Goal: Task Accomplishment & Management: Manage account settings

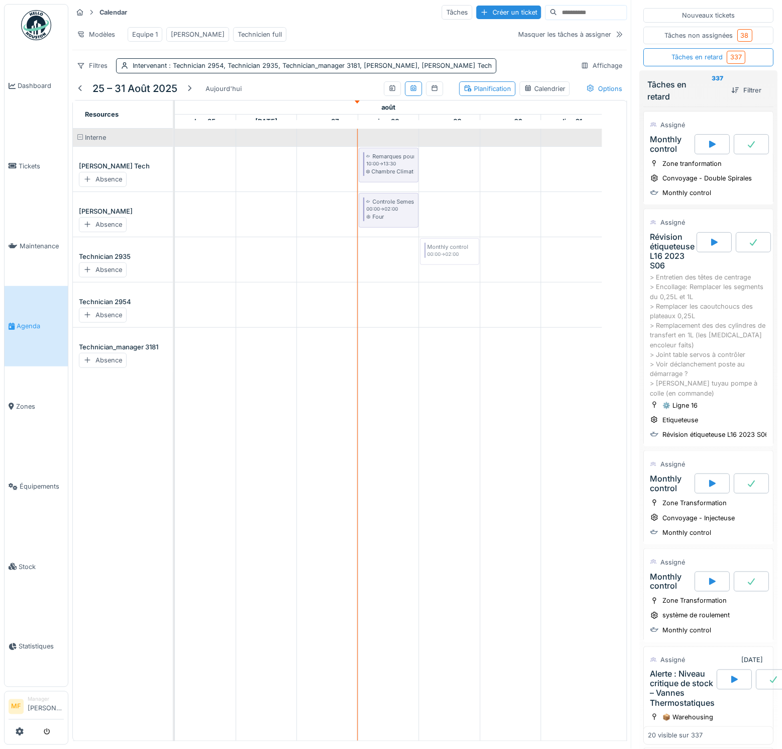
drag, startPoint x: 681, startPoint y: 118, endPoint x: 445, endPoint y: 282, distance: 286.8
click at [445, 282] on div "Calendar Tâches Créer un ticket Modèles Equipe 1 John Technicien full Masquer l…" at bounding box center [425, 374] width 714 height 749
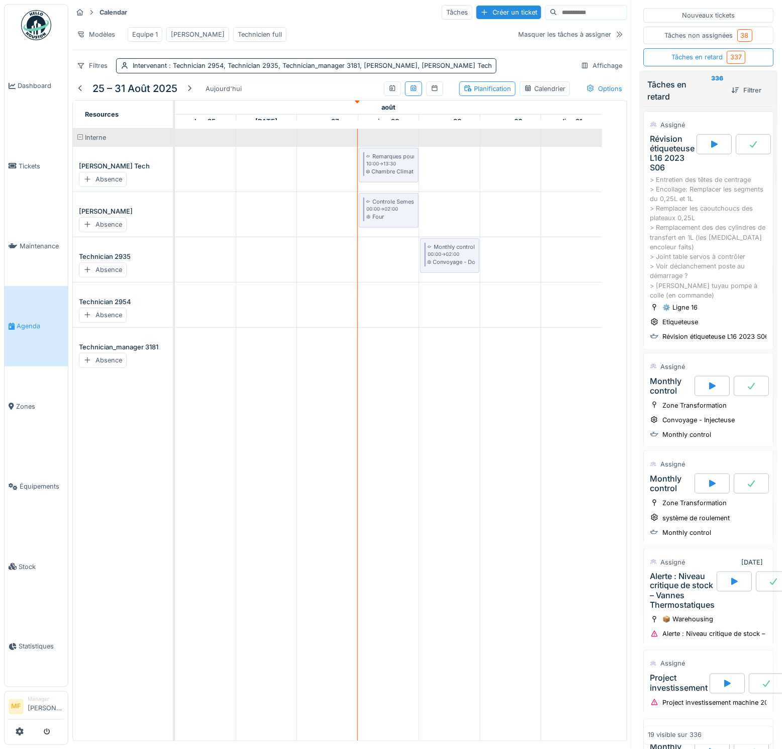
click at [658, 149] on div "Révision étiqueteuse L16 2023 S06" at bounding box center [673, 153] width 45 height 39
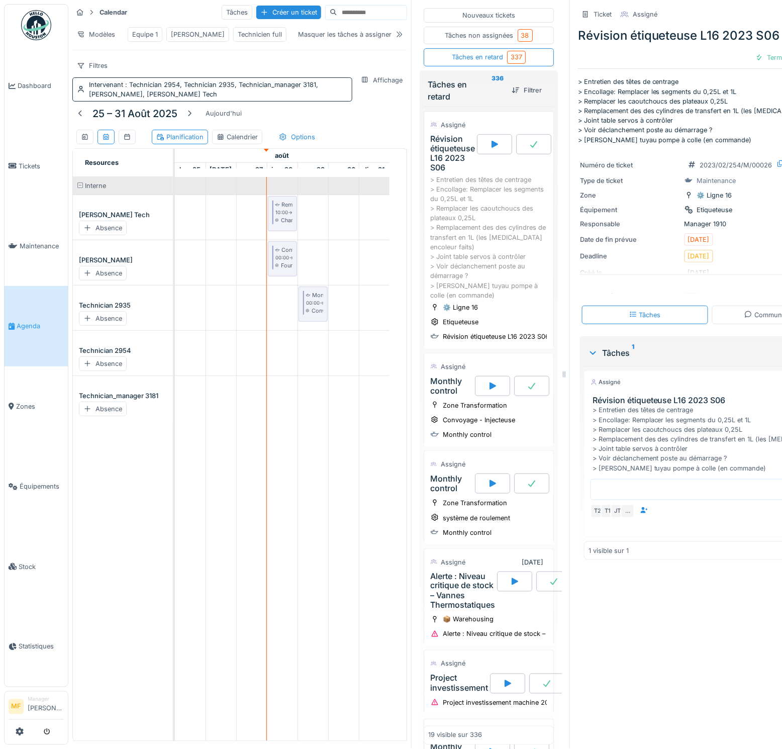
click at [342, 342] on td at bounding box center [343, 459] width 31 height 564
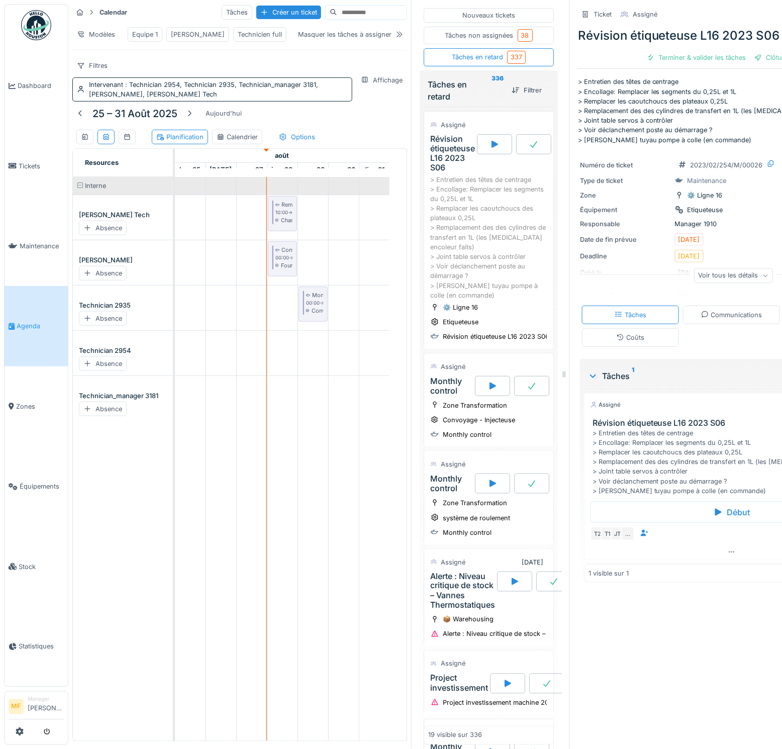
drag, startPoint x: 528, startPoint y: 377, endPoint x: 730, endPoint y: 376, distance: 201.1
click at [746, 379] on div "Calendar Tâches Créer un ticket Modèles Equipe 1 John Technicien full Masquer l…" at bounding box center [425, 374] width 714 height 749
click at [328, 435] on td at bounding box center [343, 459] width 31 height 564
drag, startPoint x: 302, startPoint y: 421, endPoint x: 348, endPoint y: 400, distance: 50.9
click at [313, 417] on td at bounding box center [313, 459] width 31 height 564
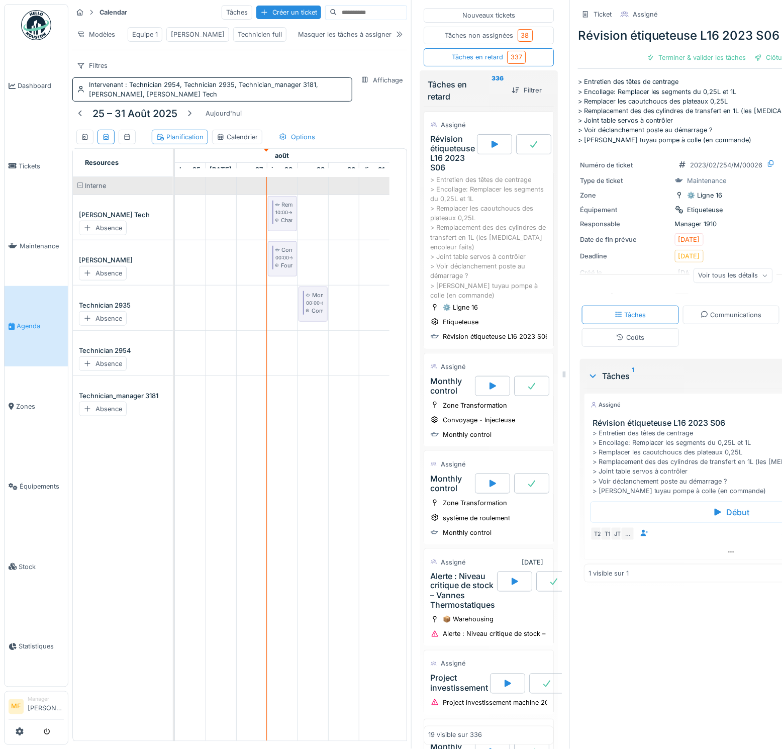
click at [461, 237] on div "> Entretien des têtes de centrage > Encollage: Remplacer les segments du 0,25L …" at bounding box center [488, 237] width 117 height 125
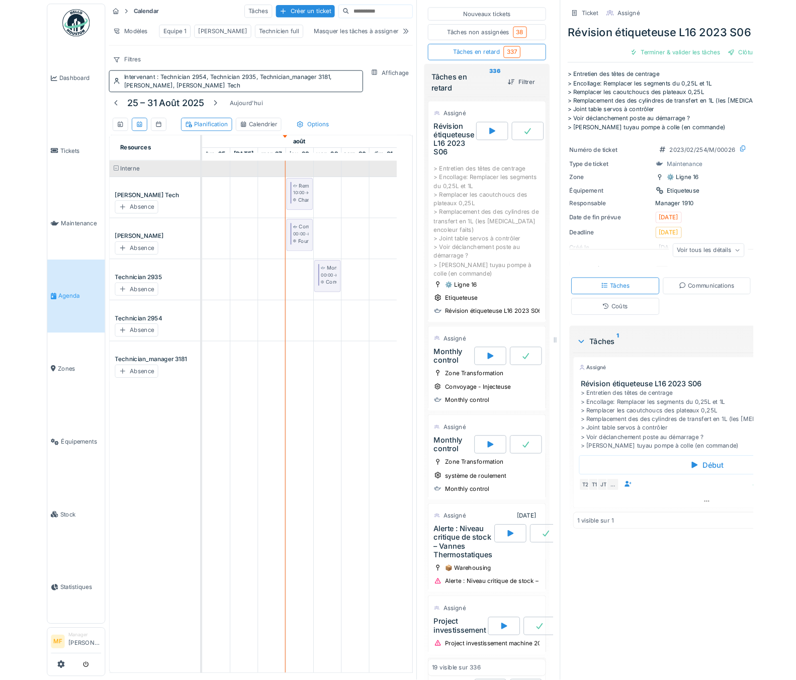
scroll to position [68, 12]
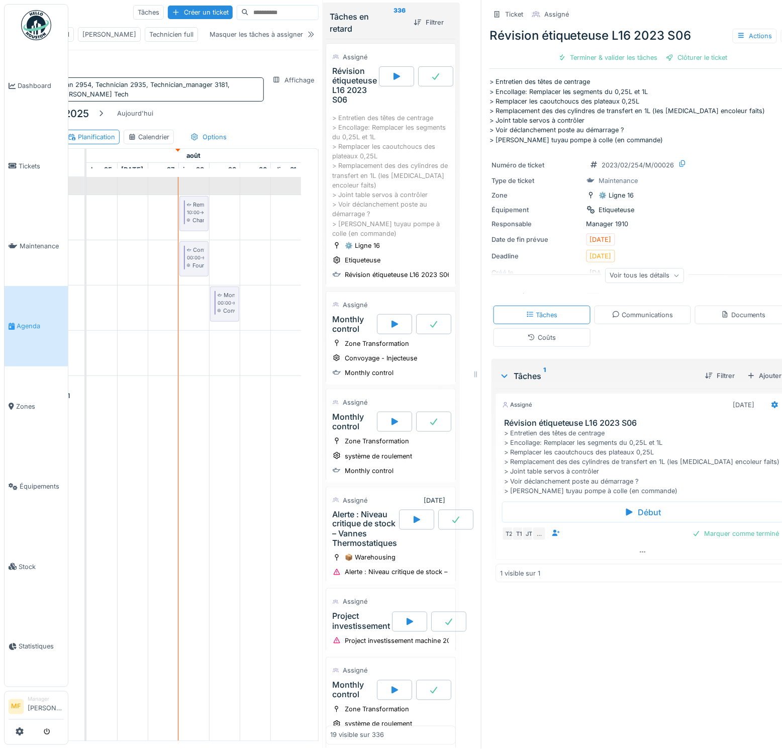
drag, startPoint x: 403, startPoint y: 221, endPoint x: 407, endPoint y: 256, distance: 34.9
click at [403, 223] on div "> Entretien des têtes de centrage > Encollage: Remplacer les segments du 0,25L …" at bounding box center [390, 175] width 117 height 125
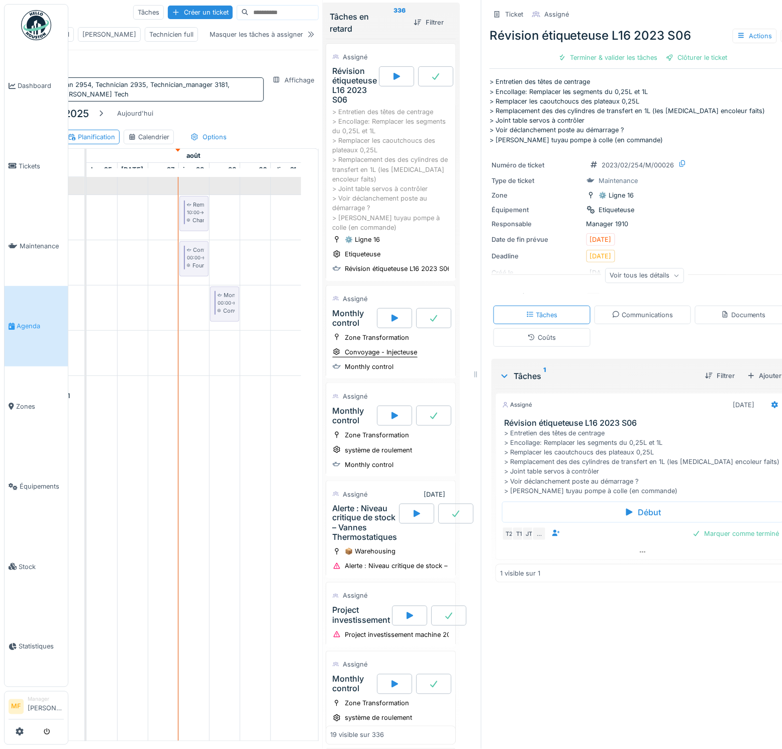
click at [376, 350] on div "Convoyage - Injecteuse" at bounding box center [381, 352] width 72 height 10
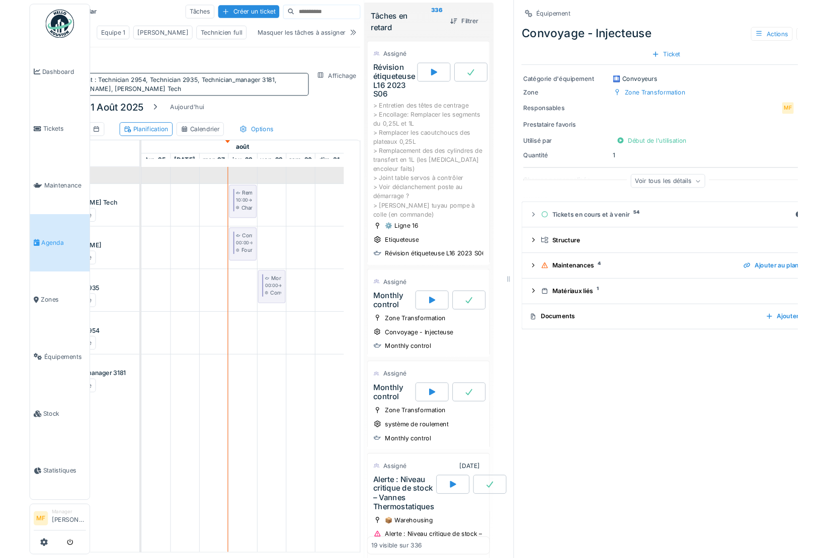
scroll to position [0, 48]
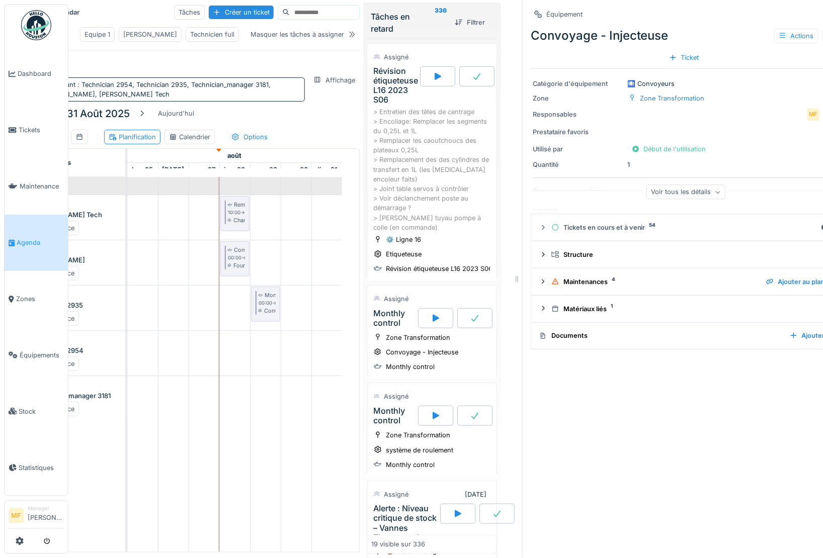
click at [782, 7] on div "Équipement Convoyage - Injecteuse Actions Ticket" at bounding box center [683, 36] width 307 height 65
click at [782, 10] on div at bounding box center [830, 15] width 8 height 10
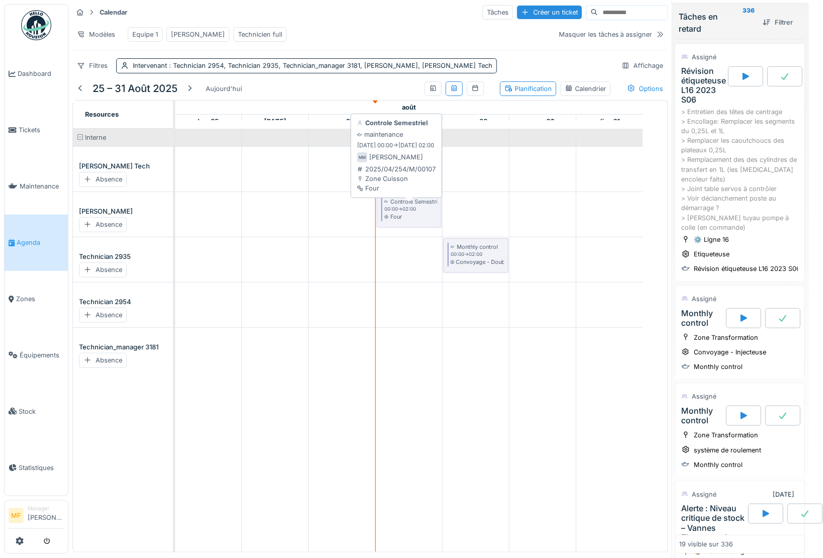
click at [409, 206] on div "Controle Semestriel" at bounding box center [417, 202] width 52 height 8
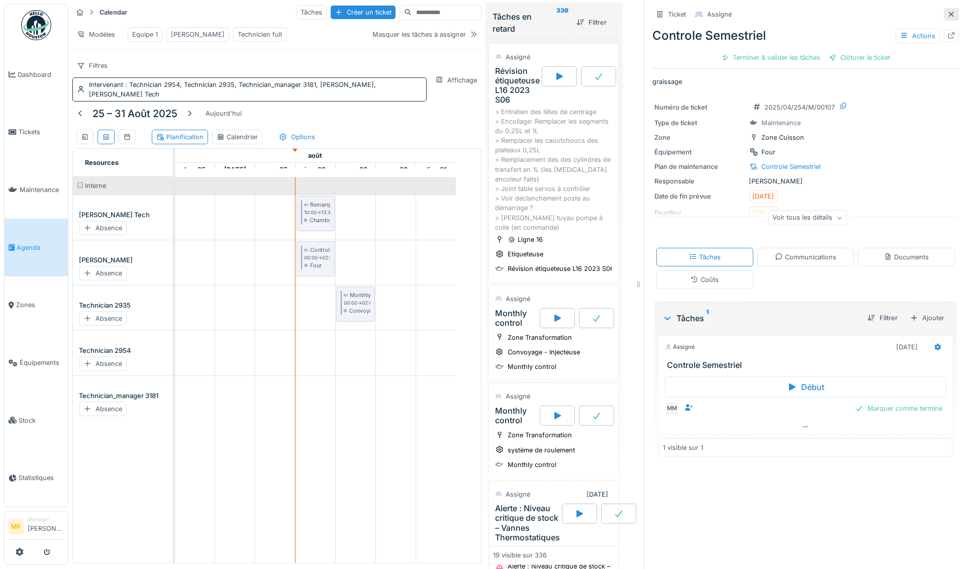
click at [782, 14] on icon at bounding box center [952, 14] width 8 height 7
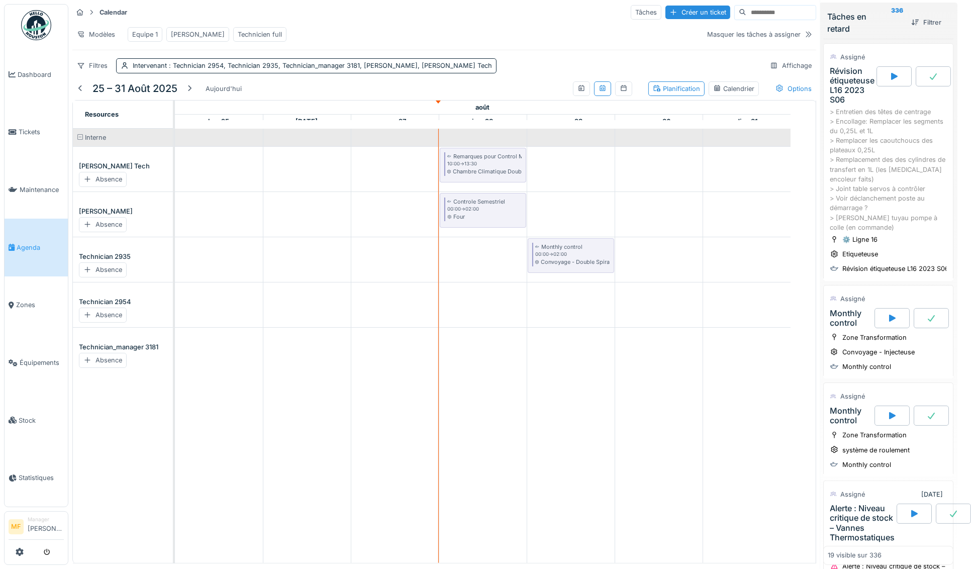
click at [782, 87] on div "Révision étiqueteuse L16 2023 S06" at bounding box center [852, 85] width 45 height 39
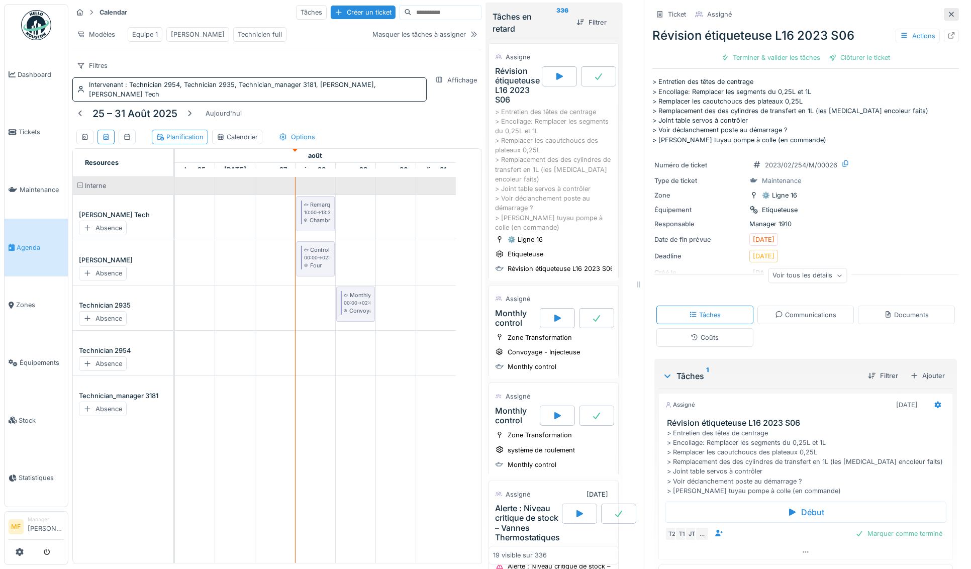
click at [782, 13] on icon at bounding box center [951, 14] width 5 height 5
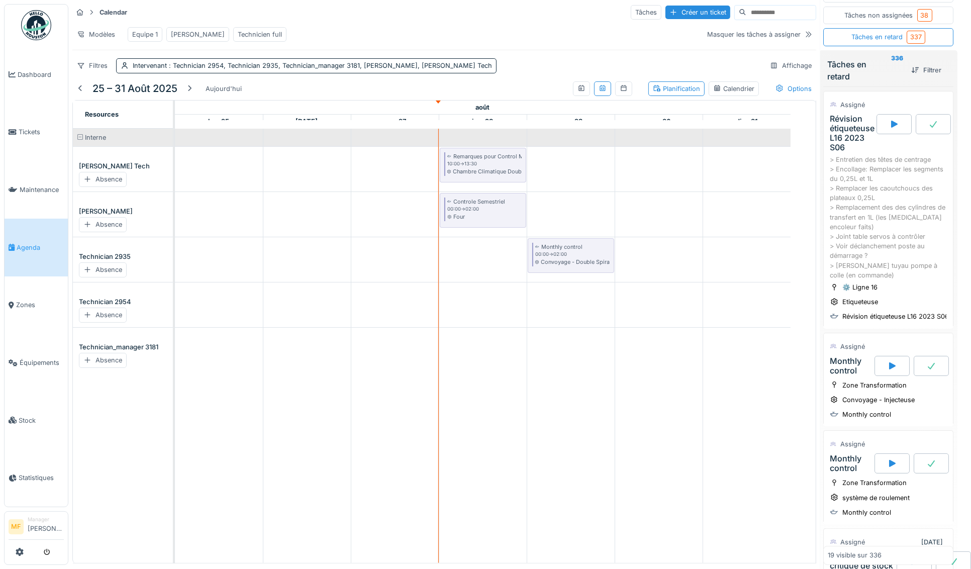
scroll to position [0, 12]
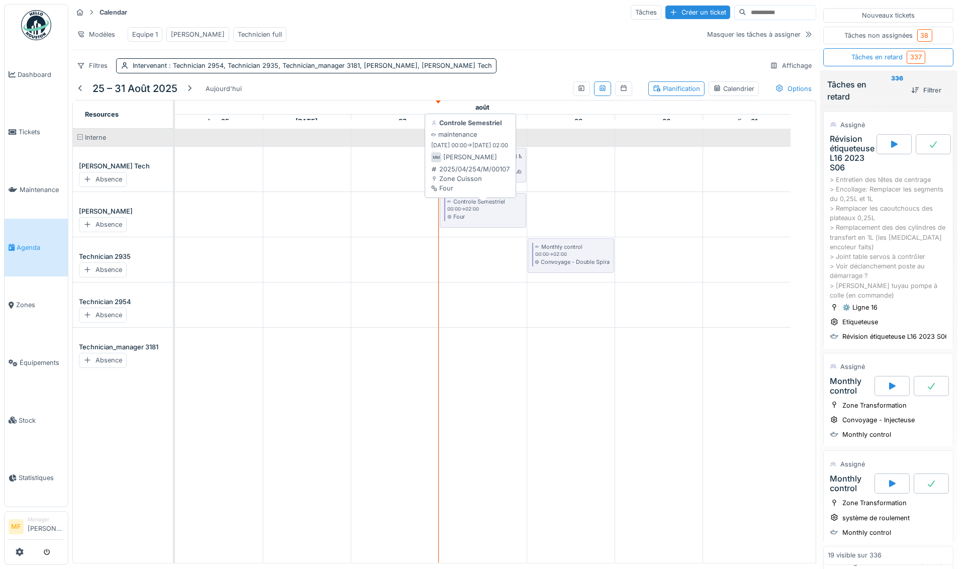
click at [491, 206] on div "Controle Semestriel" at bounding box center [480, 202] width 52 height 8
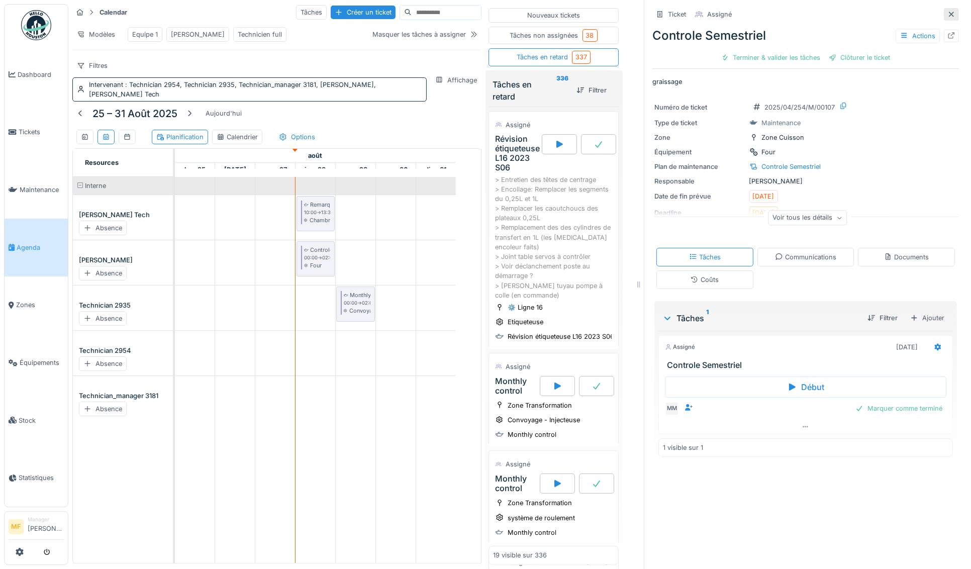
click at [782, 14] on icon at bounding box center [951, 14] width 5 height 5
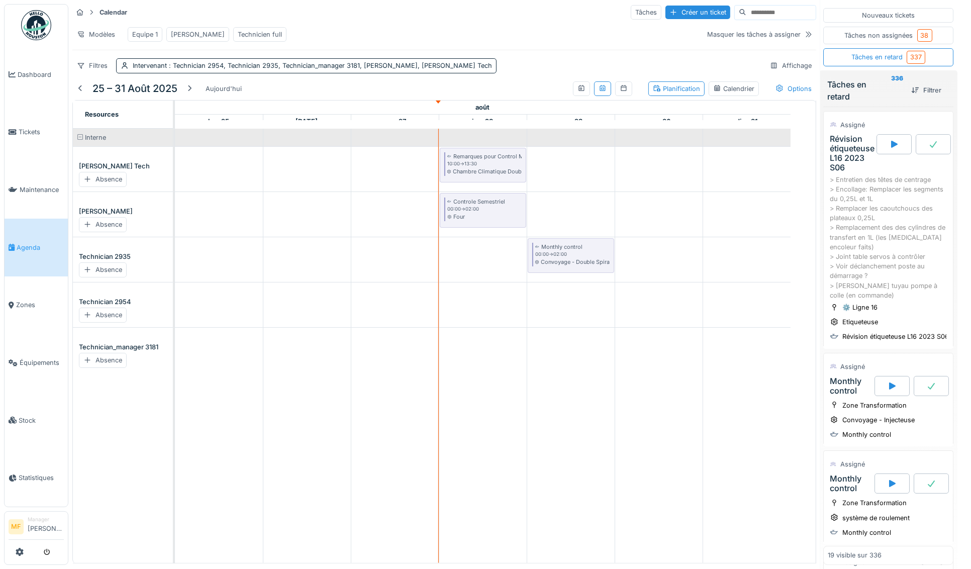
click at [782, 160] on div "Révision étiqueteuse L16 2023 S06" at bounding box center [852, 153] width 45 height 39
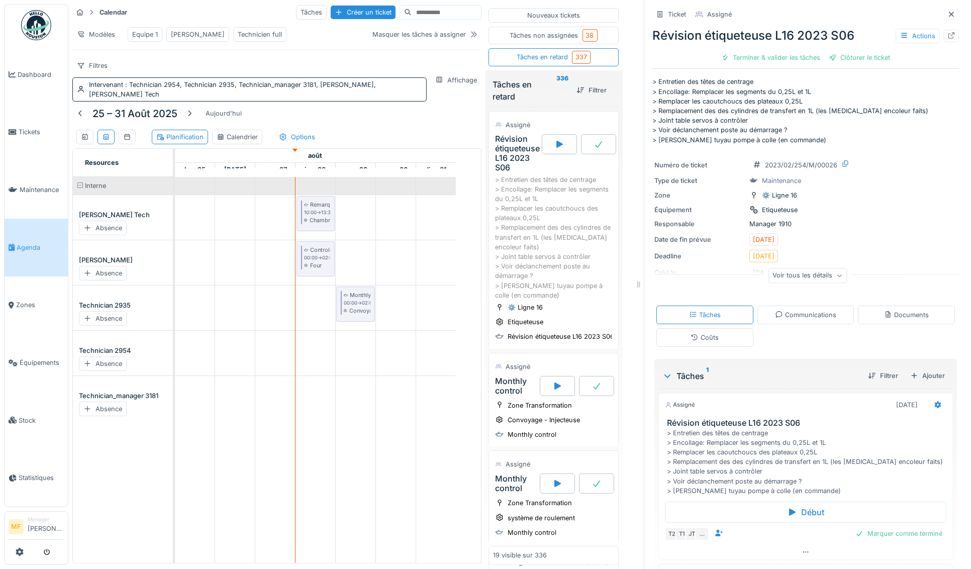
click at [782, 13] on icon at bounding box center [952, 14] width 8 height 7
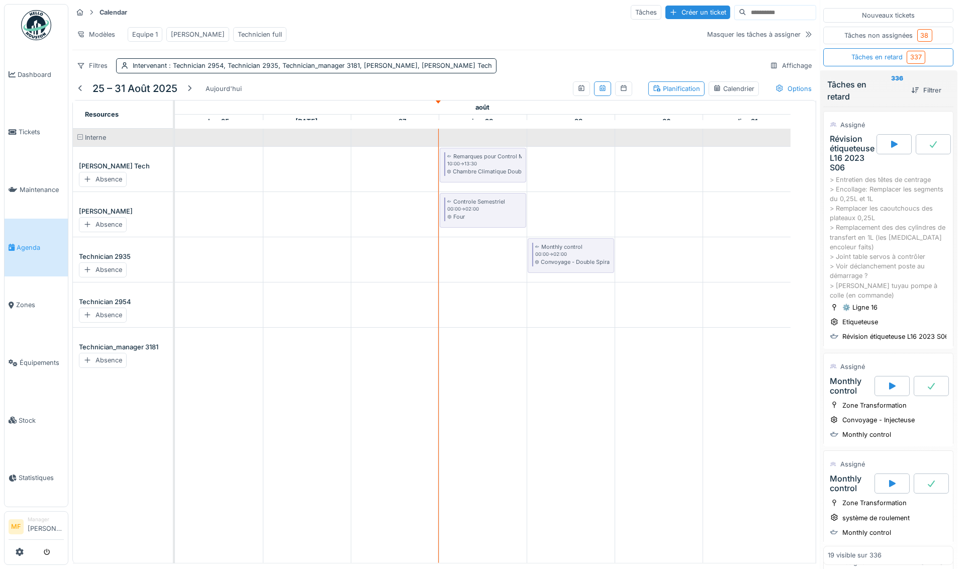
click at [782, 381] on div "Monthly control" at bounding box center [851, 386] width 43 height 19
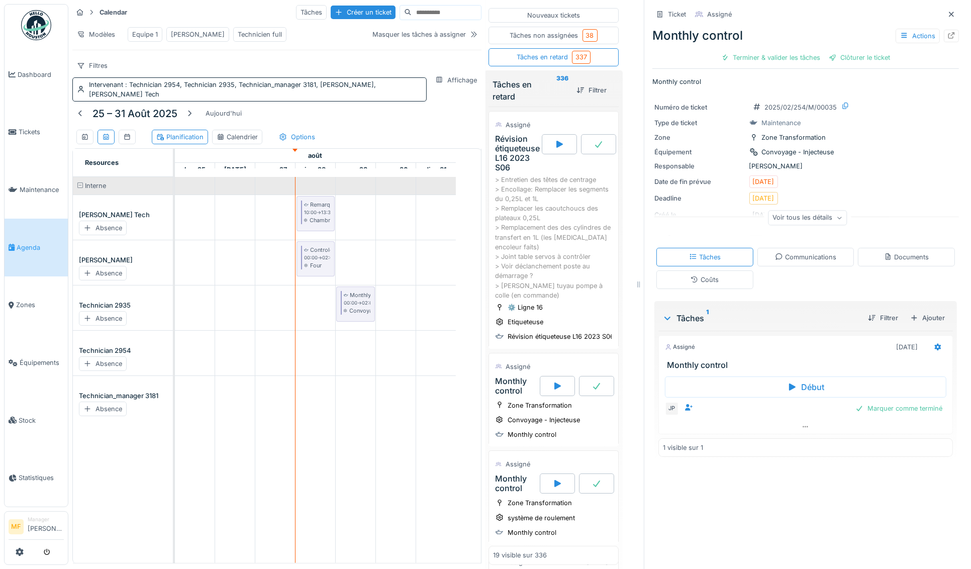
click at [359, 368] on td at bounding box center [355, 370] width 40 height 386
click at [782, 12] on icon at bounding box center [952, 14] width 8 height 7
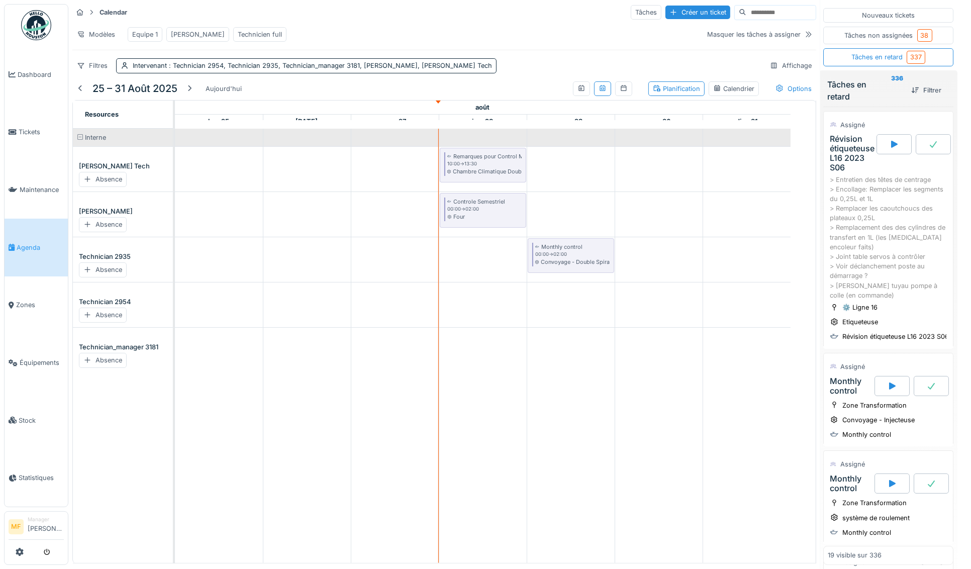
click at [308, 40] on div "Modèles Equipe 1 John Technicien full" at bounding box center [386, 34] width 628 height 23
click at [782, 147] on div "Révision étiqueteuse L16 2023 S06" at bounding box center [852, 153] width 45 height 39
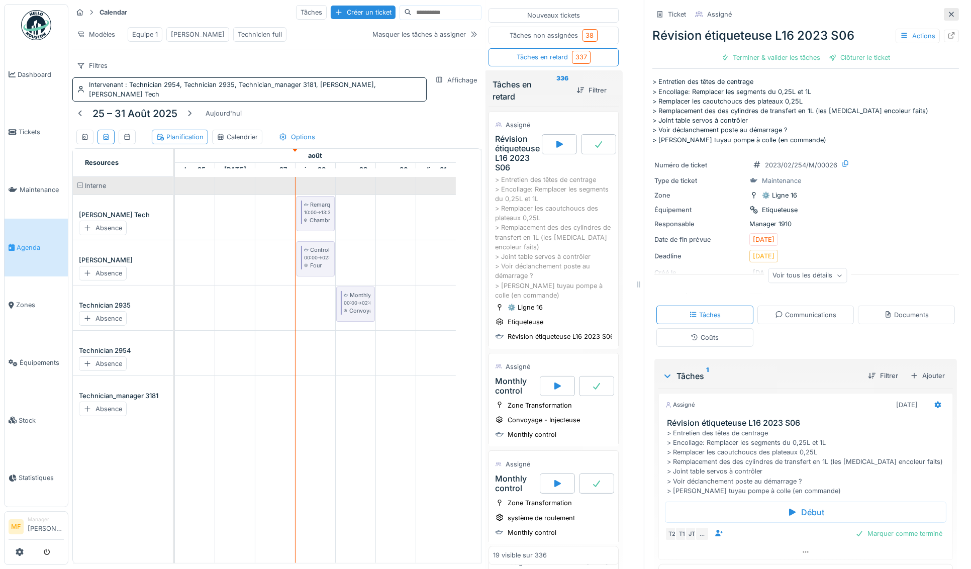
click at [782, 13] on icon at bounding box center [952, 14] width 8 height 7
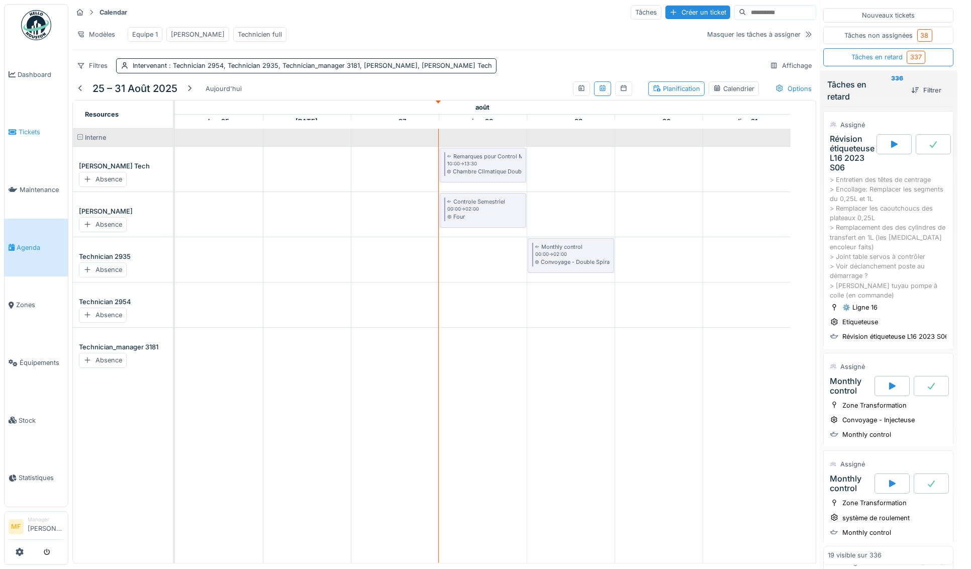
click at [41, 125] on link "Tickets" at bounding box center [36, 133] width 63 height 58
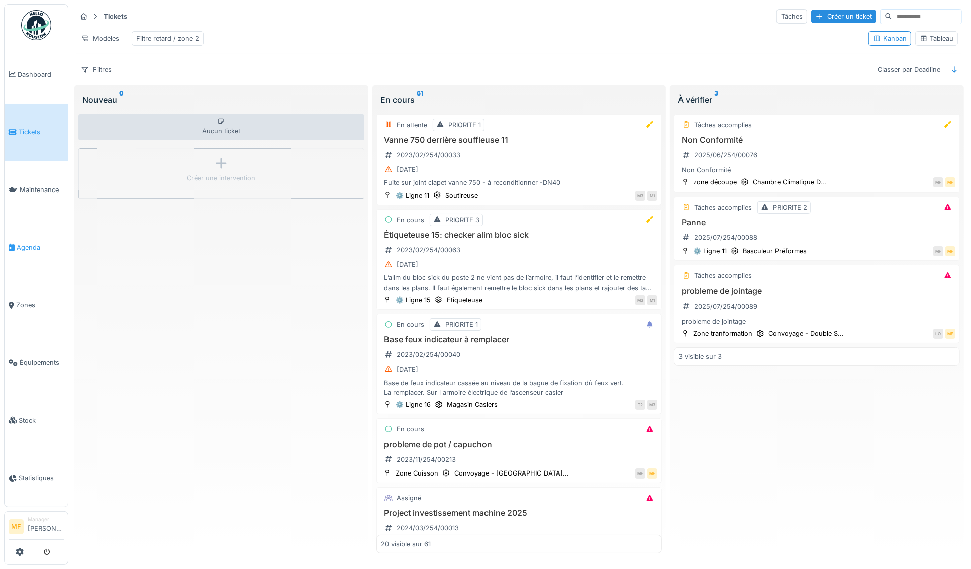
click at [32, 245] on span "Agenda" at bounding box center [40, 248] width 47 height 10
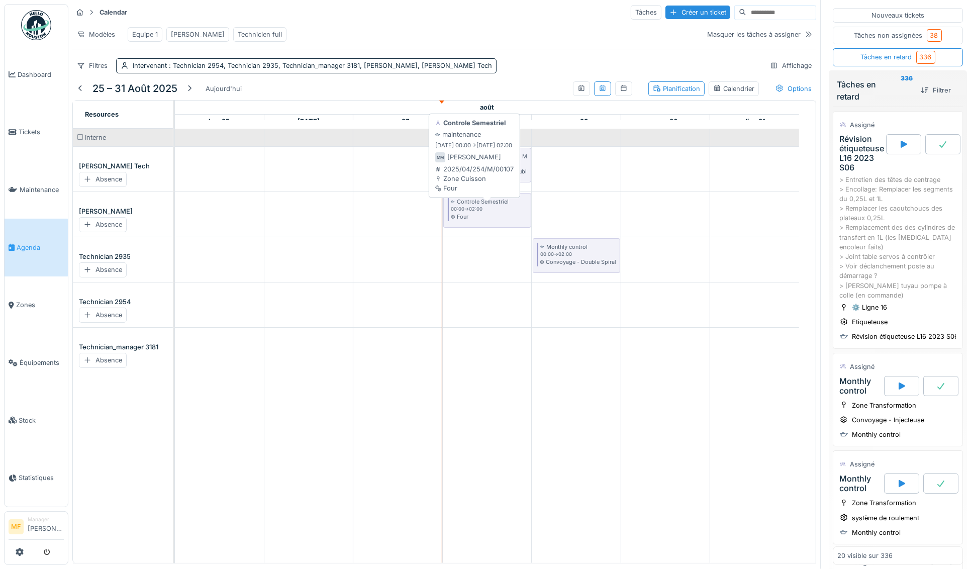
click at [493, 206] on div "Controle Semestriel" at bounding box center [484, 202] width 52 height 8
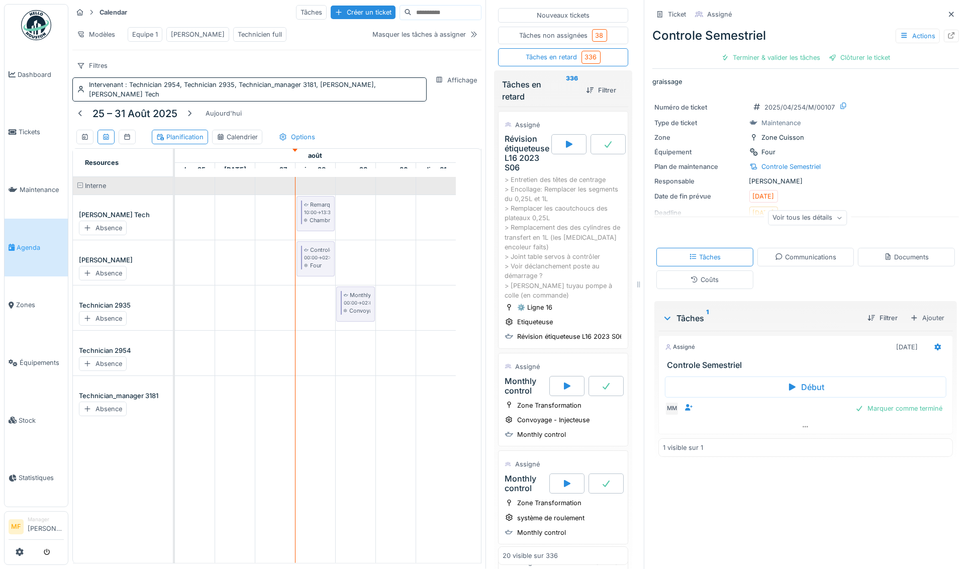
click at [774, 217] on div "Voir tous les détails" at bounding box center [808, 218] width 79 height 15
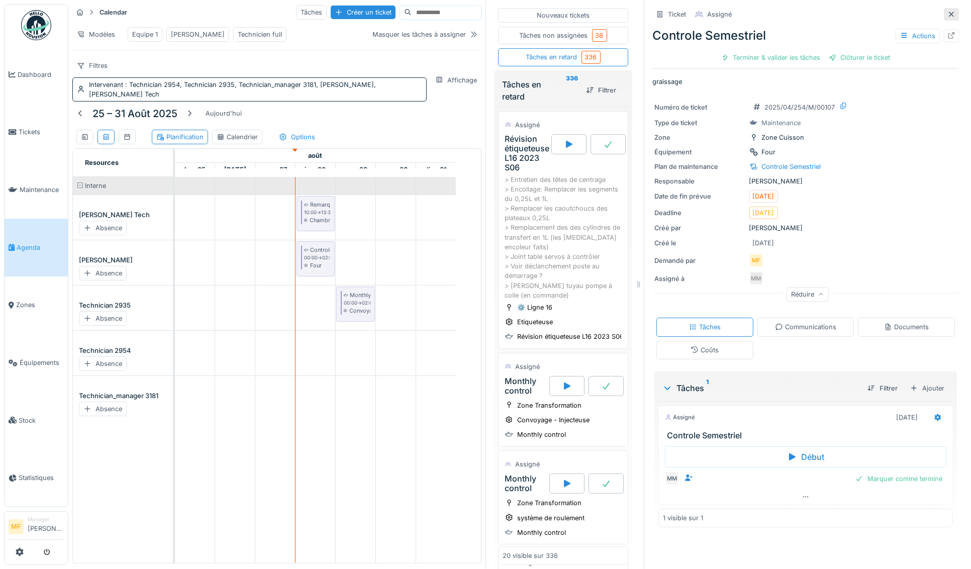
click at [948, 15] on icon at bounding box center [952, 14] width 8 height 7
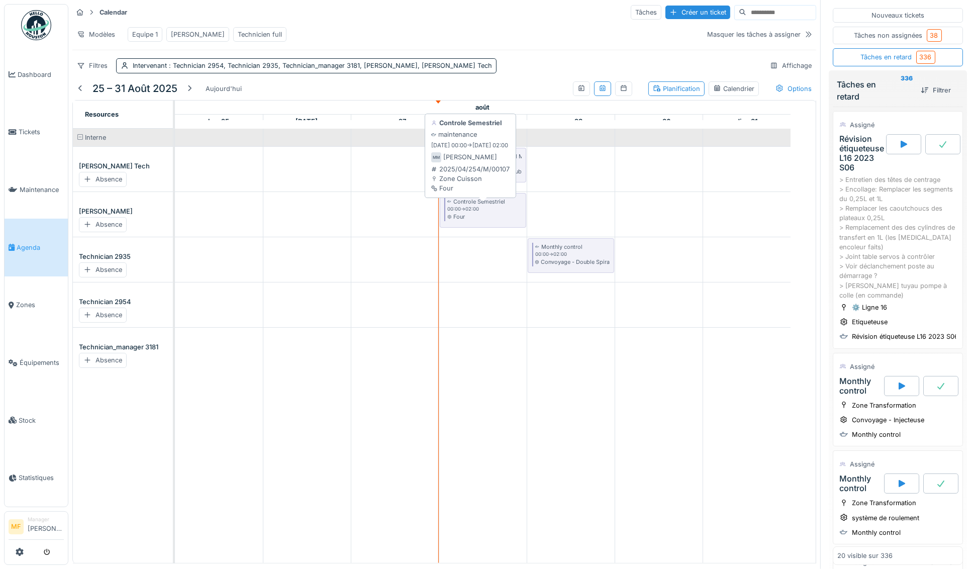
click at [465, 203] on div "Controle Semestriel" at bounding box center [480, 202] width 52 height 8
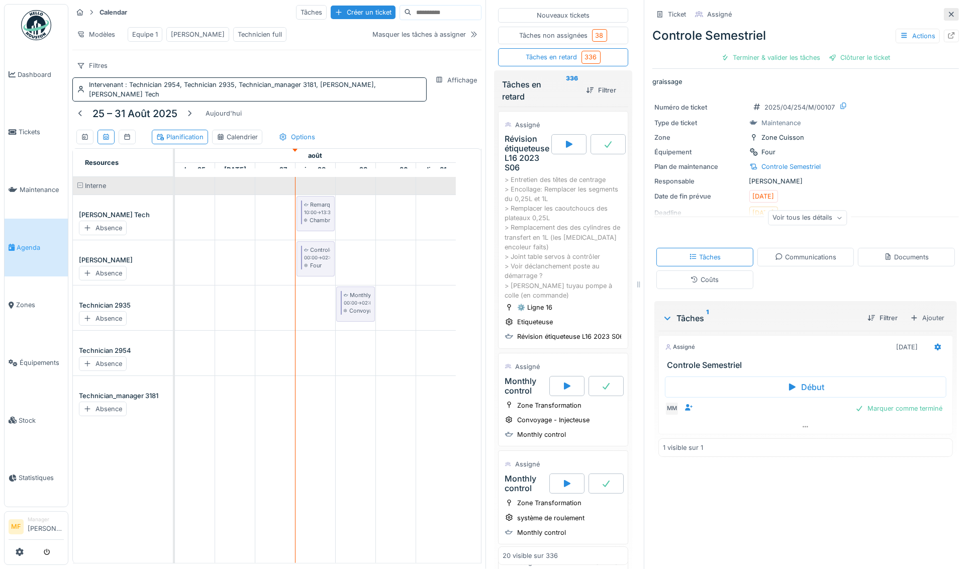
click at [949, 13] on icon at bounding box center [951, 14] width 5 height 5
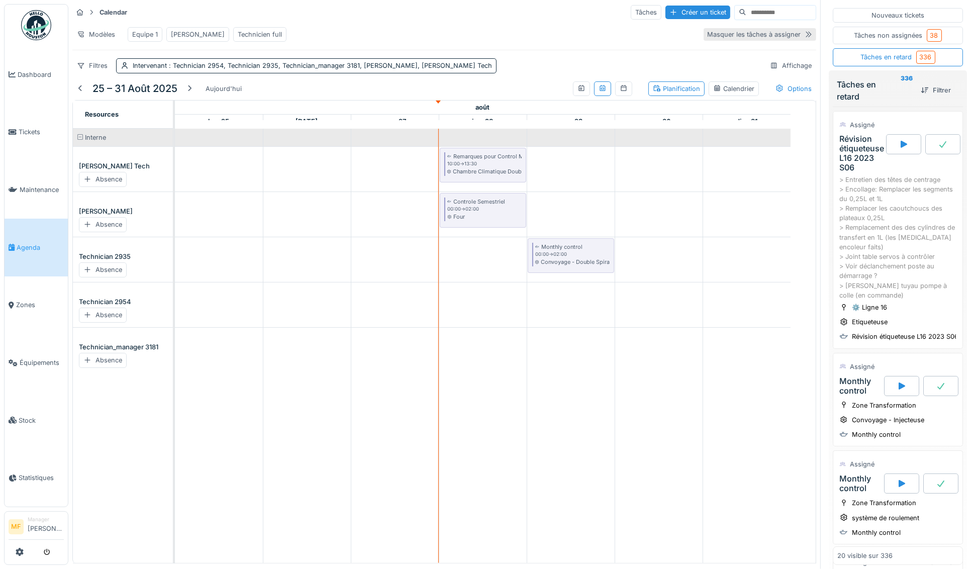
click at [721, 39] on div "Masquer les tâches à assigner" at bounding box center [754, 35] width 94 height 10
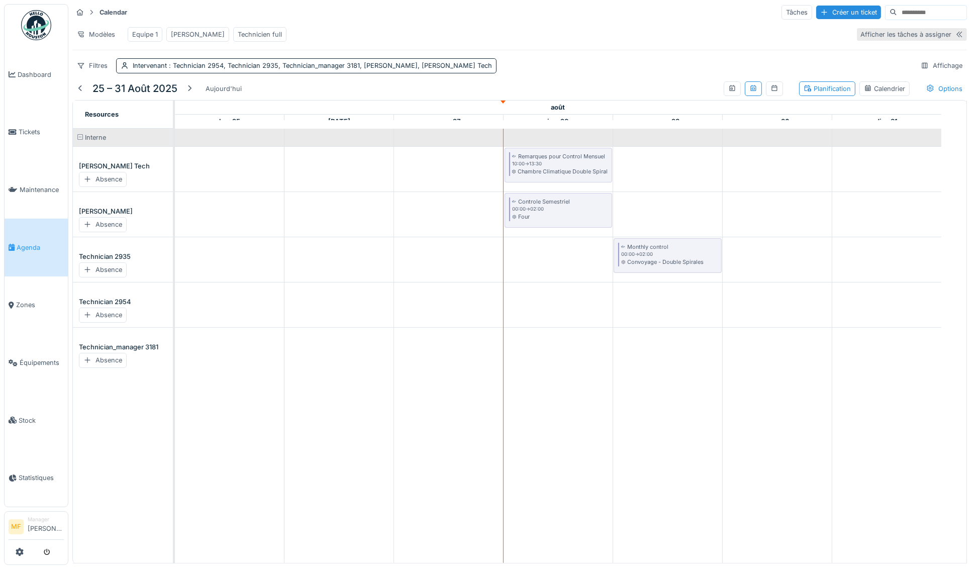
click at [935, 39] on div "Afficher les tâches à assigner" at bounding box center [906, 35] width 91 height 10
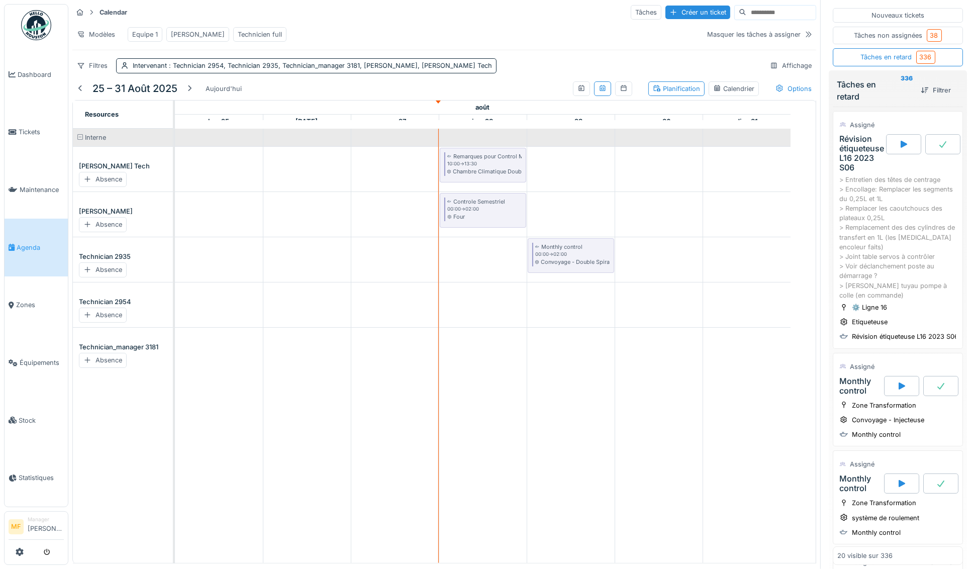
click at [854, 150] on div "Révision étiqueteuse L16 2023 S06" at bounding box center [862, 153] width 45 height 39
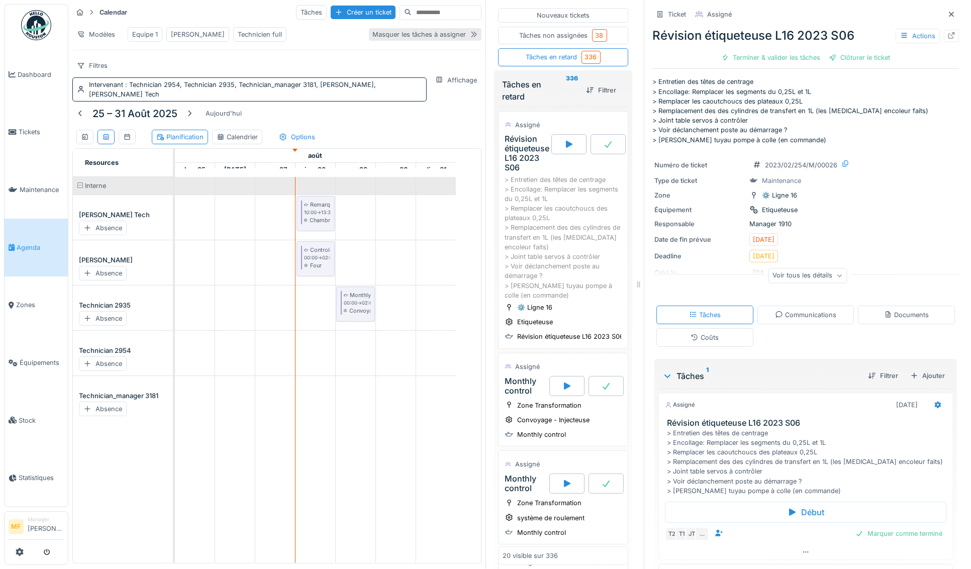
click at [444, 36] on div "Masquer les tâches à assigner" at bounding box center [420, 35] width 94 height 10
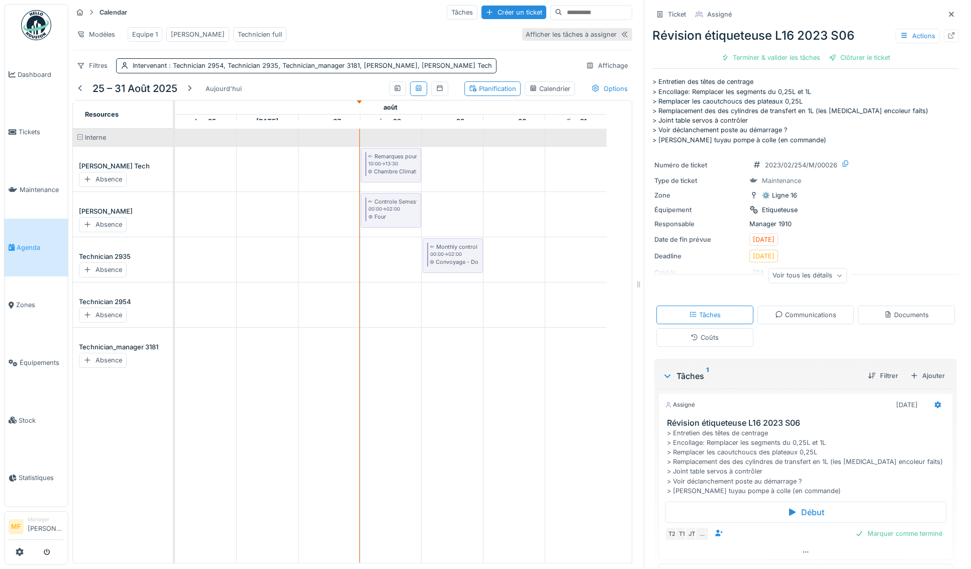
click at [591, 39] on div "Afficher les tâches à assigner" at bounding box center [571, 35] width 91 height 10
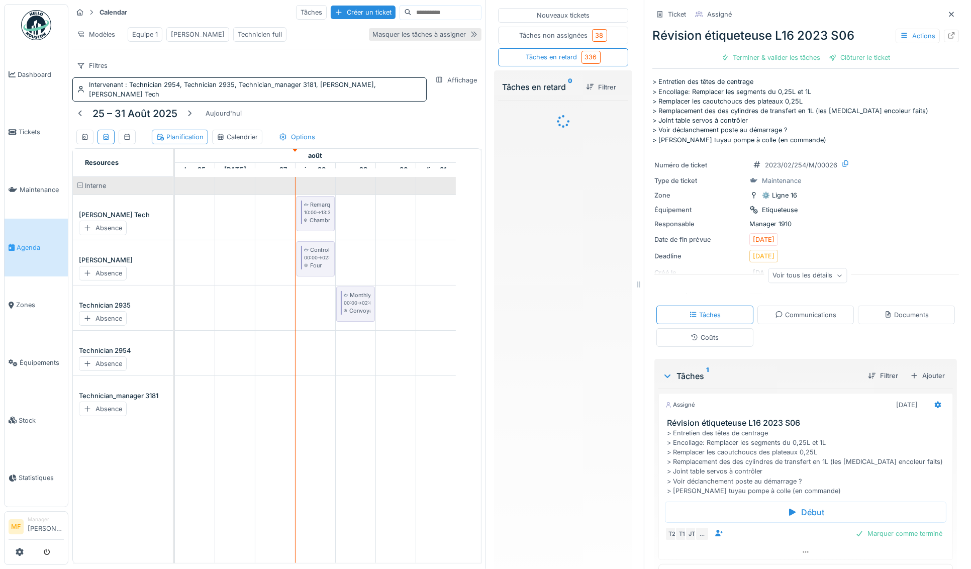
click at [470, 38] on icon at bounding box center [474, 34] width 8 height 7
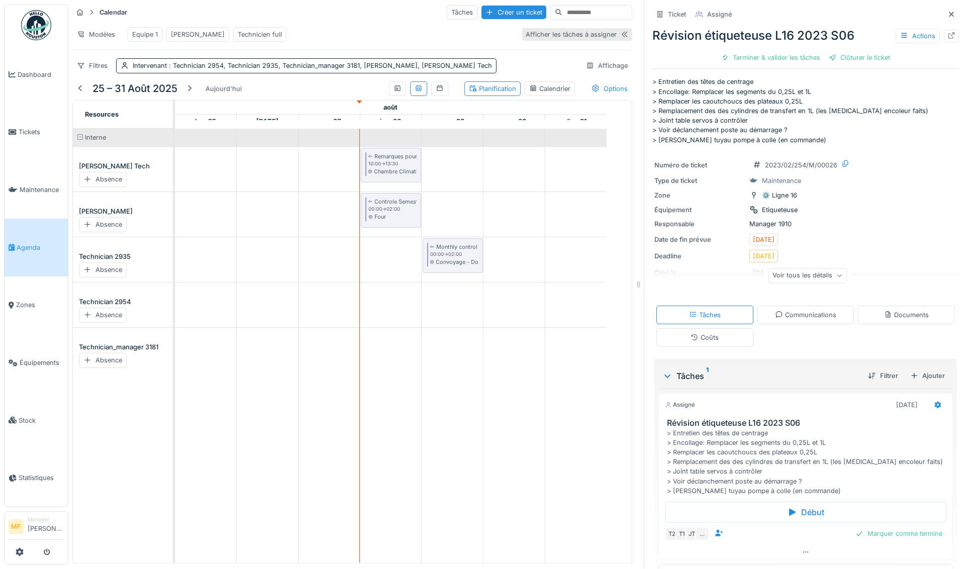
click at [558, 36] on div "Afficher les tâches à assigner" at bounding box center [571, 35] width 91 height 10
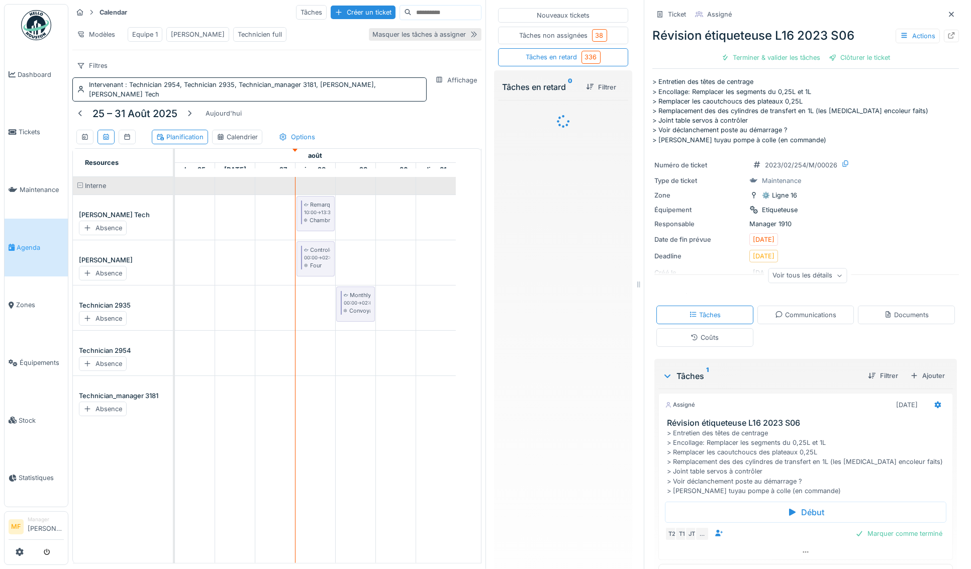
click at [430, 39] on div "Masquer les tâches à assigner" at bounding box center [420, 35] width 94 height 10
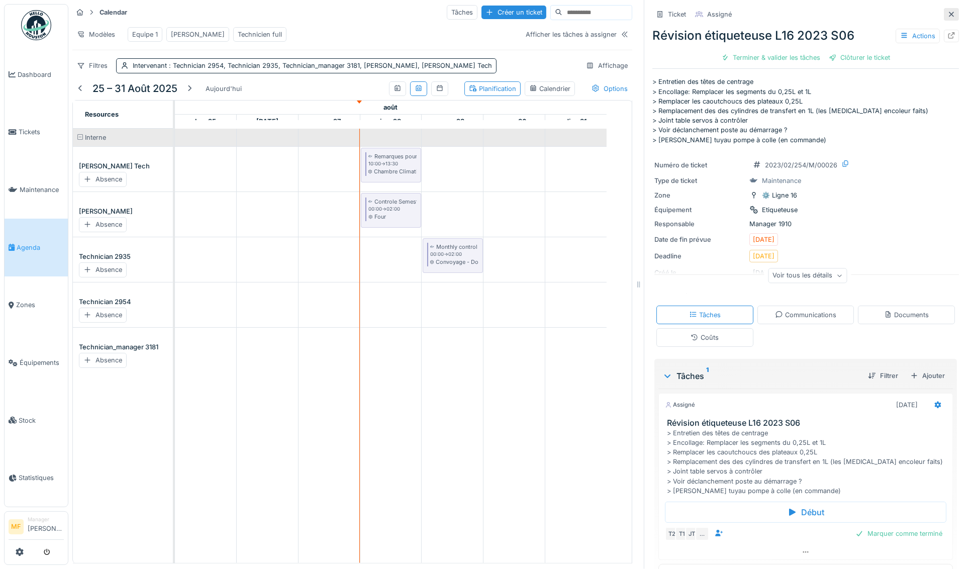
click at [948, 15] on icon at bounding box center [952, 14] width 8 height 7
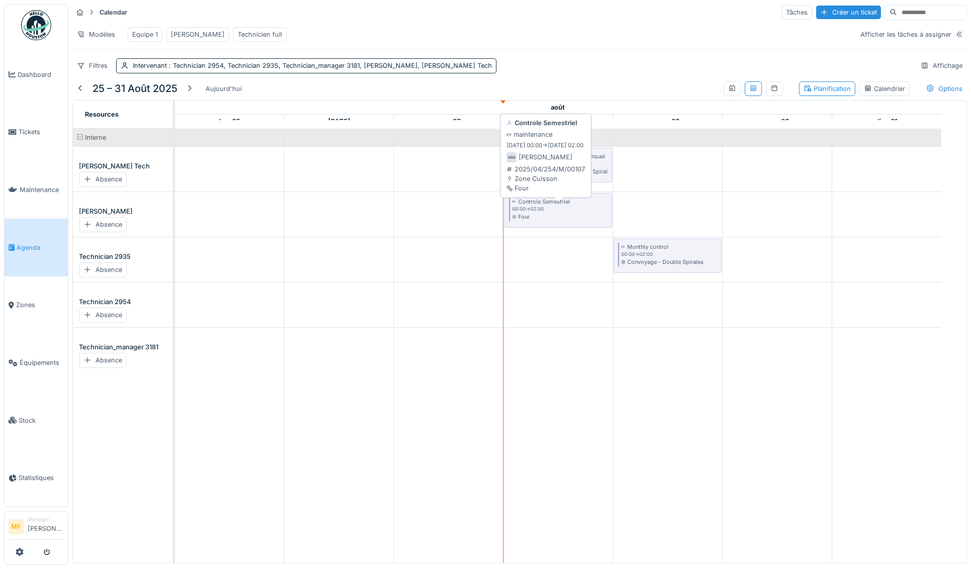
click at [523, 213] on small "00:00 -> 02:00" at bounding box center [528, 209] width 32 height 7
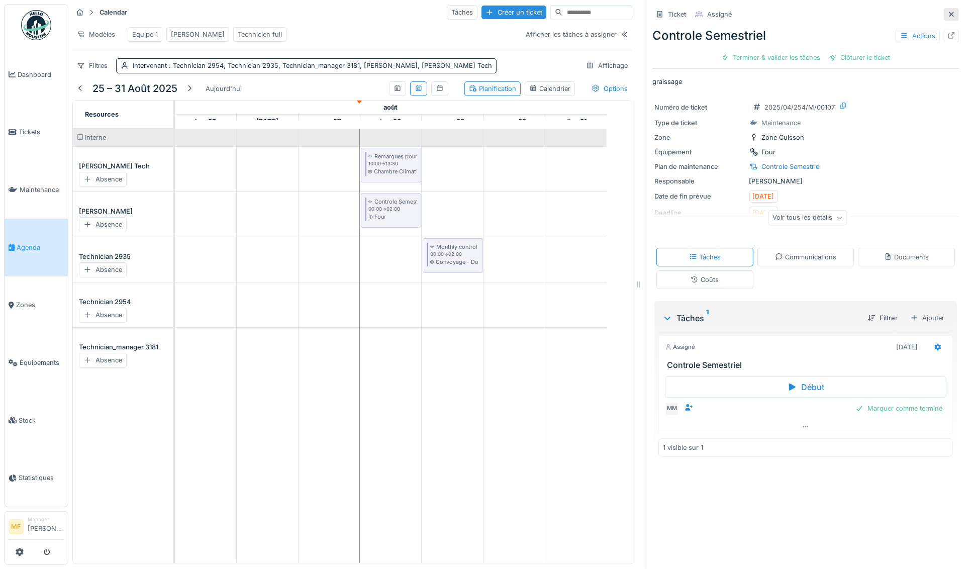
click at [949, 13] on icon at bounding box center [951, 14] width 5 height 5
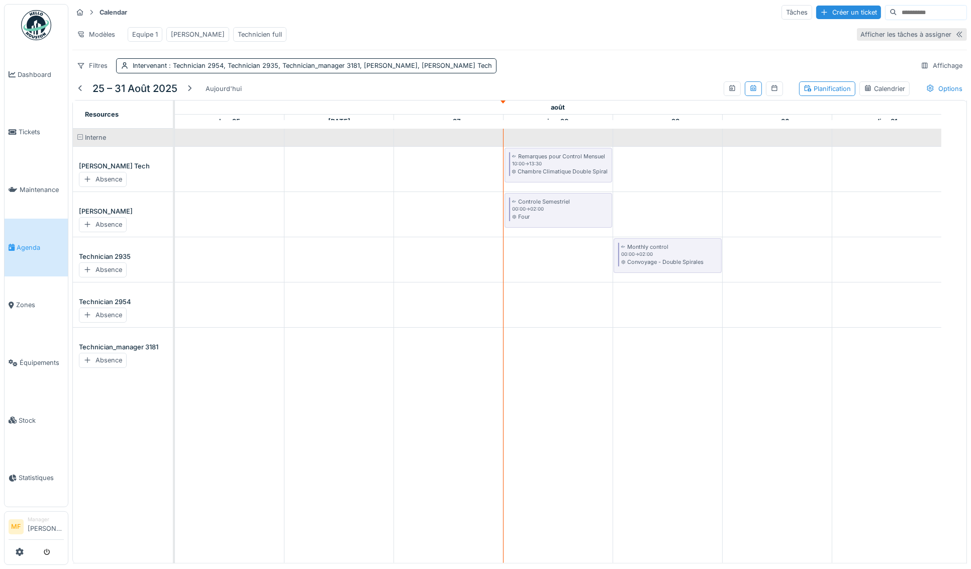
click at [902, 36] on div "Afficher les tâches à assigner" at bounding box center [906, 35] width 91 height 10
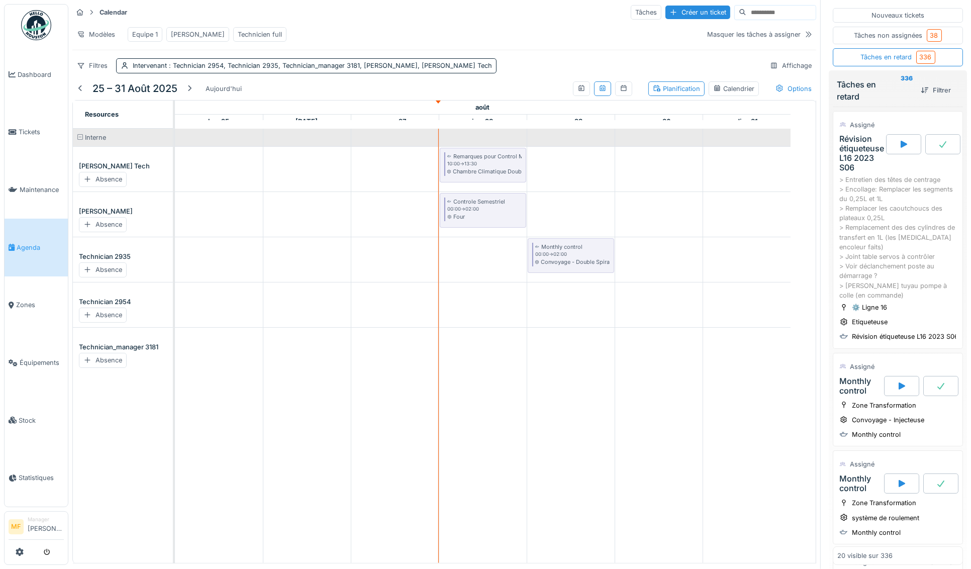
click at [560, 213] on td at bounding box center [571, 346] width 88 height 434
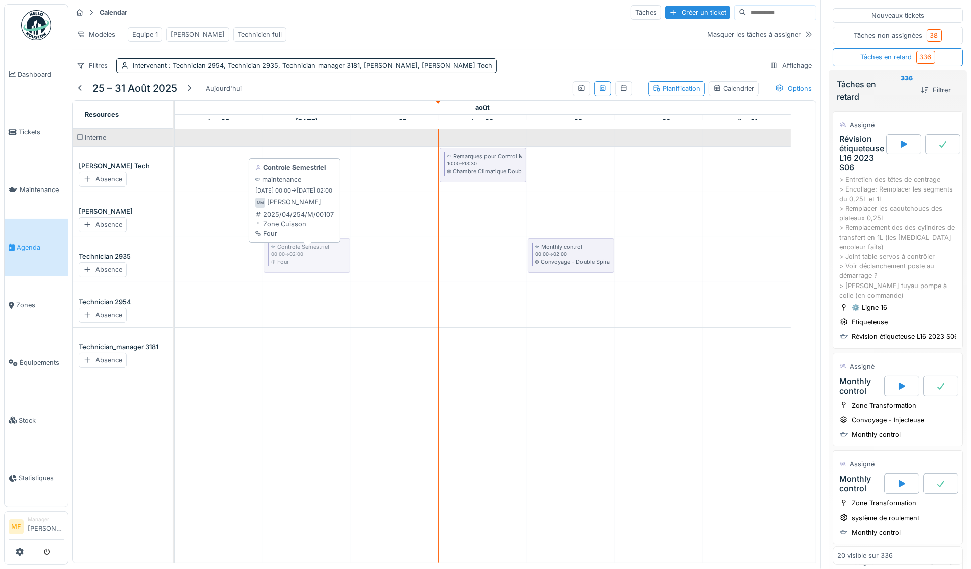
drag, startPoint x: 393, startPoint y: 263, endPoint x: 315, endPoint y: 260, distance: 78.0
click at [315, 260] on tbody "Remarques pour Control Mensuel 10:00 -> 13:30 Chambre Climatique Double Spirale…" at bounding box center [483, 251] width 616 height 244
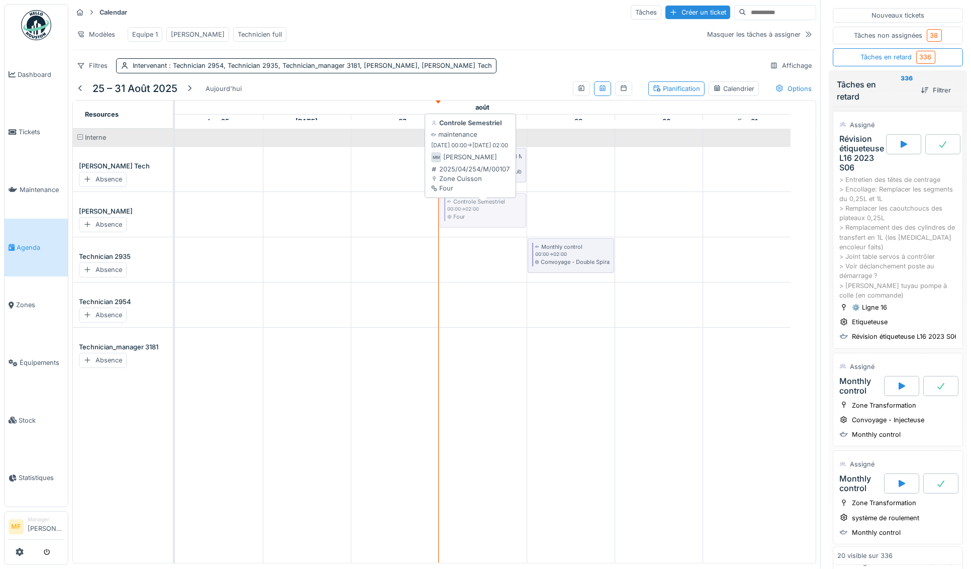
drag, startPoint x: 312, startPoint y: 260, endPoint x: 504, endPoint y: 227, distance: 194.9
click at [504, 227] on tbody "Remarques pour Control Mensuel 10:00 -> 13:30 Chambre Climatique Double Spirale…" at bounding box center [483, 251] width 616 height 244
drag, startPoint x: 881, startPoint y: 255, endPoint x: 387, endPoint y: 328, distance: 499.7
click at [387, 328] on div "Calendar Tâches Créer un ticket Modèles Equipe 1 John Technicien full Masquer l…" at bounding box center [519, 284] width 903 height 569
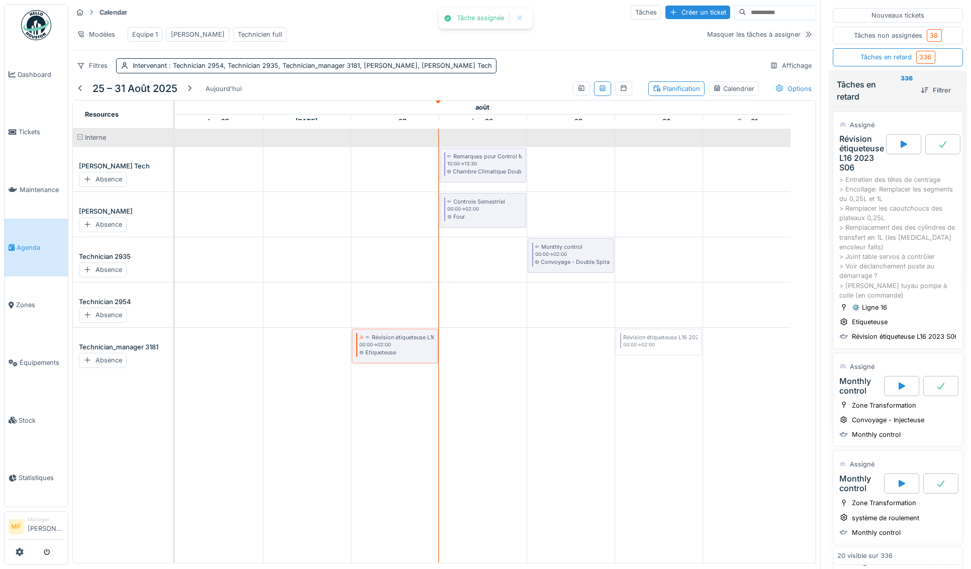
drag, startPoint x: 771, startPoint y: 305, endPoint x: 677, endPoint y: 342, distance: 100.8
click at [644, 355] on div "Calendar Tâches Créer un ticket Modèles Equipe 1 John Technicien full Masquer l…" at bounding box center [519, 284] width 903 height 569
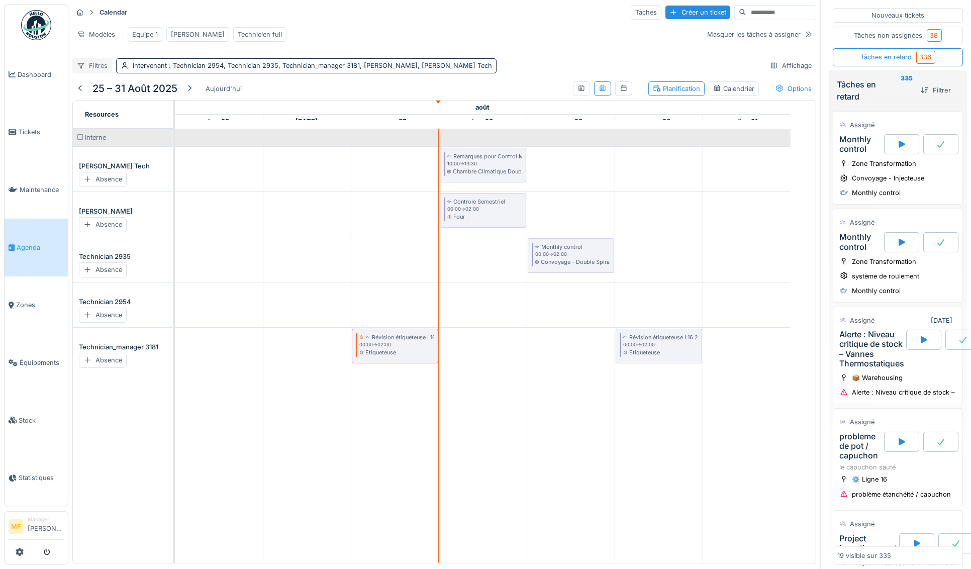
click at [93, 73] on div "Filtres" at bounding box center [92, 65] width 40 height 15
click at [90, 71] on div "Filtres" at bounding box center [92, 65] width 40 height 15
click at [315, 23] on div "Modèles Equipe 1 John Technicien full" at bounding box center [386, 34] width 628 height 23
click at [143, 34] on div "Equipe 1" at bounding box center [145, 35] width 26 height 10
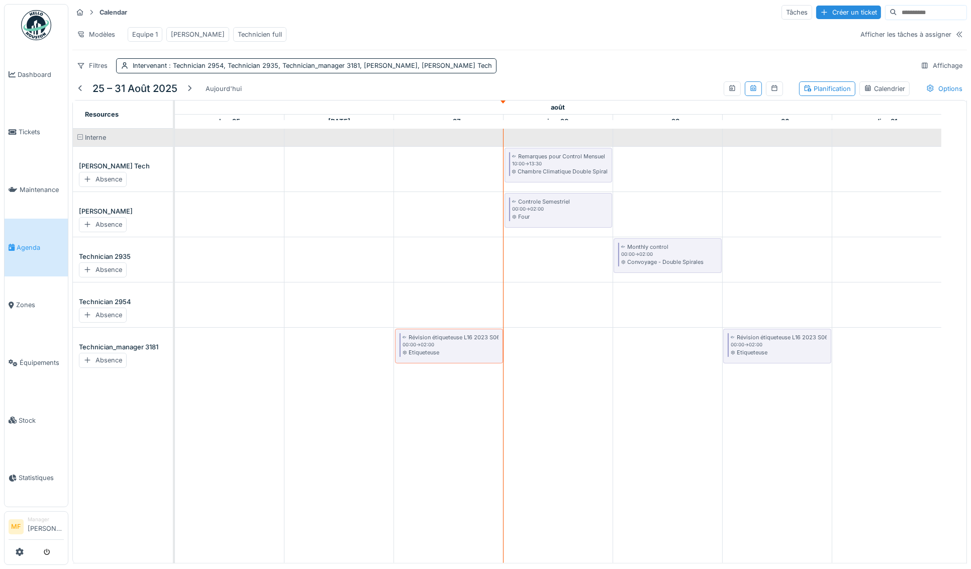
click at [177, 35] on div "[PERSON_NAME]" at bounding box center [198, 35] width 54 height 10
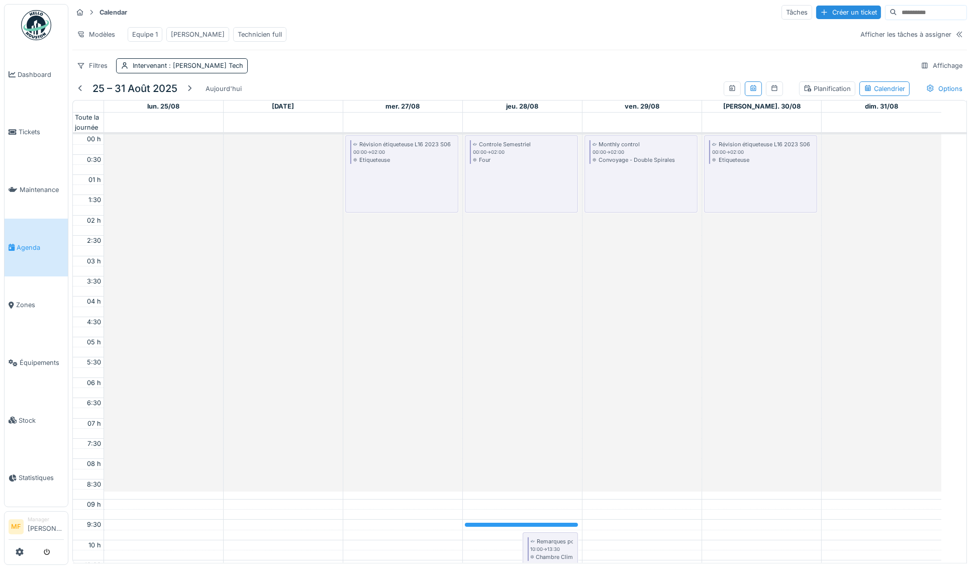
scroll to position [239, 0]
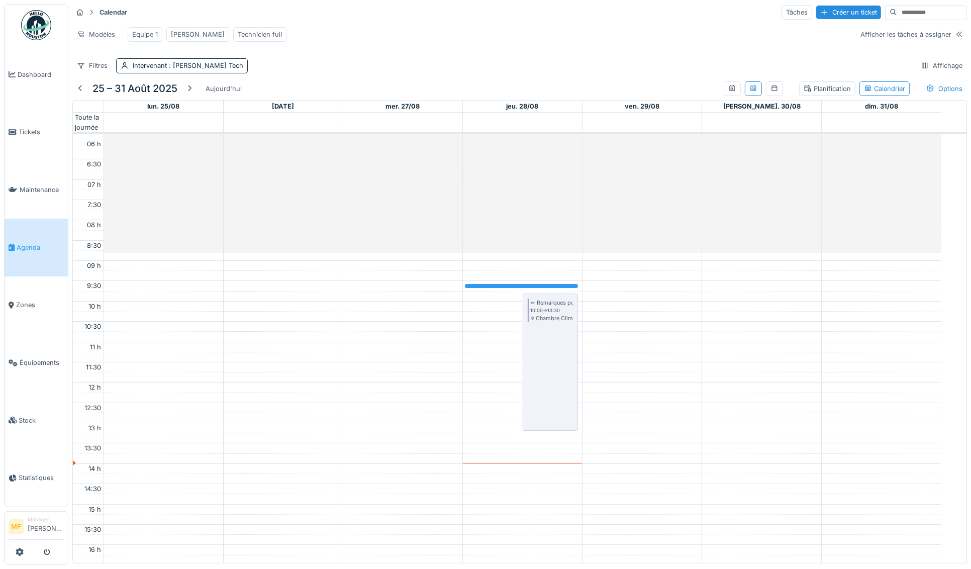
click at [238, 33] on div "Technicien full" at bounding box center [260, 35] width 44 height 10
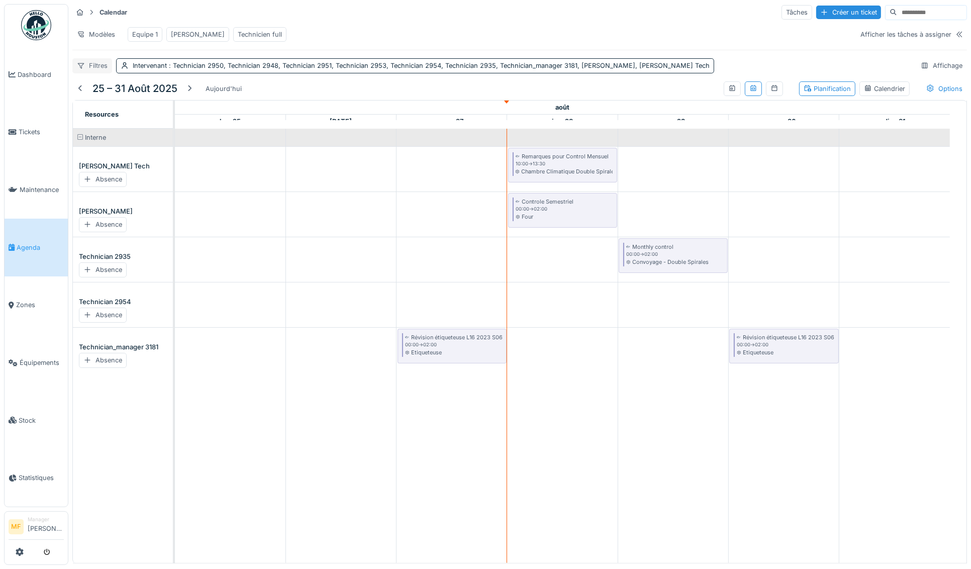
click at [105, 73] on div "Filtres" at bounding box center [92, 65] width 40 height 15
click at [106, 167] on div "Prestataire externe" at bounding box center [120, 168] width 90 height 15
click at [735, 70] on div "Prestataire externe" at bounding box center [763, 66] width 57 height 10
click at [778, 94] on div "Supprimer" at bounding box center [787, 99] width 52 height 14
click at [641, 68] on div "Intervenant : Technician 2950, Technician 2948, Technician 2951, Technician 295…" at bounding box center [421, 66] width 577 height 10
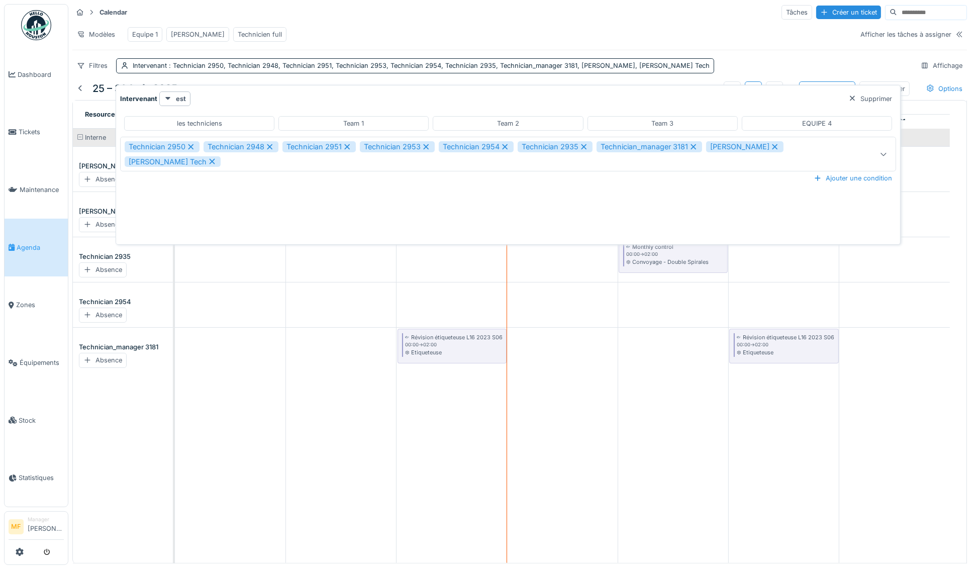
click at [269, 162] on div "Technician 2950 Technician 2948 Technician 2951 Technician 2953 Technician 2954…" at bounding box center [466, 154] width 682 height 26
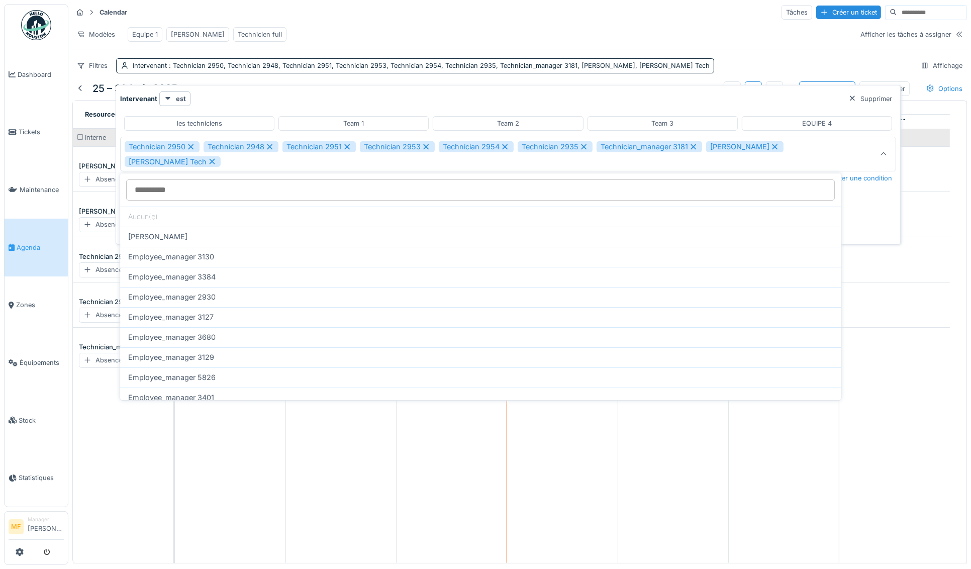
scroll to position [262, 0]
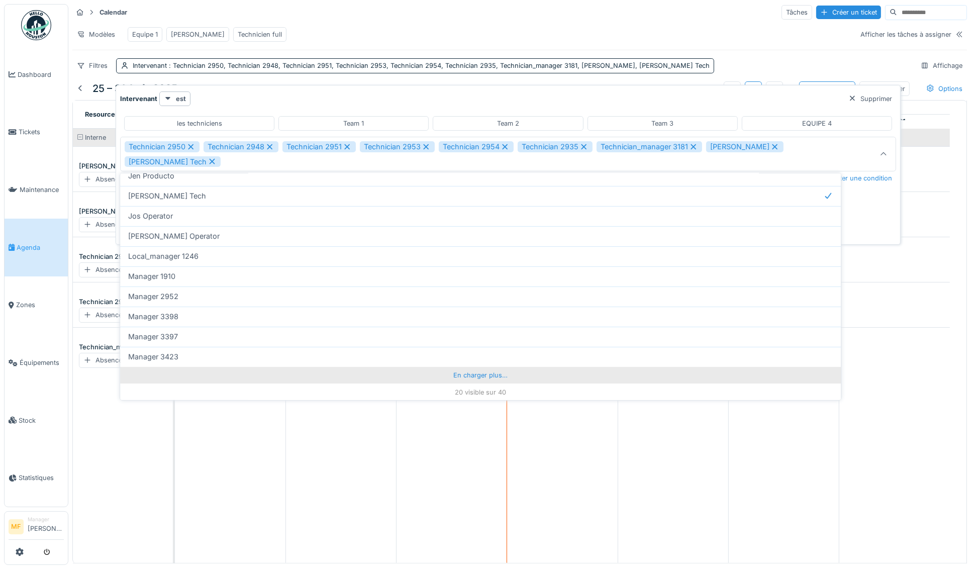
click at [505, 371] on div "En charger plus…" at bounding box center [480, 375] width 721 height 16
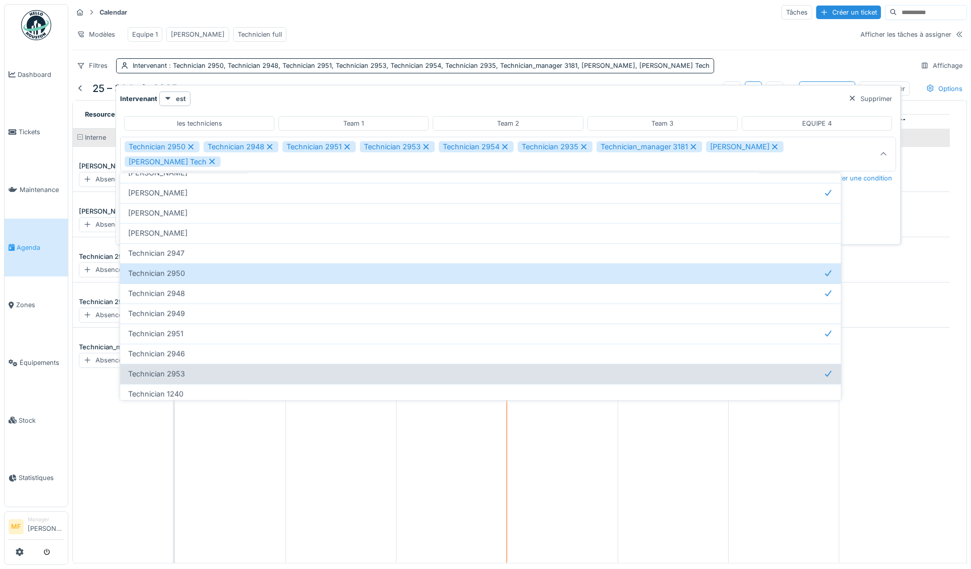
scroll to position [497, 0]
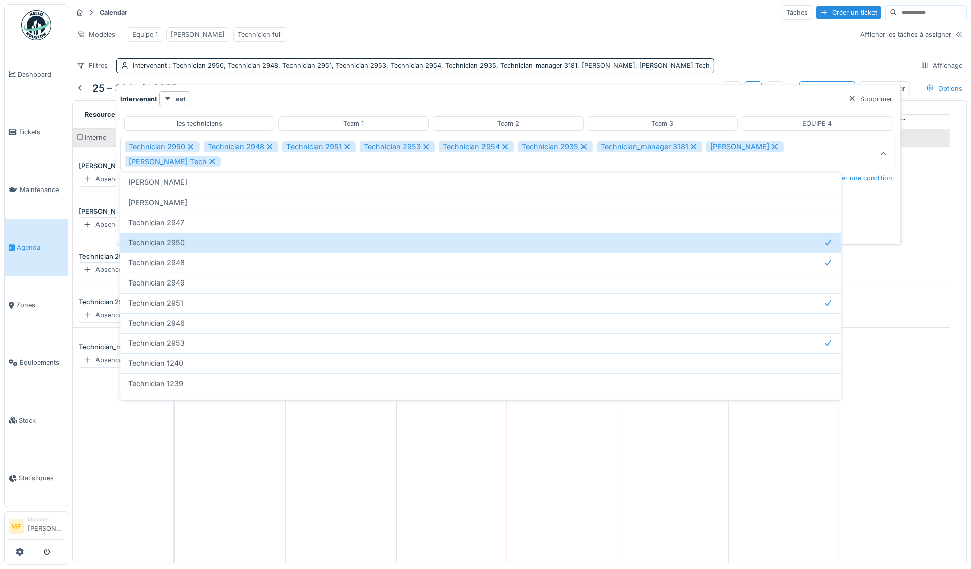
click at [278, 92] on div "Intervenant est Supprimer" at bounding box center [508, 99] width 776 height 15
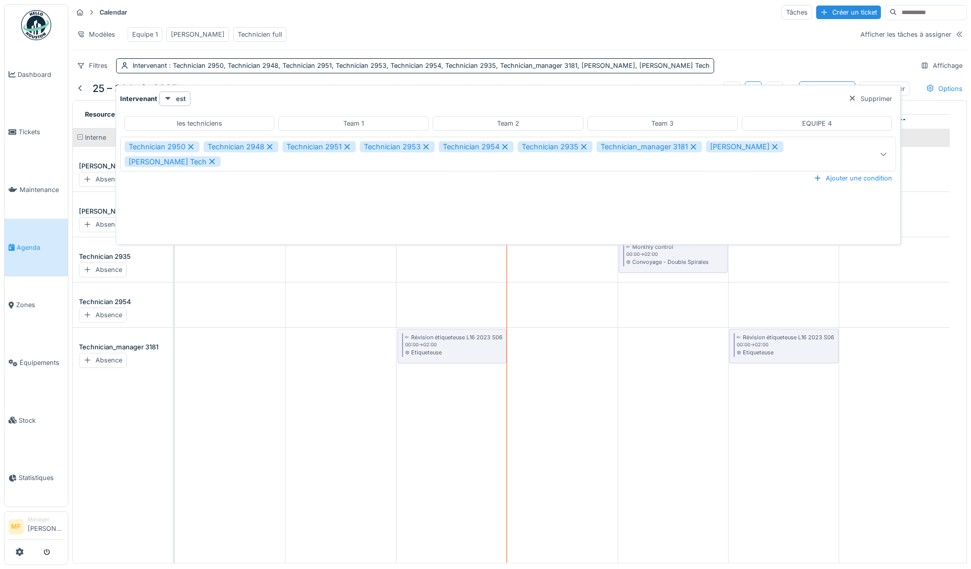
click at [170, 119] on div "les techniciens" at bounding box center [199, 123] width 150 height 15
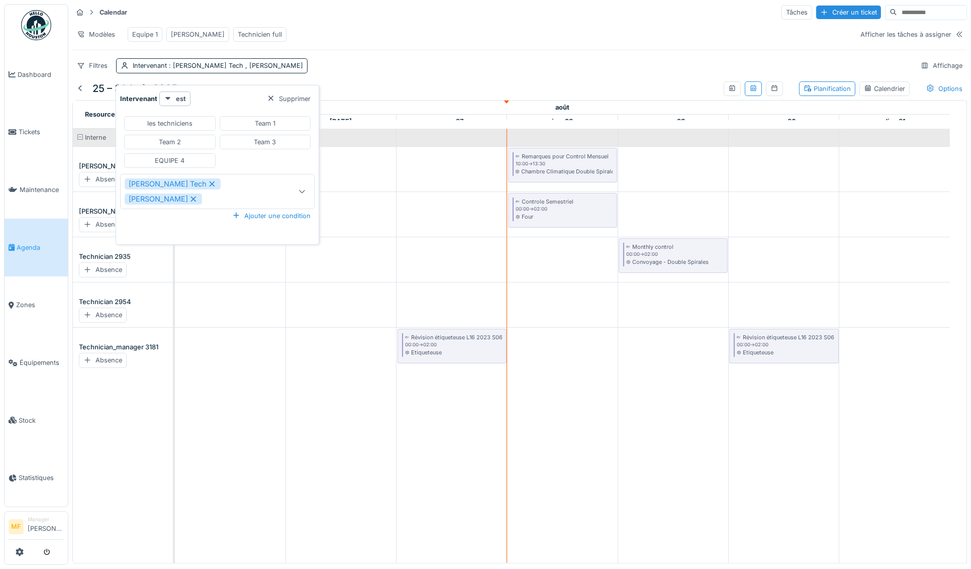
click at [188, 119] on div "les techniciens" at bounding box center [169, 124] width 45 height 10
click at [172, 94] on div "est" at bounding box center [174, 99] width 31 height 15
click at [228, 204] on div "John Tech Mike Mecanic" at bounding box center [204, 191] width 159 height 26
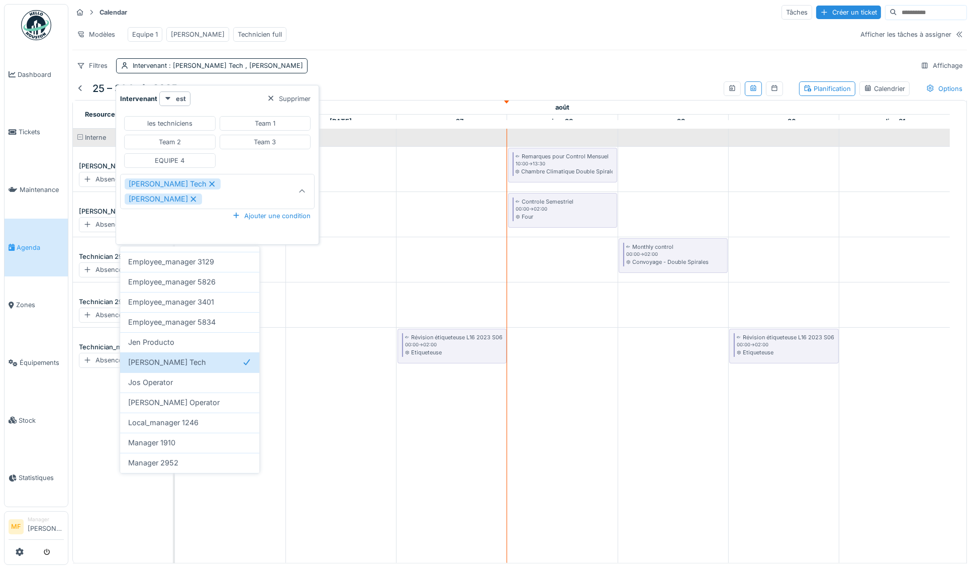
scroll to position [136, 0]
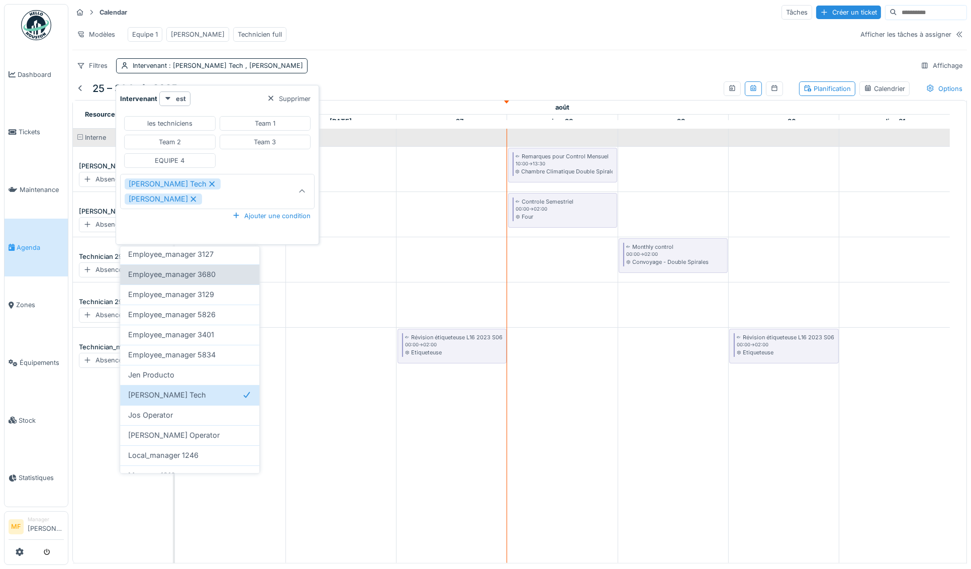
click at [162, 266] on div "Employee_manager 3680" at bounding box center [189, 274] width 139 height 20
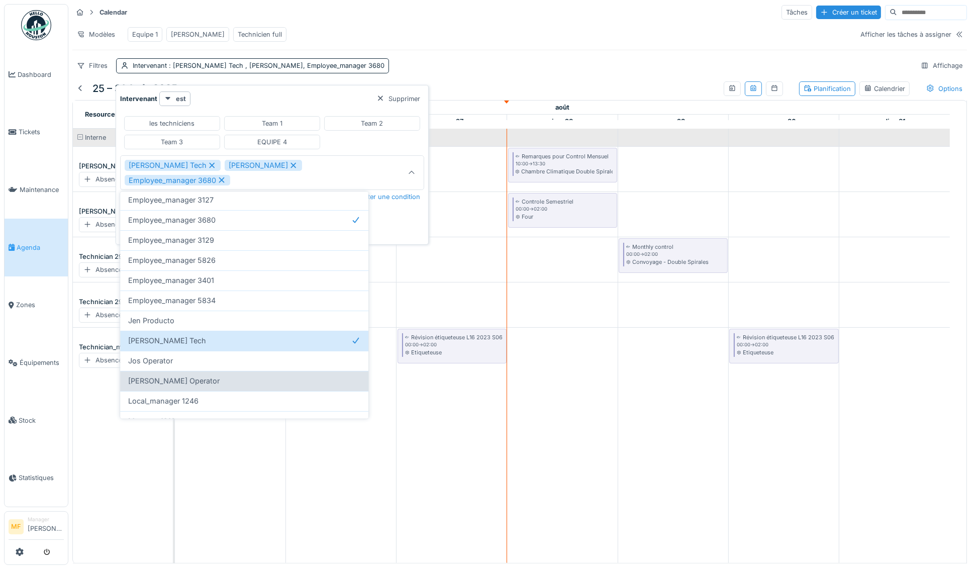
click at [197, 386] on div "Leslie Operator" at bounding box center [244, 381] width 248 height 20
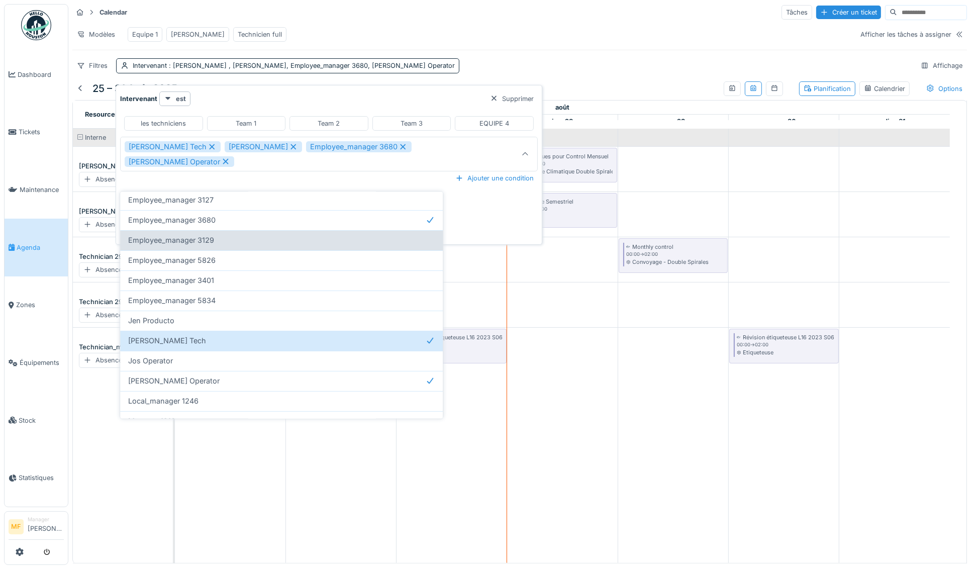
click at [206, 243] on span "Employee_manager 3129" at bounding box center [171, 240] width 86 height 11
type input "**********"
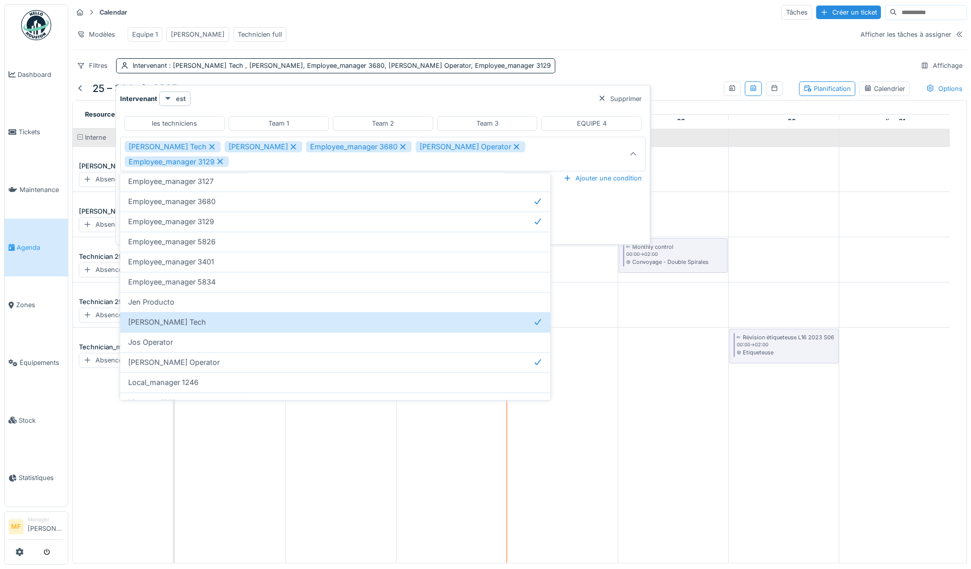
click at [172, 95] on div "est" at bounding box center [174, 99] width 31 height 15
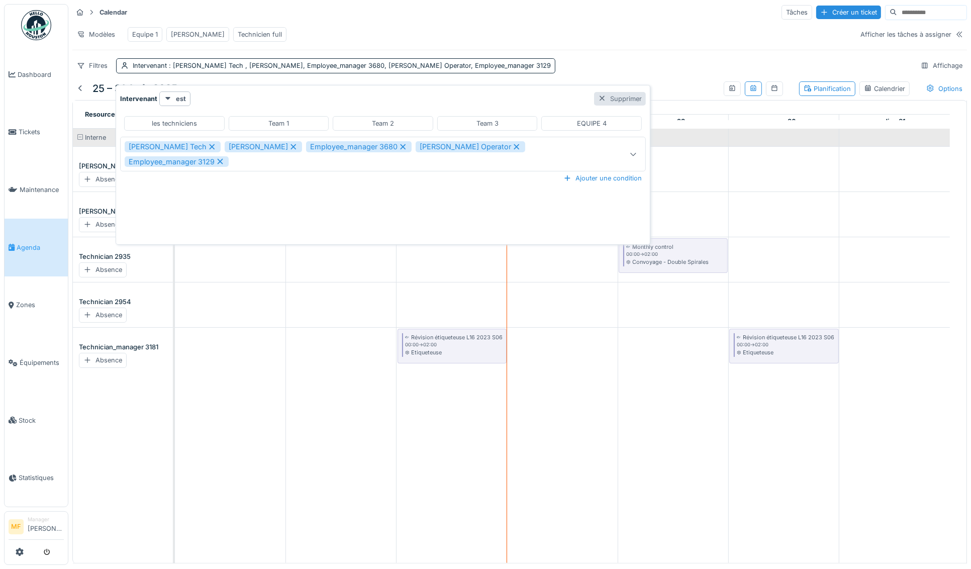
click at [594, 93] on div "Supprimer" at bounding box center [620, 99] width 52 height 14
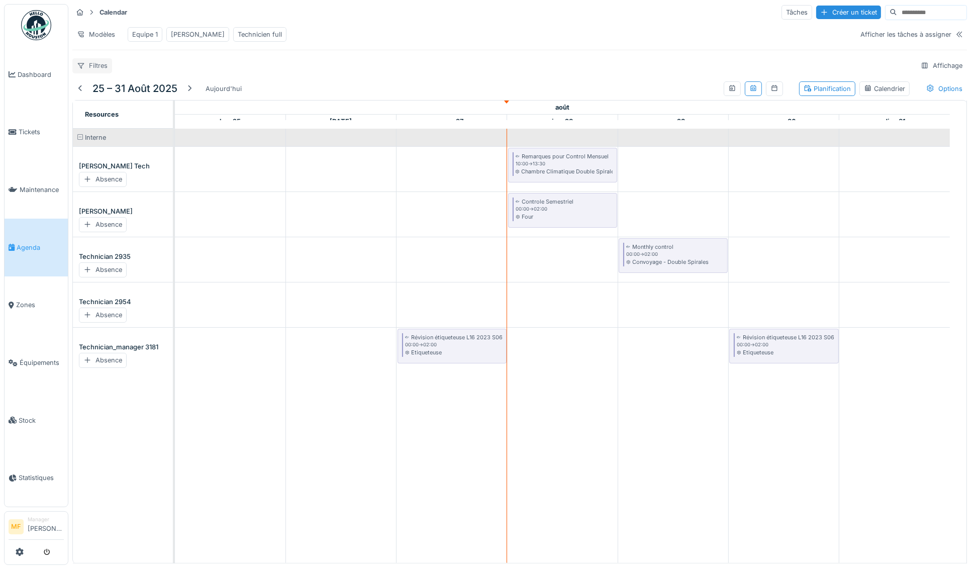
click at [93, 70] on div "Filtres" at bounding box center [92, 65] width 40 height 15
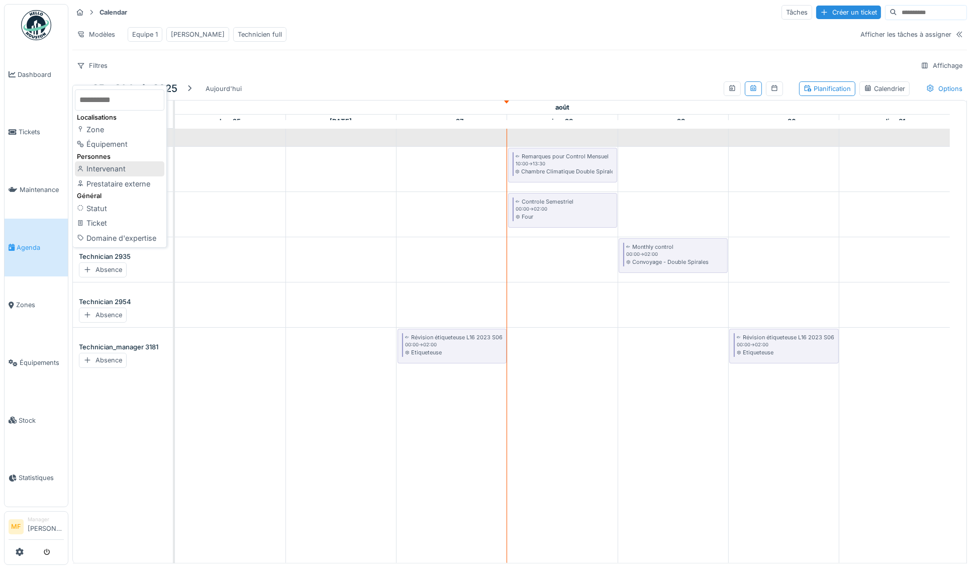
click at [111, 170] on div "Intervenant" at bounding box center [120, 168] width 90 height 15
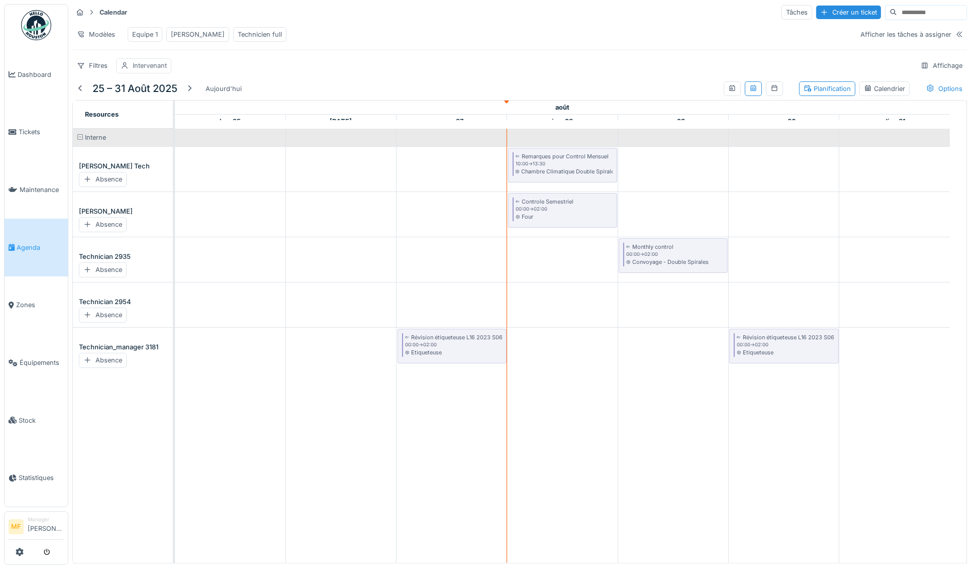
click at [148, 70] on div "Intervenant" at bounding box center [150, 66] width 34 height 10
click at [347, 77] on div "Calendar Tâches Créer un ticket Modèles Equipe 1 John Technicien full Afficher …" at bounding box center [519, 38] width 903 height 77
click at [177, 41] on div "Equipe 1 John Technicien full" at bounding box center [207, 34] width 167 height 23
click at [178, 36] on div "John" at bounding box center [198, 35] width 54 height 10
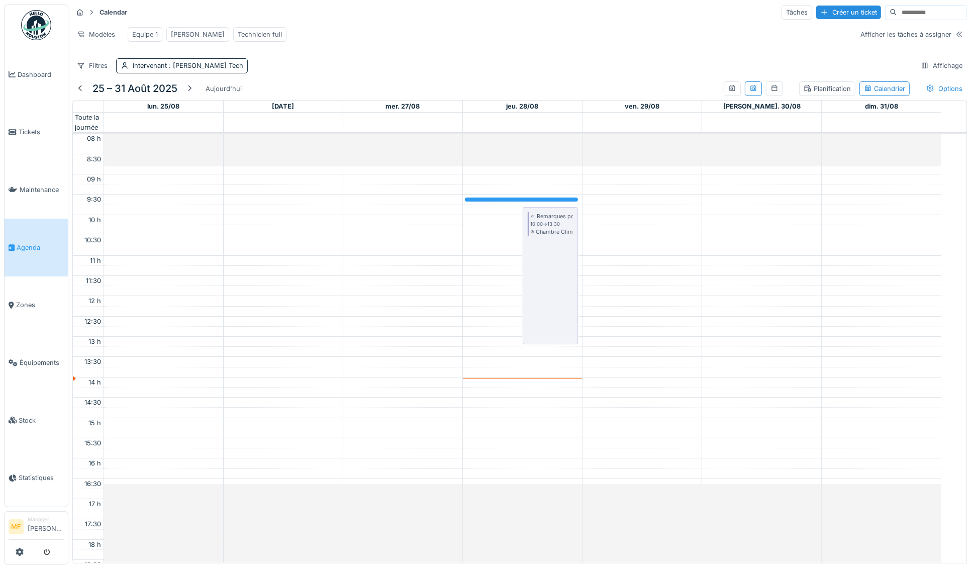
scroll to position [326, 0]
click at [195, 69] on span ": John Tech" at bounding box center [205, 66] width 76 height 8
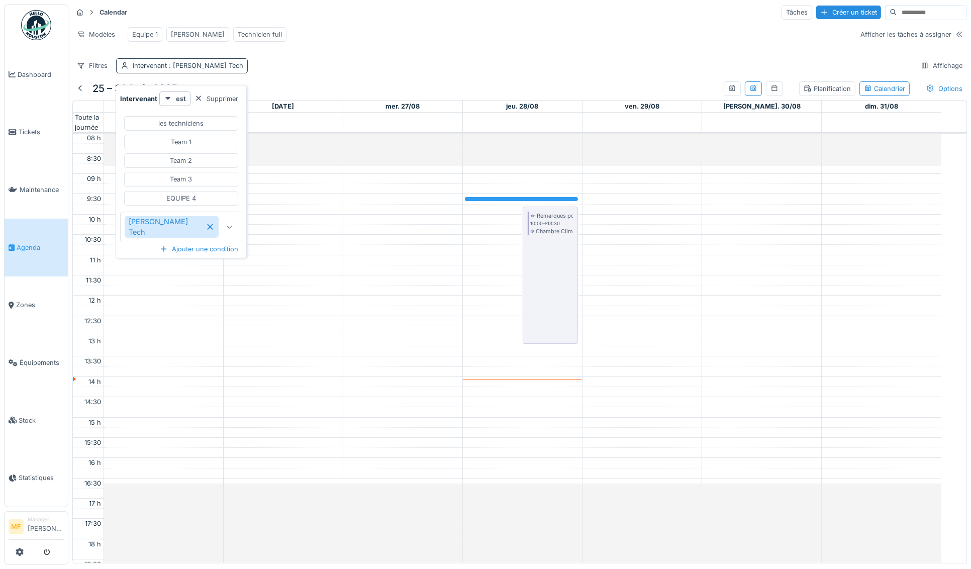
click at [173, 69] on span ": John Tech" at bounding box center [205, 66] width 76 height 8
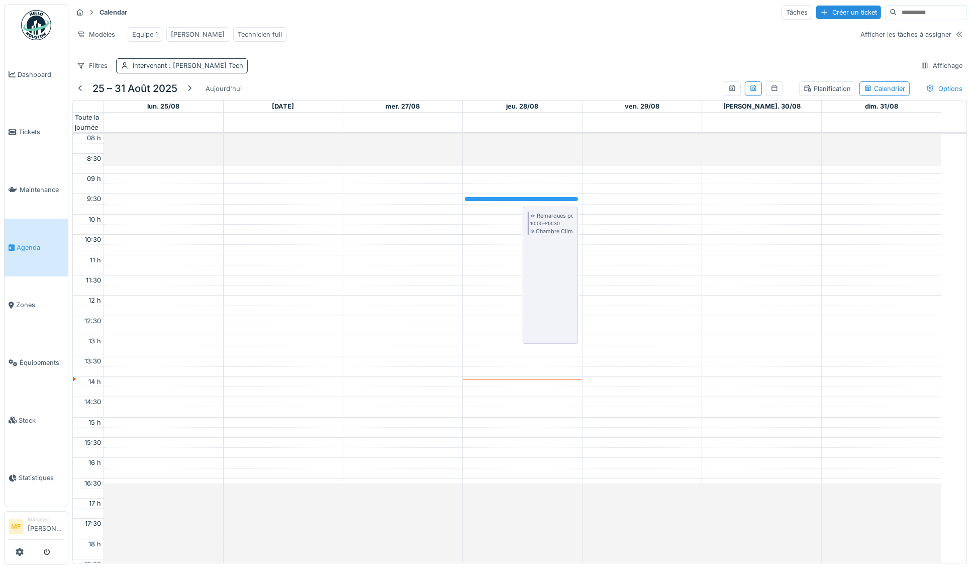
click at [173, 69] on span ": John Tech" at bounding box center [205, 66] width 76 height 8
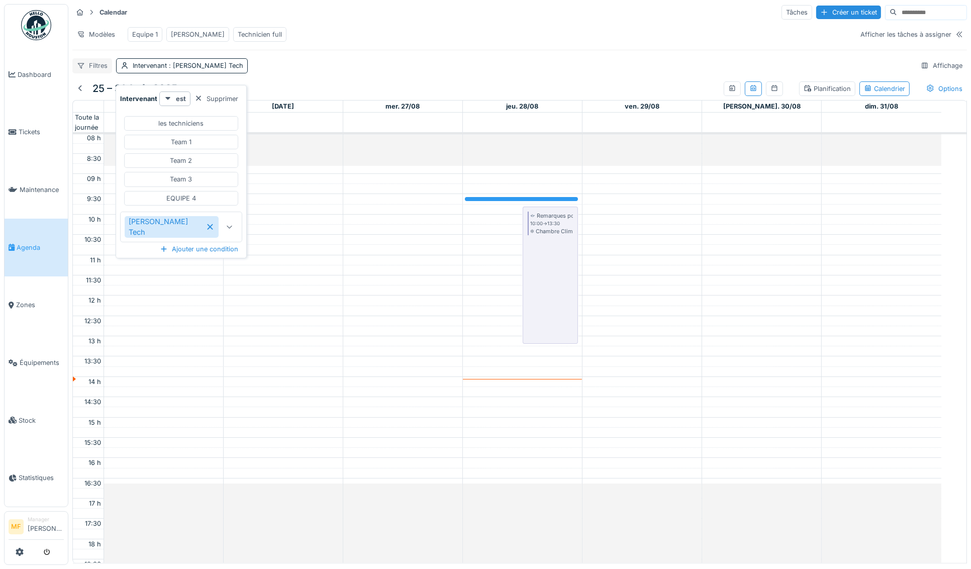
click at [92, 72] on div "Filtres" at bounding box center [92, 65] width 40 height 15
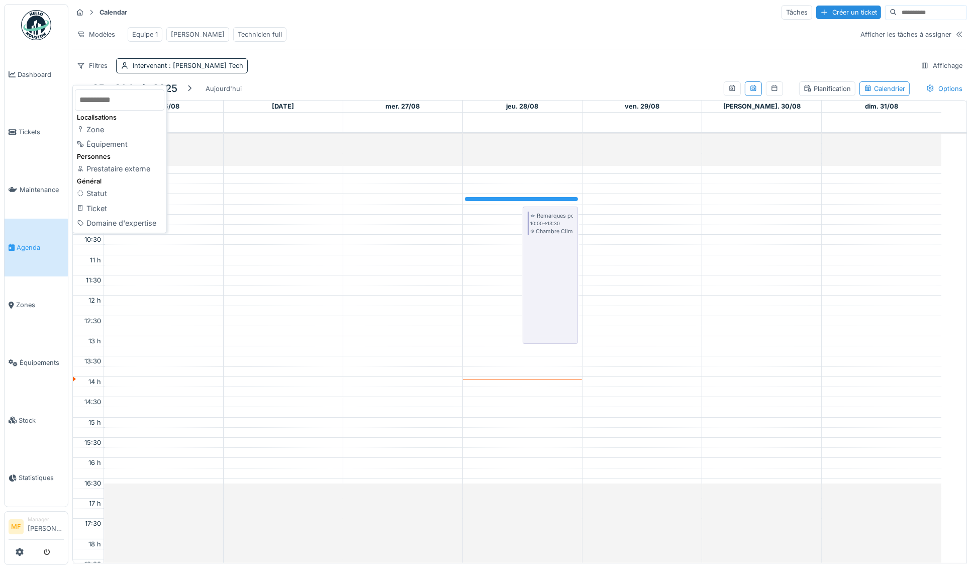
click at [336, 38] on div "Modèles Equipe 1 John Technicien full" at bounding box center [462, 34] width 781 height 23
click at [186, 69] on span ": John Tech" at bounding box center [205, 66] width 76 height 8
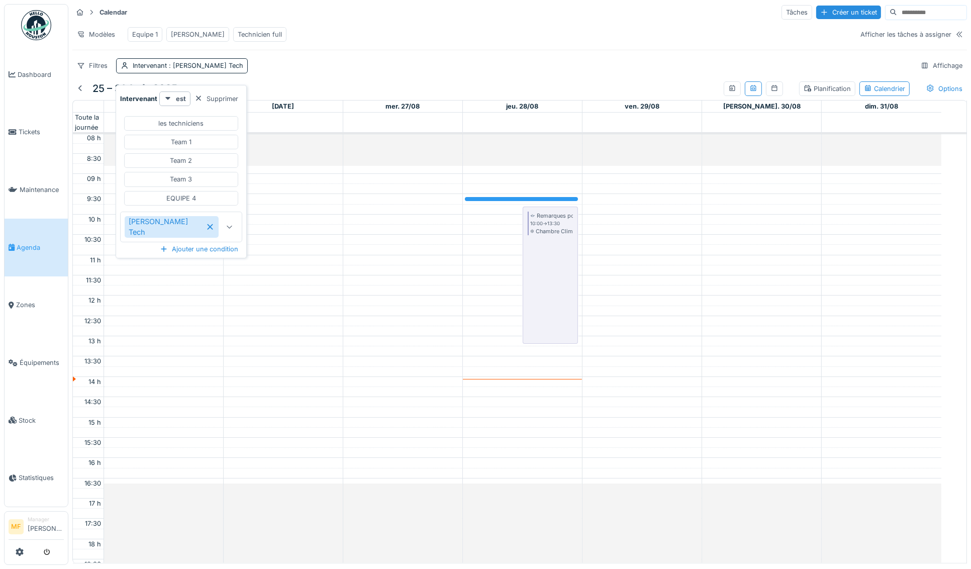
click at [346, 67] on div "Filtres Intervenant : John Tech Affichage" at bounding box center [519, 65] width 895 height 15
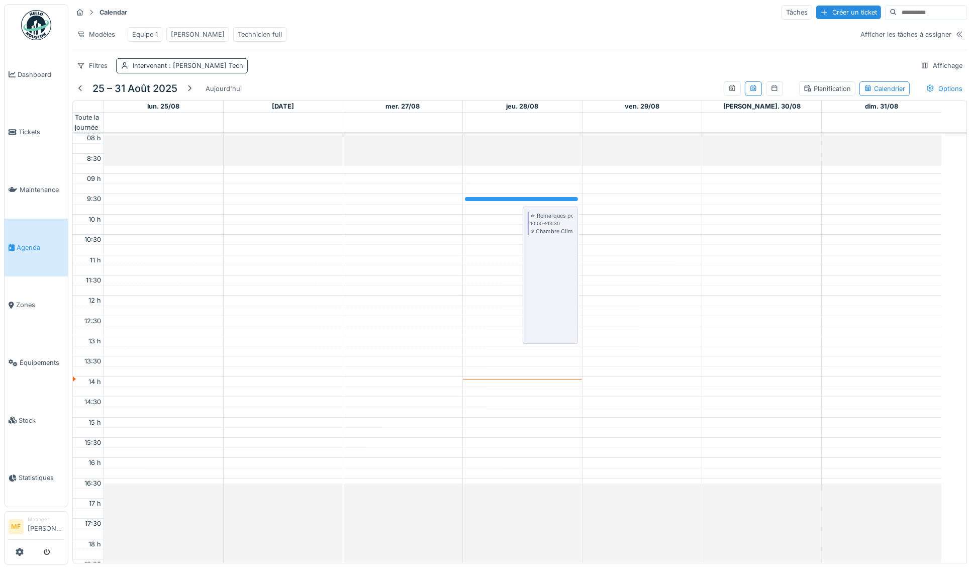
click at [141, 70] on div "Intervenant : John Tech" at bounding box center [188, 66] width 111 height 10
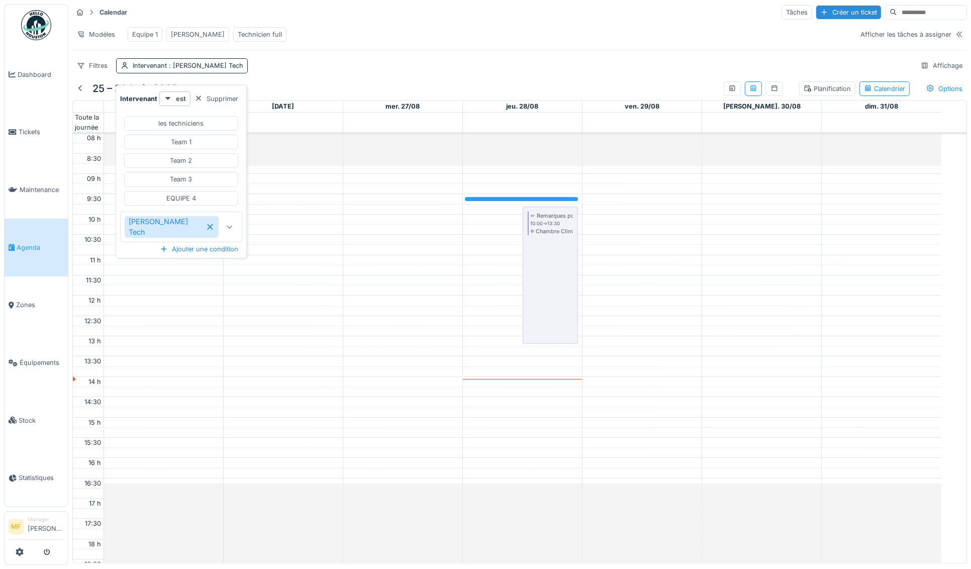
click at [161, 117] on div "les techniciens" at bounding box center [181, 123] width 114 height 15
type input "*********"
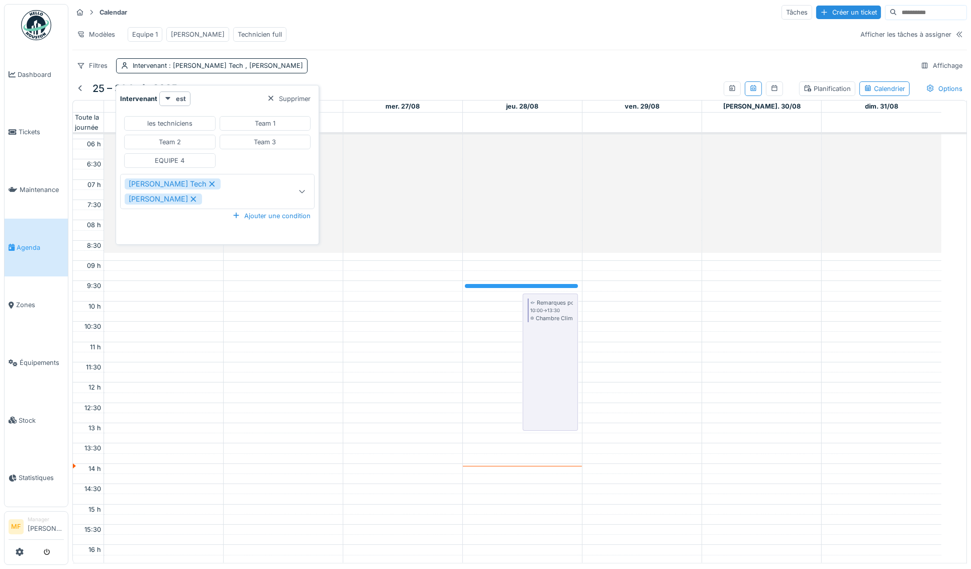
click at [298, 195] on icon at bounding box center [302, 191] width 8 height 7
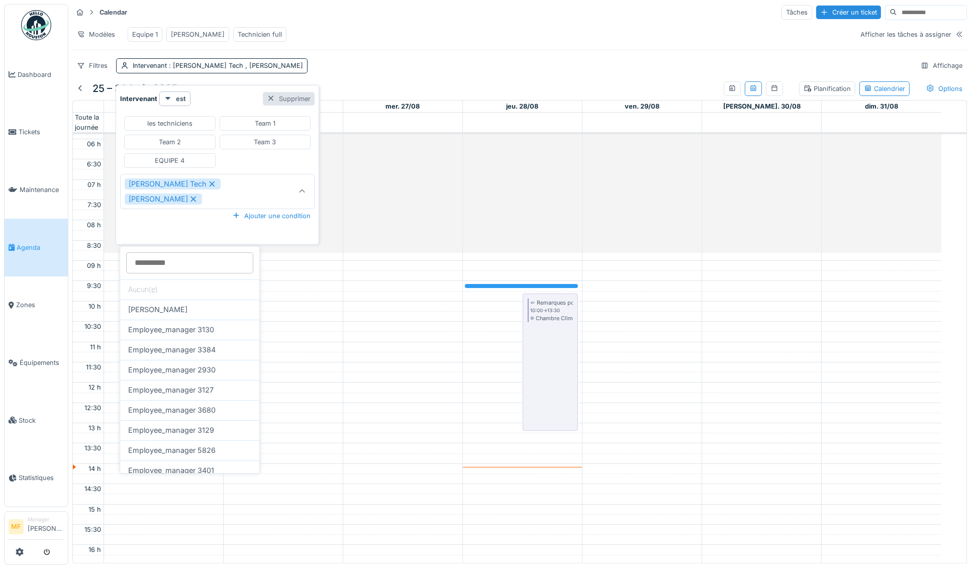
click at [263, 94] on div "Supprimer" at bounding box center [289, 99] width 52 height 14
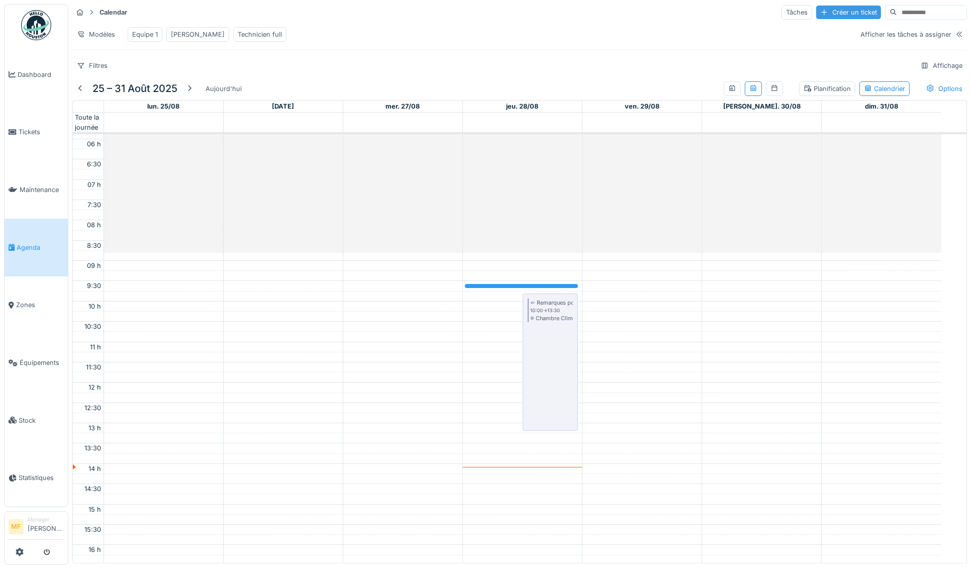
click at [826, 13] on div "Créer un ticket" at bounding box center [849, 13] width 65 height 14
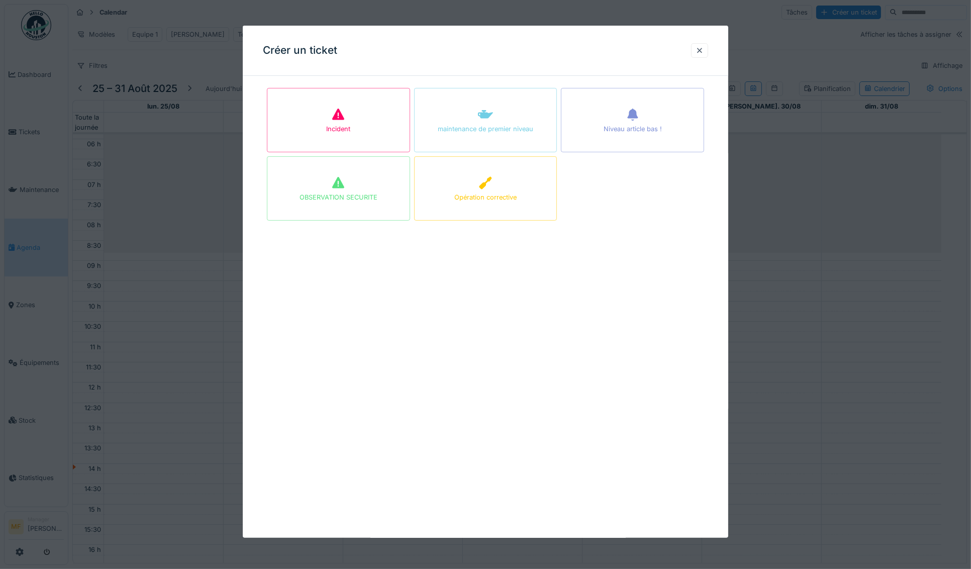
click at [365, 112] on div "Incident" at bounding box center [338, 120] width 143 height 64
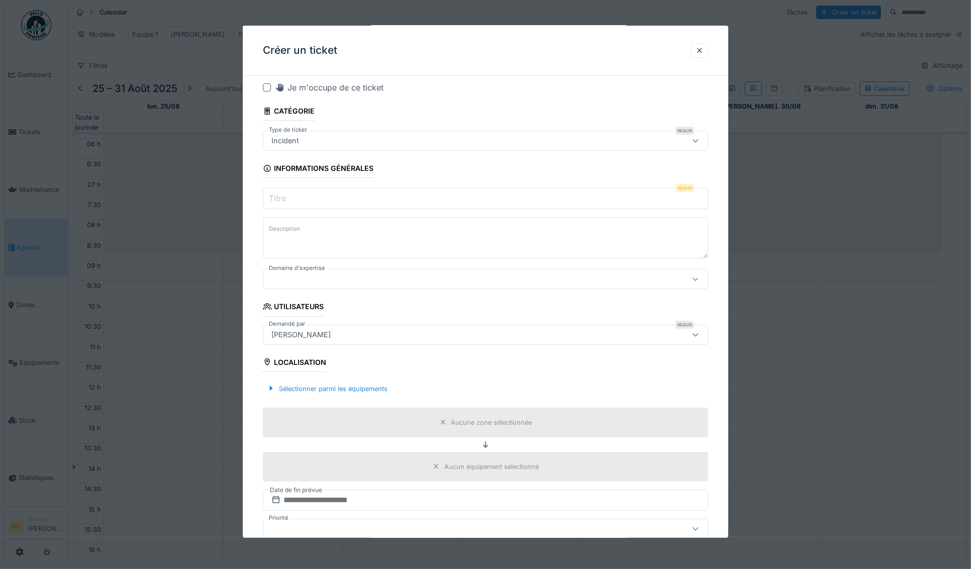
scroll to position [0, 0]
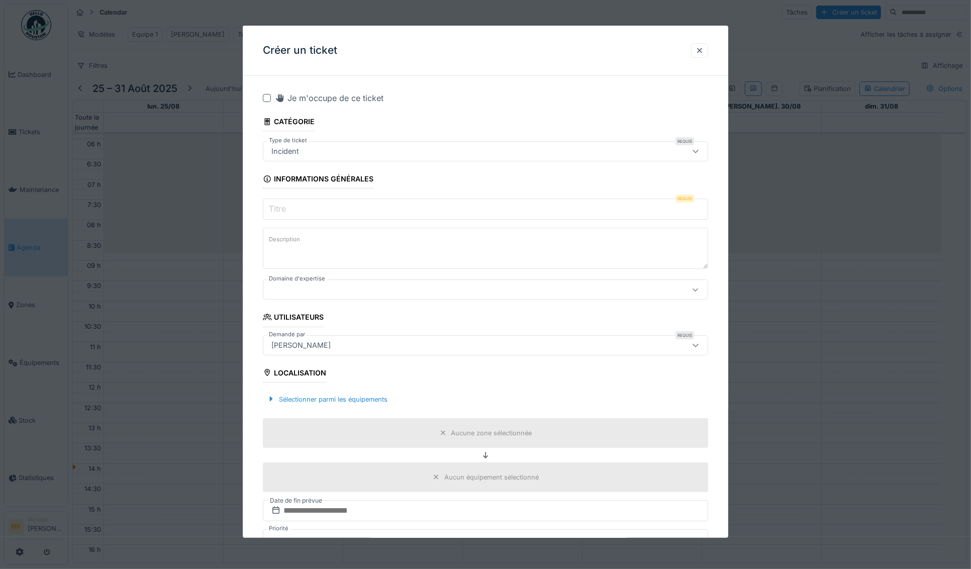
click at [363, 353] on div "[PERSON_NAME]" at bounding box center [485, 345] width 445 height 20
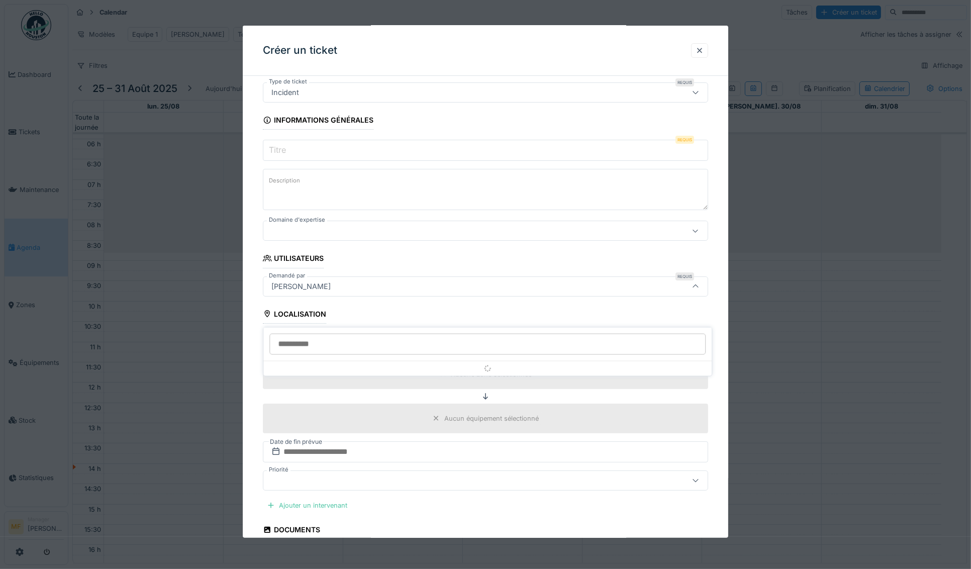
scroll to position [61, 0]
click at [367, 338] on div at bounding box center [487, 352] width 449 height 48
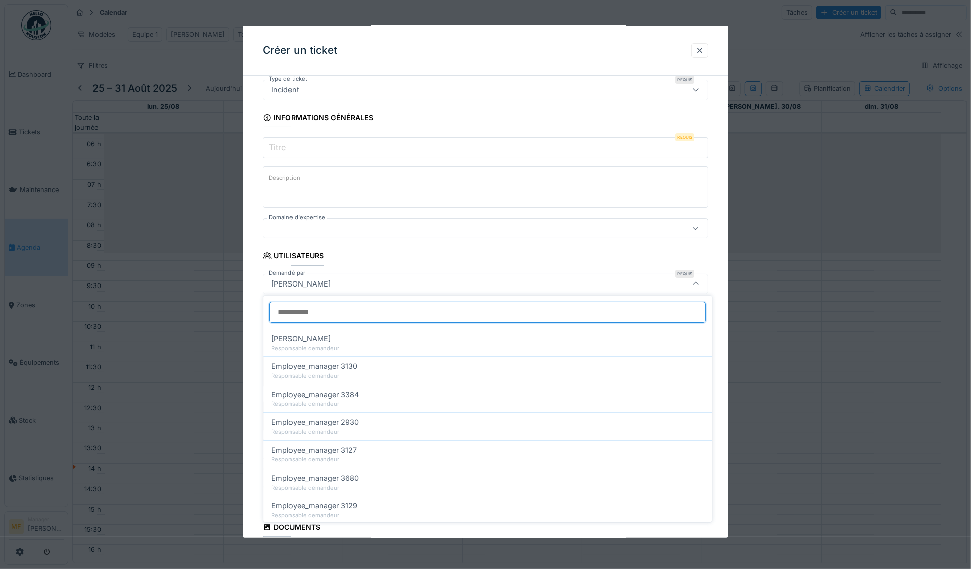
click at [374, 312] on input "Demandé par" at bounding box center [488, 312] width 436 height 21
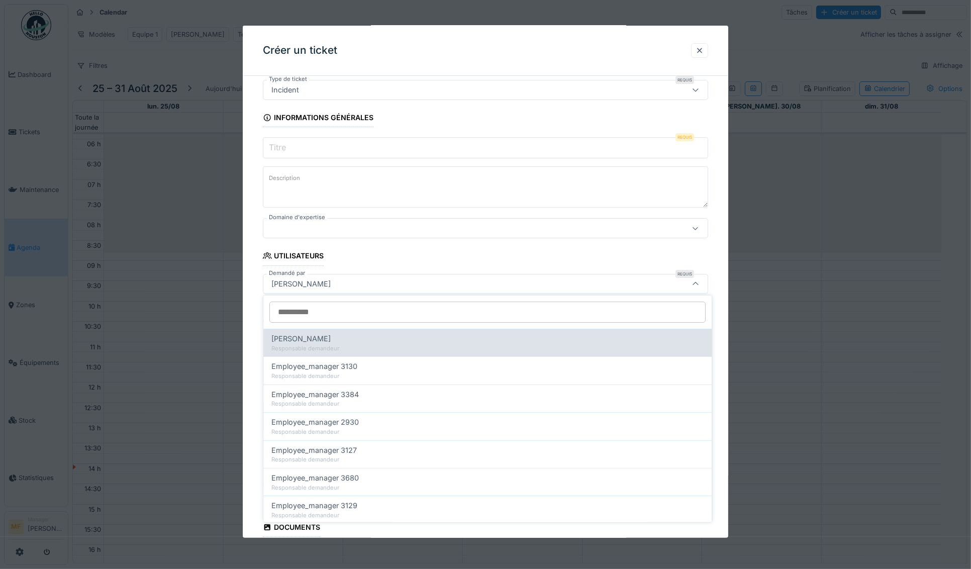
click at [367, 342] on div "Emily Dupont" at bounding box center [488, 338] width 432 height 11
type input "****"
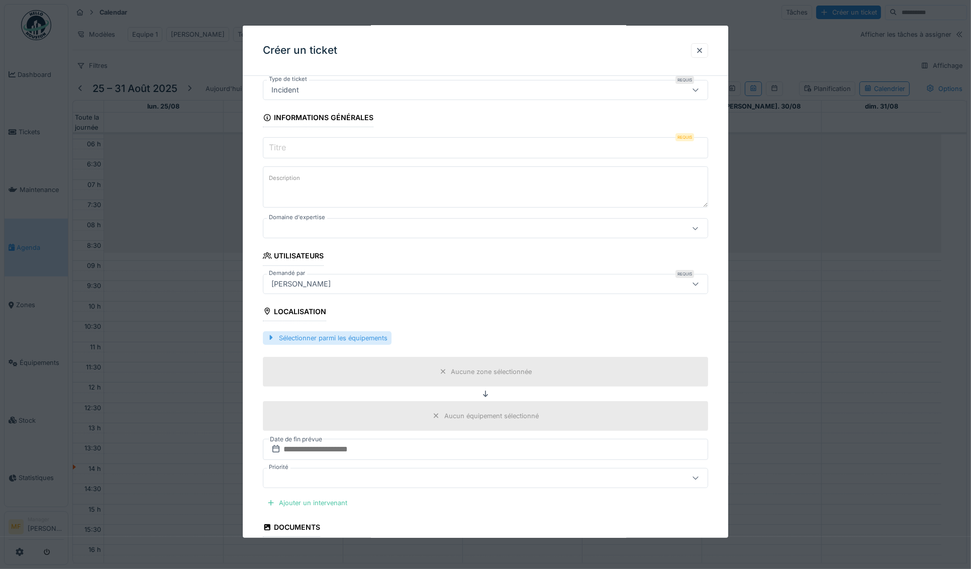
click at [359, 334] on div "Sélectionner parmi les équipements" at bounding box center [327, 338] width 129 height 14
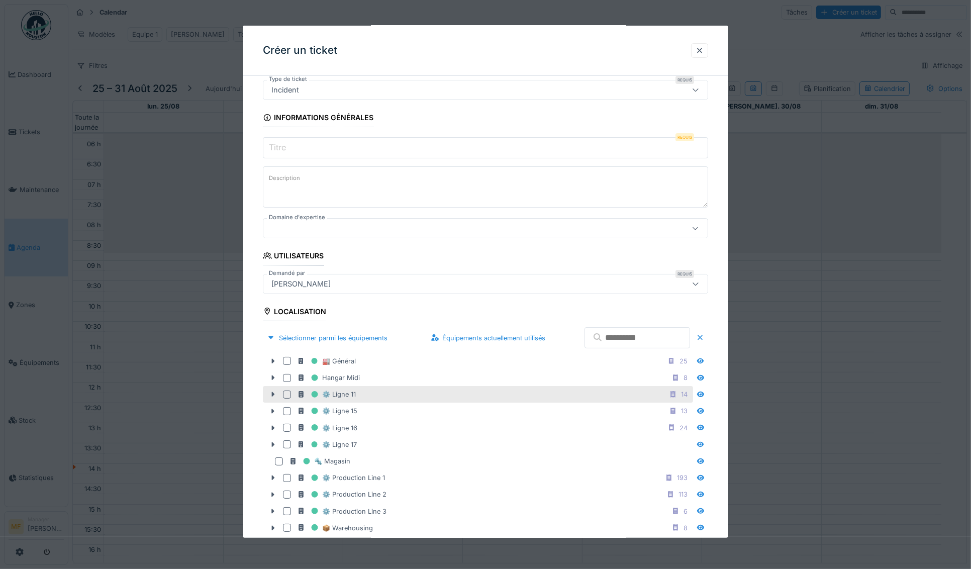
click at [402, 388] on div "⚙️ Ligne 11 14" at bounding box center [494, 394] width 394 height 13
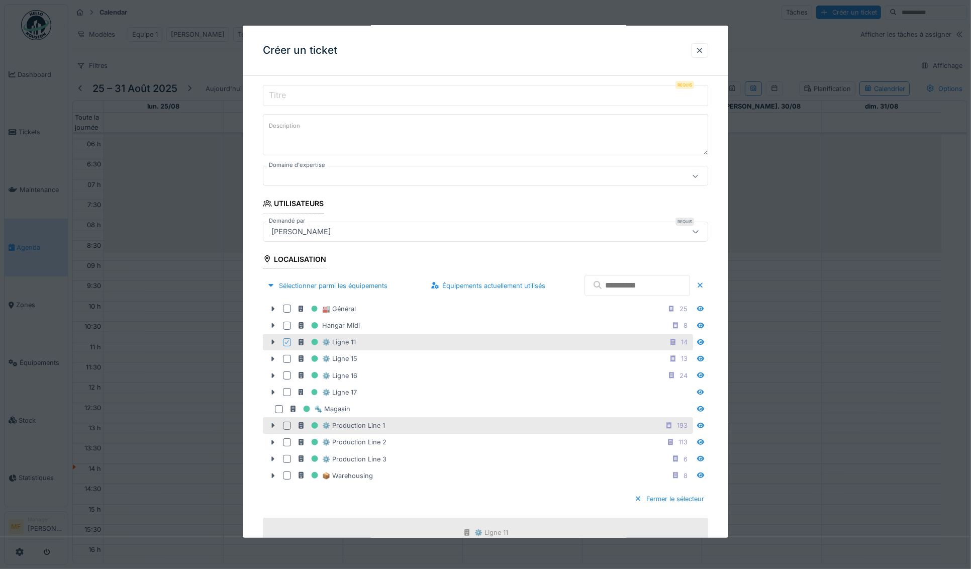
scroll to position [116, 0]
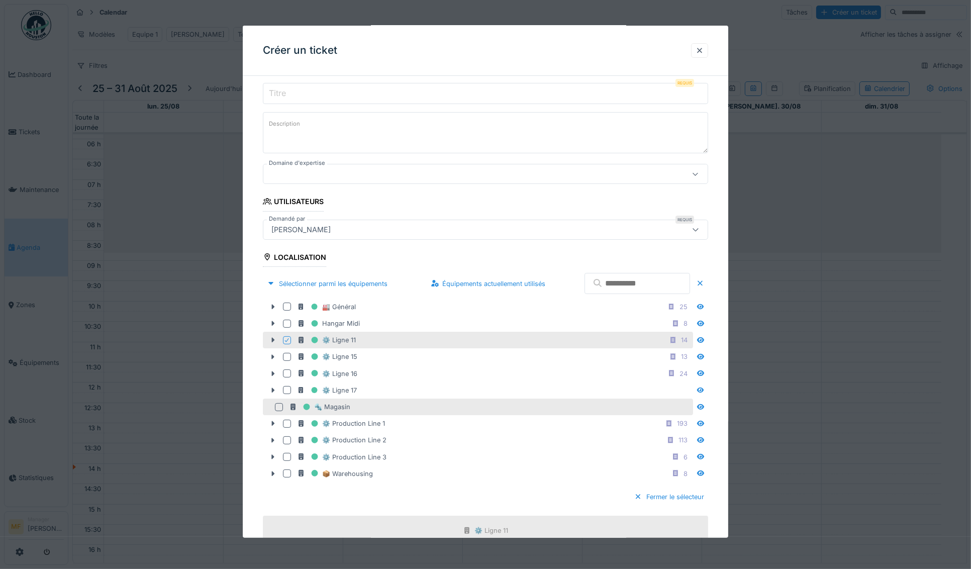
click at [283, 404] on div at bounding box center [281, 407] width 12 height 8
click at [703, 53] on div at bounding box center [700, 51] width 8 height 10
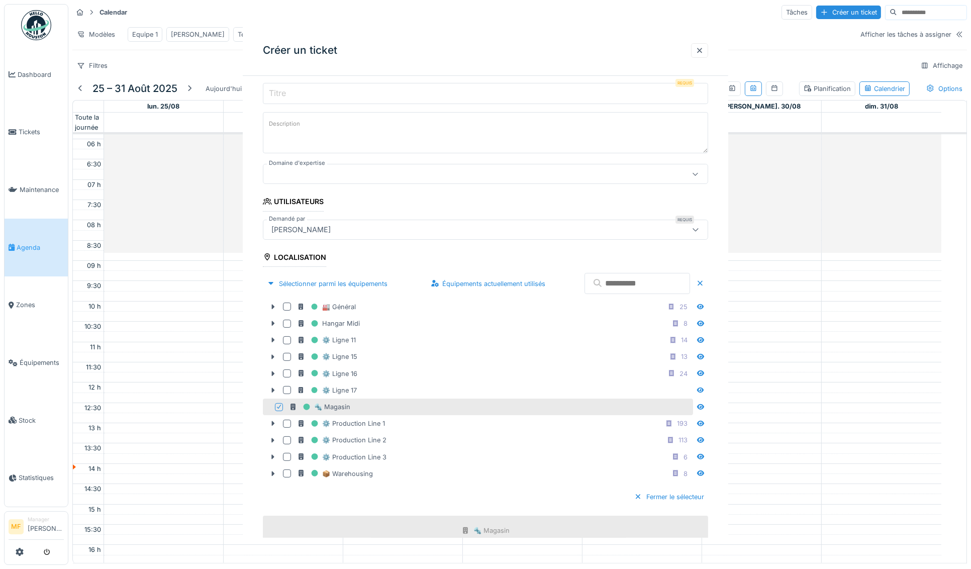
scroll to position [0, 0]
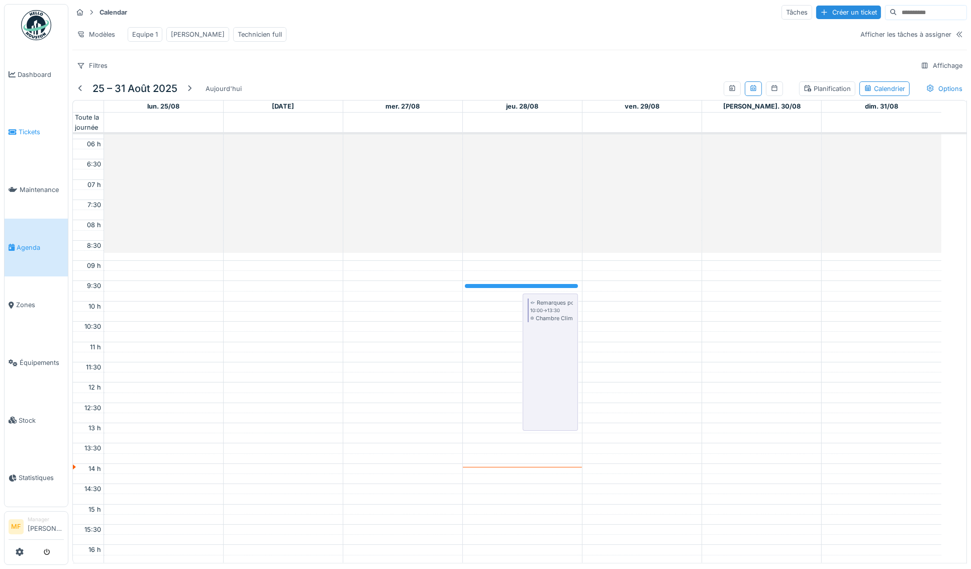
click at [18, 138] on link "Tickets" at bounding box center [36, 133] width 63 height 58
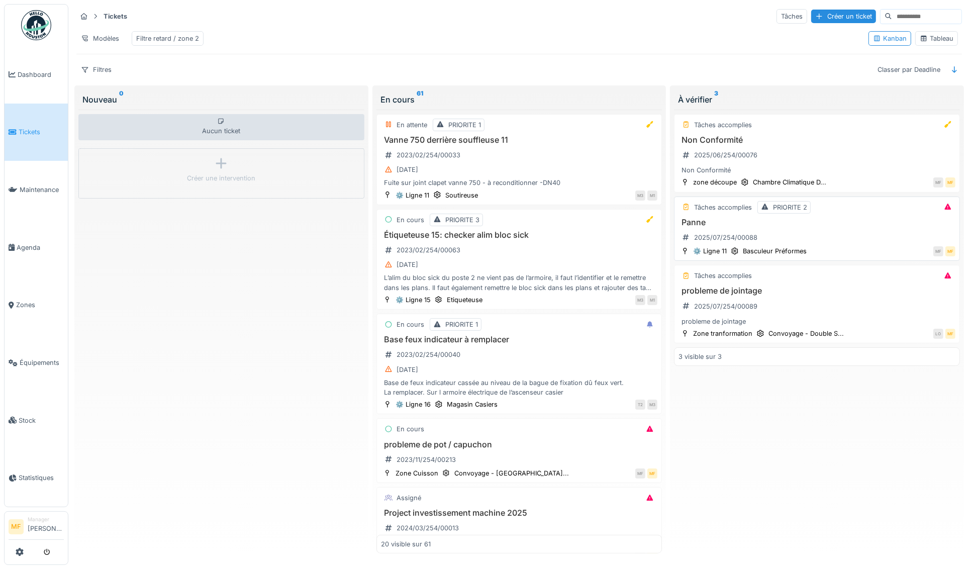
click at [690, 227] on h3 "Panne" at bounding box center [817, 223] width 277 height 10
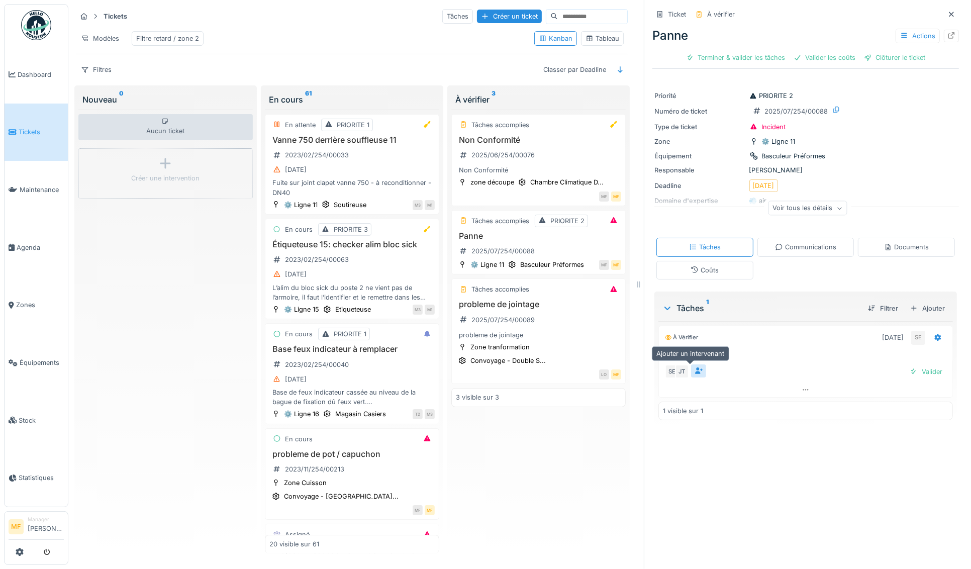
click at [695, 372] on icon at bounding box center [699, 371] width 8 height 7
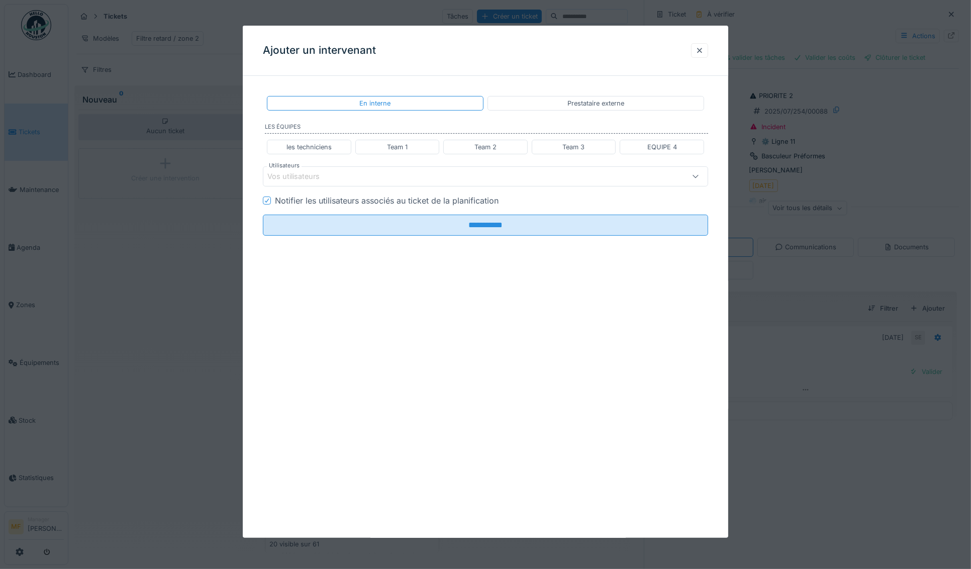
click at [349, 166] on div "Vos utilisateurs" at bounding box center [485, 176] width 445 height 20
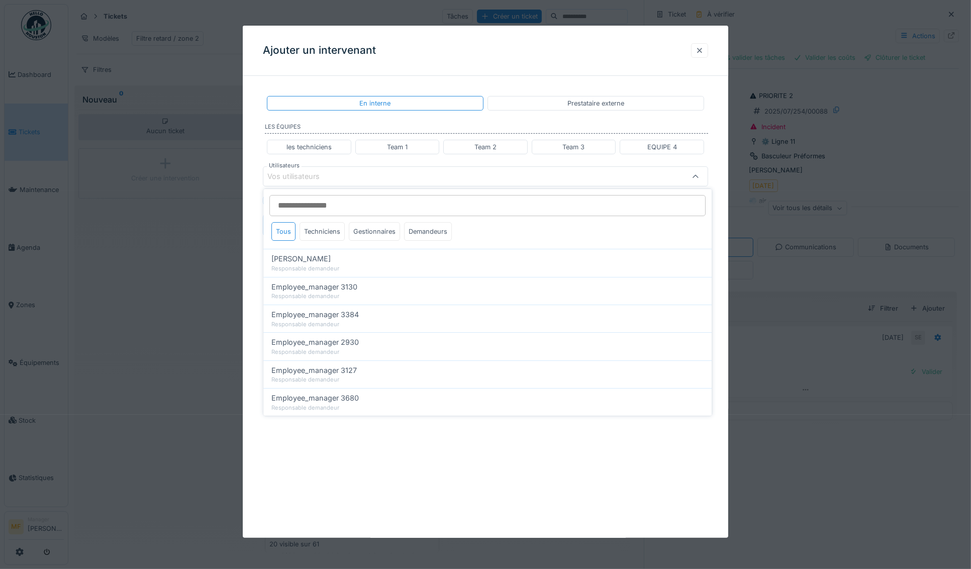
click at [708, 46] on div at bounding box center [699, 50] width 17 height 15
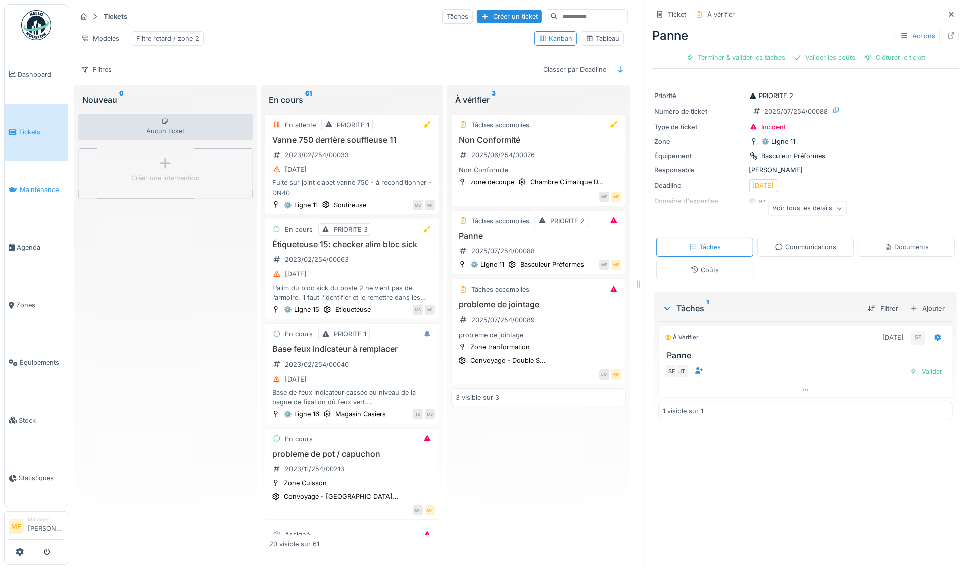
click at [39, 195] on link "Maintenance" at bounding box center [36, 190] width 63 height 58
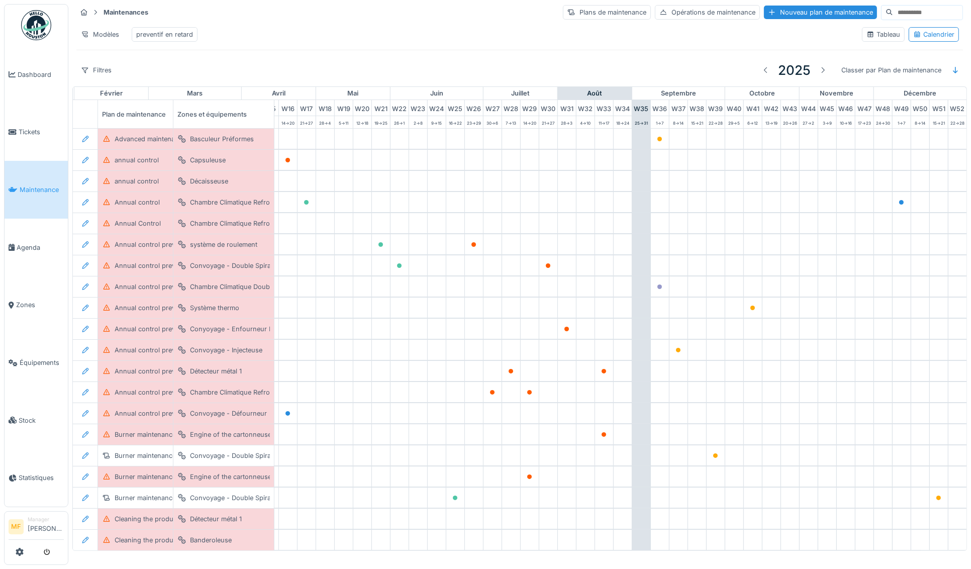
scroll to position [0, 317]
click at [15, 247] on li "Agenda" at bounding box center [36, 248] width 55 height 10
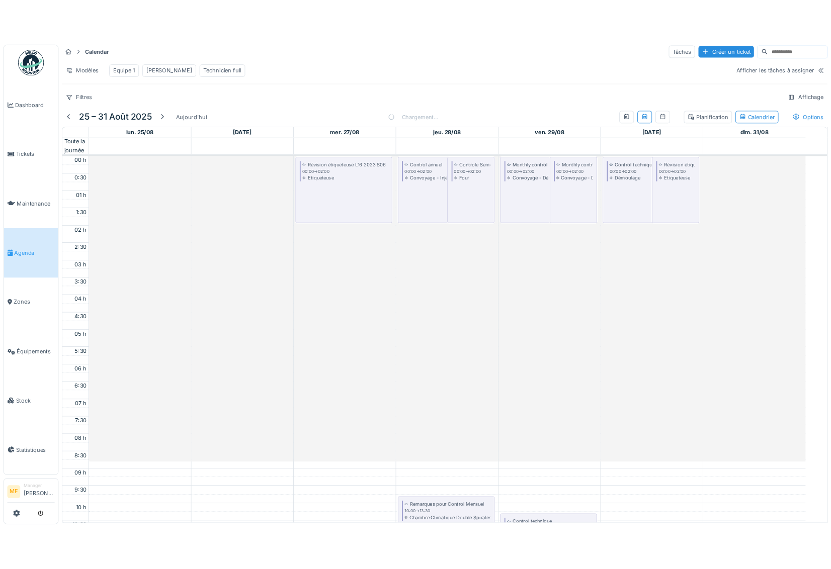
scroll to position [239, 0]
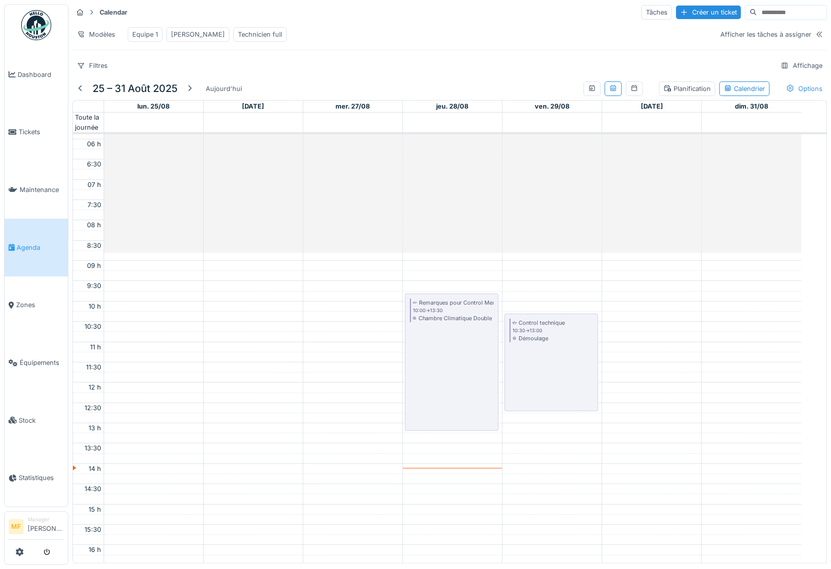
click at [789, 96] on div "Options" at bounding box center [803, 88] width 45 height 15
click at [662, 129] on div at bounding box center [663, 132] width 8 height 8
click at [662, 148] on div at bounding box center [663, 148] width 8 height 8
click at [662, 160] on div at bounding box center [663, 164] width 8 height 8
click at [663, 178] on div at bounding box center [663, 180] width 8 height 8
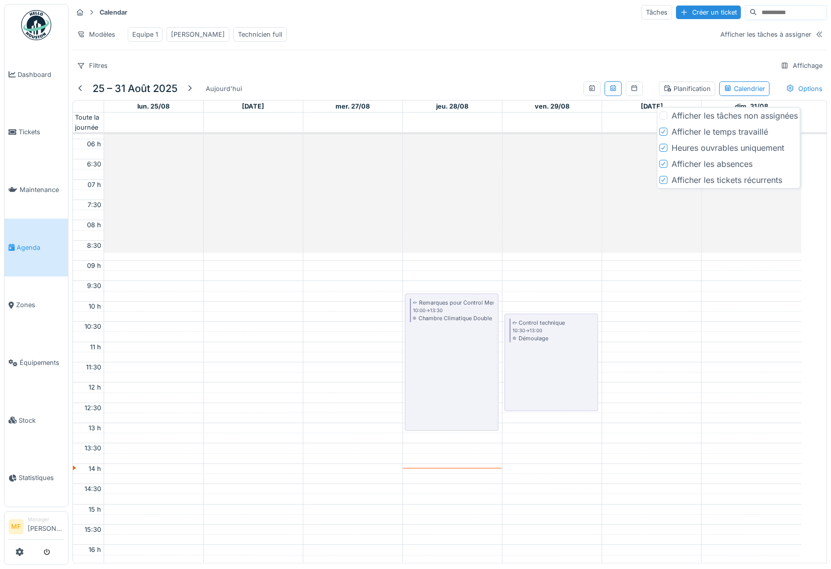
click at [661, 118] on div at bounding box center [663, 116] width 8 height 8
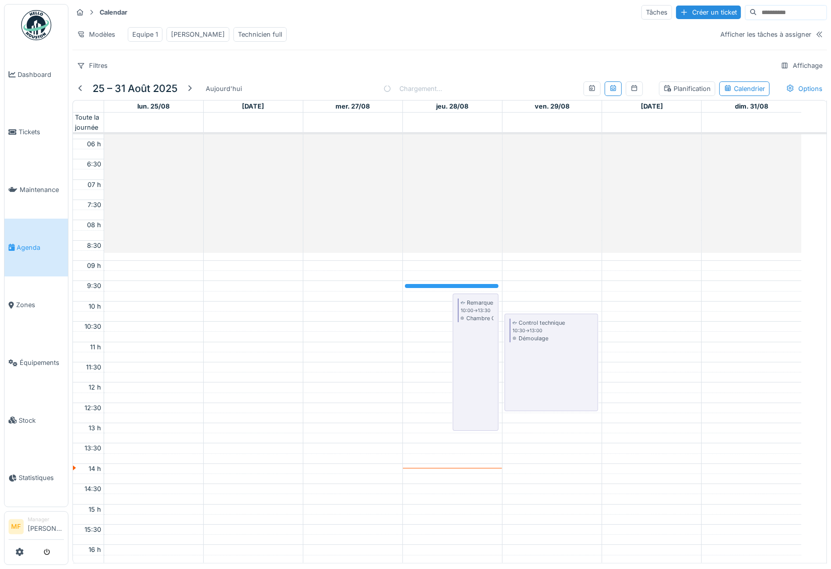
click at [711, 65] on div "Calendar Tâches Créer un ticket Modèles Equipe 1 John Technicien full Afficher …" at bounding box center [449, 38] width 762 height 77
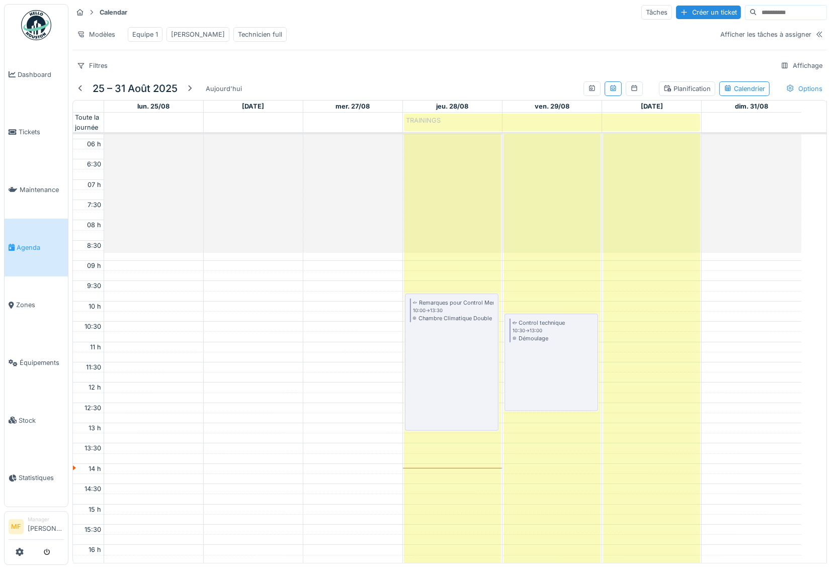
click at [786, 96] on div "Options" at bounding box center [803, 88] width 45 height 15
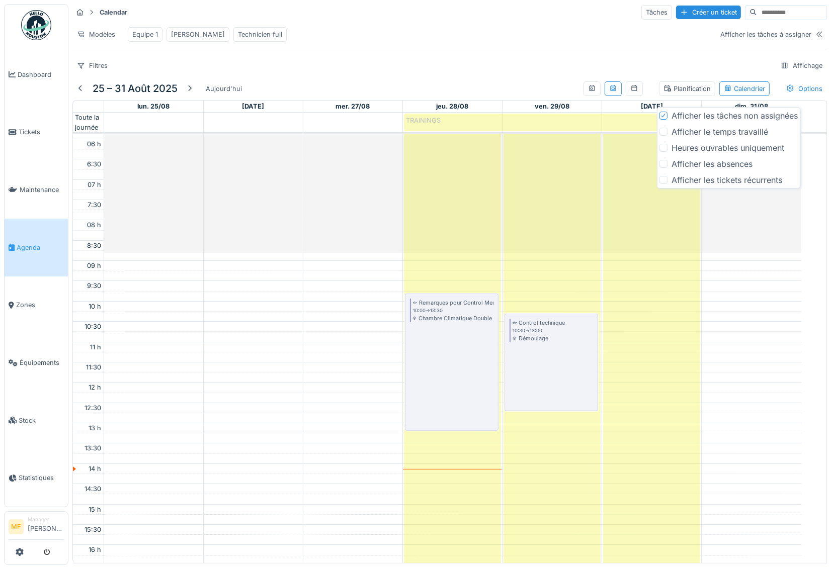
click at [663, 130] on div at bounding box center [663, 132] width 8 height 8
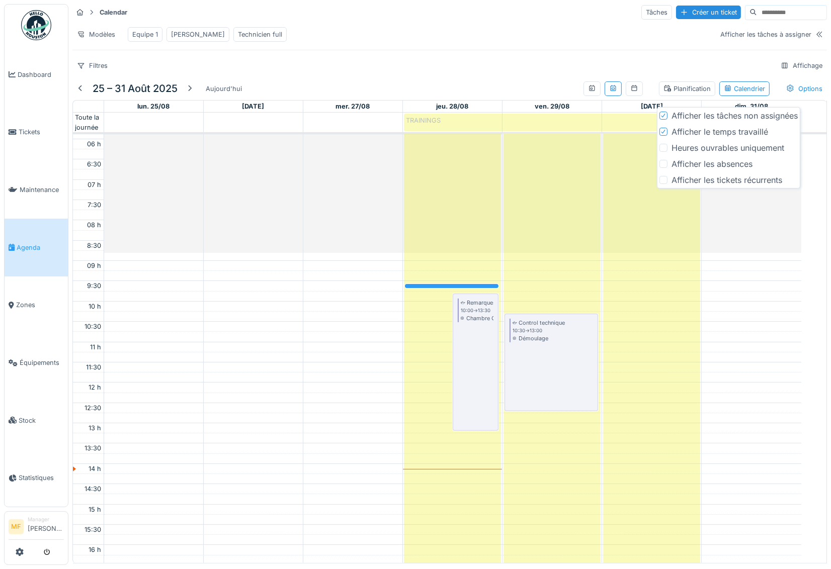
click at [663, 115] on icon at bounding box center [663, 116] width 4 height 4
click at [665, 135] on div at bounding box center [663, 132] width 6 height 10
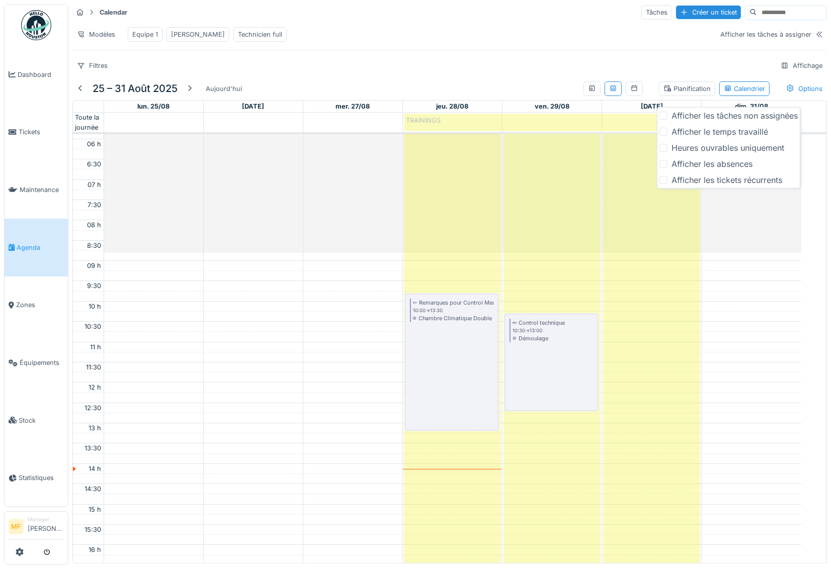
click at [665, 135] on div at bounding box center [663, 132] width 8 height 8
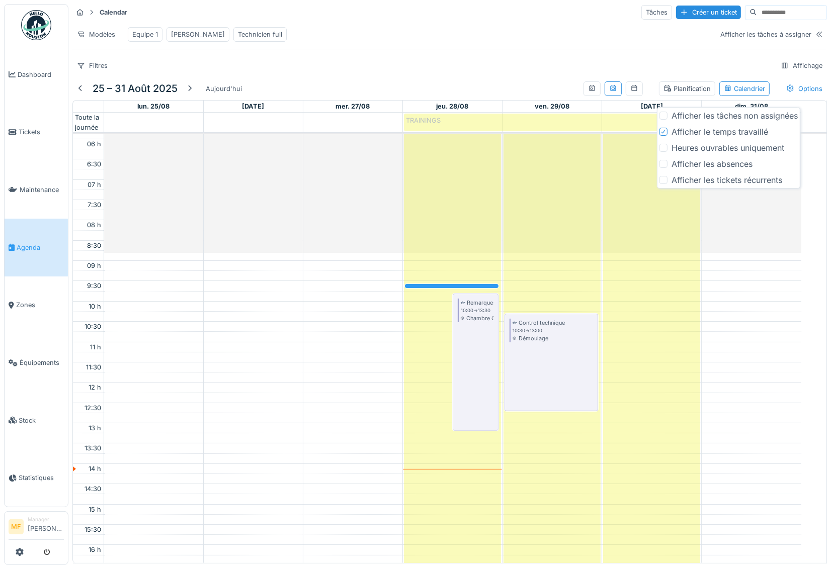
click at [663, 131] on icon at bounding box center [663, 132] width 4 height 4
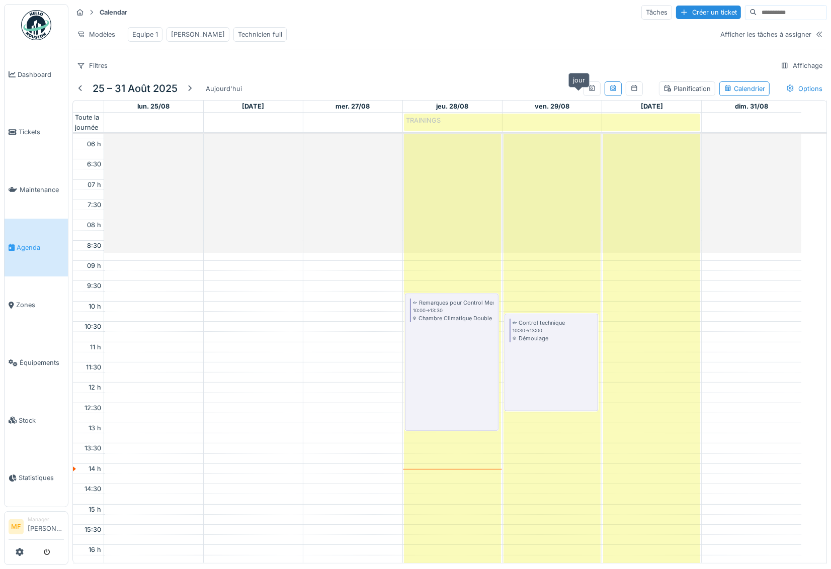
click at [589, 91] on icon at bounding box center [592, 88] width 6 height 6
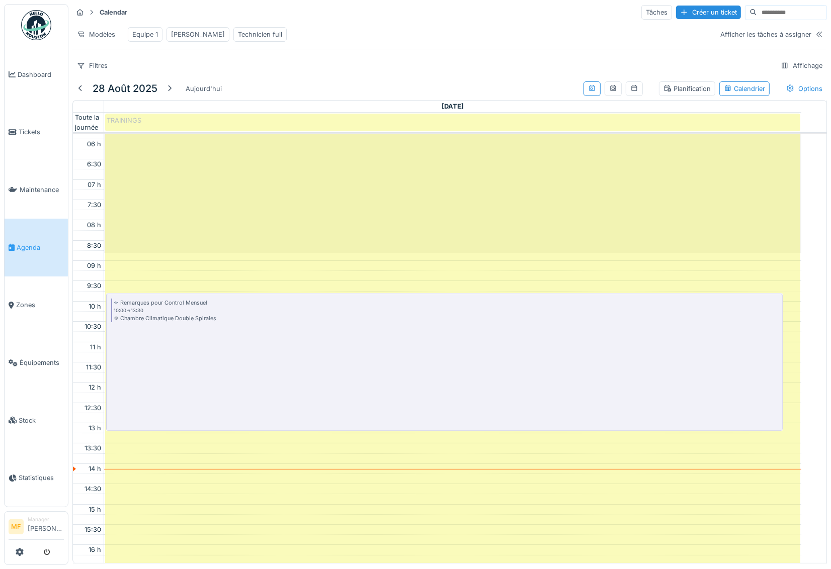
click at [663, 92] on div "Planification" at bounding box center [686, 89] width 47 height 10
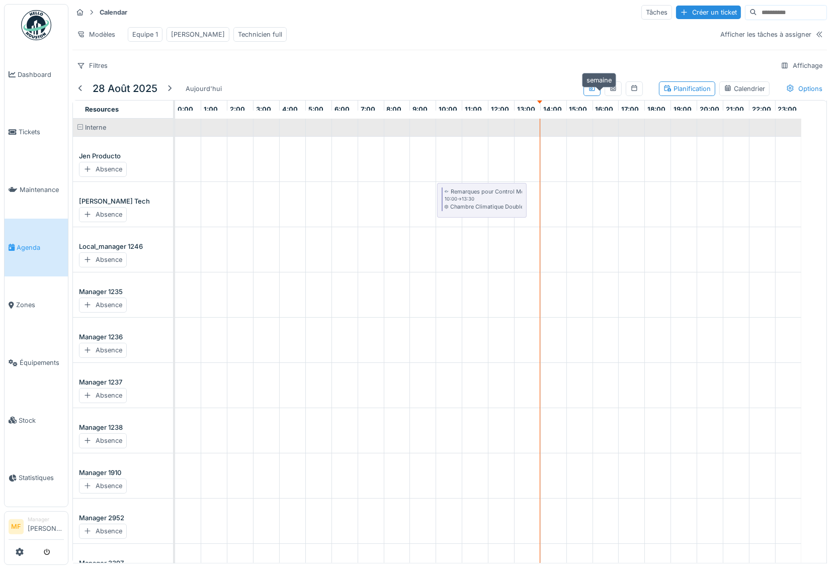
click at [609, 94] on div at bounding box center [613, 89] width 8 height 10
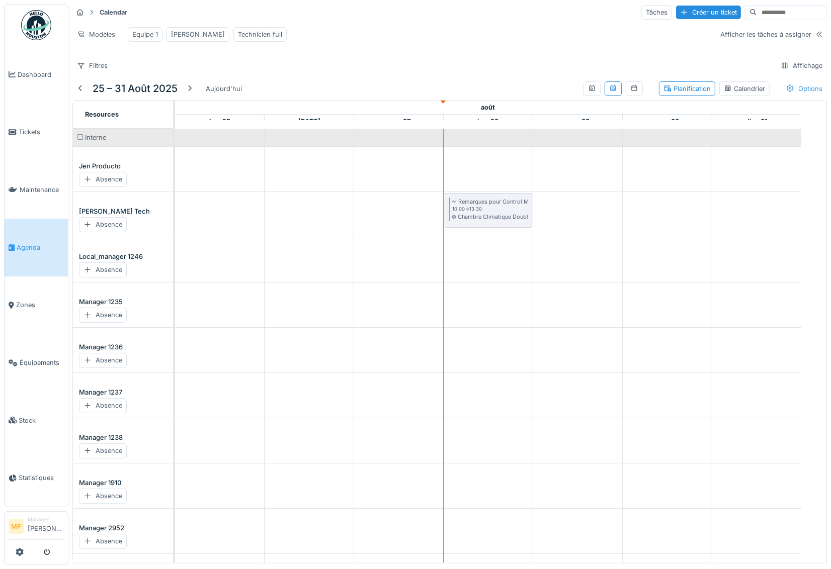
click at [785, 96] on div "Options" at bounding box center [803, 88] width 45 height 15
click at [701, 129] on div "Afficher le temps travaillé" at bounding box center [719, 132] width 97 height 12
click at [479, 221] on div "Chambre Climatique Double Spirales" at bounding box center [489, 217] width 75 height 8
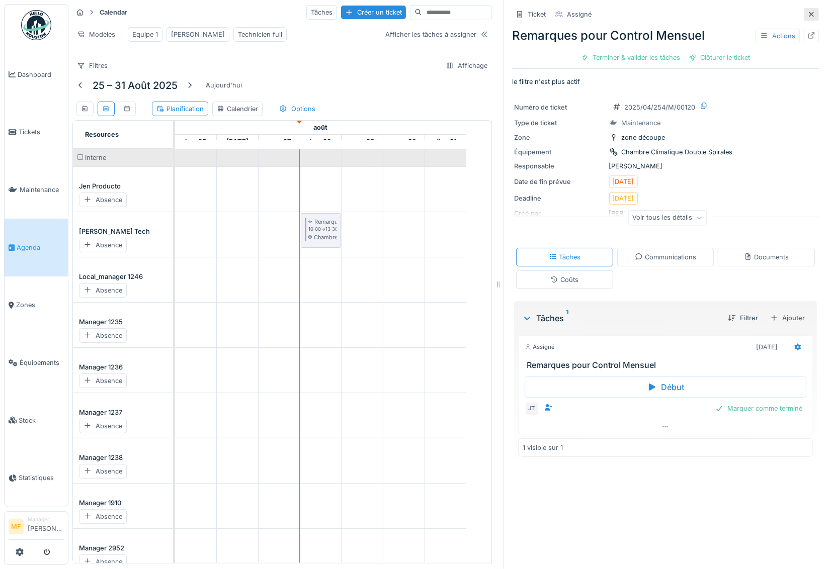
click at [807, 11] on icon at bounding box center [811, 14] width 8 height 7
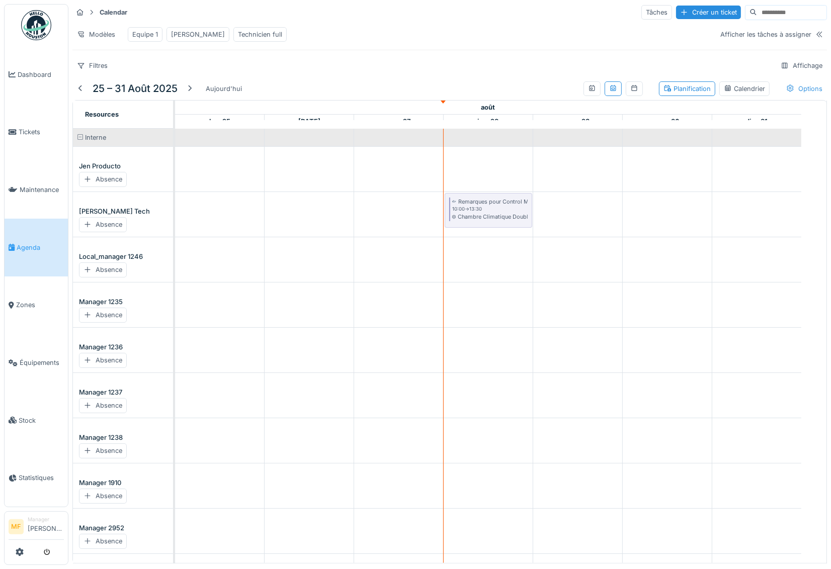
click at [790, 94] on div "Options" at bounding box center [803, 88] width 45 height 15
drag, startPoint x: 579, startPoint y: 96, endPoint x: 679, endPoint y: 98, distance: 100.1
click at [612, 98] on div at bounding box center [612, 88] width 67 height 23
click at [737, 94] on div "Calendrier" at bounding box center [744, 89] width 41 height 10
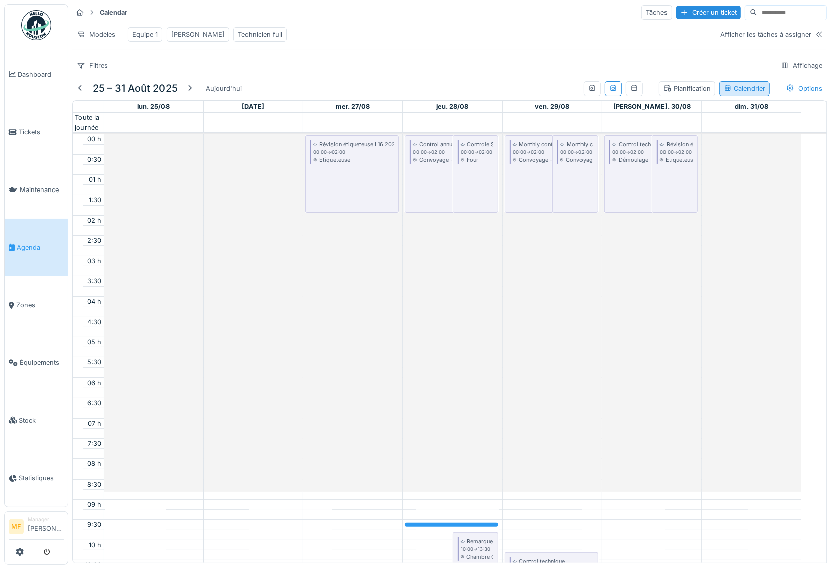
scroll to position [239, 0]
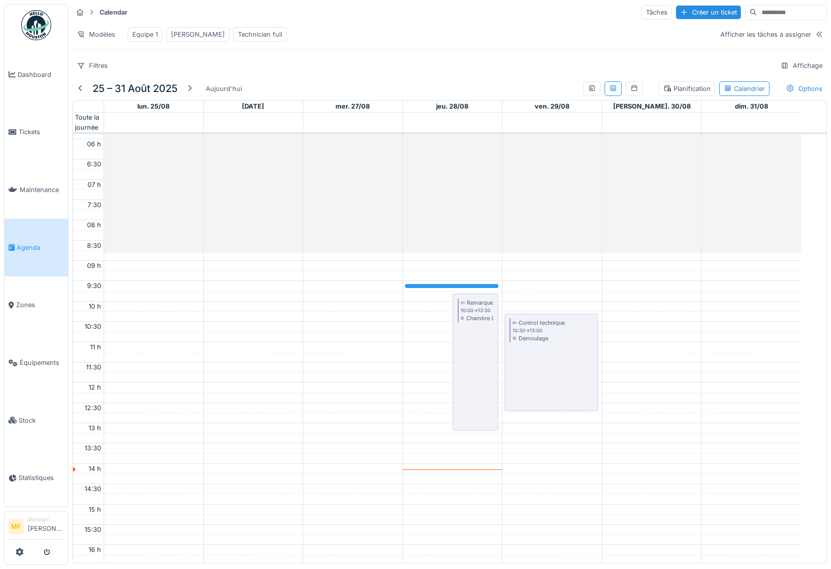
click at [451, 288] on link at bounding box center [452, 286] width 94 height 4
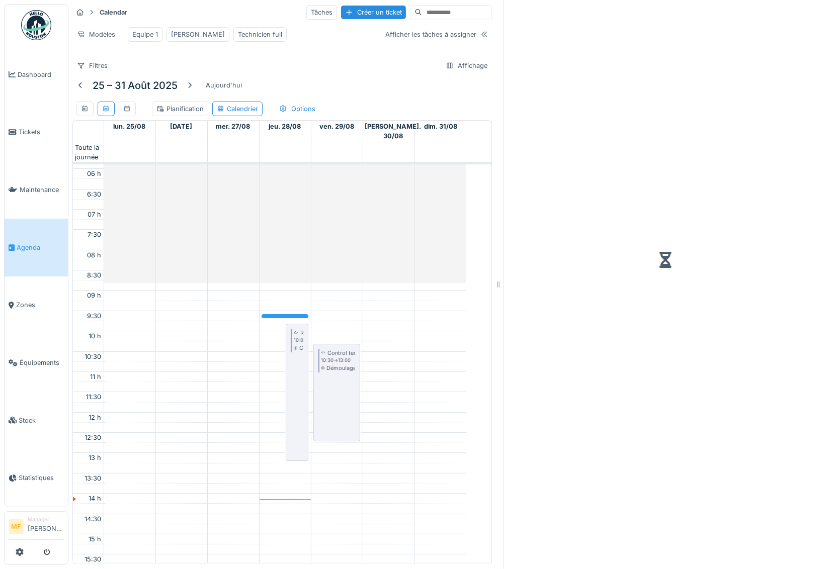
click at [450, 301] on td at bounding box center [285, 306] width 363 height 10
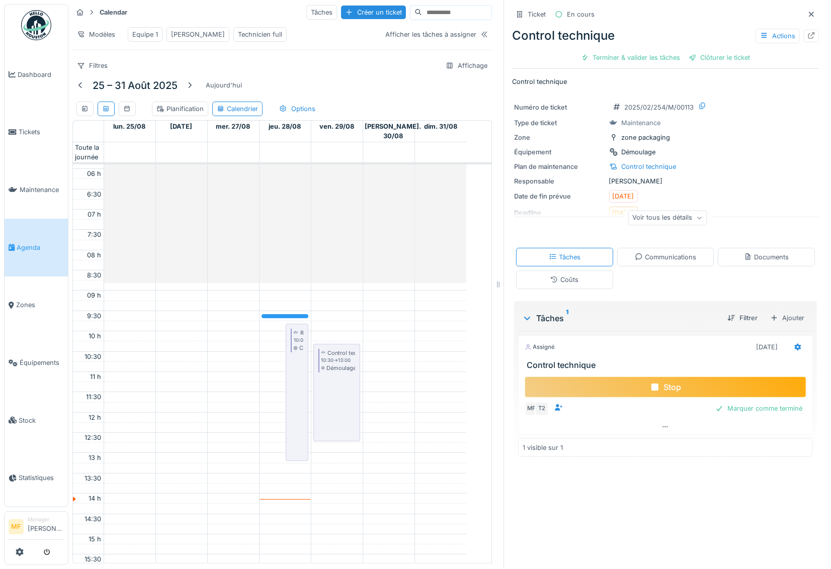
click at [657, 386] on div "Stop" at bounding box center [665, 387] width 282 height 21
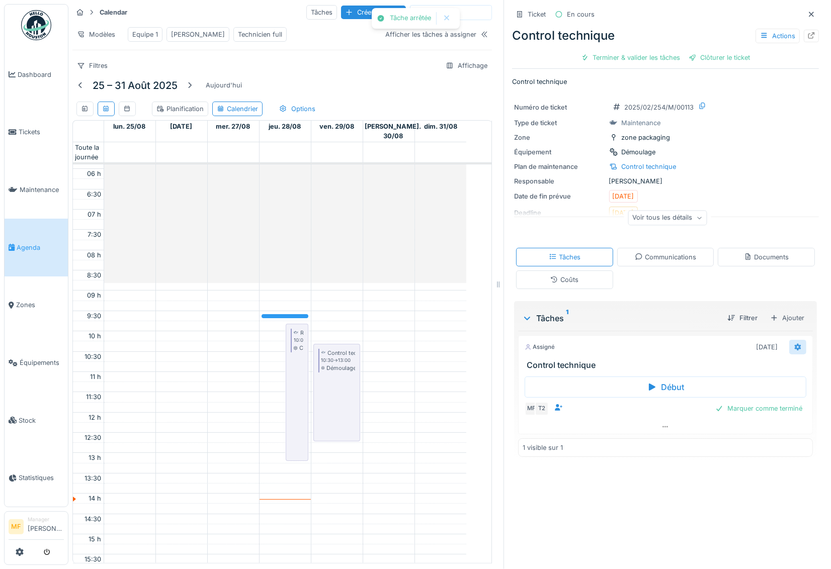
click at [789, 349] on div at bounding box center [797, 347] width 17 height 15
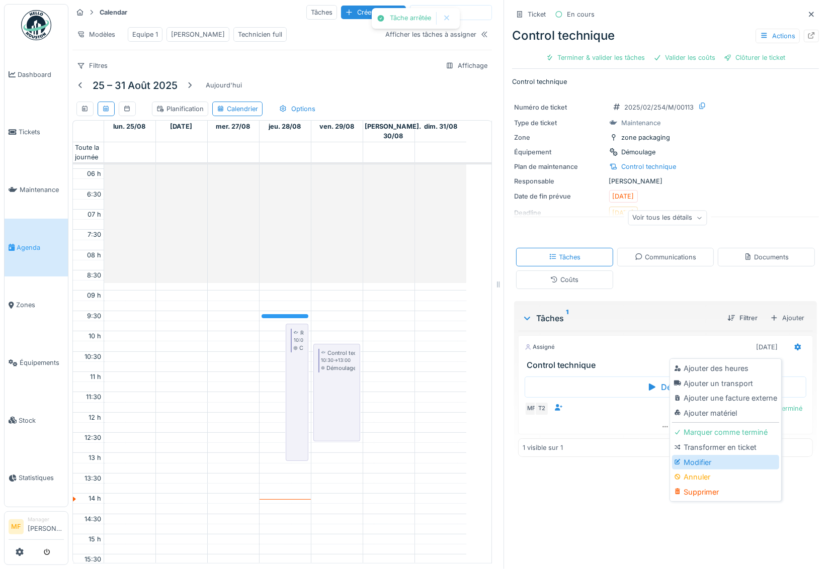
click at [699, 458] on div "Modifier" at bounding box center [725, 462] width 107 height 15
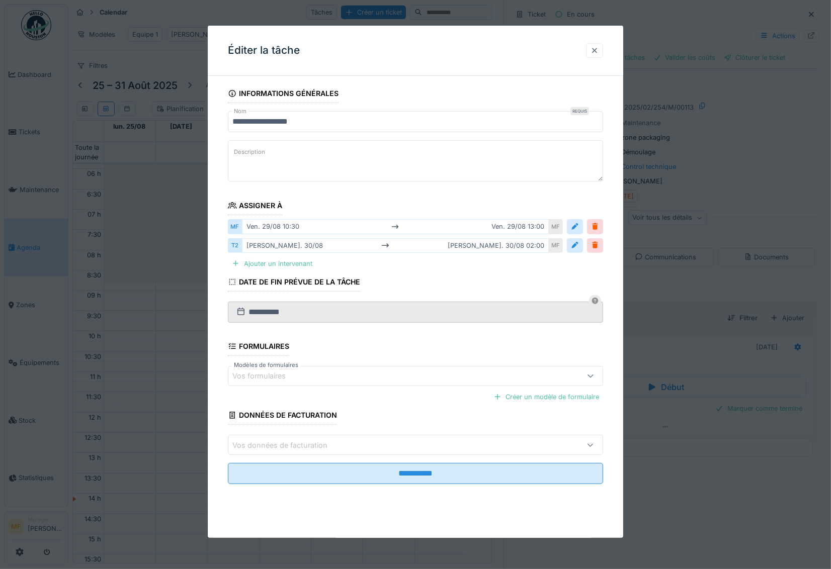
click at [595, 55] on div at bounding box center [594, 51] width 8 height 10
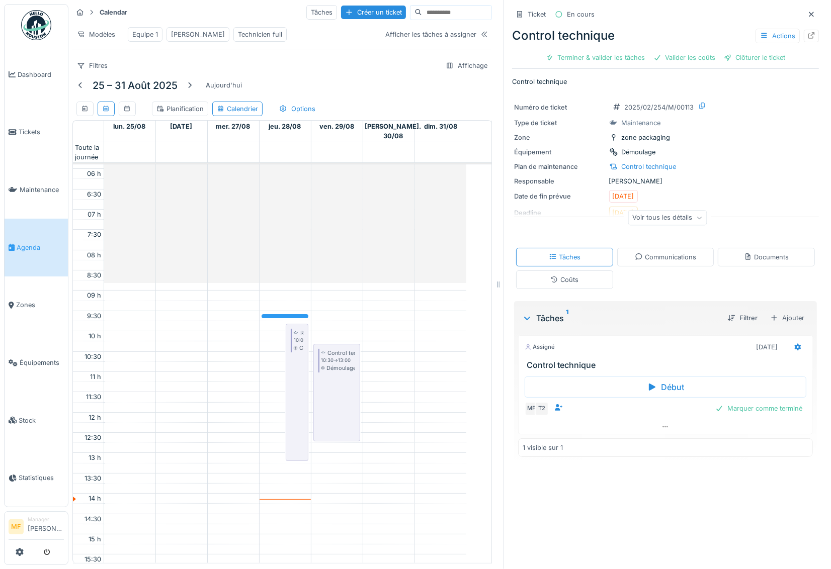
click at [524, 286] on div "Coûts" at bounding box center [564, 280] width 97 height 19
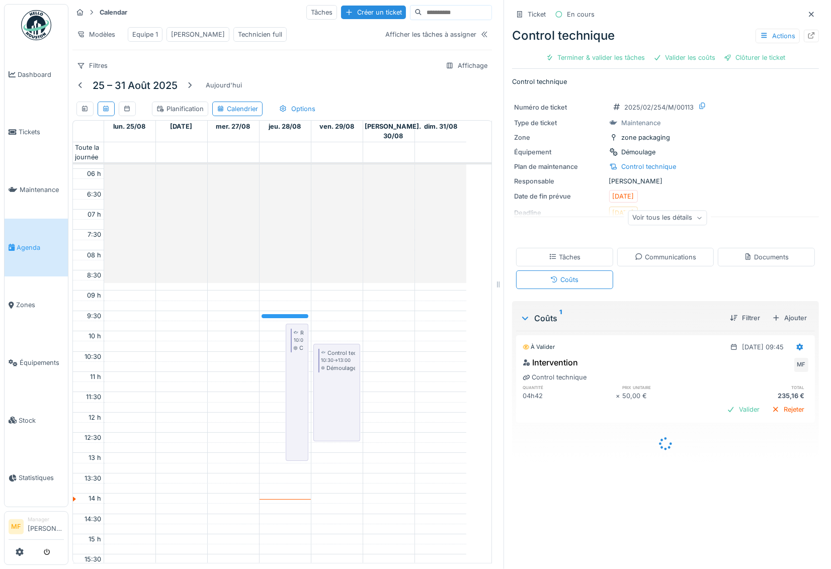
scroll to position [8, 0]
click at [807, 11] on icon at bounding box center [811, 14] width 8 height 7
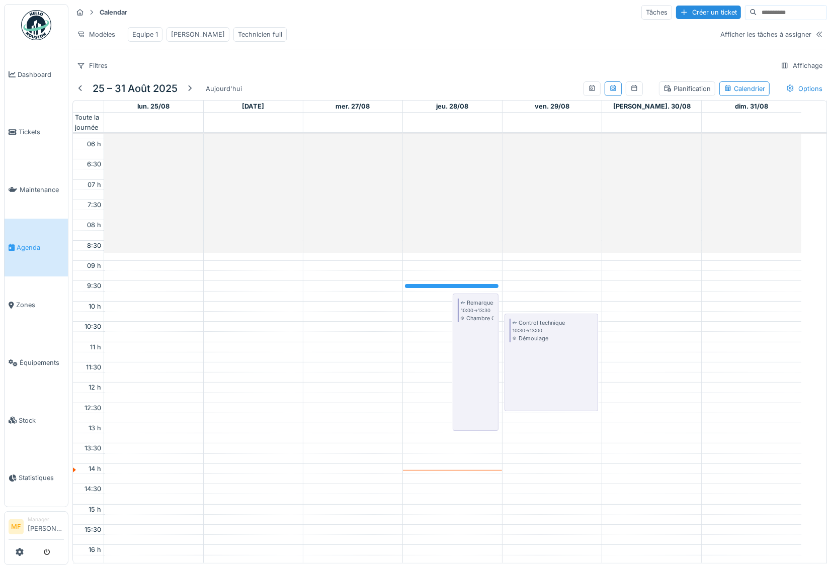
scroll to position [3, 0]
click at [690, 90] on div "Planification" at bounding box center [686, 89] width 47 height 10
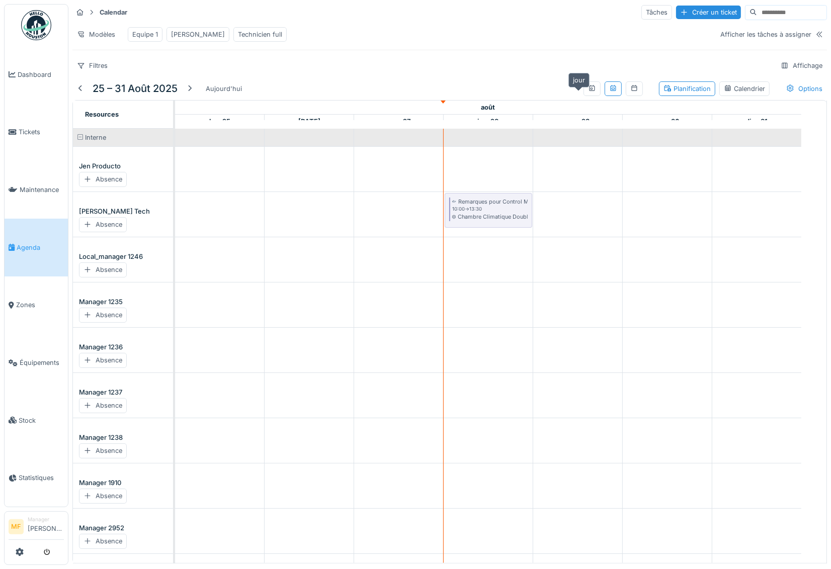
click at [589, 91] on icon at bounding box center [592, 88] width 6 height 6
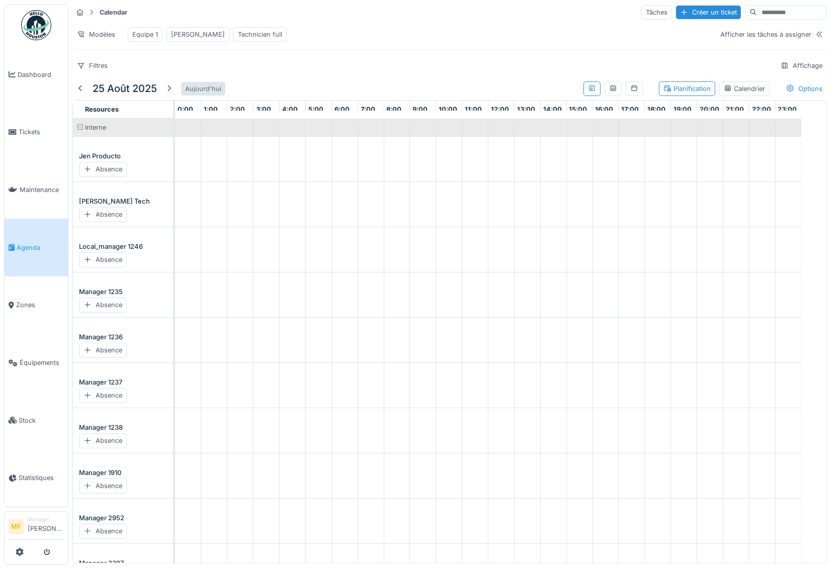
click at [197, 90] on div "Aujourd'hui" at bounding box center [203, 89] width 44 height 14
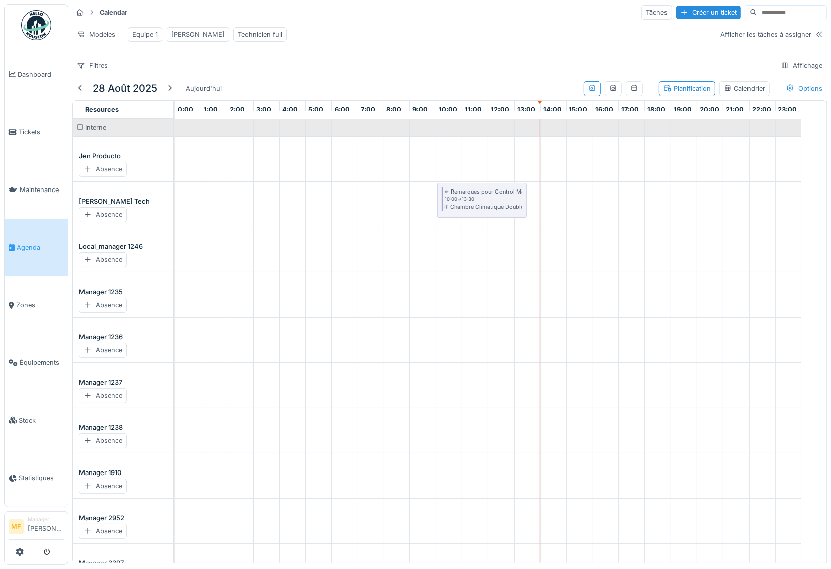
click at [109, 173] on div "Absence" at bounding box center [103, 169] width 48 height 15
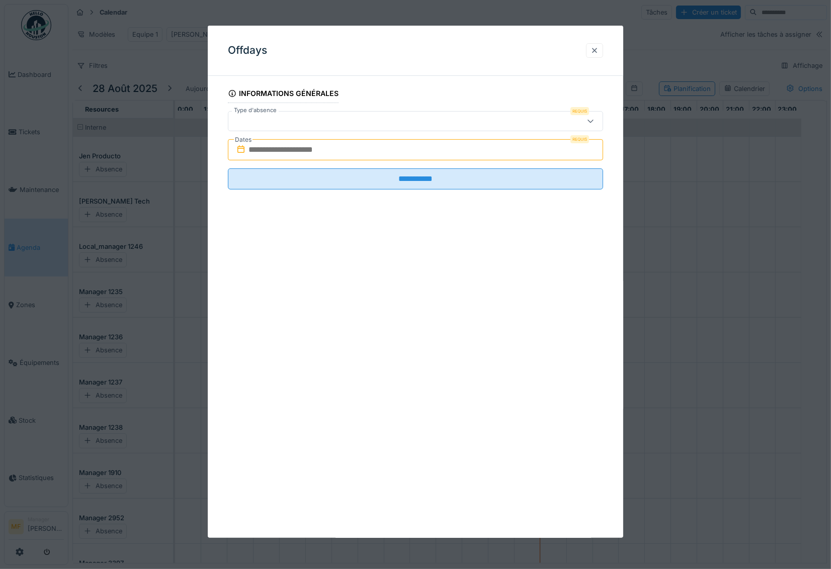
click at [598, 55] on div at bounding box center [594, 51] width 8 height 10
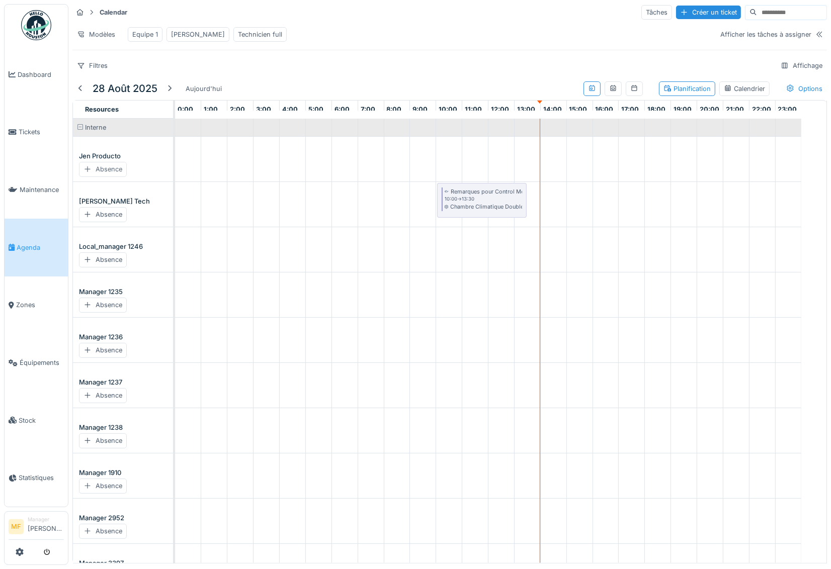
click at [109, 171] on div "Absence" at bounding box center [103, 169] width 48 height 15
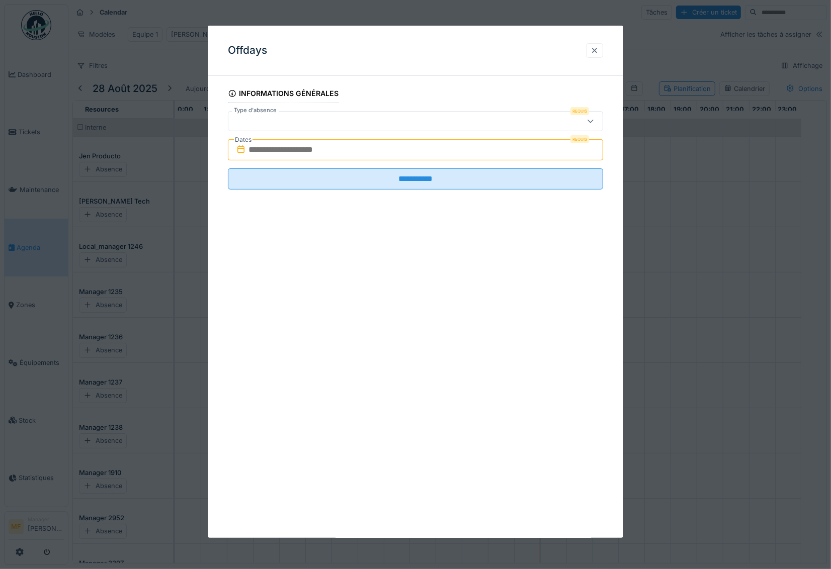
click at [598, 53] on div at bounding box center [594, 51] width 8 height 10
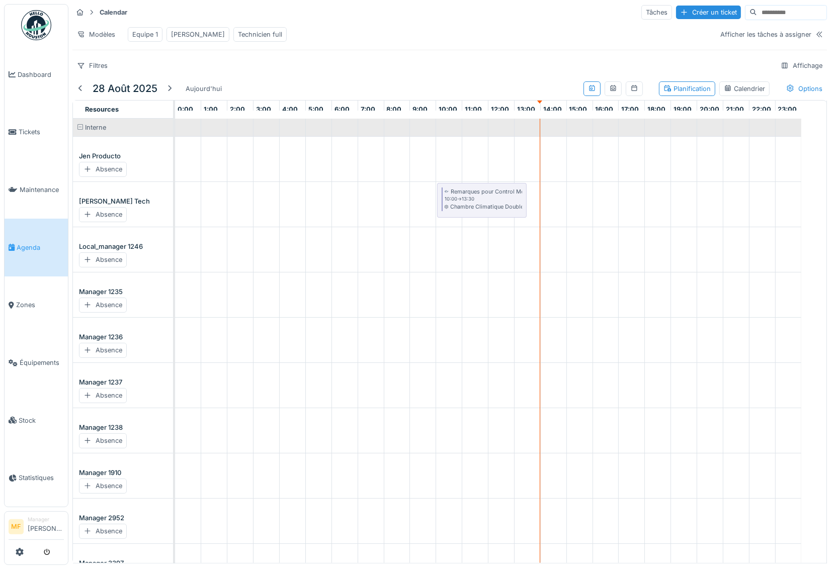
click at [238, 30] on div "Technicien full" at bounding box center [260, 35] width 44 height 10
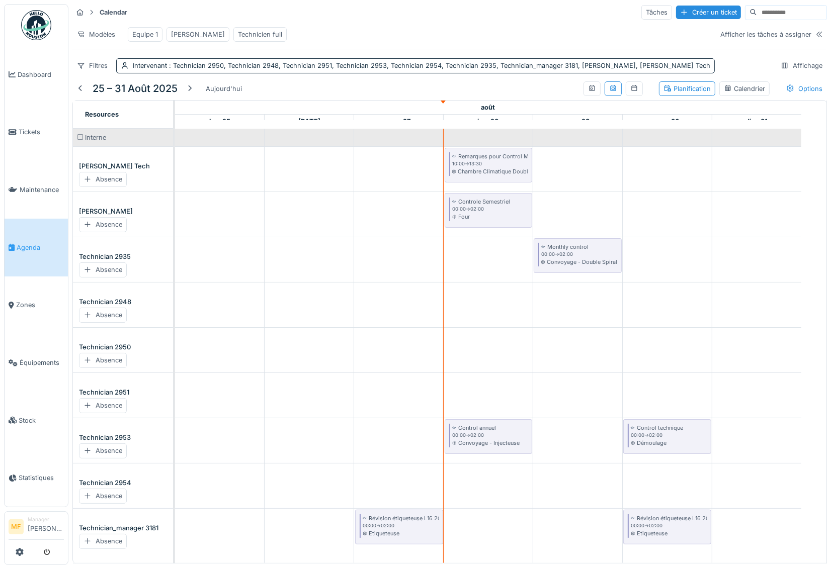
click at [178, 33] on div "John" at bounding box center [198, 35] width 54 height 10
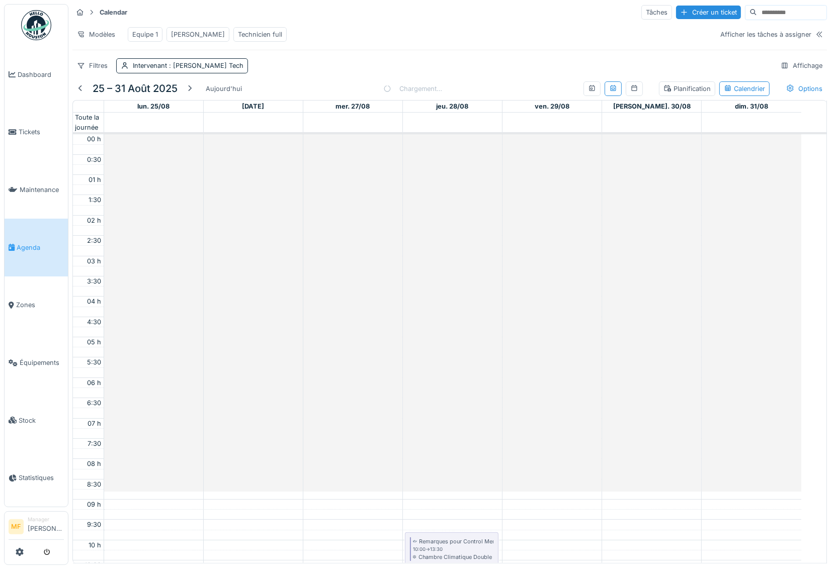
scroll to position [239, 0]
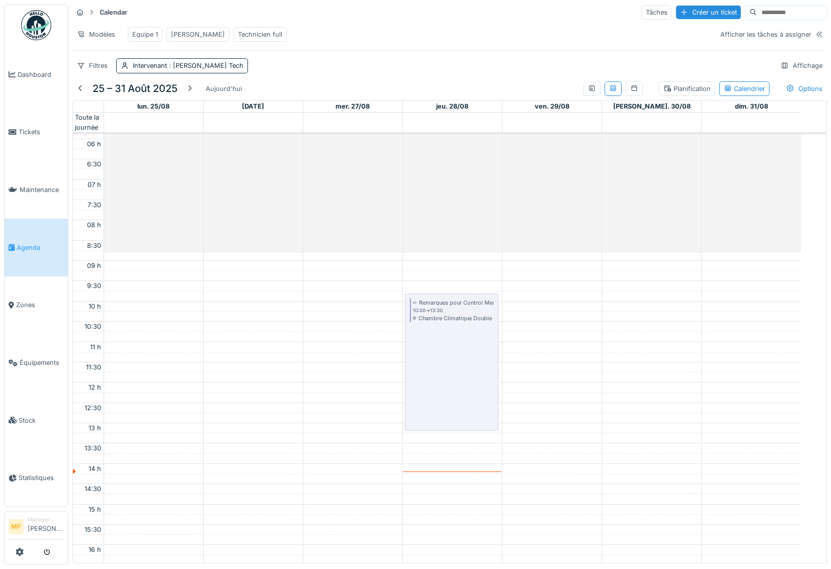
click at [138, 31] on div "Equipe 1" at bounding box center [145, 35] width 26 height 10
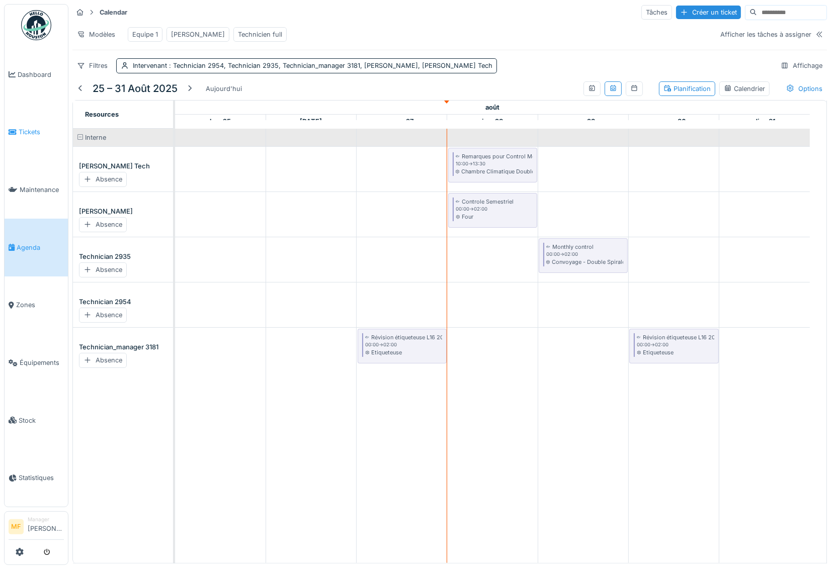
click at [32, 132] on span "Tickets" at bounding box center [41, 132] width 45 height 10
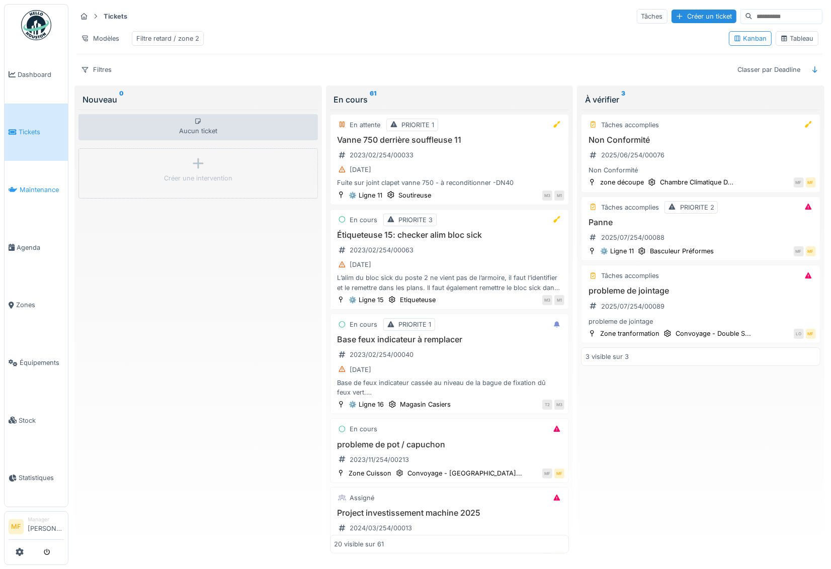
click at [42, 188] on span "Maintenance" at bounding box center [42, 190] width 44 height 10
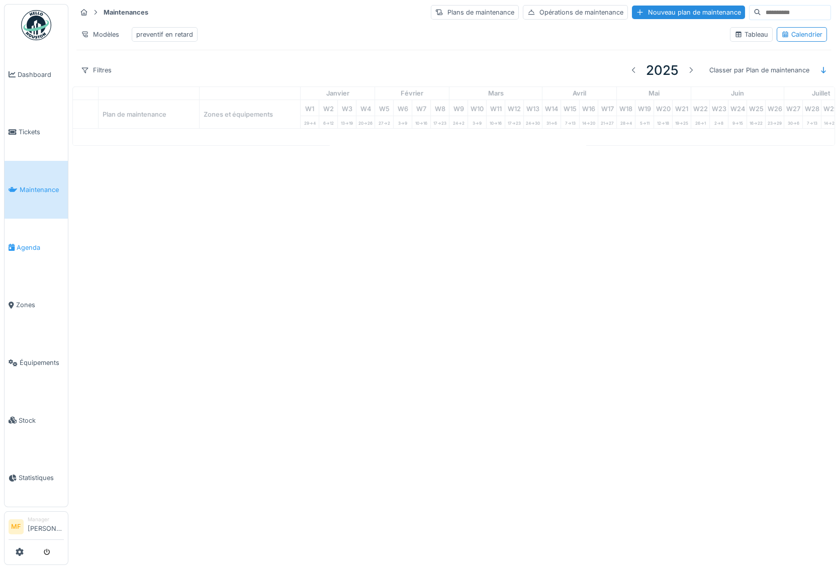
click at [28, 243] on span "Agenda" at bounding box center [40, 248] width 47 height 10
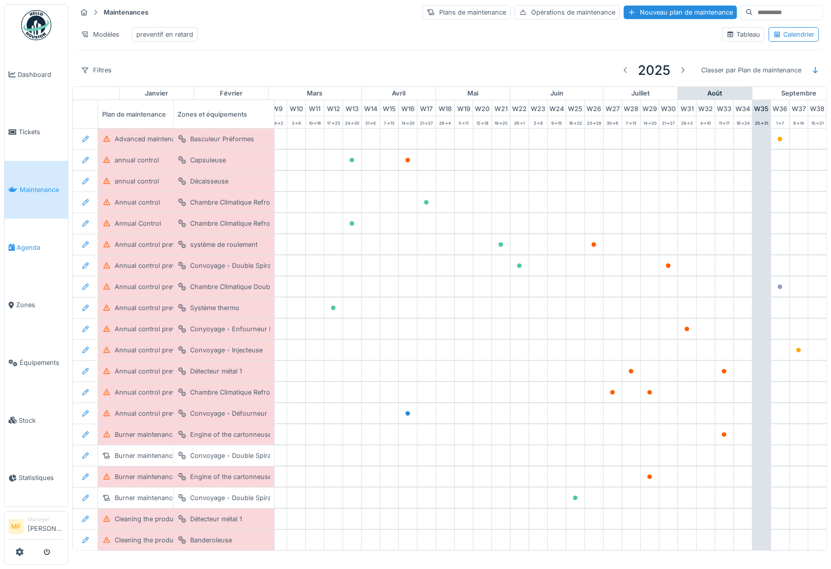
scroll to position [0, 345]
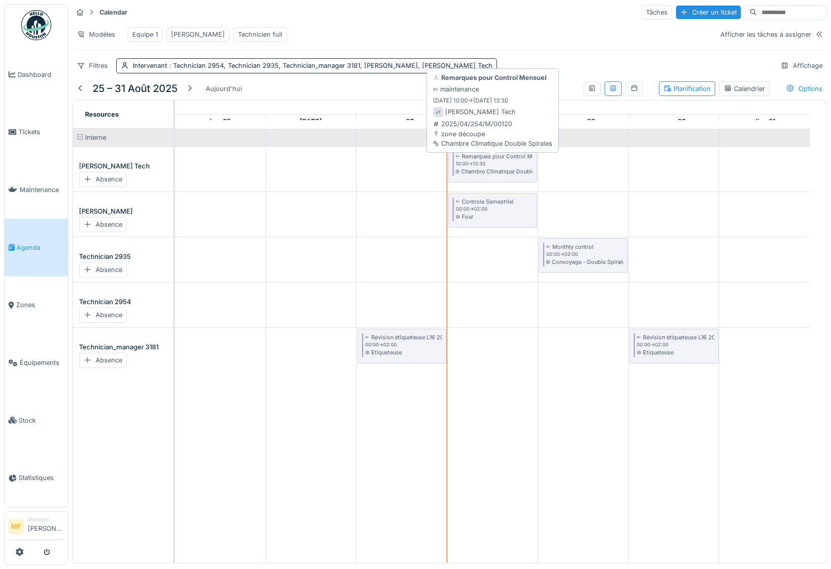
click at [477, 160] on div "Remarques pour Control Mensuel" at bounding box center [505, 156] width 87 height 8
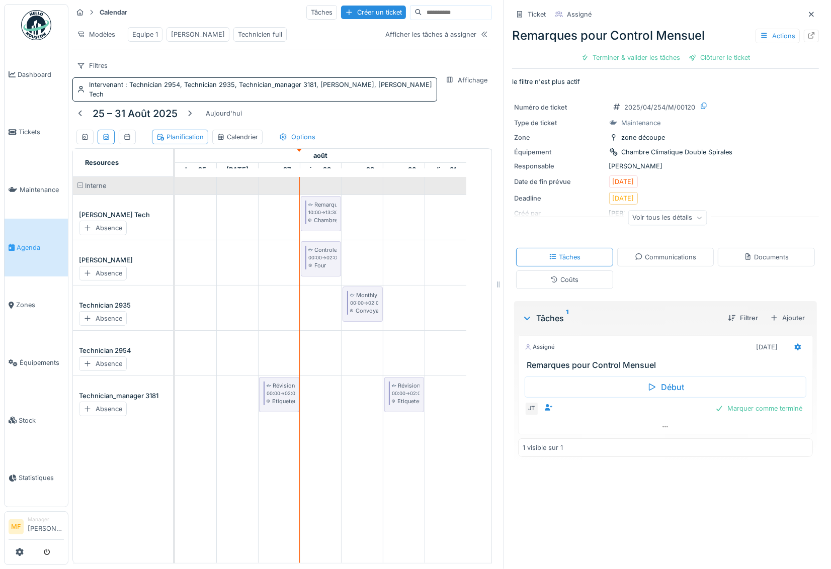
click at [807, 14] on icon at bounding box center [811, 14] width 8 height 7
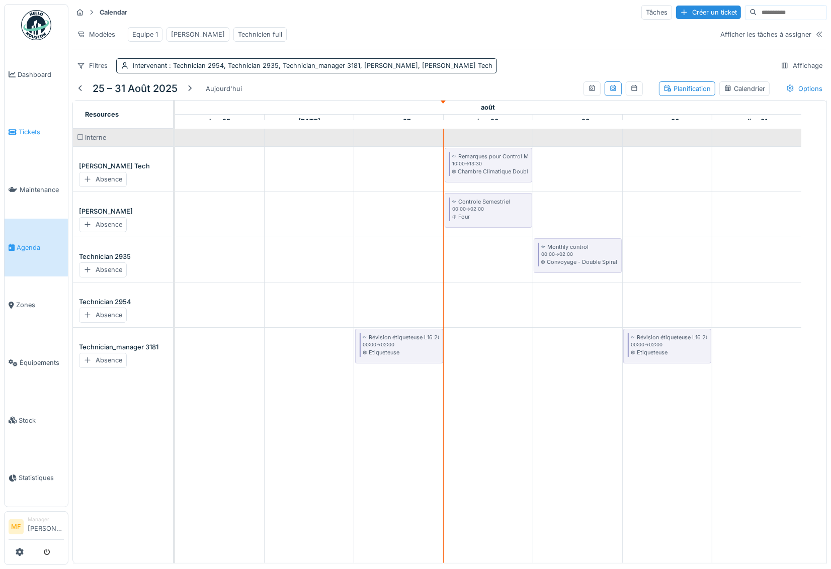
click at [42, 131] on span "Tickets" at bounding box center [41, 132] width 45 height 10
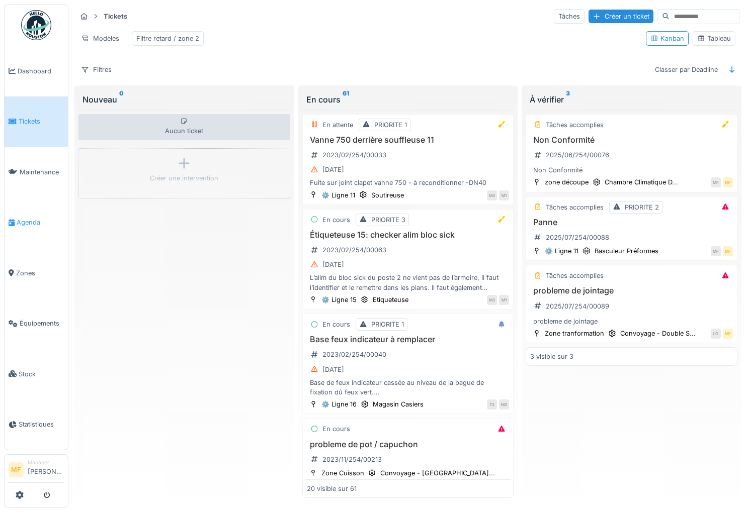
click at [32, 218] on span "Agenda" at bounding box center [40, 223] width 47 height 10
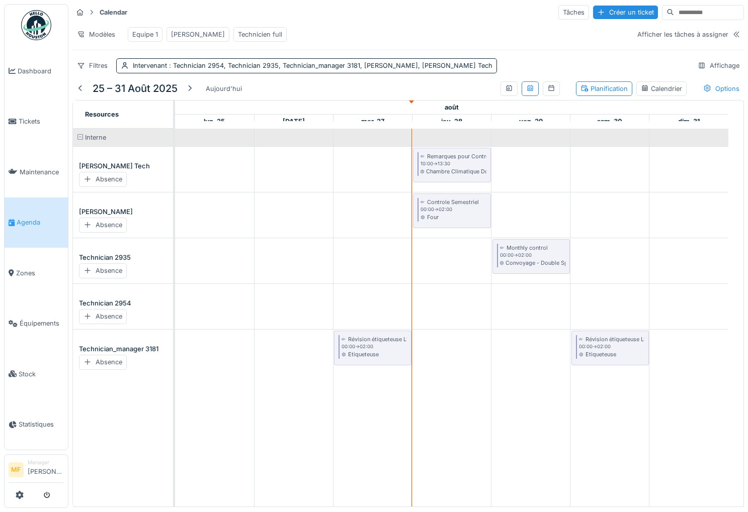
click at [694, 77] on div "Calendar Tâches Créer un ticket Modèles Equipe 1 [PERSON_NAME] Technicien full …" at bounding box center [407, 38] width 679 height 77
click at [696, 73] on div "Affichage" at bounding box center [718, 65] width 51 height 15
click at [32, 123] on span "Tickets" at bounding box center [41, 122] width 45 height 10
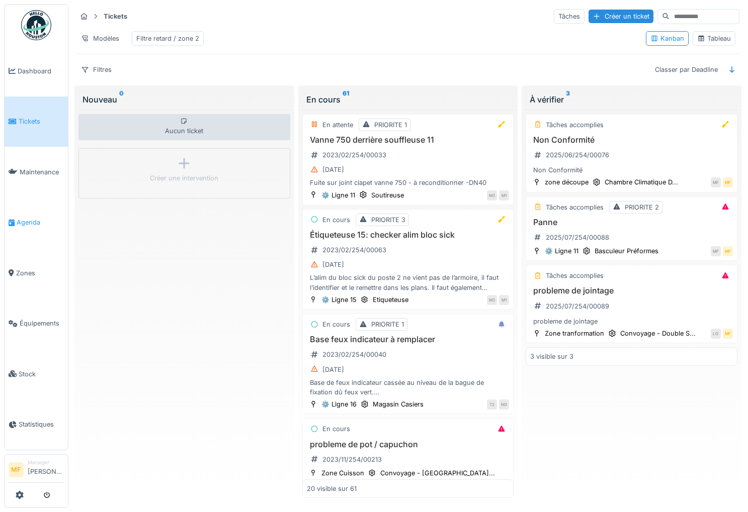
click at [28, 218] on span "Agenda" at bounding box center [40, 223] width 47 height 10
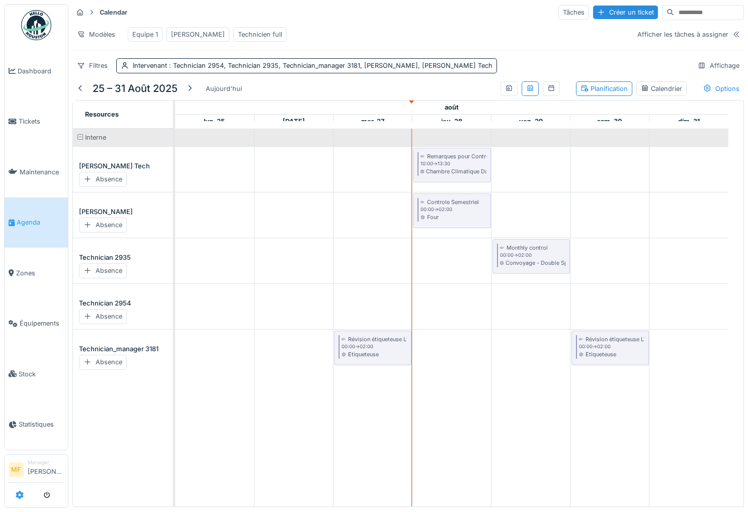
click at [23, 498] on icon at bounding box center [20, 495] width 8 height 8
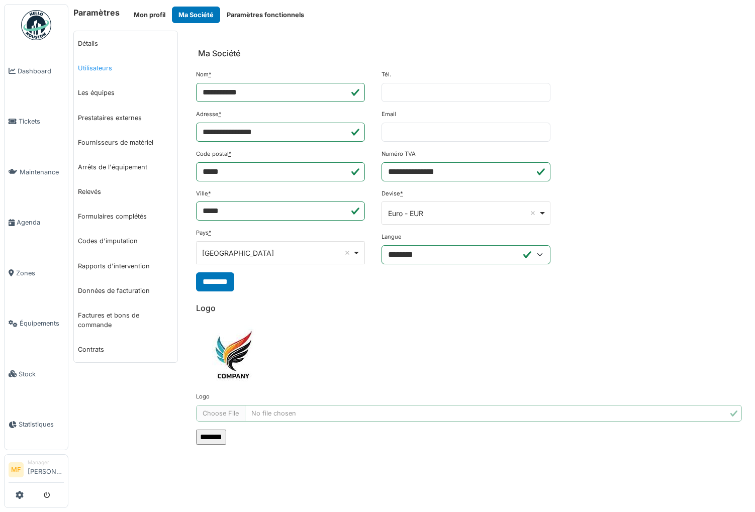
click at [99, 64] on link "Utilisateurs" at bounding box center [126, 68] width 104 height 25
select select "***"
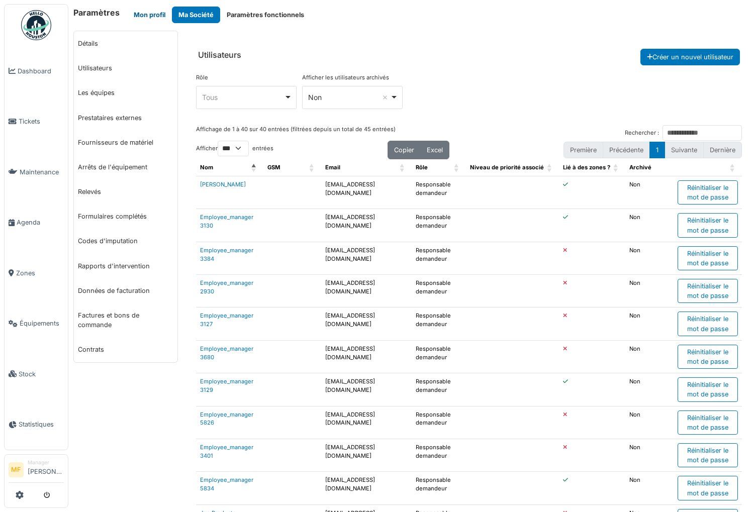
click at [132, 18] on button "Mon profil" at bounding box center [149, 15] width 45 height 17
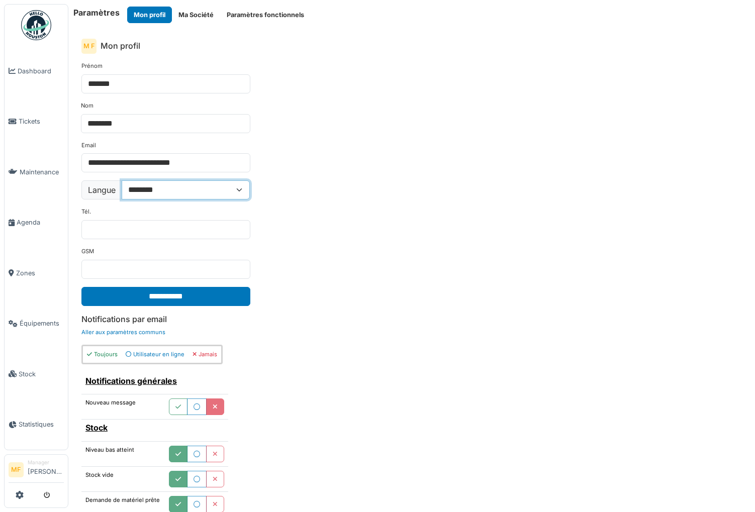
click at [148, 188] on select "**********" at bounding box center [186, 190] width 128 height 19
select select "**"
click at [122, 181] on select "**********" at bounding box center [186, 190] width 128 height 19
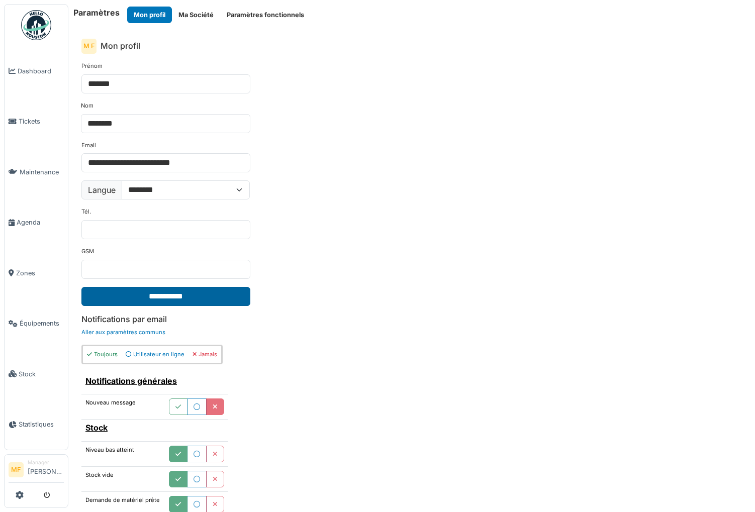
click at [161, 301] on input "**********" at bounding box center [165, 296] width 169 height 19
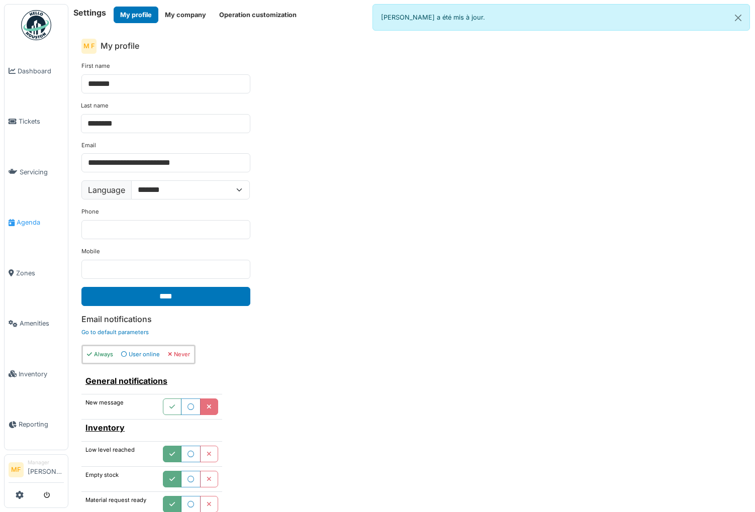
click at [28, 220] on span "Agenda" at bounding box center [40, 223] width 47 height 10
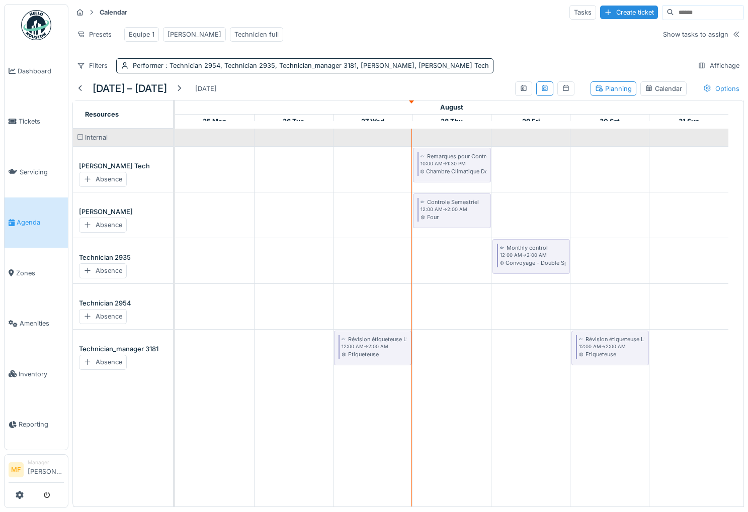
click at [706, 96] on div "Options" at bounding box center [720, 88] width 45 height 15
click at [657, 130] on div "Show worked time" at bounding box center [640, 133] width 71 height 12
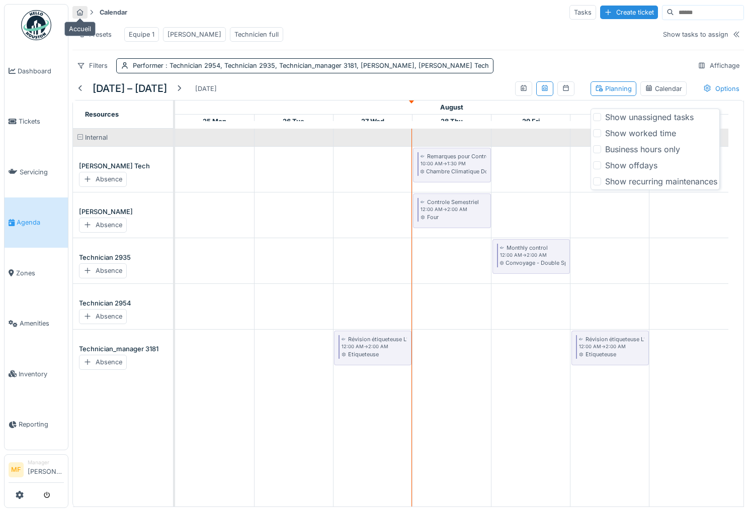
click at [80, 10] on icon at bounding box center [80, 12] width 7 height 7
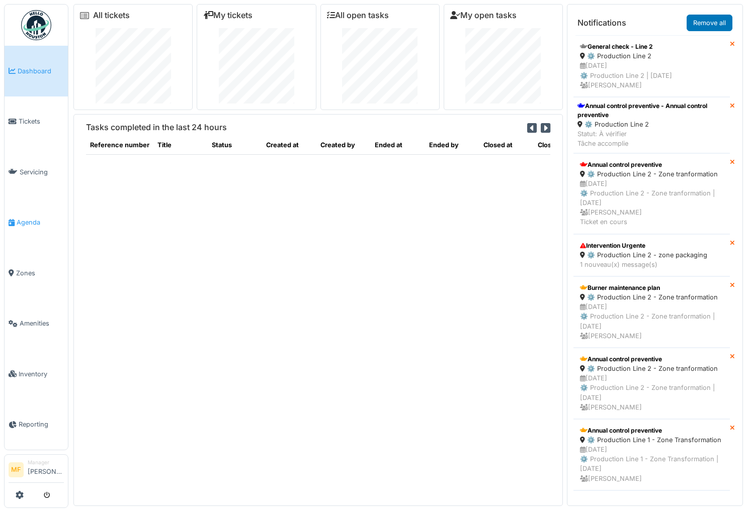
click at [19, 219] on span "Agenda" at bounding box center [40, 223] width 47 height 10
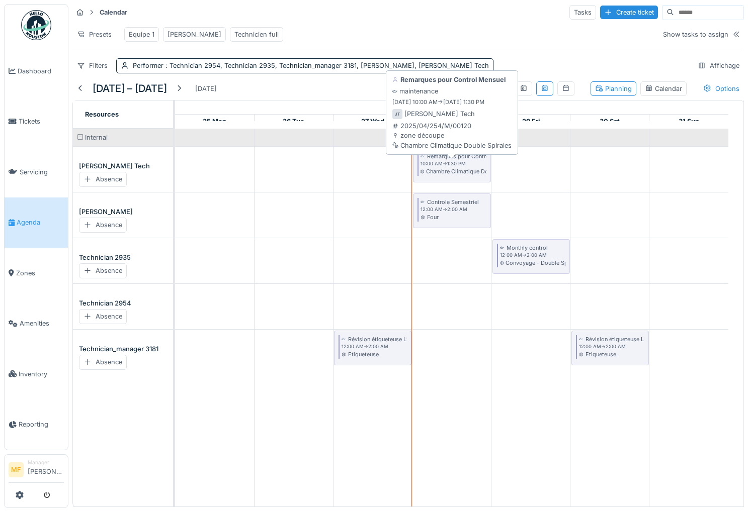
click at [447, 160] on div "Remarques pour Control Mensuel" at bounding box center [470, 156] width 87 height 8
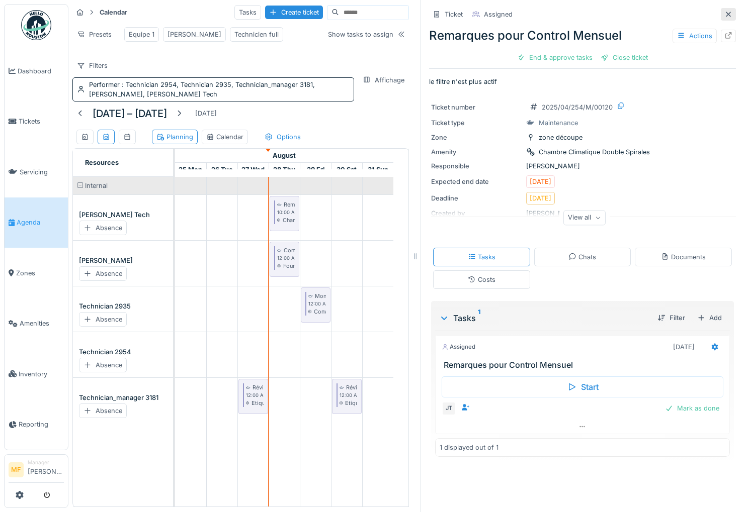
click at [724, 16] on icon at bounding box center [728, 14] width 8 height 7
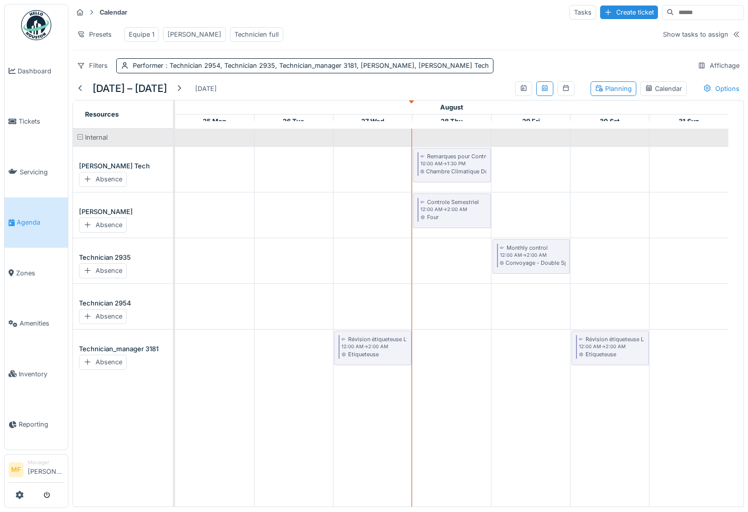
click at [519, 94] on div at bounding box center [523, 89] width 8 height 10
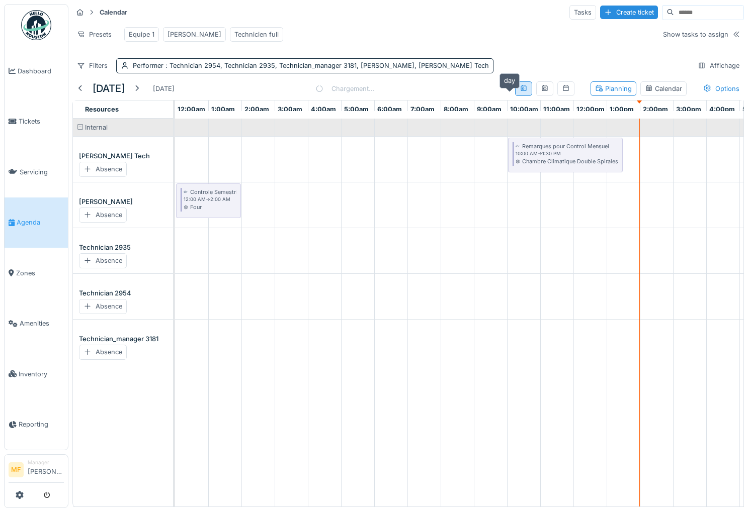
scroll to position [0, 200]
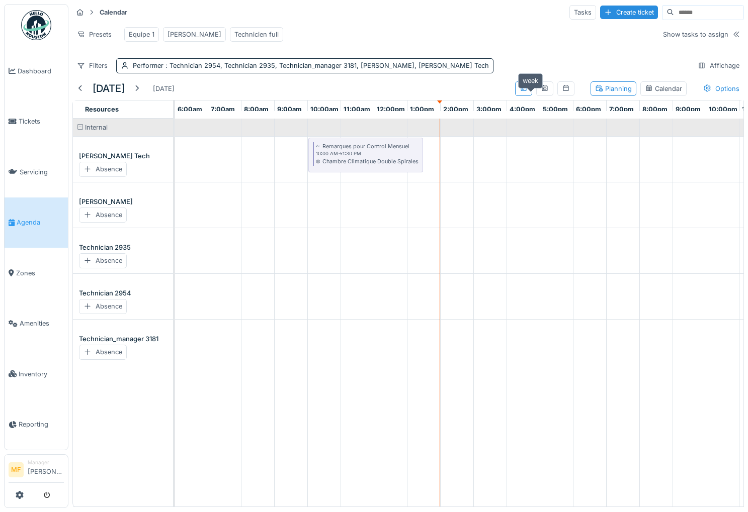
click at [541, 94] on div at bounding box center [545, 89] width 8 height 10
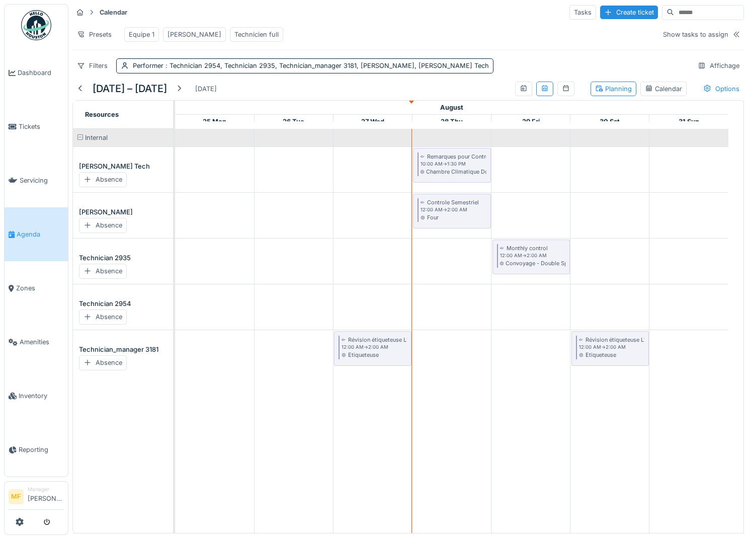
scroll to position [2, 0]
click at [50, 512] on button "submit" at bounding box center [47, 521] width 20 height 17
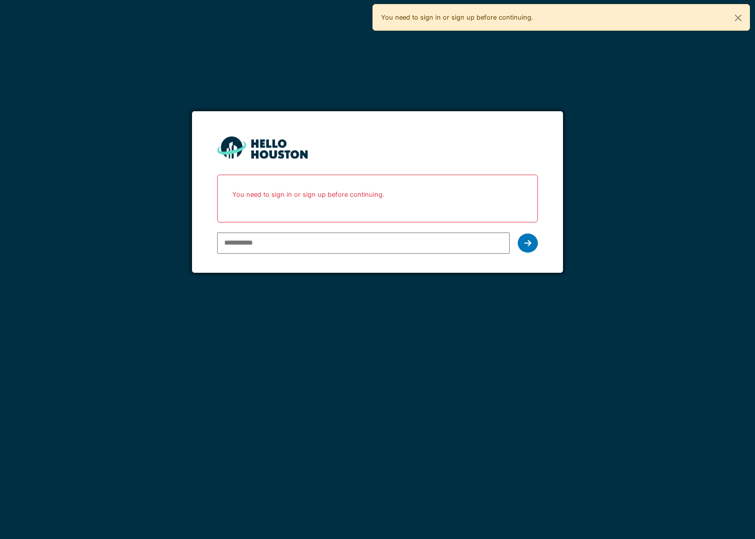
click at [287, 252] on input "email" at bounding box center [363, 242] width 293 height 21
type input "*"
type input "**********"
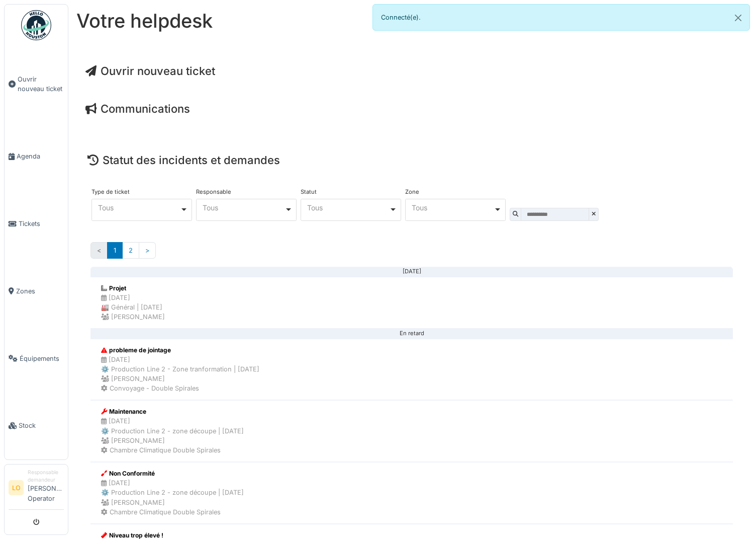
click at [35, 500] on li "Responsable demandeur [PERSON_NAME] Operator" at bounding box center [46, 487] width 36 height 39
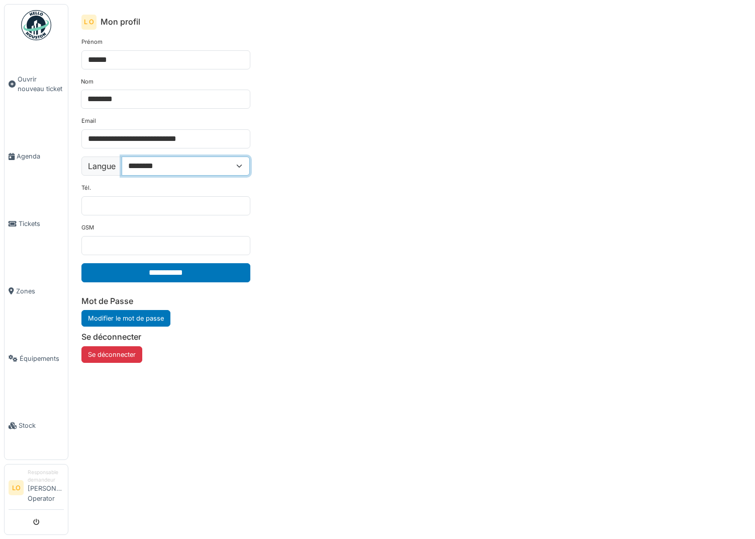
click at [147, 169] on select "**********" at bounding box center [186, 165] width 128 height 19
select select "**"
click at [122, 156] on select "**********" at bounding box center [186, 165] width 128 height 19
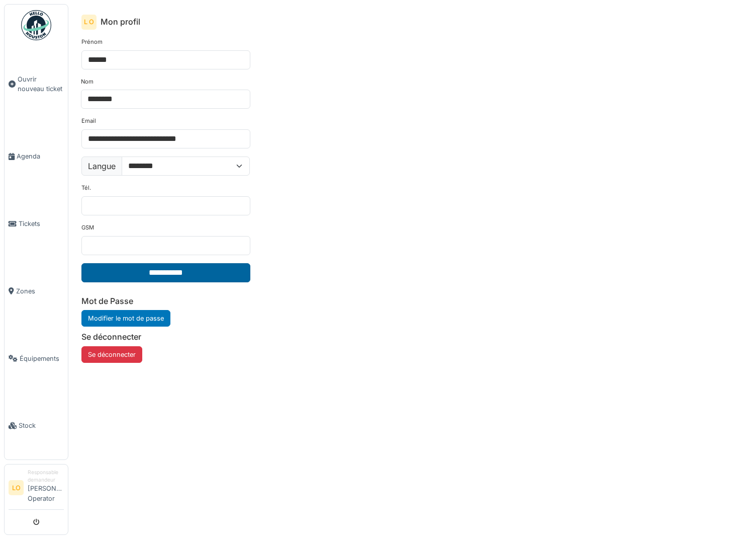
click at [137, 279] on input "**********" at bounding box center [165, 272] width 169 height 19
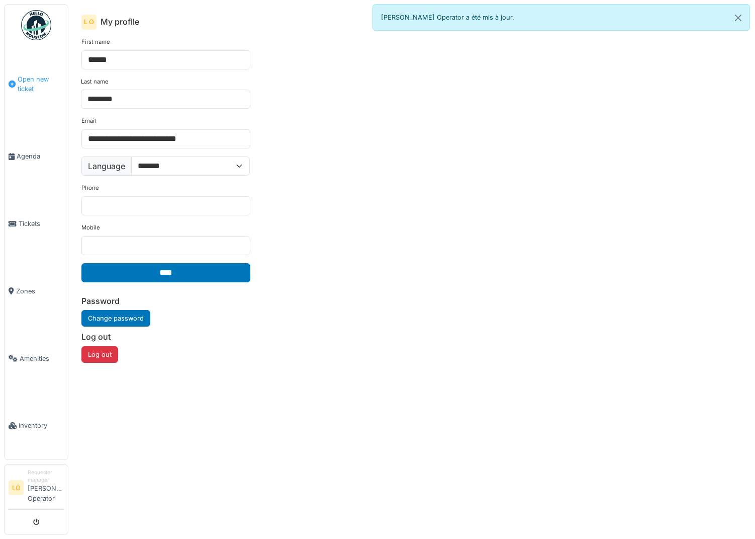
click at [31, 87] on span "Open new ticket" at bounding box center [41, 83] width 46 height 19
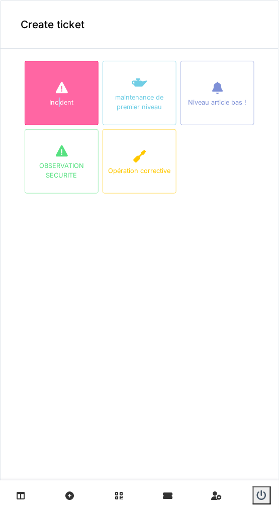
click at [55, 98] on div "Incident" at bounding box center [62, 103] width 24 height 10
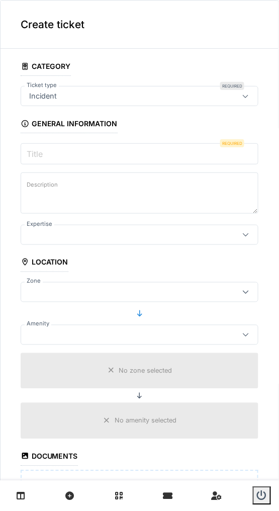
click at [78, 151] on input "Title" at bounding box center [140, 153] width 238 height 21
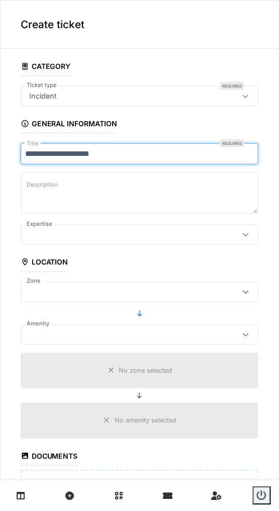
type input "**********"
click at [98, 236] on div at bounding box center [124, 234] width 198 height 11
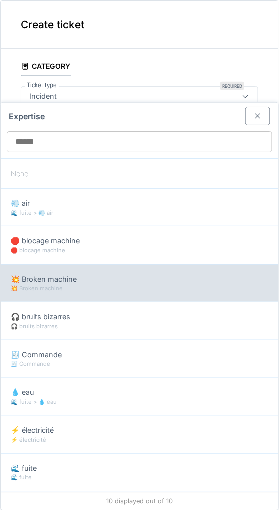
click at [64, 281] on span "💥 Broken machine" at bounding box center [44, 279] width 66 height 11
type input "***"
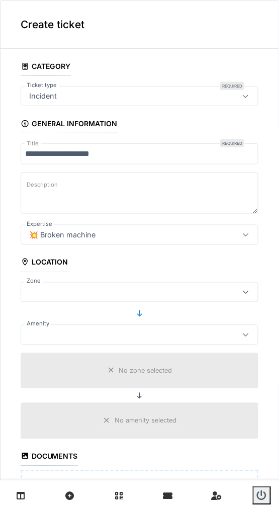
click at [75, 234] on div "💥 Broken machine" at bounding box center [62, 234] width 74 height 11
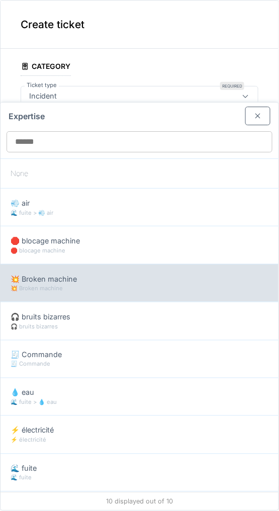
click at [55, 279] on span "💥 Broken machine" at bounding box center [44, 279] width 66 height 11
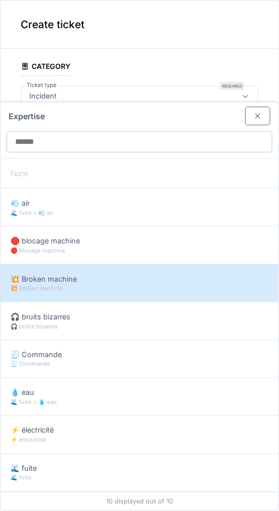
click at [128, 43] on div "Create ticket" at bounding box center [140, 25] width 278 height 48
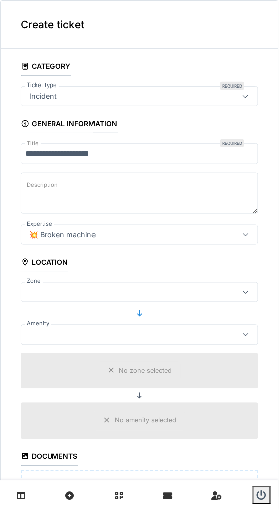
click at [234, 290] on div at bounding box center [246, 292] width 24 height 19
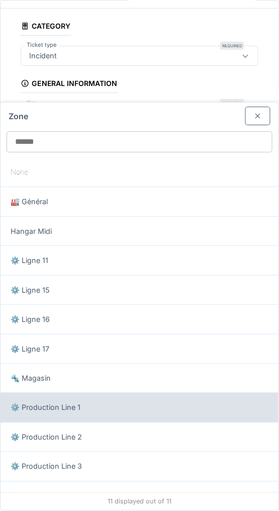
scroll to position [2, 0]
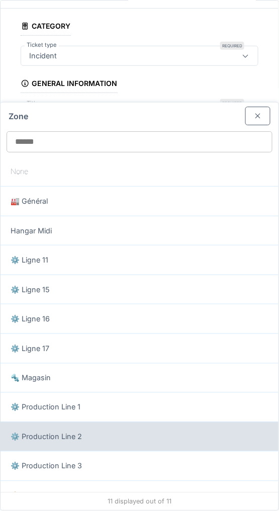
click at [146, 431] on div "⚙️ Production Line 2" at bounding box center [140, 436] width 258 height 11
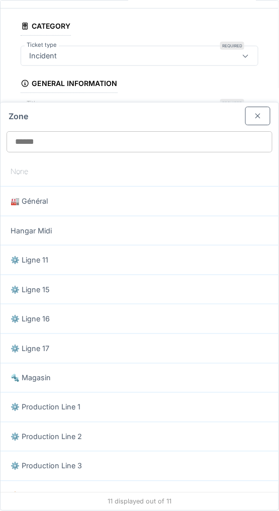
type input "*****"
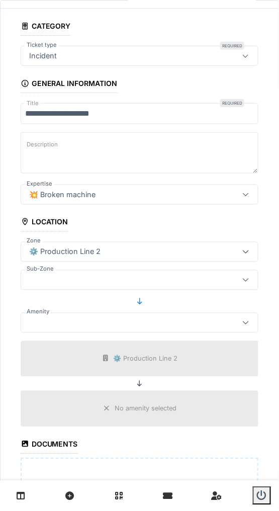
click at [122, 323] on div at bounding box center [124, 322] width 198 height 11
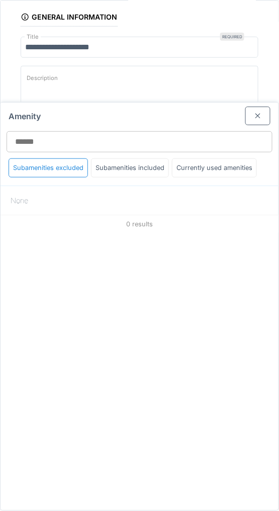
scroll to position [111, 0]
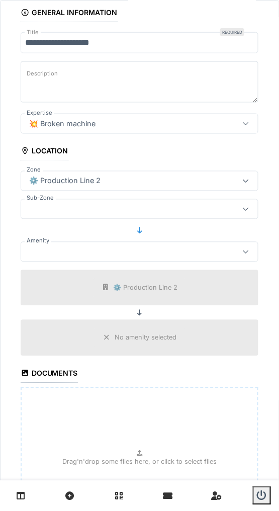
drag, startPoint x: 149, startPoint y: 75, endPoint x: 155, endPoint y: 83, distance: 10.5
click at [149, 75] on textarea "Description" at bounding box center [140, 81] width 238 height 41
click at [106, 208] on div at bounding box center [124, 209] width 198 height 11
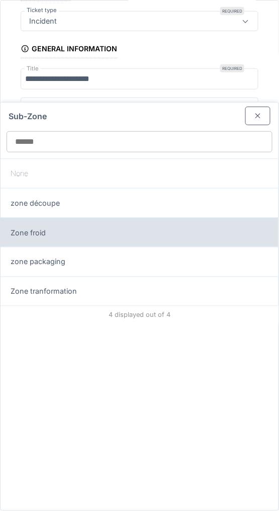
scroll to position [68, 0]
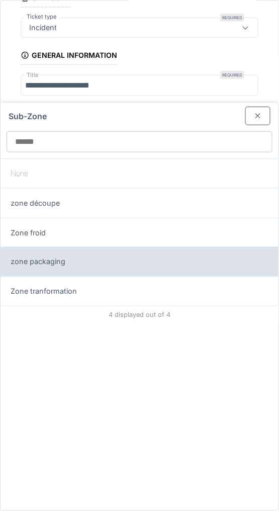
click at [91, 270] on div "zone packaging" at bounding box center [140, 262] width 278 height 30
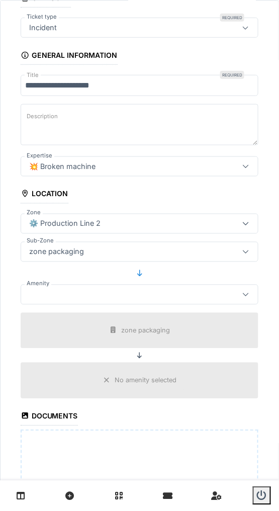
click at [88, 290] on div at bounding box center [124, 294] width 198 height 11
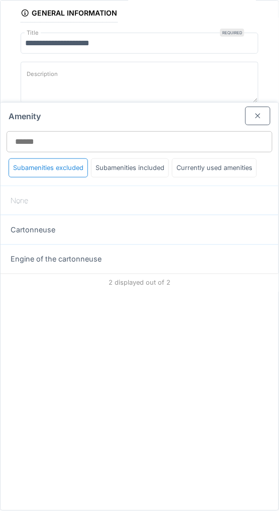
scroll to position [111, 0]
click at [257, 114] on div at bounding box center [257, 116] width 25 height 19
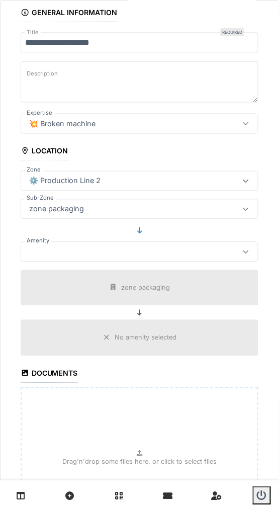
click at [99, 204] on div "zone packaging" at bounding box center [124, 209] width 198 height 11
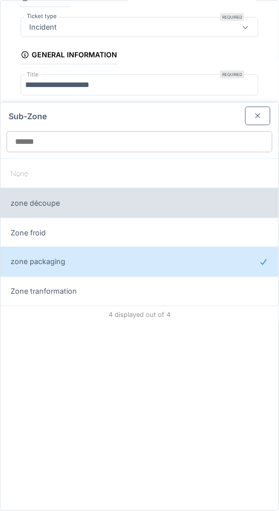
scroll to position [68, 0]
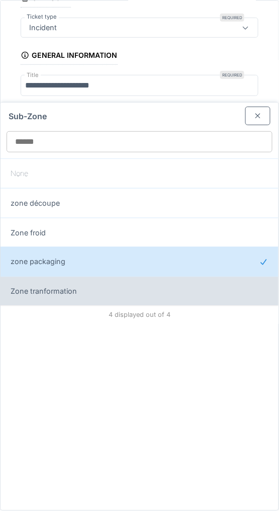
click at [78, 290] on div "Zone tranformation" at bounding box center [140, 291] width 258 height 11
type input "*****"
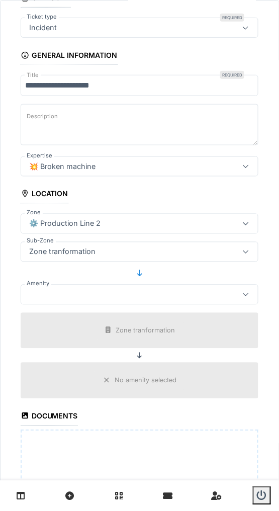
click at [76, 290] on div at bounding box center [124, 294] width 198 height 11
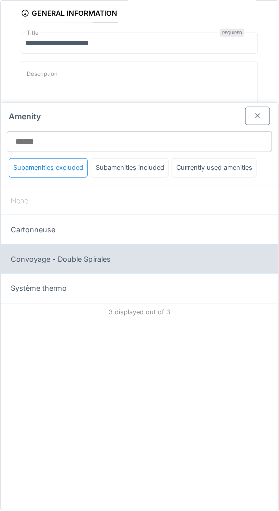
scroll to position [111, 0]
click at [87, 262] on span "Convoyage - Double Spirales" at bounding box center [61, 259] width 100 height 11
type input "******"
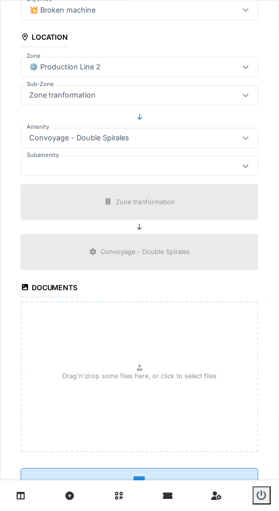
scroll to position [254, 0]
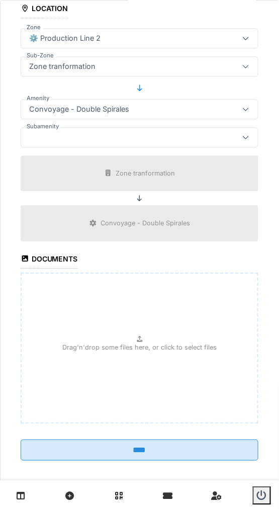
click at [117, 345] on p "Drag'n'drop some files here, or click to select files" at bounding box center [139, 347] width 154 height 10
type input "**********"
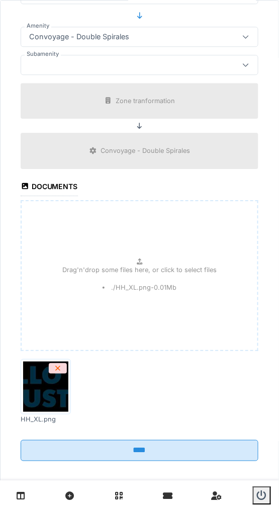
scroll to position [327, 0]
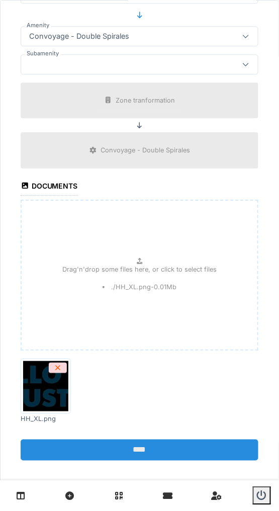
click at [136, 439] on input "****" at bounding box center [140, 449] width 238 height 21
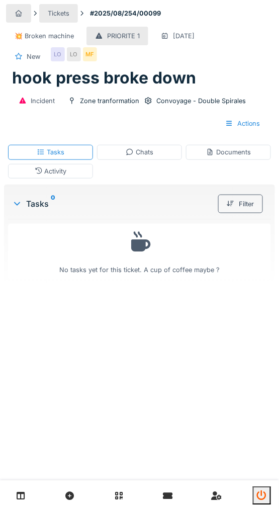
click at [265, 496] on icon "submit" at bounding box center [262, 496] width 10 height 10
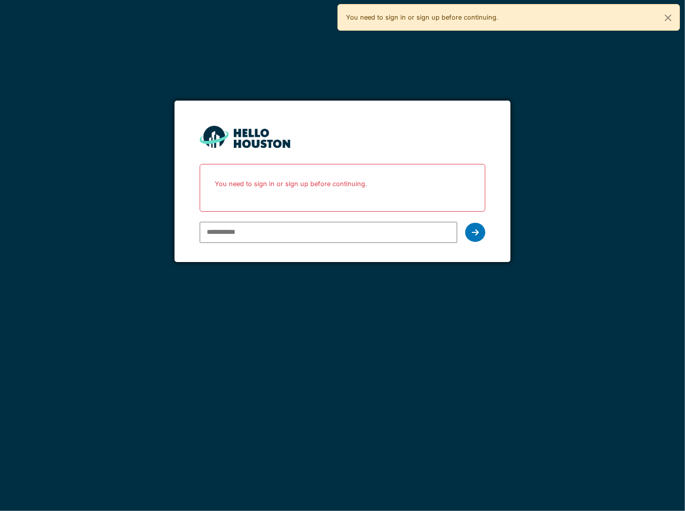
click at [279, 227] on input "email" at bounding box center [328, 232] width 257 height 21
type input "**********"
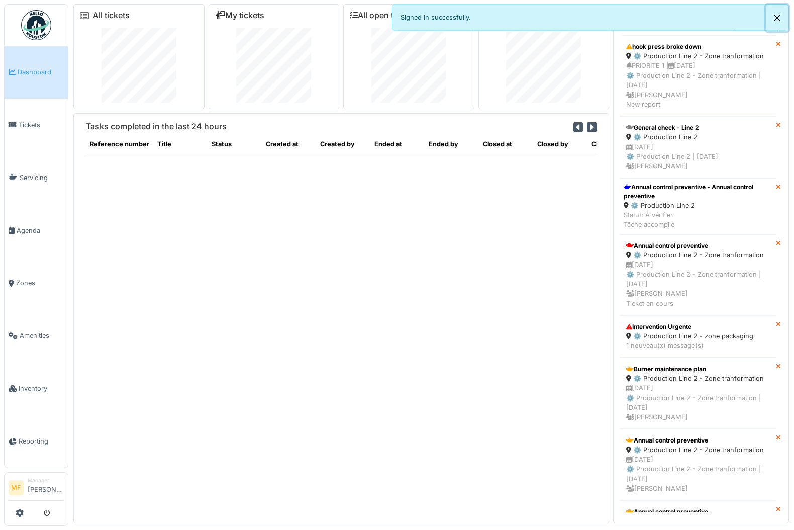
click at [676, 17] on button "Close" at bounding box center [777, 18] width 23 height 27
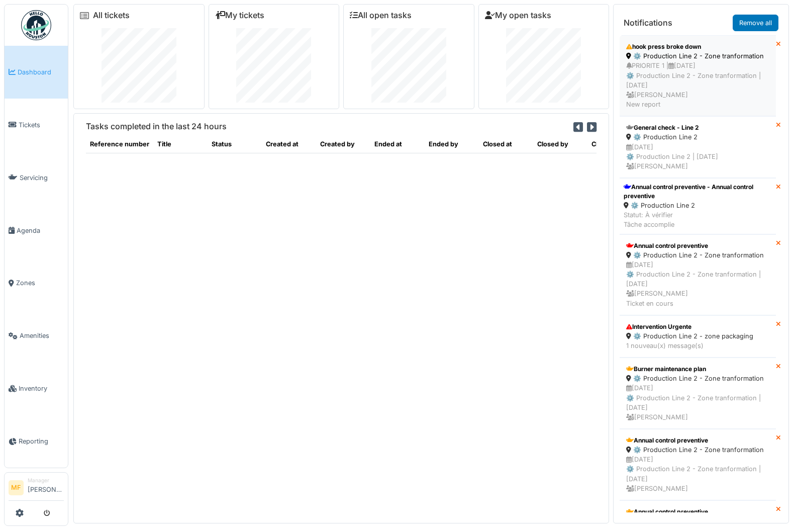
click at [676, 66] on div "PRIORITE 1 | [DATE] ⚙️ Production Line 2 - Zone tranformation | [DATE] [PERSON_…" at bounding box center [698, 85] width 143 height 48
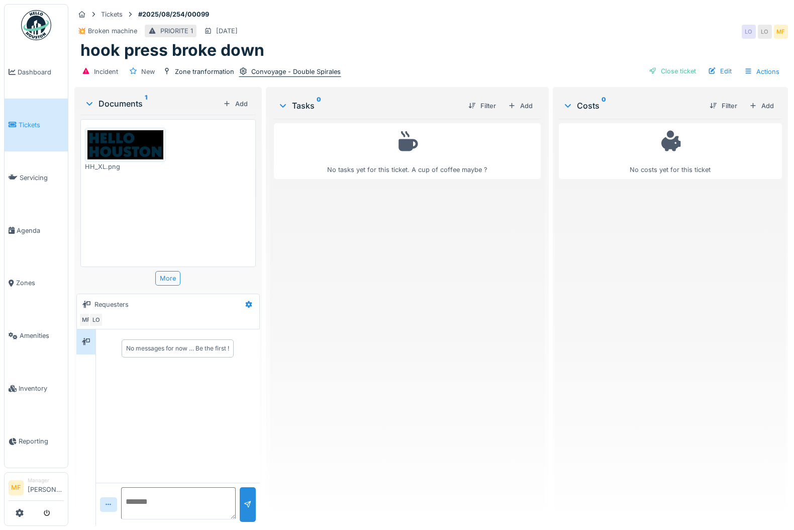
click at [288, 68] on div "Convoyage - Double Spirales" at bounding box center [296, 72] width 90 height 10
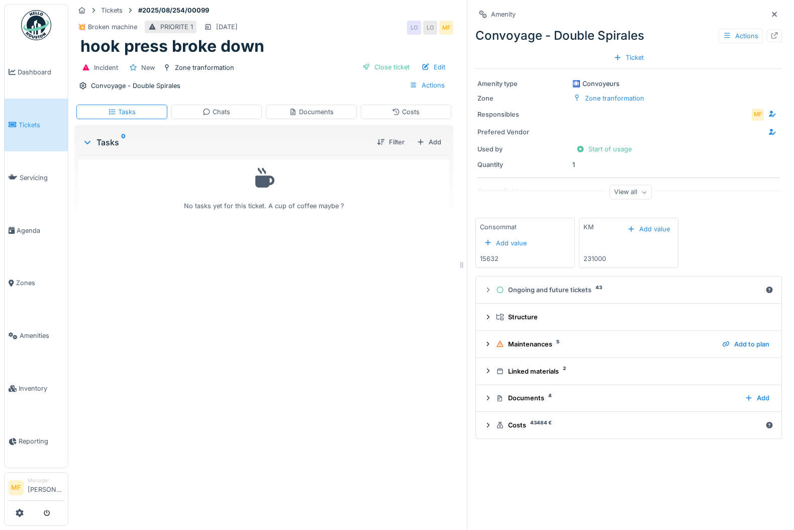
click at [609, 206] on div "View all" at bounding box center [631, 193] width 307 height 32
click at [613, 199] on div "View all" at bounding box center [631, 192] width 42 height 15
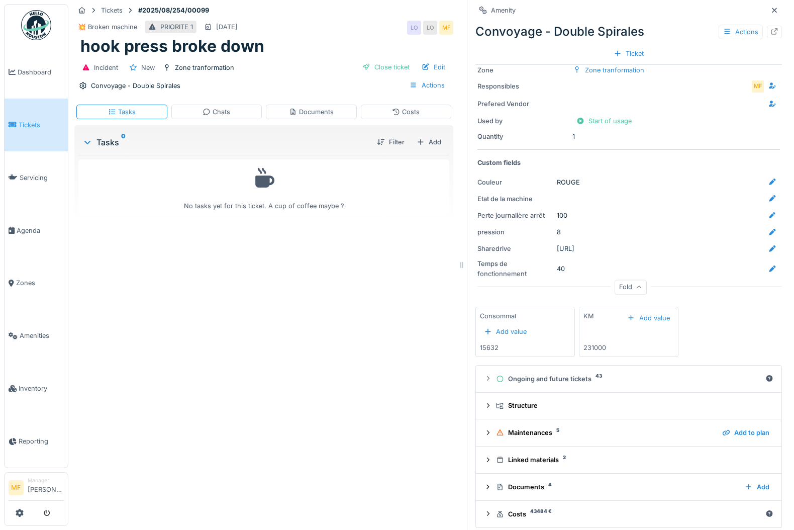
scroll to position [8, 0]
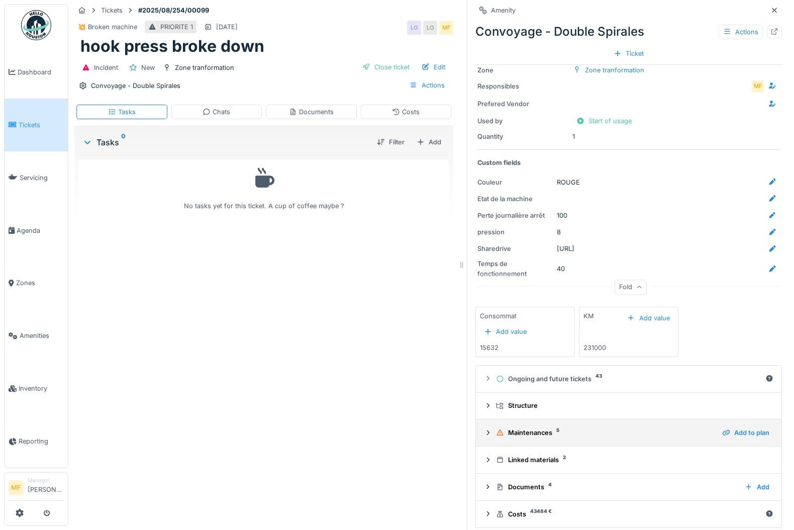
click at [545, 428] on div "Maintenances 5" at bounding box center [605, 433] width 218 height 10
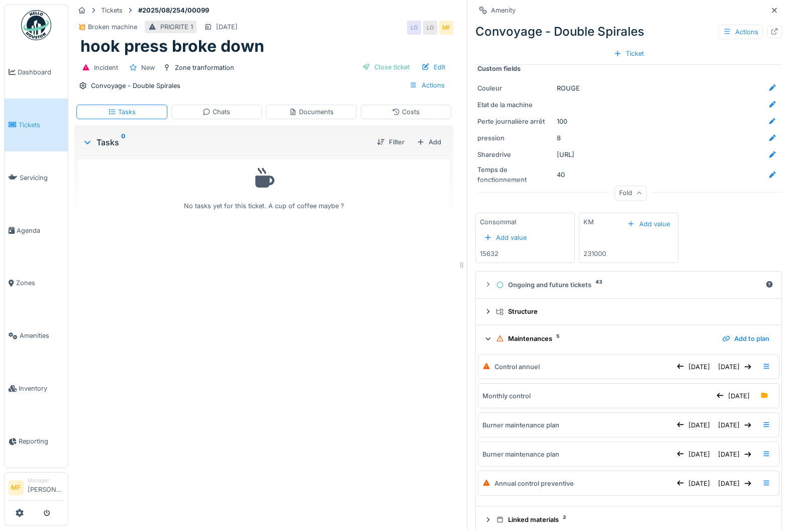
scroll to position [123, 0]
click at [485, 334] on icon at bounding box center [488, 338] width 7 height 8
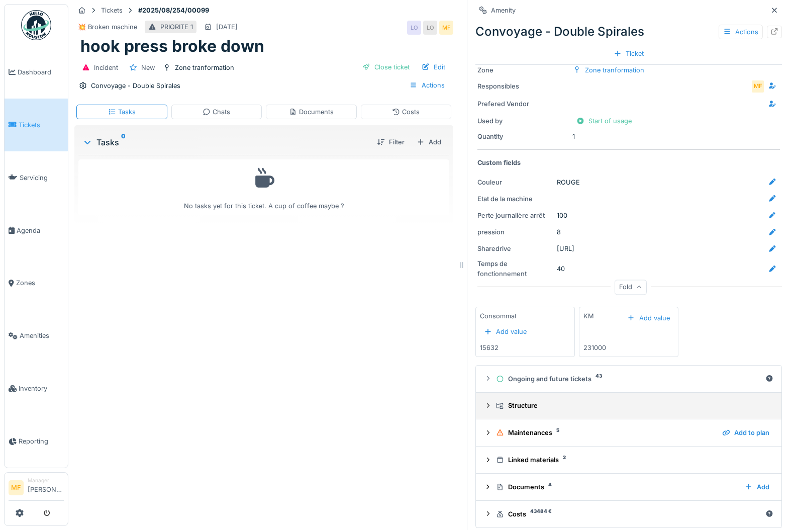
click at [484, 402] on icon at bounding box center [488, 405] width 8 height 7
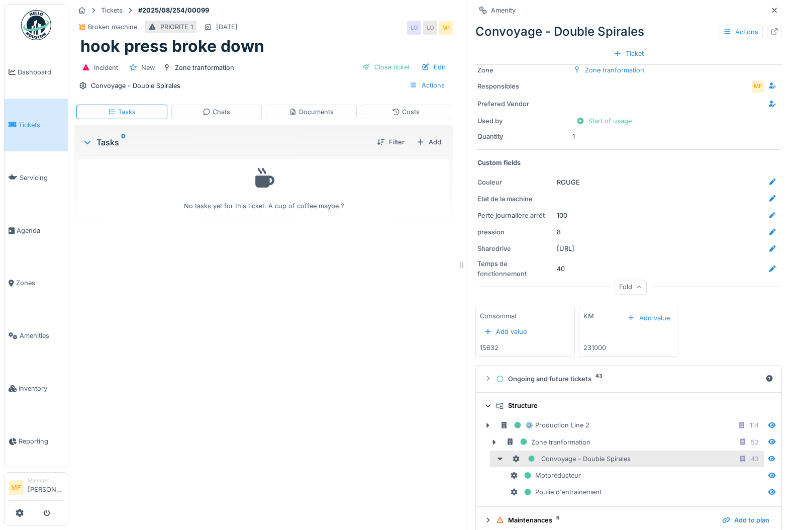
click at [485, 402] on icon at bounding box center [488, 406] width 7 height 8
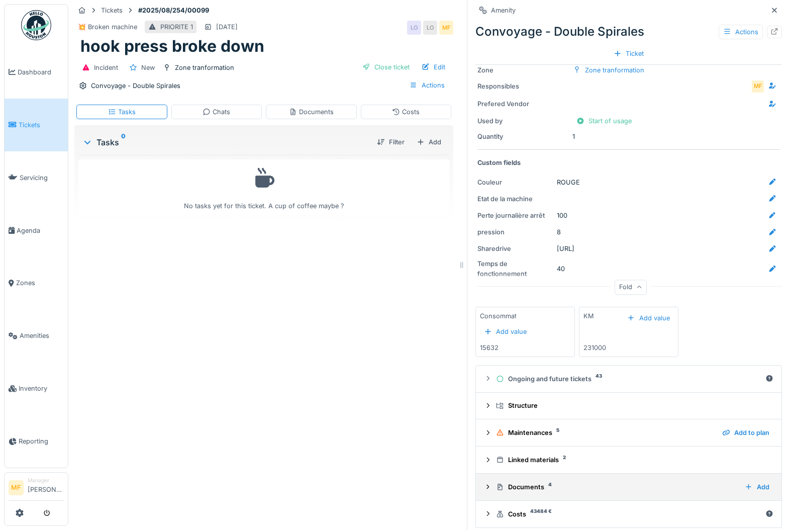
click at [484, 480] on div "Documents 4 Add" at bounding box center [629, 487] width 290 height 14
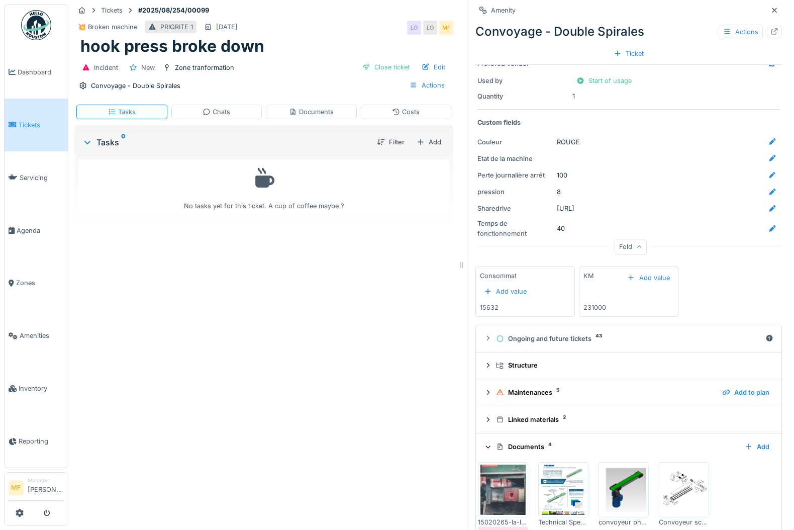
scroll to position [117, 0]
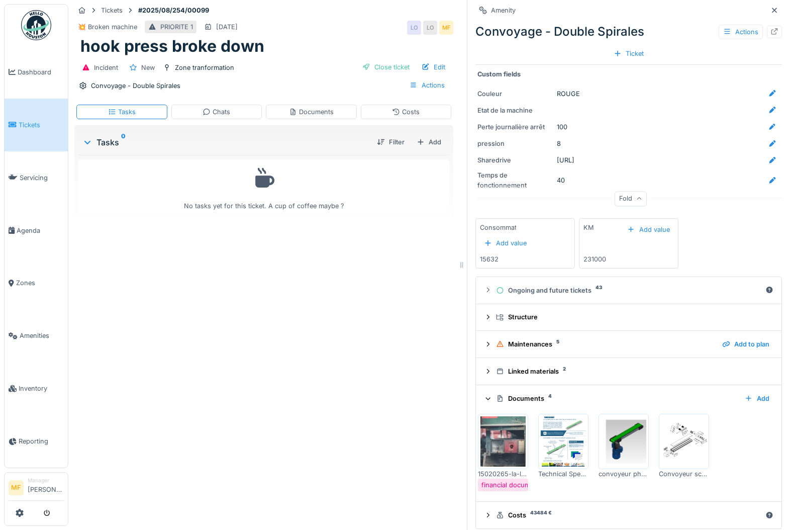
click at [546, 433] on img at bounding box center [563, 441] width 45 height 50
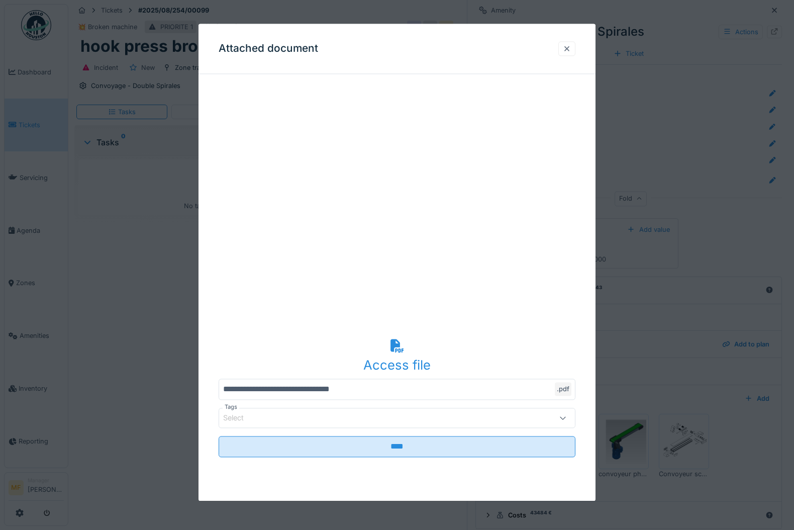
click at [569, 50] on div at bounding box center [567, 49] width 8 height 10
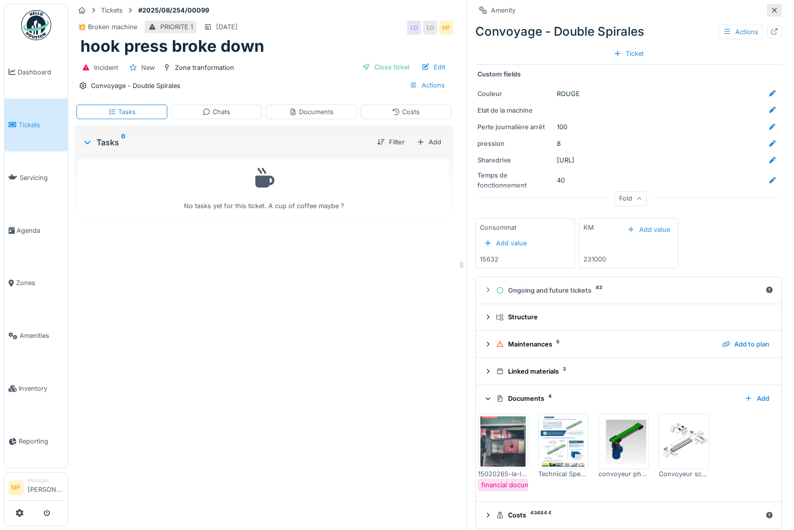
click at [771, 7] on icon at bounding box center [775, 10] width 8 height 7
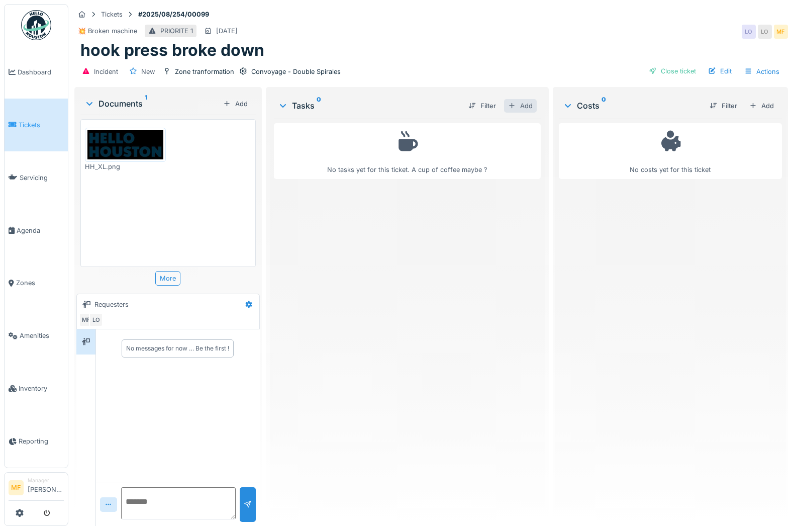
click at [517, 103] on div "Add" at bounding box center [520, 106] width 33 height 14
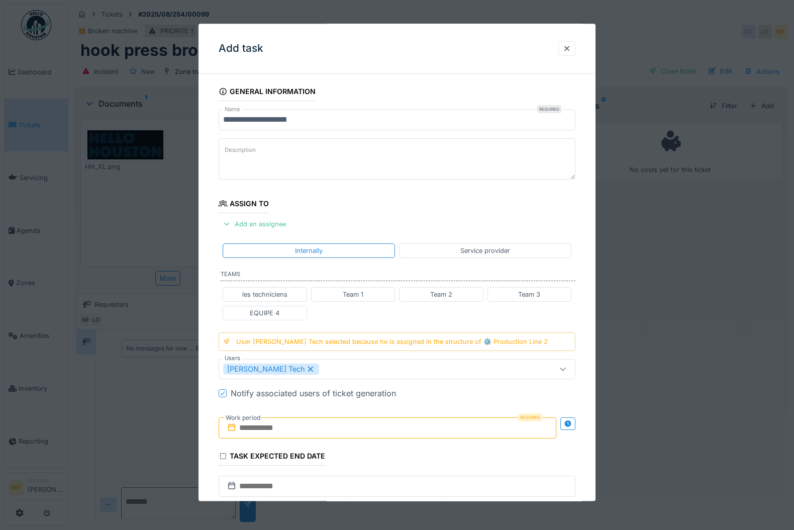
click at [274, 291] on div "les techniciens" at bounding box center [264, 295] width 45 height 10
click at [388, 367] on icon at bounding box center [392, 369] width 9 height 7
type input "****"
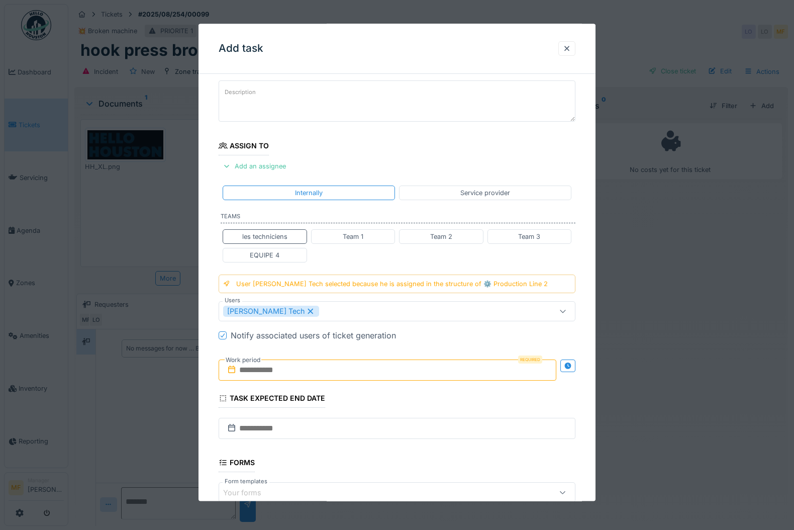
scroll to position [63, 0]
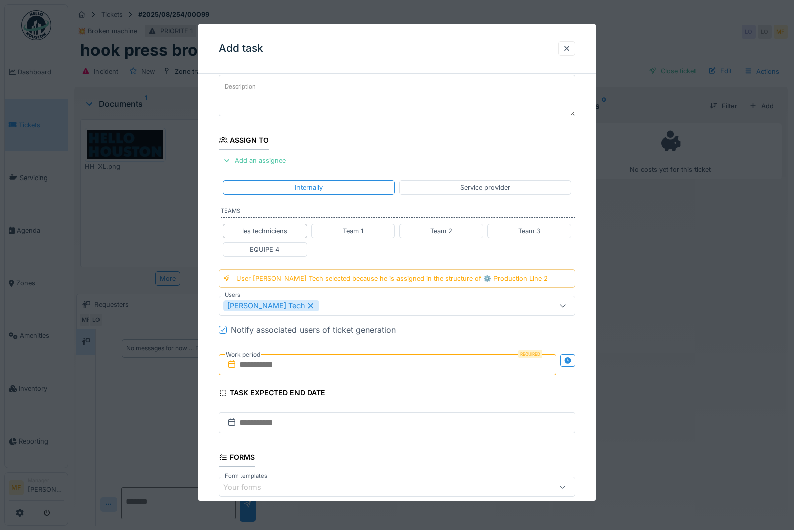
click at [490, 354] on input "text" at bounding box center [388, 364] width 338 height 21
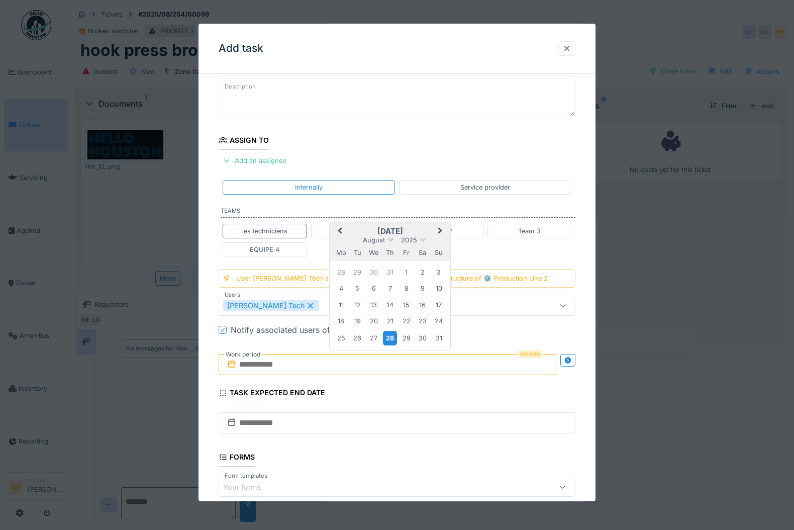
click at [391, 335] on div "28" at bounding box center [390, 338] width 14 height 15
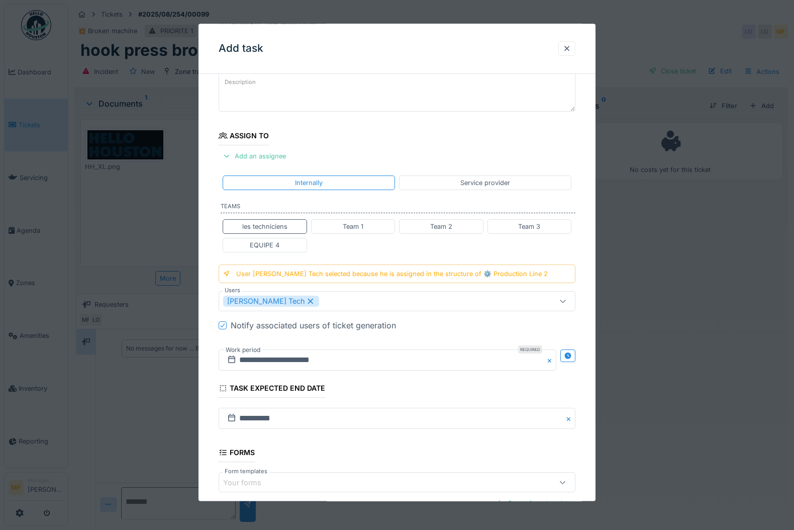
scroll to position [180, 0]
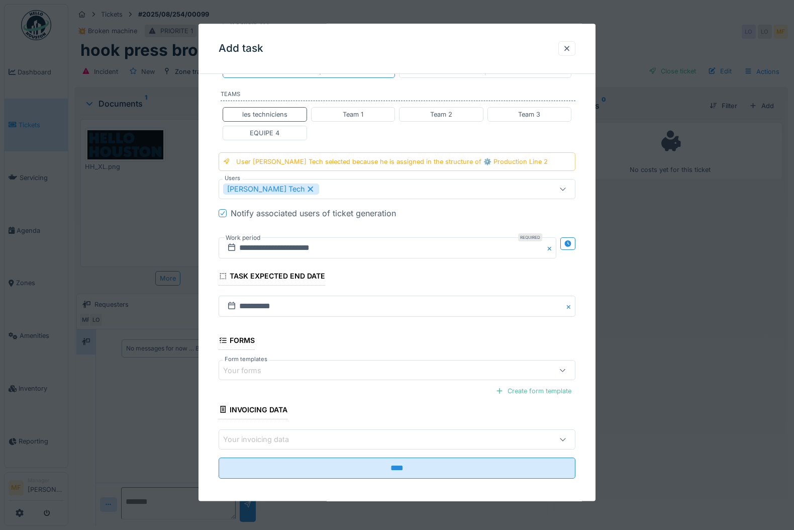
click at [474, 366] on div "Your forms" at bounding box center [375, 370] width 305 height 11
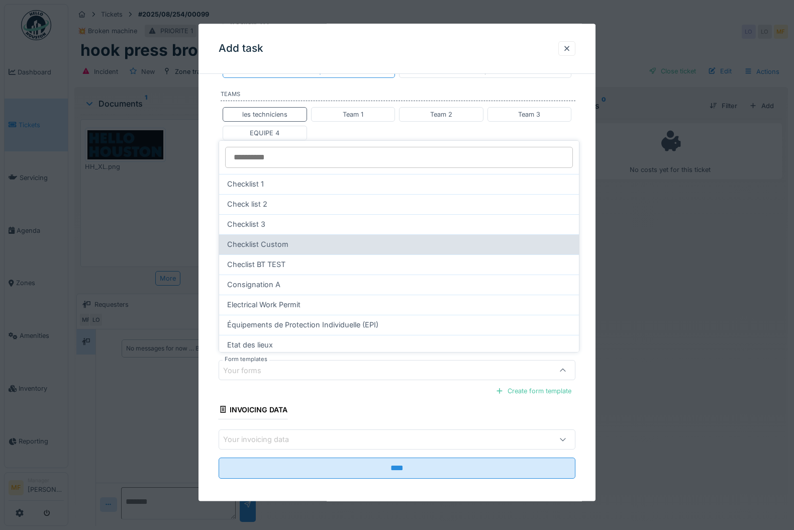
click at [326, 245] on div "Checklist Custom" at bounding box center [399, 244] width 344 height 11
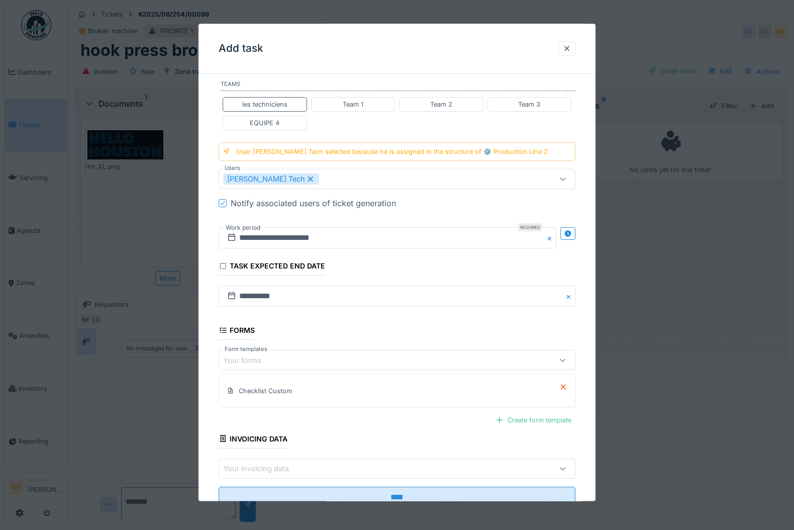
scroll to position [198, 0]
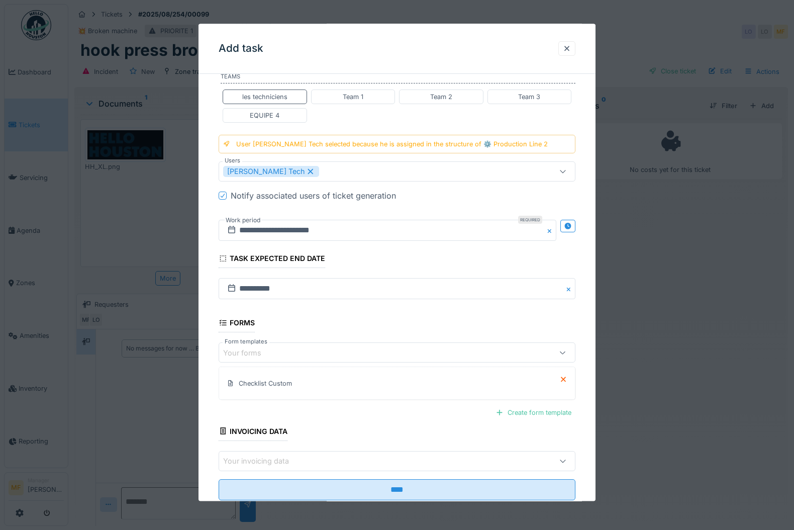
click at [392, 350] on div "Your forms" at bounding box center [375, 352] width 305 height 11
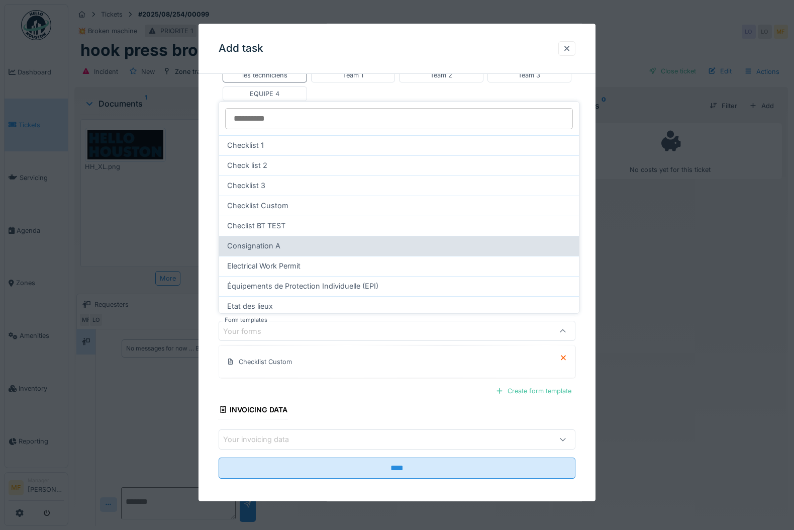
scroll to position [121, 0]
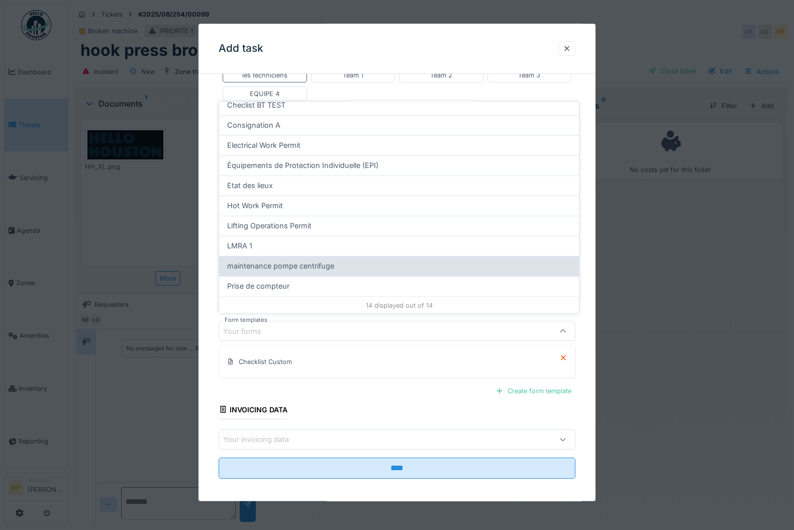
click at [312, 269] on span "maintenance pompe centrifuge" at bounding box center [280, 265] width 107 height 11
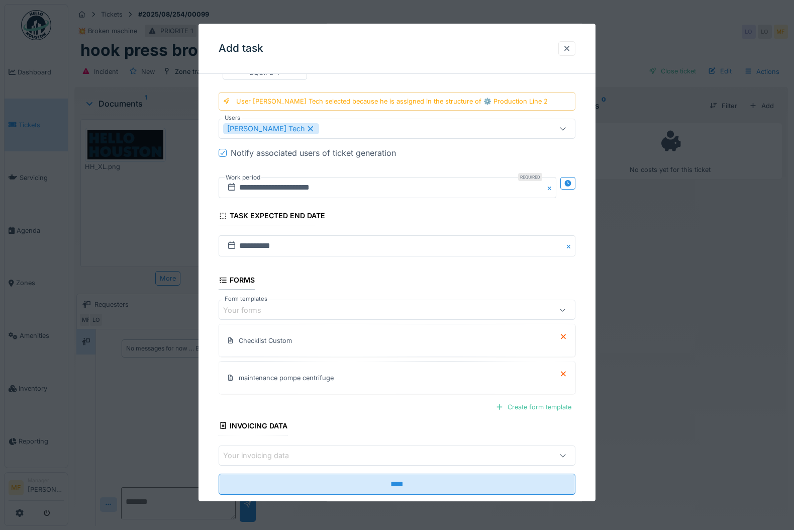
scroll to position [255, 0]
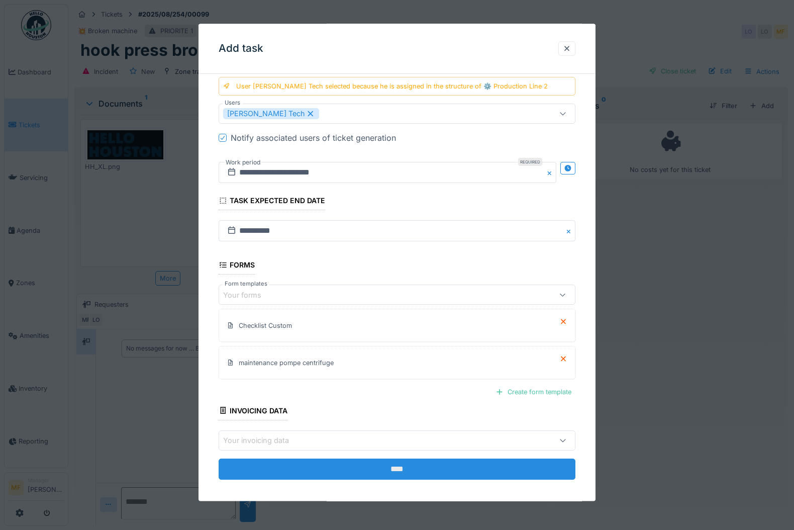
click at [382, 459] on input "****" at bounding box center [397, 469] width 357 height 21
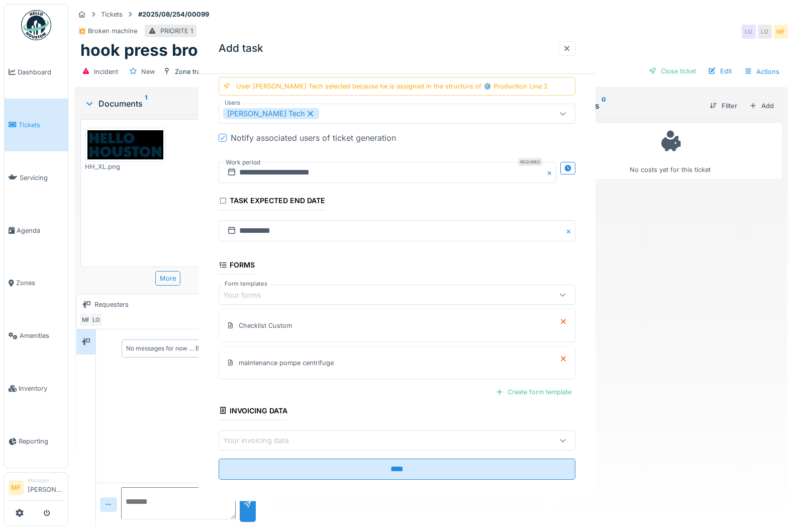
scroll to position [0, 0]
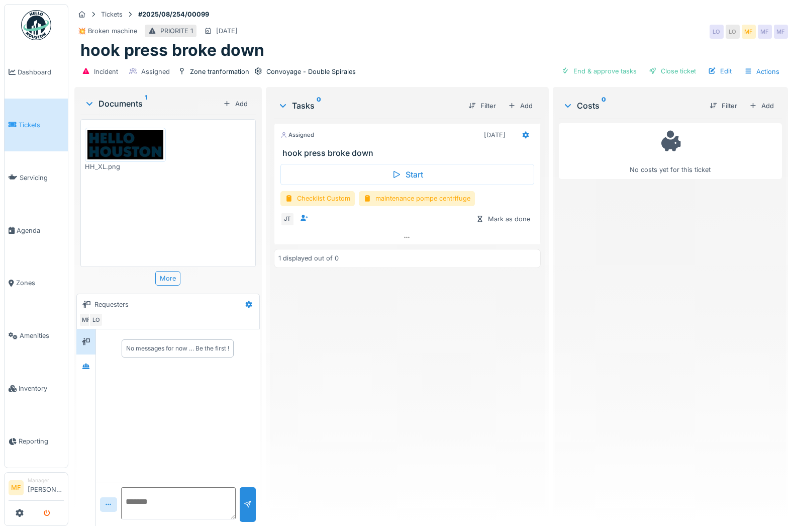
click at [46, 511] on icon "submit" at bounding box center [47, 513] width 7 height 7
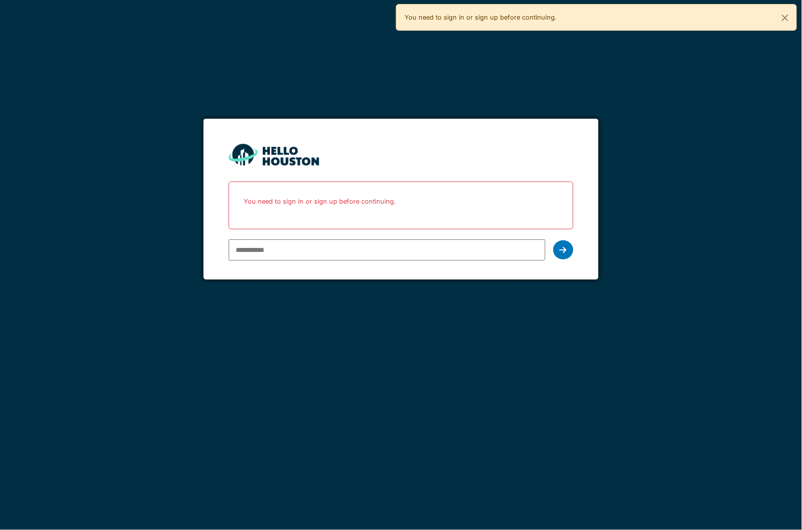
type input "**********"
click at [563, 251] on icon at bounding box center [563, 250] width 7 height 8
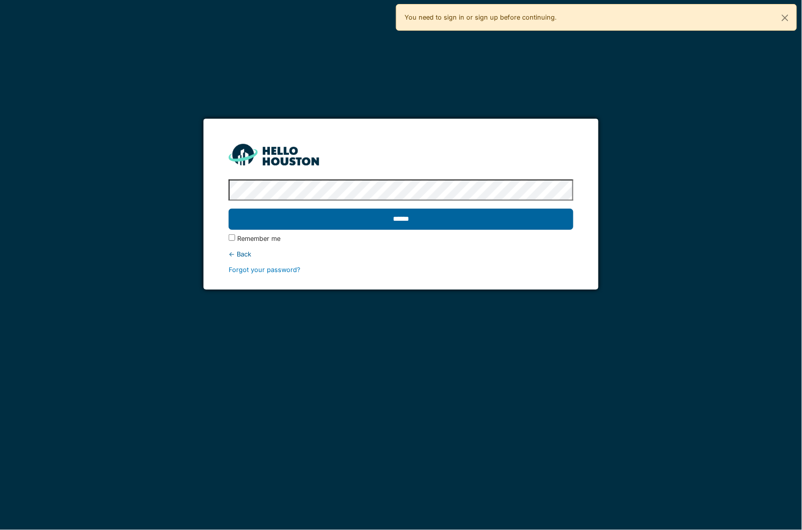
click at [330, 213] on input "******" at bounding box center [401, 219] width 344 height 21
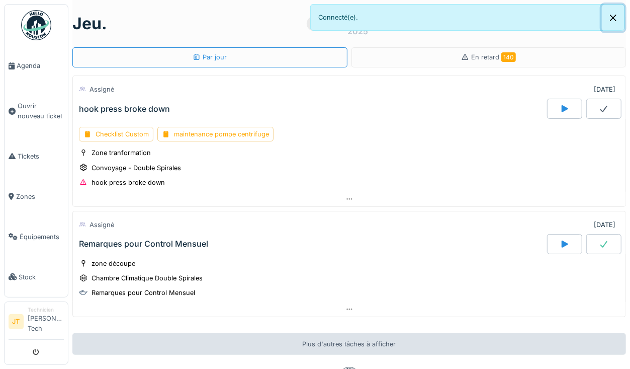
click at [610, 17] on button "Close" at bounding box center [613, 18] width 23 height 27
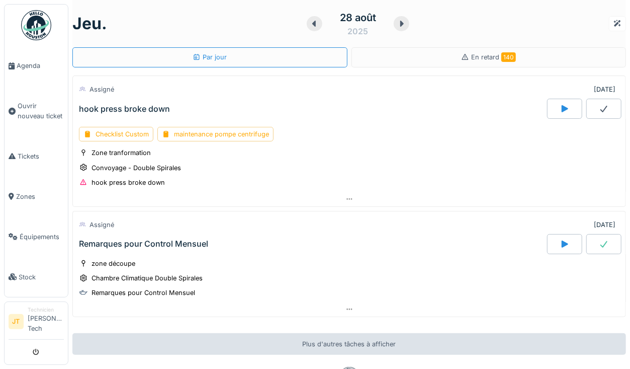
click at [35, 328] on li "Technicien [PERSON_NAME] Tech" at bounding box center [46, 321] width 36 height 31
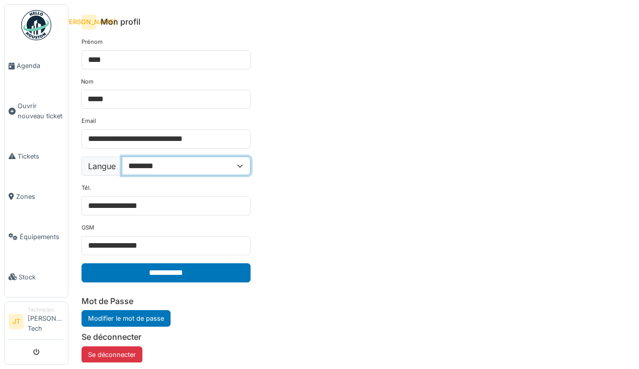
click at [157, 168] on select "**********" at bounding box center [186, 165] width 129 height 19
select select "**"
click at [122, 156] on select "**********" at bounding box center [186, 165] width 129 height 19
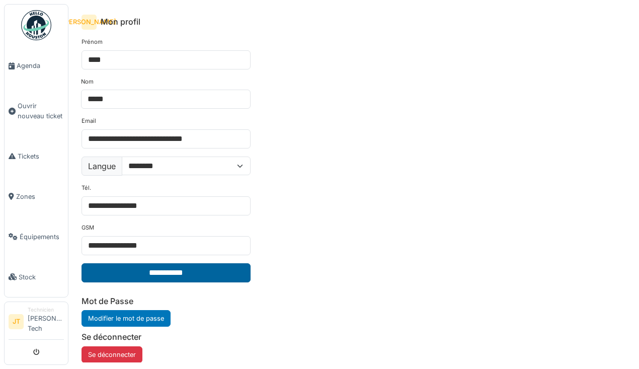
click at [155, 267] on input "**********" at bounding box center [165, 272] width 169 height 19
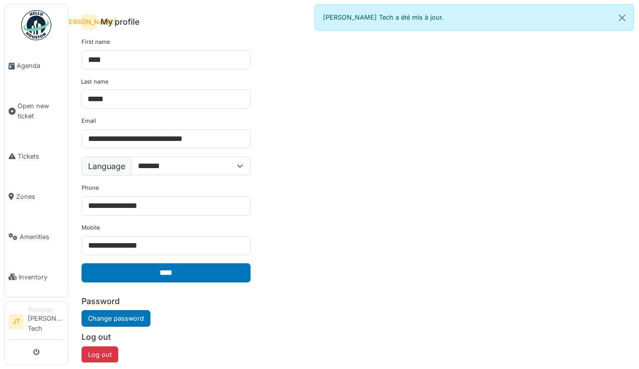
click at [31, 32] on img at bounding box center [36, 25] width 30 height 30
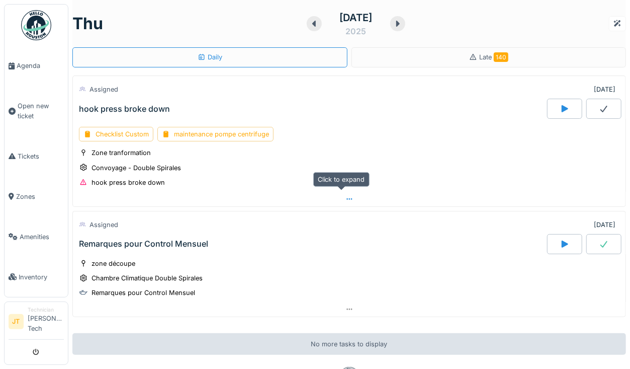
click at [345, 199] on icon at bounding box center [349, 199] width 8 height 7
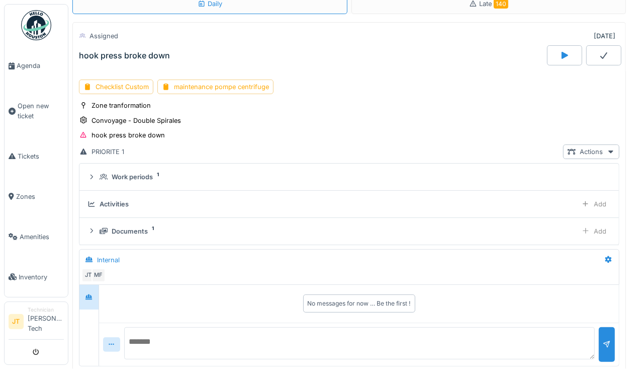
scroll to position [59, 0]
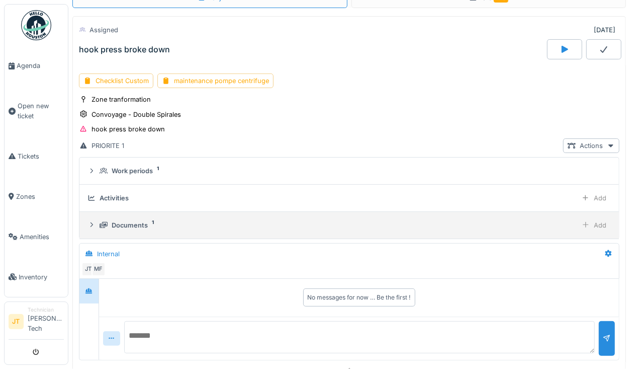
click at [114, 221] on div "Documents" at bounding box center [130, 225] width 36 height 10
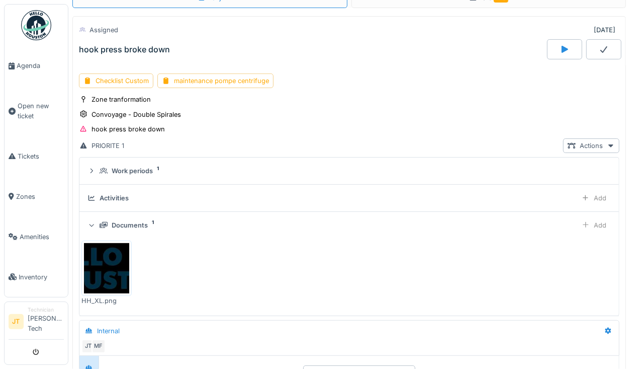
click at [93, 221] on icon at bounding box center [91, 225] width 7 height 8
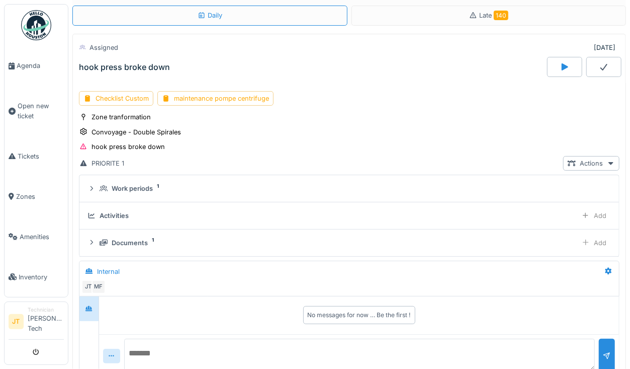
scroll to position [38, 0]
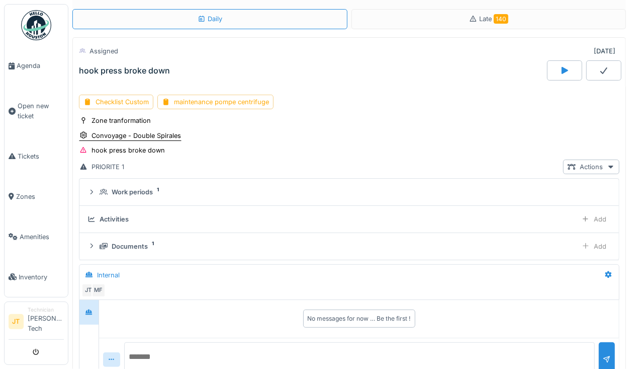
click at [118, 136] on div "Convoyage - Double Spirales" at bounding box center [137, 136] width 90 height 10
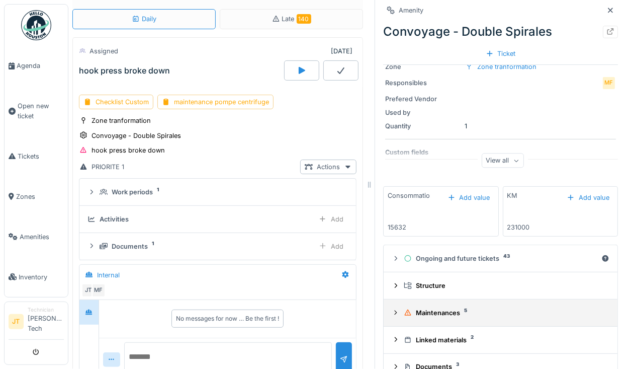
scroll to position [77, 0]
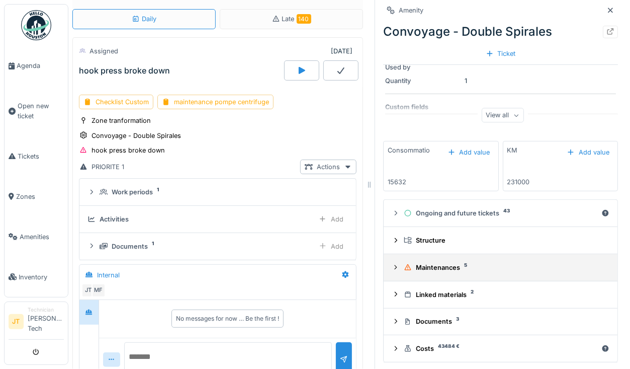
click at [454, 261] on summary "Maintenances 5" at bounding box center [501, 267] width 226 height 19
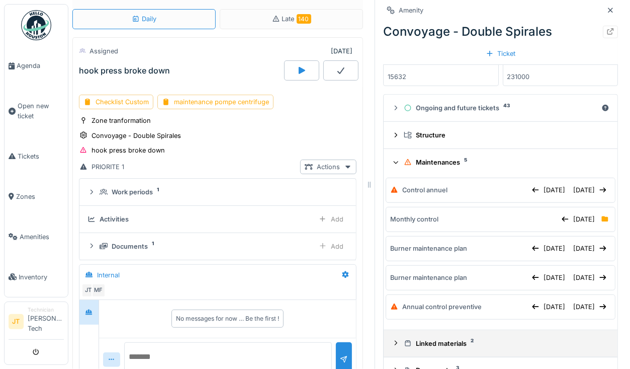
scroll to position [231, 0]
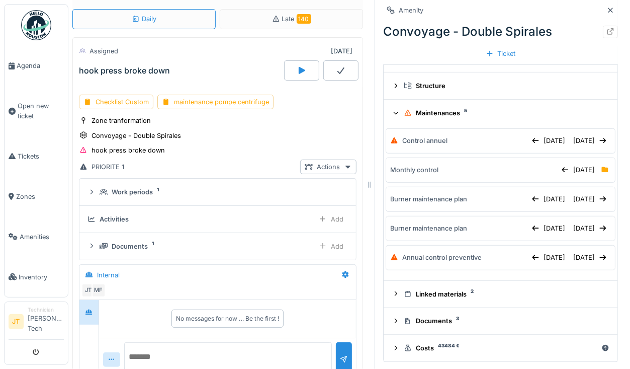
click at [414, 113] on div "Maintenances 5" at bounding box center [505, 113] width 202 height 10
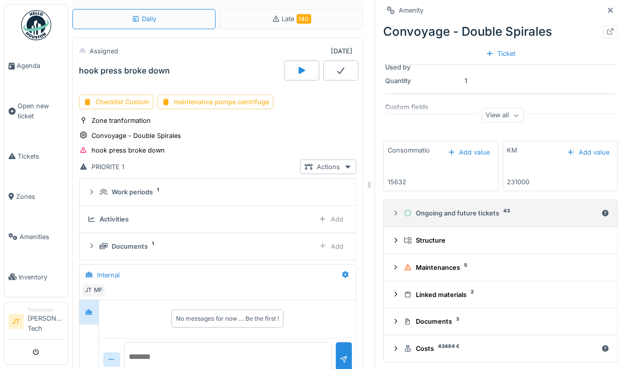
click at [433, 218] on summary "Ongoing and future tickets 43" at bounding box center [501, 213] width 226 height 19
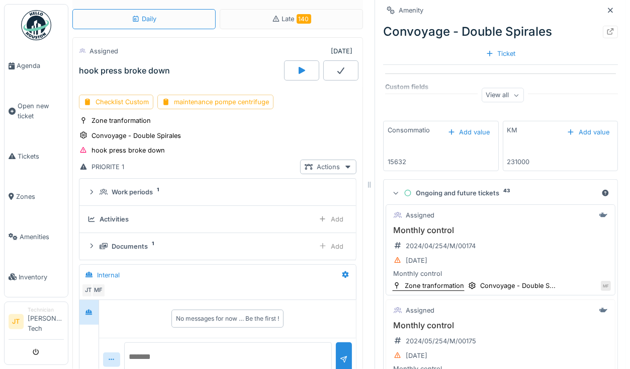
scroll to position [98, 0]
click at [393, 195] on icon at bounding box center [396, 192] width 7 height 8
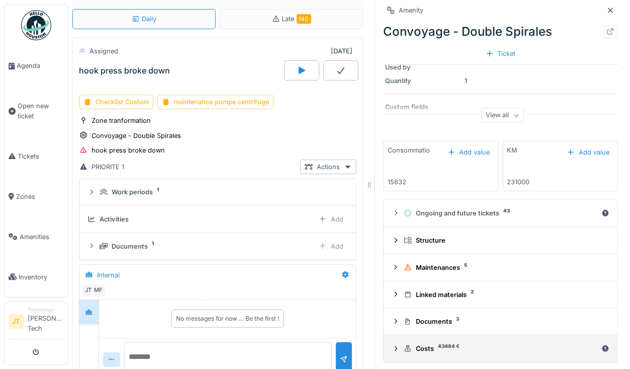
scroll to position [8, 0]
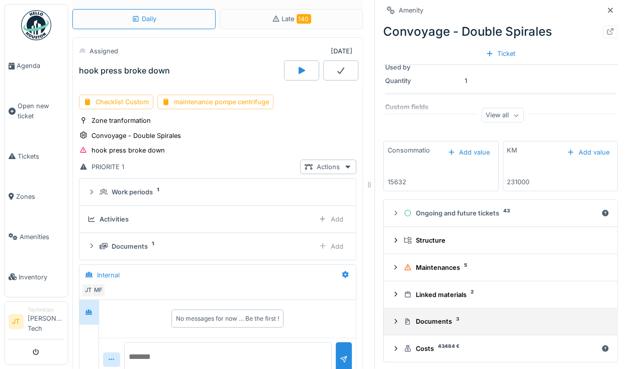
click at [425, 317] on summary "Documents 3" at bounding box center [501, 321] width 226 height 19
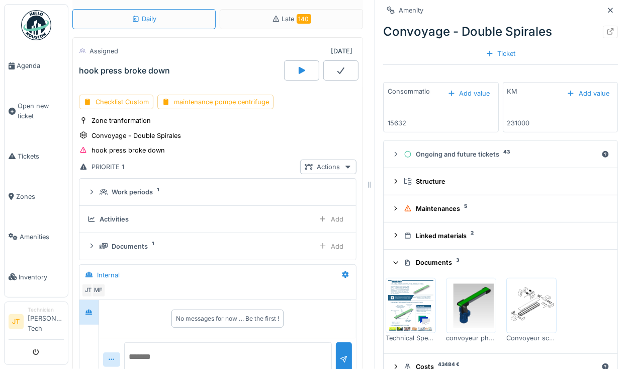
scroll to position [154, 0]
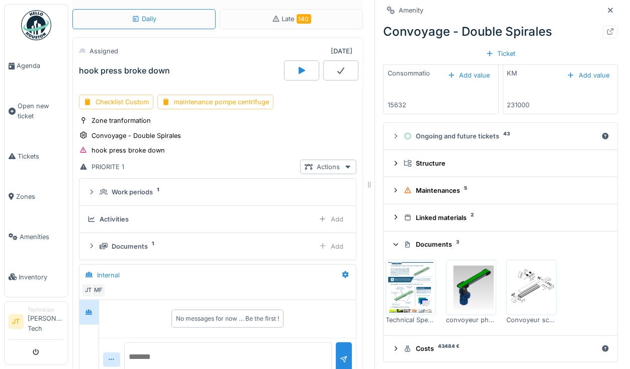
click at [405, 287] on img at bounding box center [410, 287] width 45 height 50
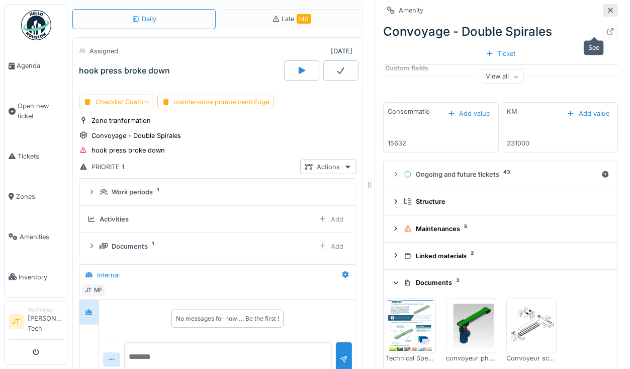
scroll to position [114, 0]
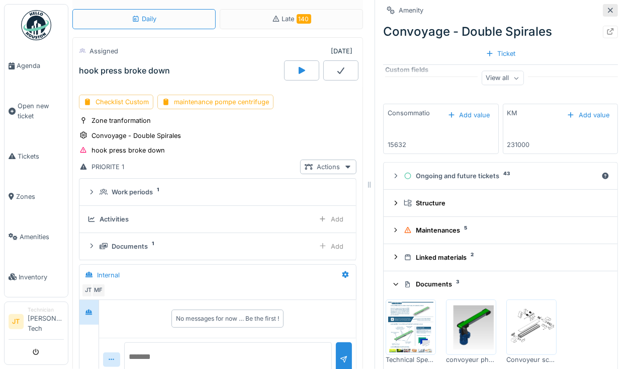
click at [606, 7] on icon at bounding box center [610, 10] width 8 height 7
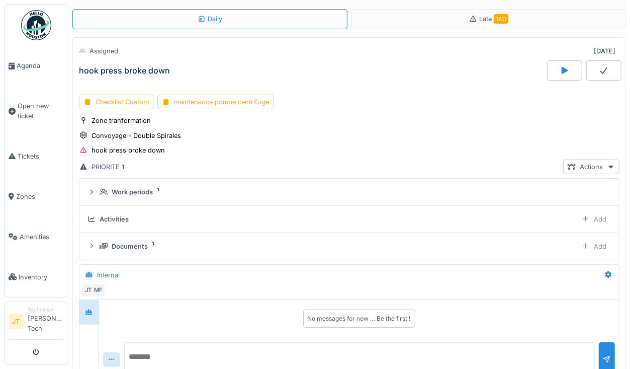
click at [562, 67] on icon at bounding box center [565, 70] width 7 height 7
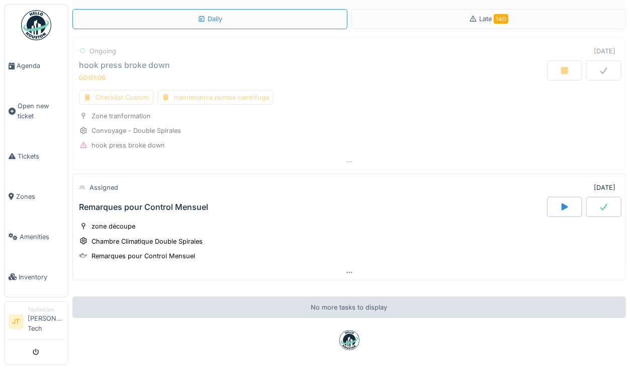
scroll to position [35, 0]
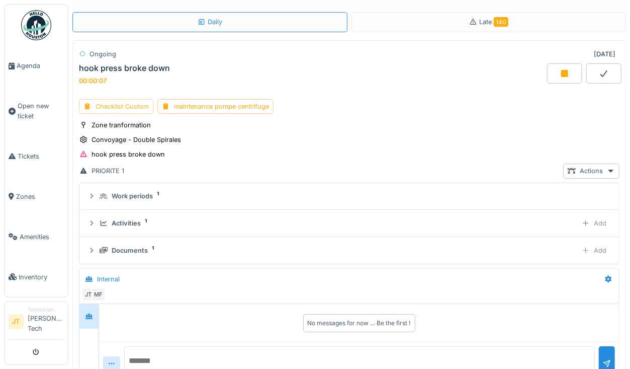
click at [122, 109] on div "Checklist Custom" at bounding box center [116, 106] width 74 height 15
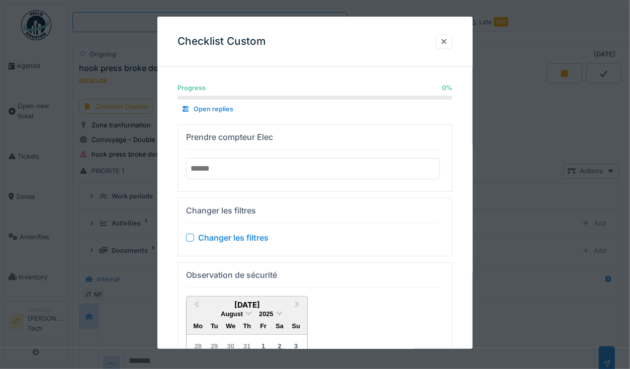
click at [218, 169] on input "number" at bounding box center [313, 168] width 254 height 21
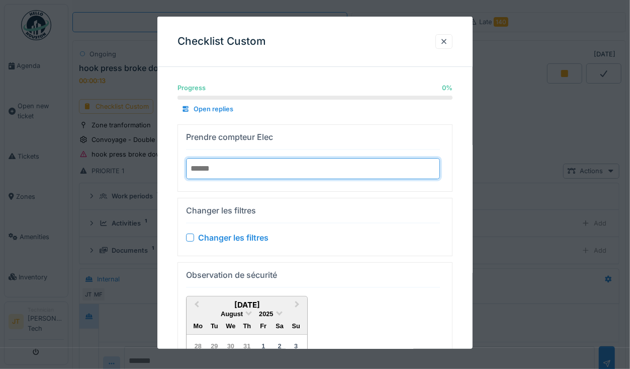
type input "*****"
click at [192, 233] on div at bounding box center [190, 237] width 8 height 8
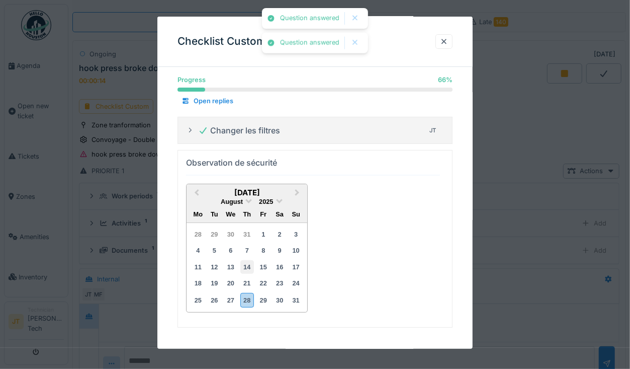
scroll to position [55, 0]
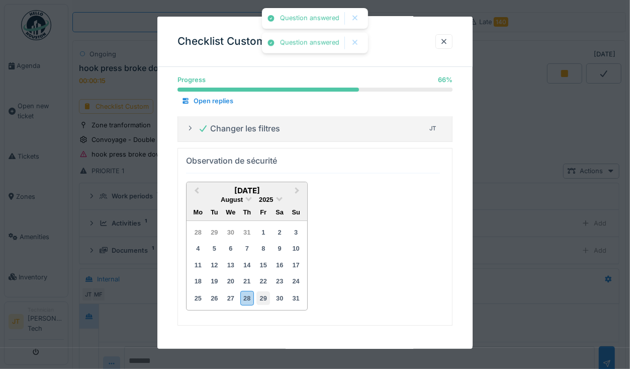
click at [261, 301] on div "29" at bounding box center [263, 298] width 14 height 14
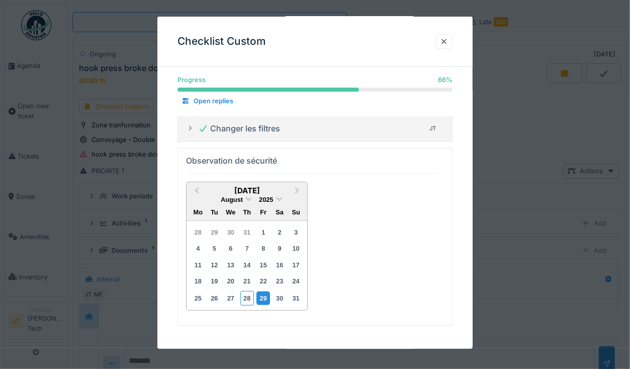
scroll to position [0, 0]
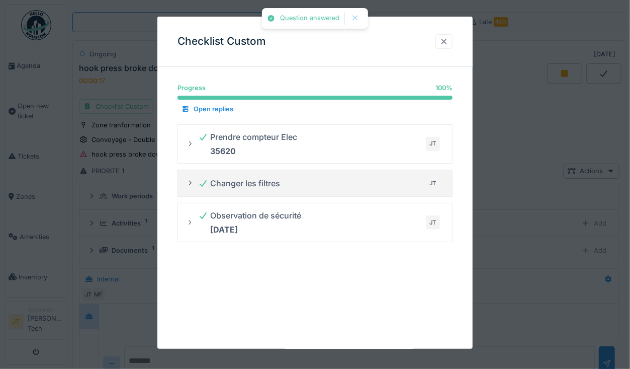
click at [448, 45] on div at bounding box center [444, 42] width 8 height 10
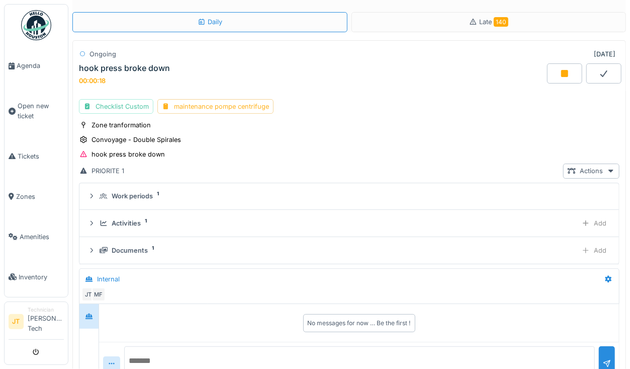
click at [202, 104] on div "maintenance pompe centrifuge" at bounding box center [215, 106] width 116 height 15
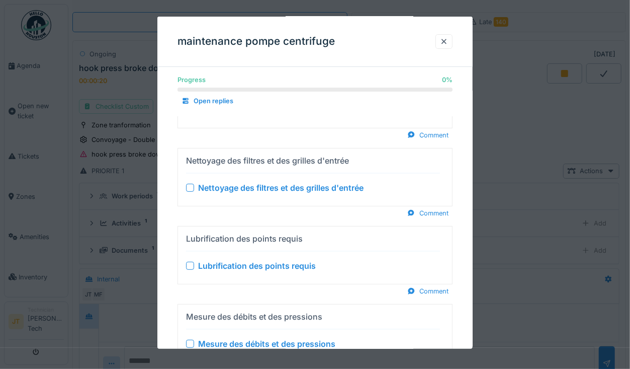
scroll to position [159, 0]
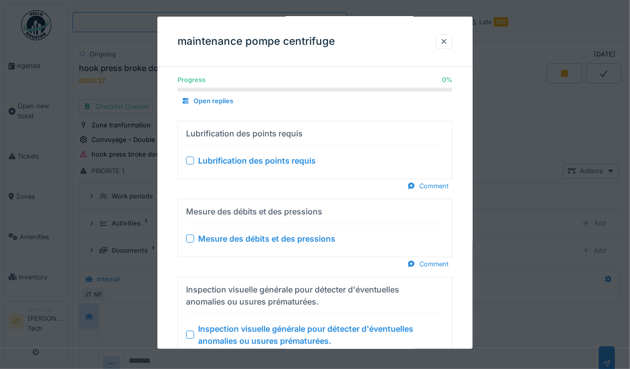
click at [192, 157] on div at bounding box center [190, 160] width 8 height 8
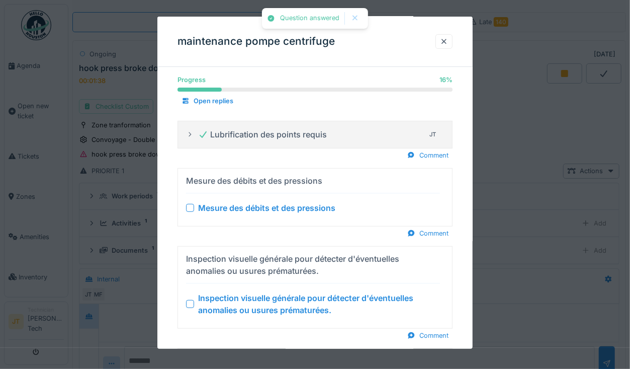
click at [191, 204] on div at bounding box center [190, 208] width 8 height 8
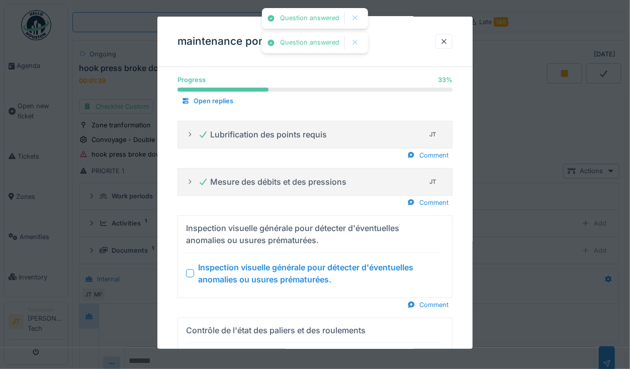
click at [192, 263] on div "Inspection visuelle générale pour détecter d'éventuelles anomalies ou usures pr…" at bounding box center [313, 273] width 254 height 24
click at [192, 269] on div at bounding box center [190, 273] width 8 height 8
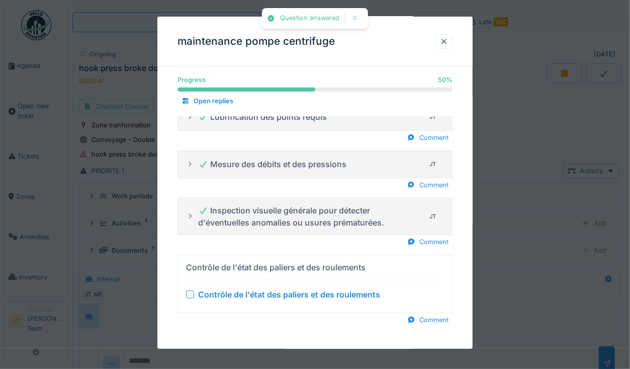
click at [192, 290] on div at bounding box center [190, 294] width 8 height 8
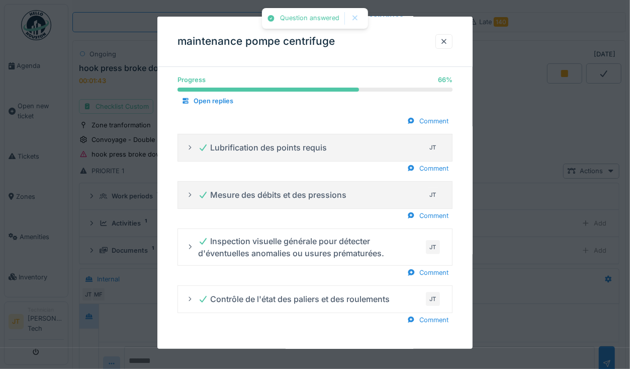
scroll to position [144, 0]
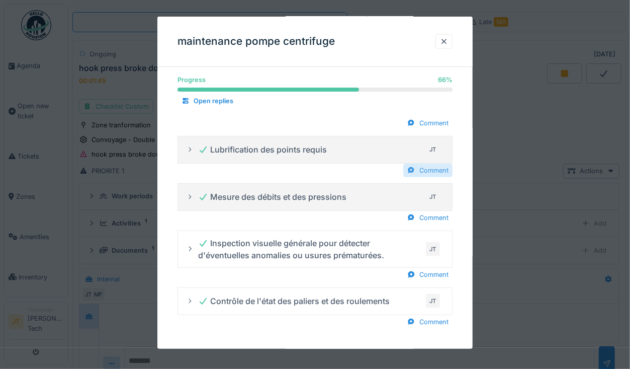
click at [428, 166] on div "Comment" at bounding box center [427, 170] width 49 height 14
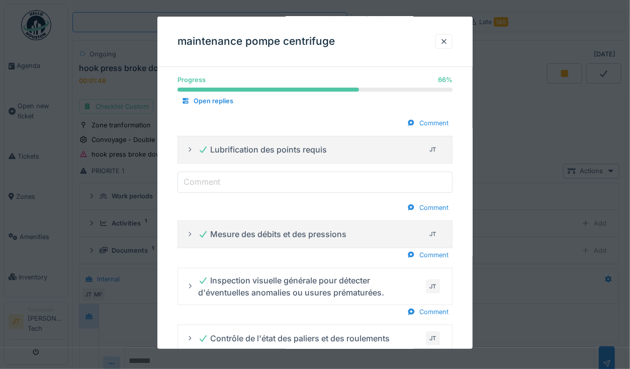
click at [237, 183] on input "Comment" at bounding box center [314, 181] width 275 height 21
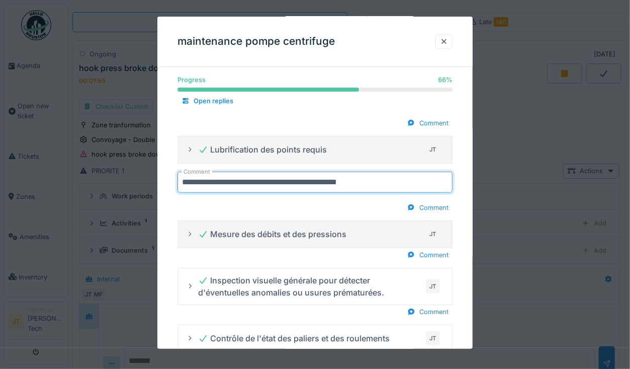
type input "**********"
click at [340, 207] on div "Comment" at bounding box center [314, 208] width 275 height 14
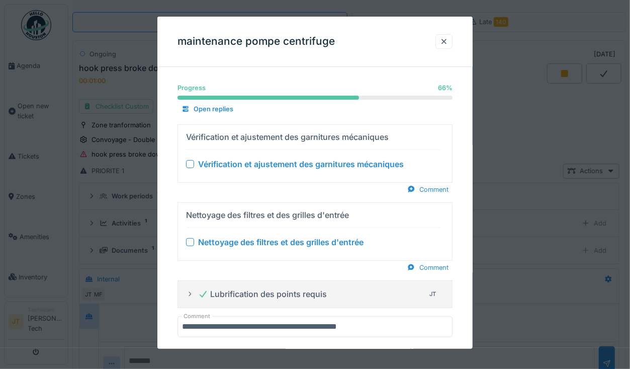
scroll to position [0, 0]
click at [192, 164] on div at bounding box center [190, 164] width 8 height 8
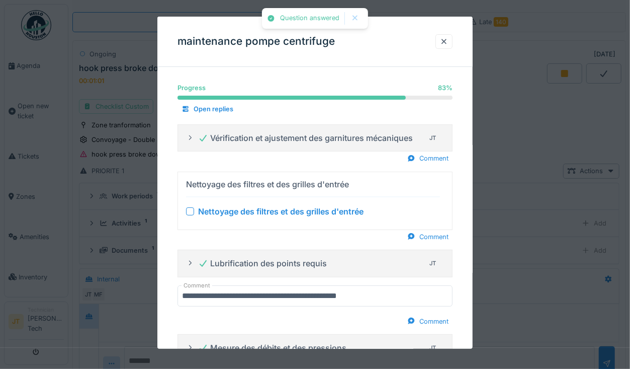
click at [192, 208] on div at bounding box center [190, 211] width 8 height 8
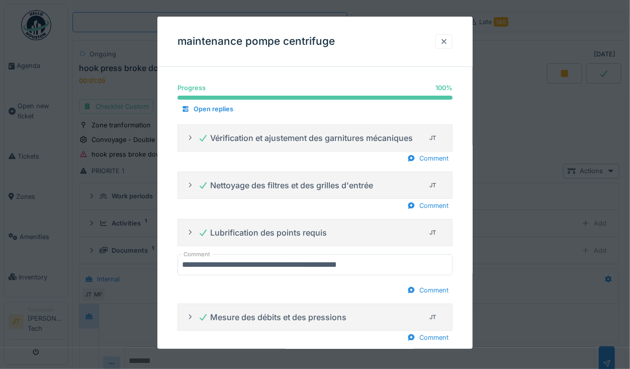
click at [448, 41] on div at bounding box center [444, 42] width 8 height 10
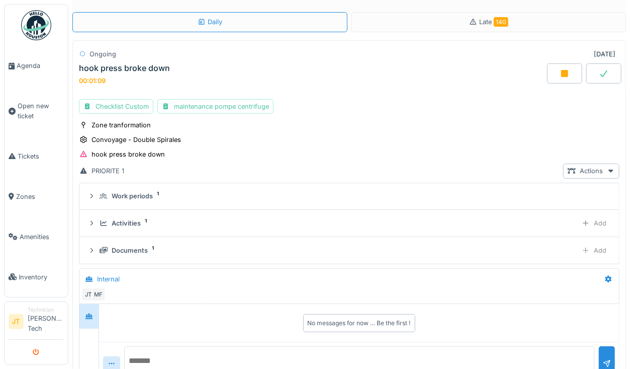
drag, startPoint x: 37, startPoint y: 352, endPoint x: 45, endPoint y: 349, distance: 8.9
click at [44, 350] on button "submit" at bounding box center [37, 351] width 20 height 17
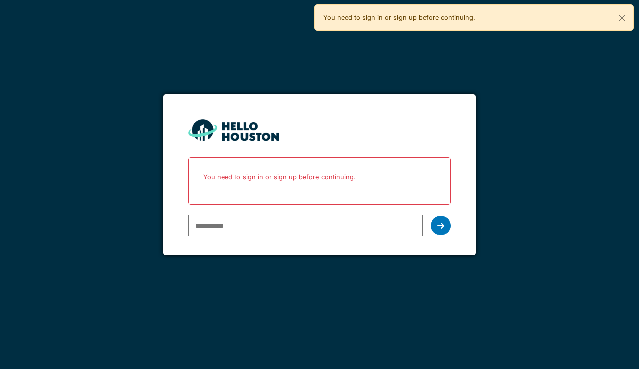
type input "**********"
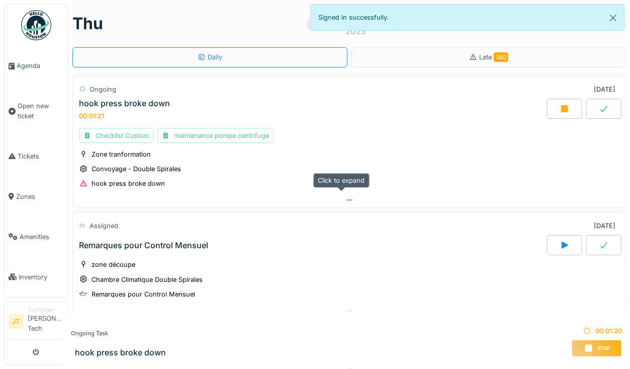
click at [346, 199] on icon at bounding box center [349, 200] width 6 height 2
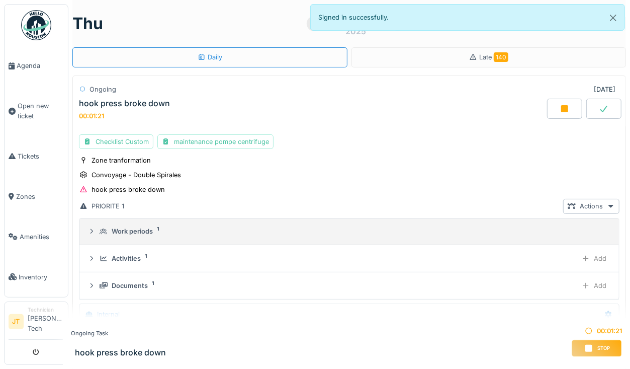
scroll to position [35, 0]
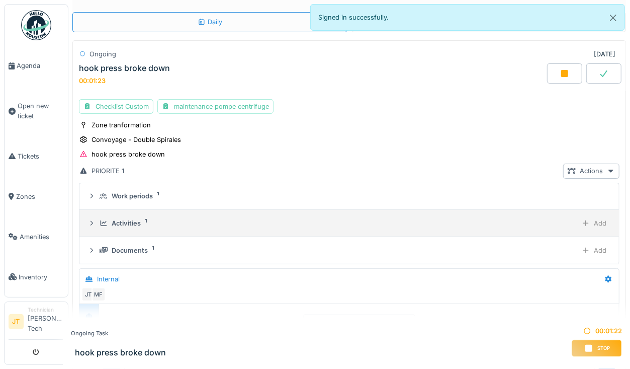
click at [250, 227] on summary "Activities 1 Add" at bounding box center [348, 223] width 531 height 19
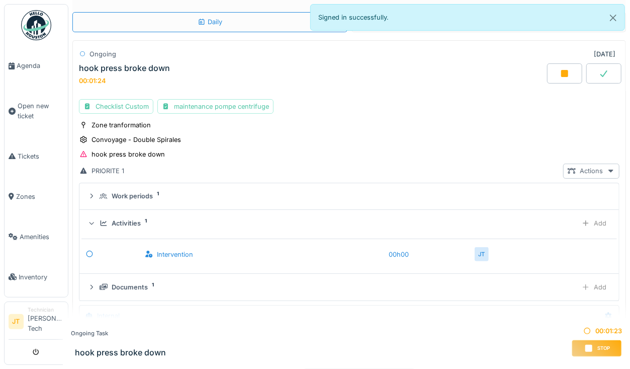
click at [576, 169] on div "Actions" at bounding box center [591, 170] width 56 height 15
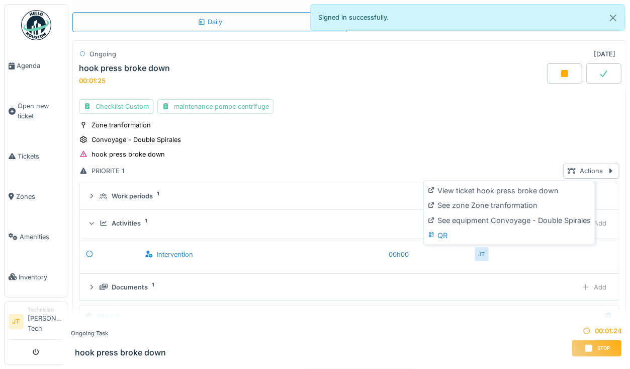
click at [517, 134] on div "Zone tranformation Convoyage - Double Spirales hook press broke down" at bounding box center [349, 140] width 541 height 40
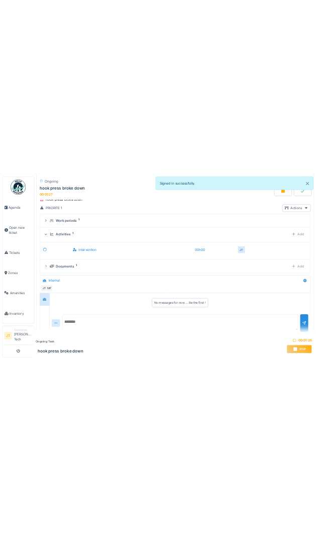
scroll to position [114, 0]
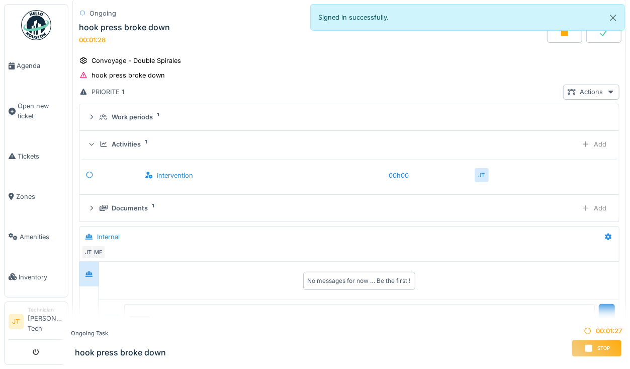
click at [116, 139] on div "Activities" at bounding box center [126, 144] width 29 height 10
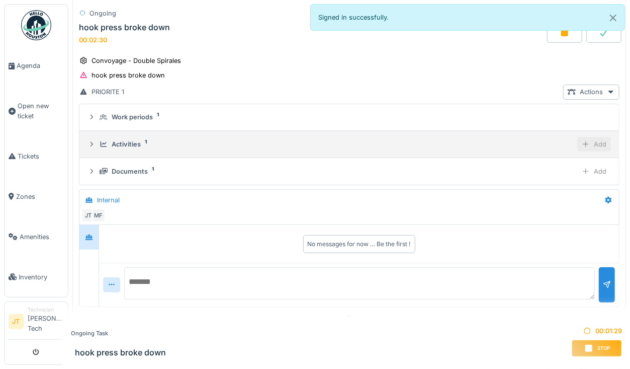
click at [579, 137] on div "Add" at bounding box center [594, 144] width 34 height 15
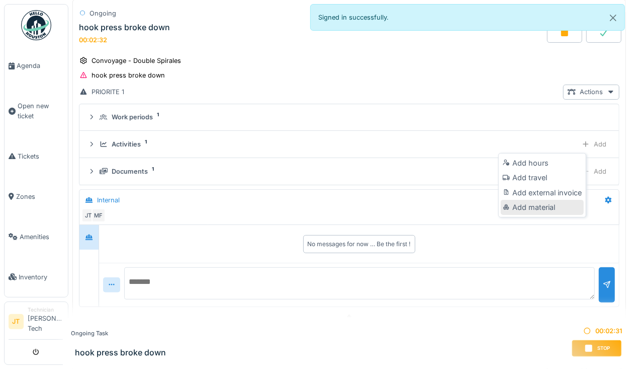
click at [531, 204] on div "Add material" at bounding box center [542, 207] width 83 height 15
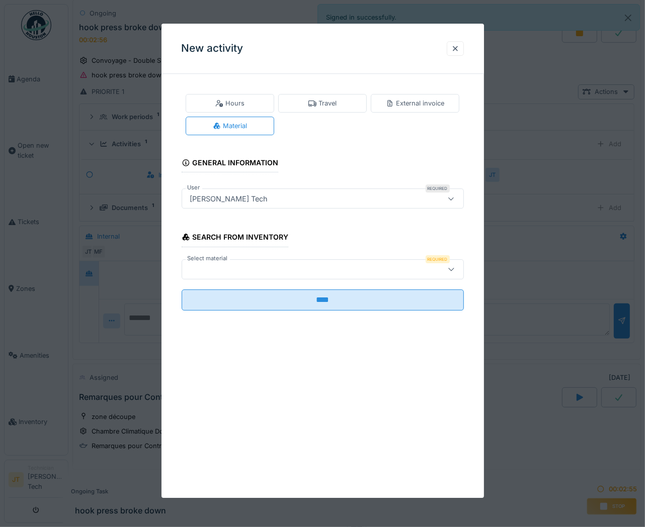
click at [389, 267] on div at bounding box center [305, 269] width 238 height 11
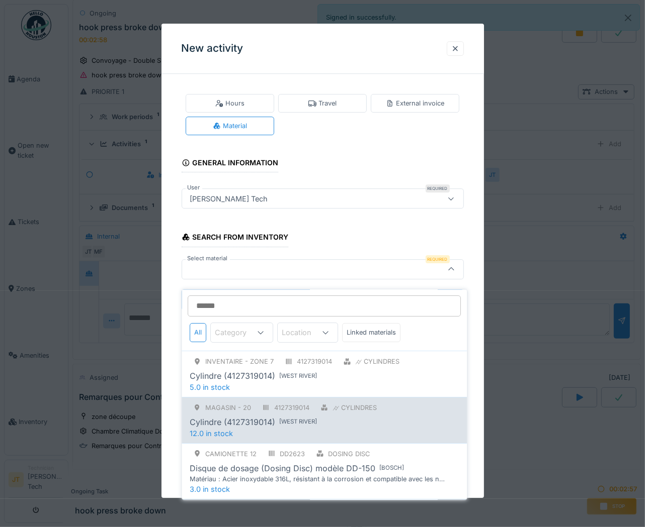
scroll to position [2, 0]
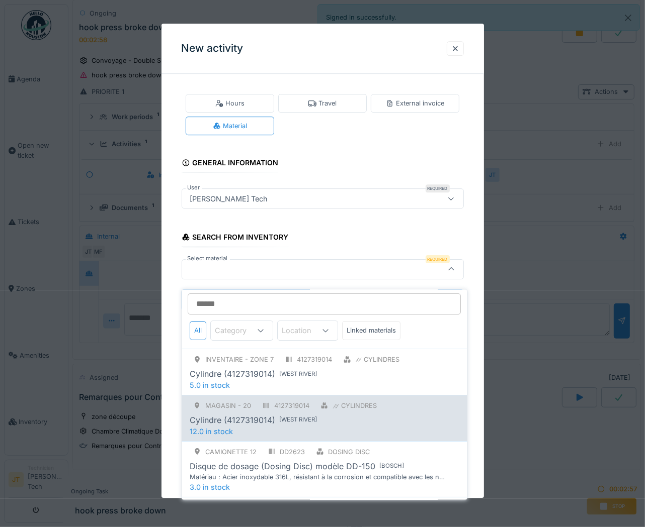
click at [284, 368] on div "4127319014" at bounding box center [292, 406] width 35 height 10
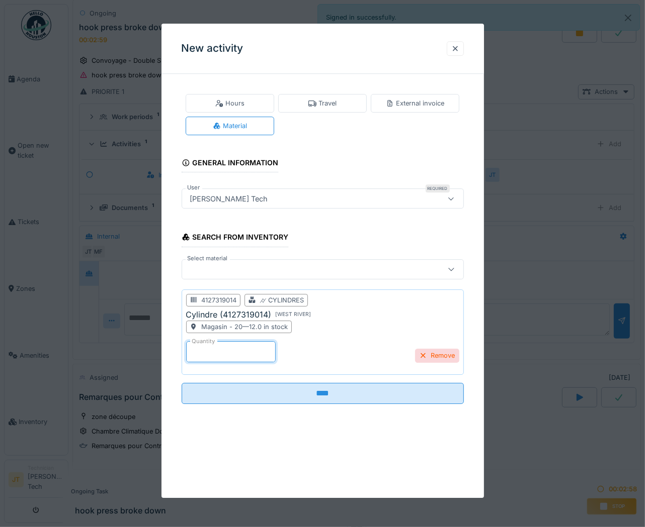
click at [223, 356] on input "*" at bounding box center [231, 351] width 90 height 21
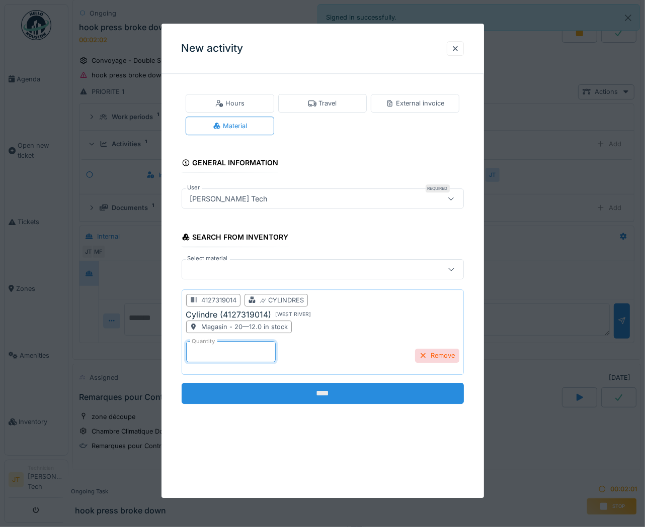
type input "*"
click at [297, 368] on input "****" at bounding box center [323, 393] width 282 height 21
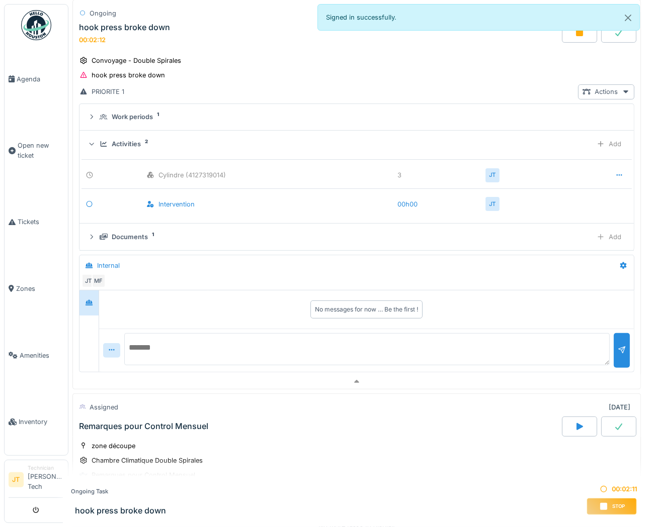
click at [612, 368] on span "Stop" at bounding box center [618, 506] width 13 height 7
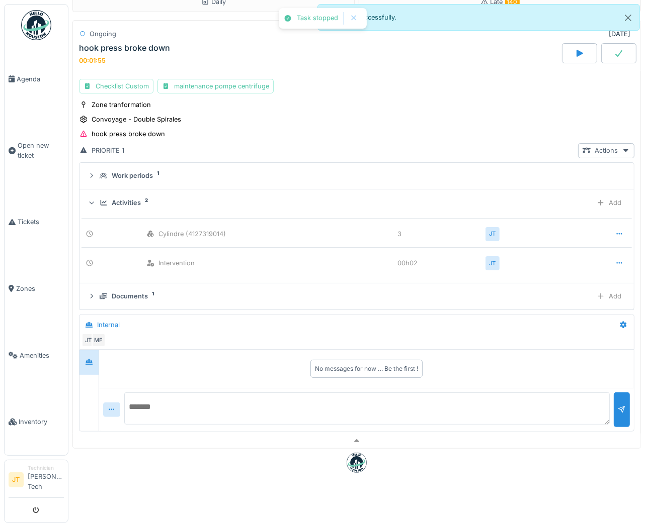
scroll to position [22, 0]
click at [603, 48] on div at bounding box center [618, 53] width 35 height 20
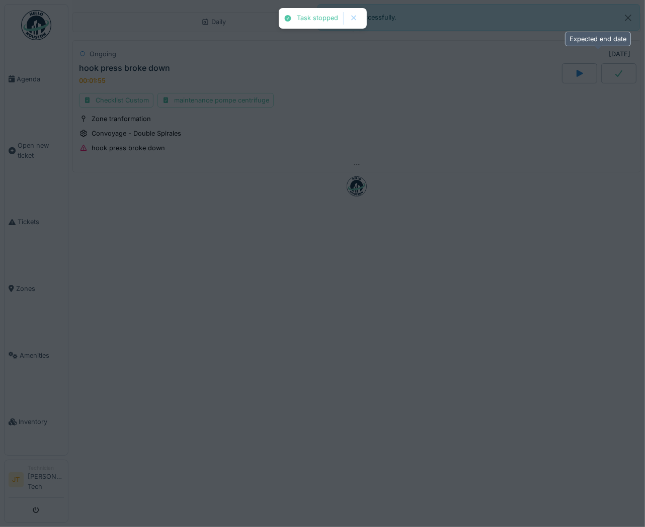
scroll to position [0, 0]
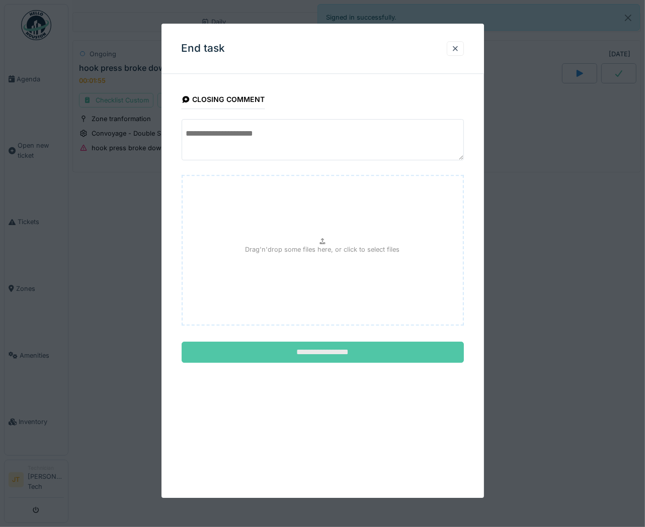
click at [328, 360] on input "**********" at bounding box center [323, 352] width 282 height 21
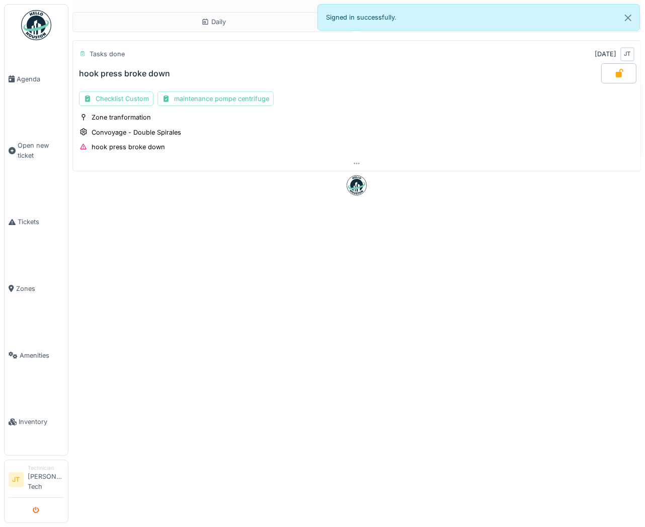
click at [35, 368] on icon "submit" at bounding box center [36, 511] width 7 height 7
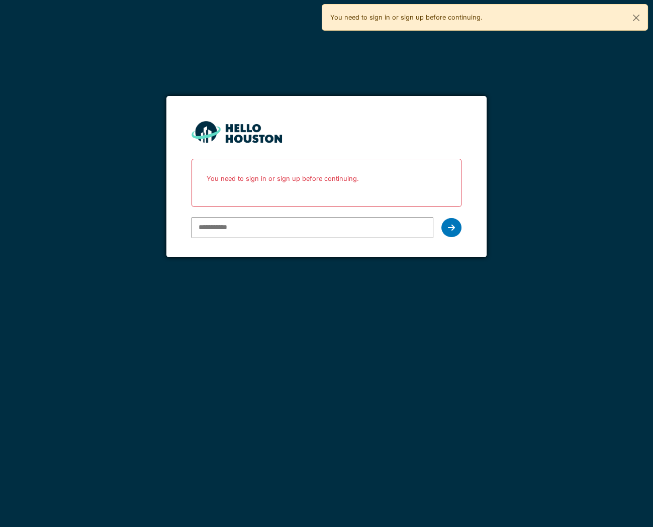
type input "**********"
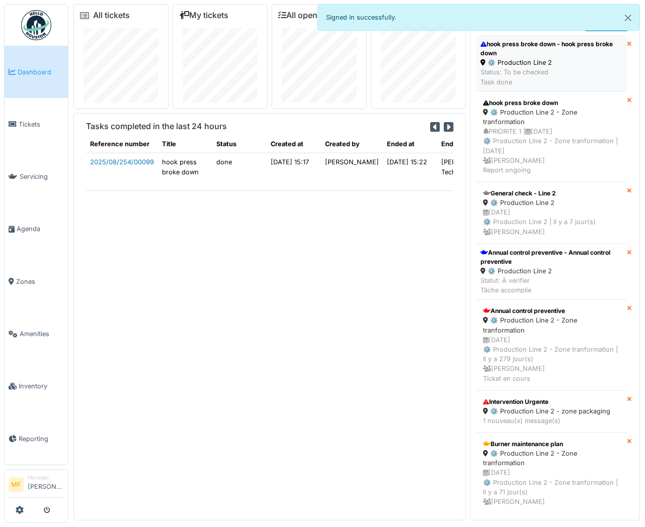
click at [521, 63] on div "⚙️ Production Line 2" at bounding box center [551, 63] width 142 height 10
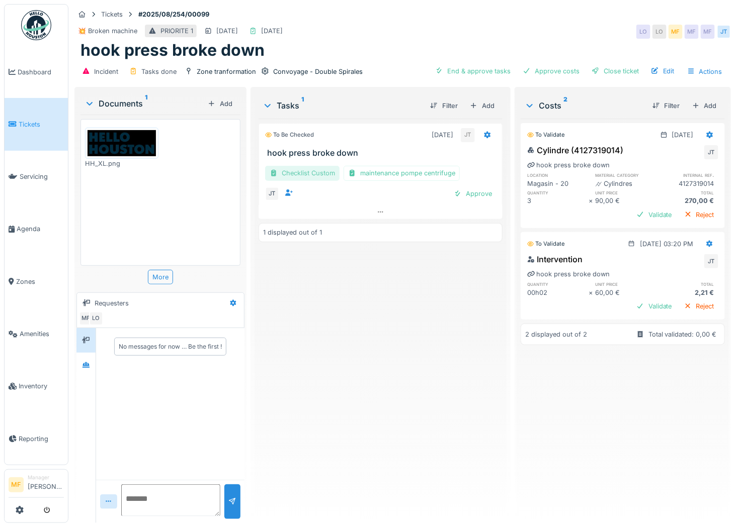
click at [294, 167] on div "Checklist Custom" at bounding box center [302, 173] width 74 height 15
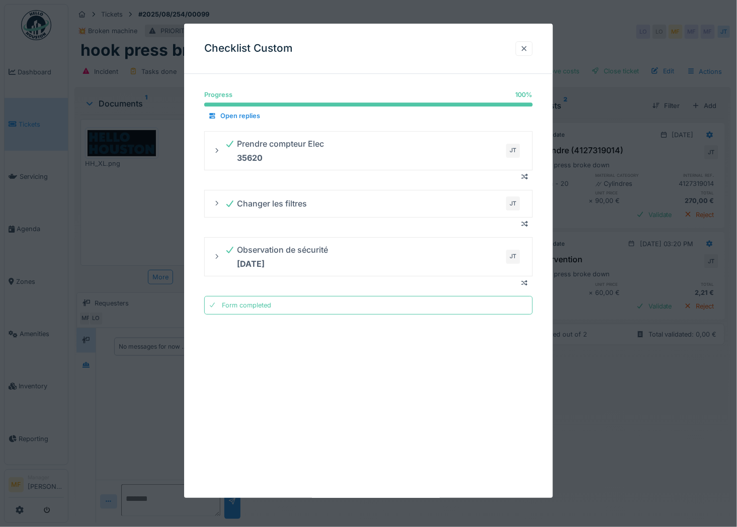
click at [528, 46] on div at bounding box center [524, 49] width 8 height 10
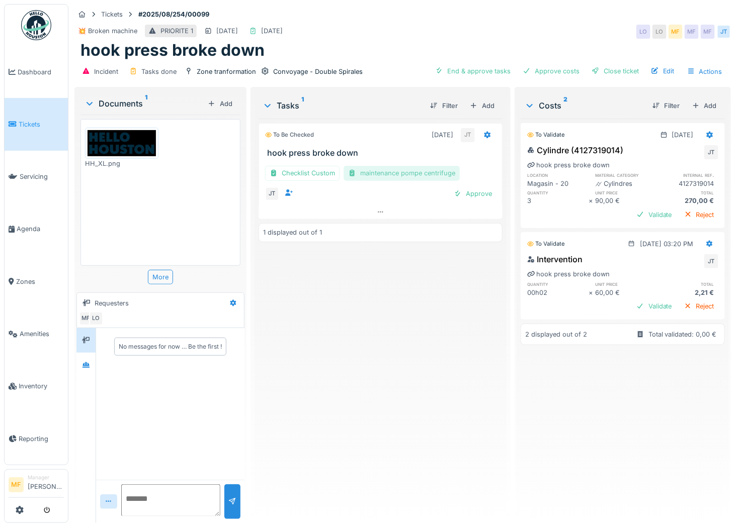
click at [420, 166] on div "maintenance pompe centrifuge" at bounding box center [401, 173] width 116 height 15
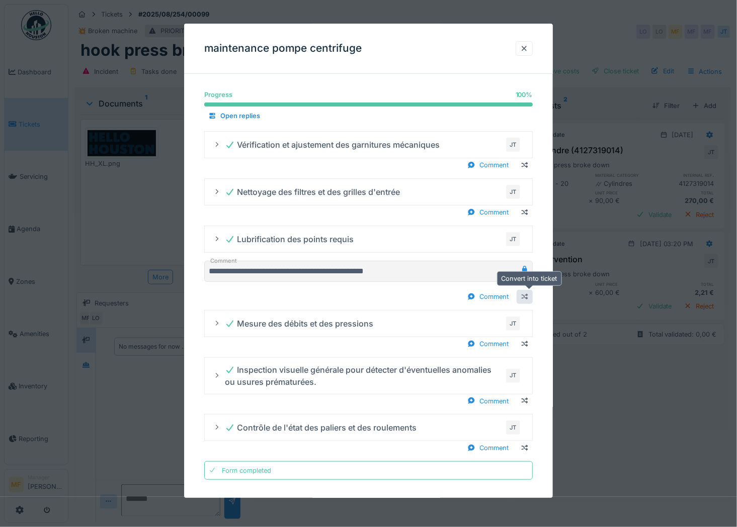
click at [527, 297] on div at bounding box center [524, 298] width 8 height 10
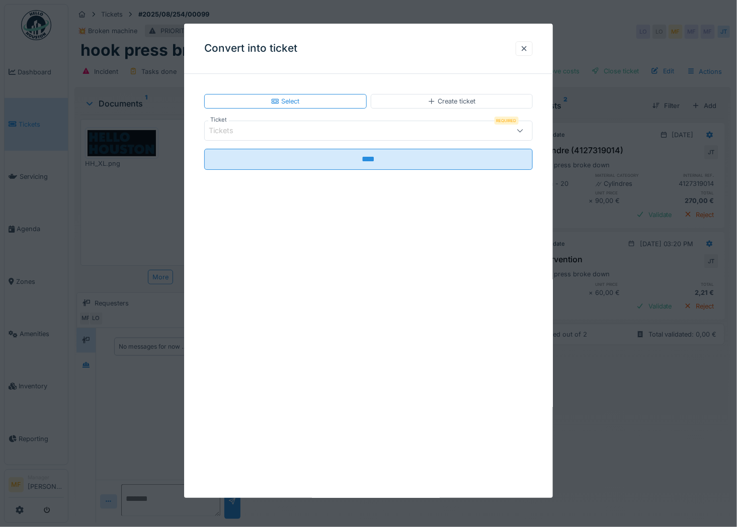
click at [423, 102] on div "Create ticket" at bounding box center [452, 101] width 162 height 15
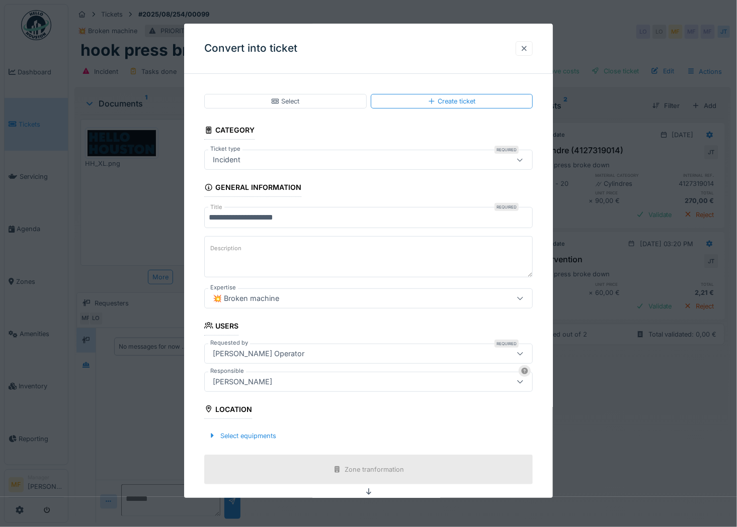
click at [527, 48] on div at bounding box center [524, 49] width 8 height 10
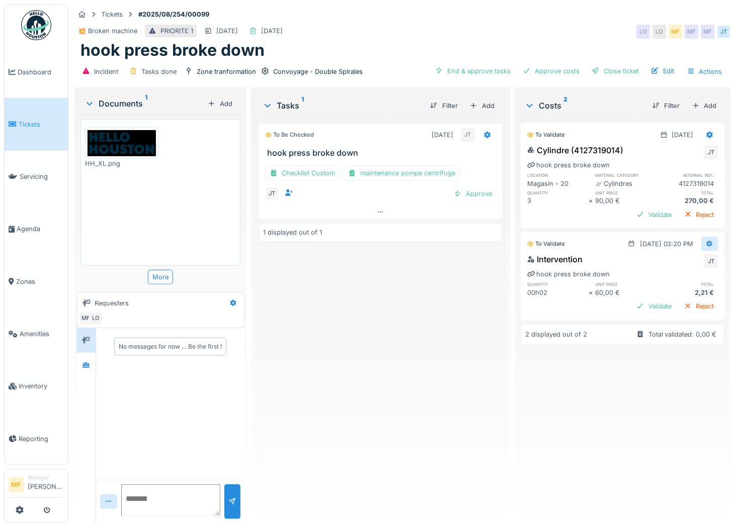
click at [644, 244] on icon at bounding box center [709, 244] width 8 height 7
click at [644, 262] on div "Edit" at bounding box center [696, 263] width 35 height 15
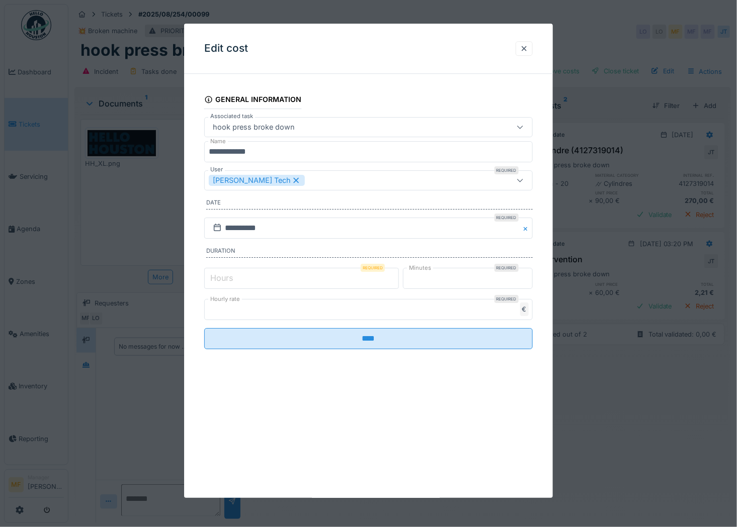
click at [217, 273] on label "Hours" at bounding box center [221, 278] width 27 height 12
click at [217, 273] on input "*" at bounding box center [301, 278] width 195 height 21
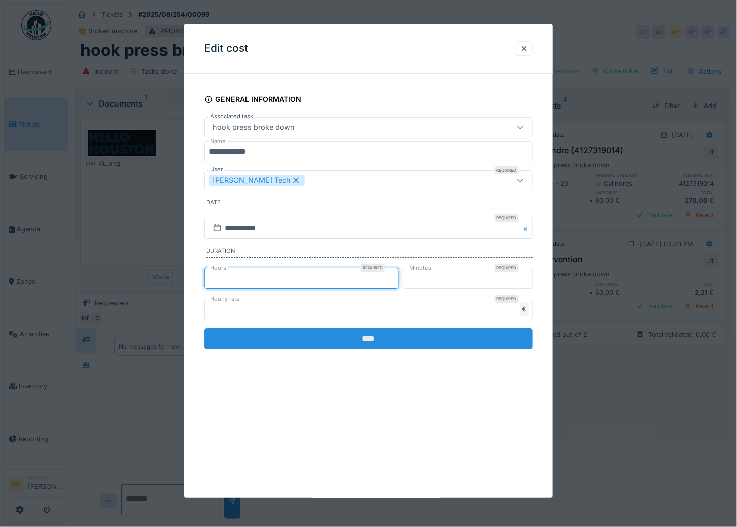
type input "*"
click at [401, 341] on input "****" at bounding box center [368, 338] width 328 height 21
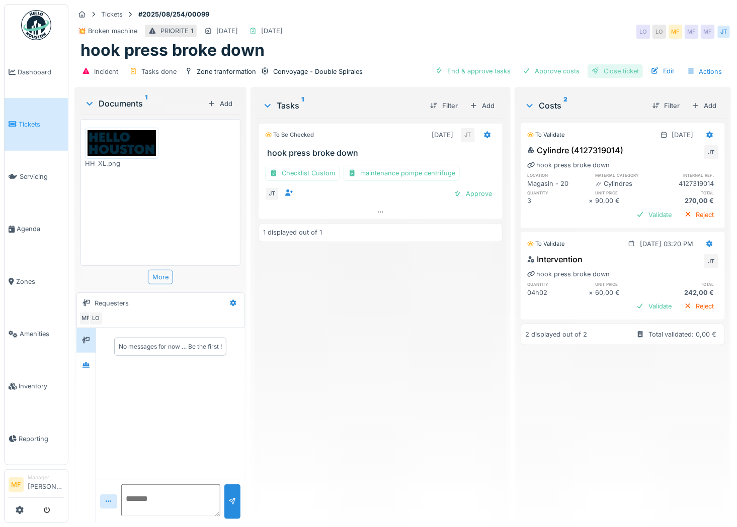
click at [604, 73] on div "Close ticket" at bounding box center [614, 71] width 55 height 14
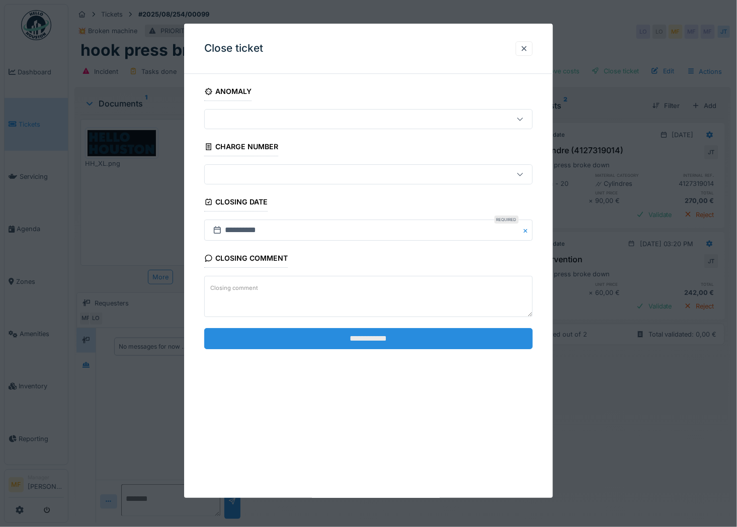
click at [396, 337] on input "**********" at bounding box center [368, 338] width 328 height 21
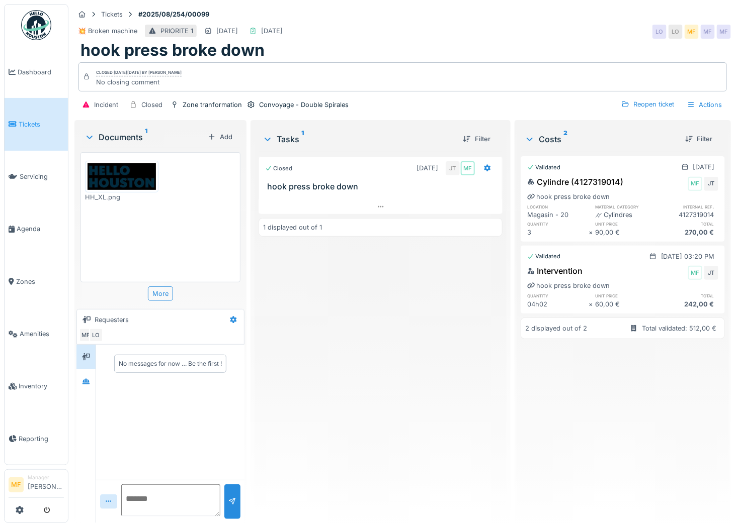
click at [38, 123] on span "Tickets" at bounding box center [41, 125] width 45 height 10
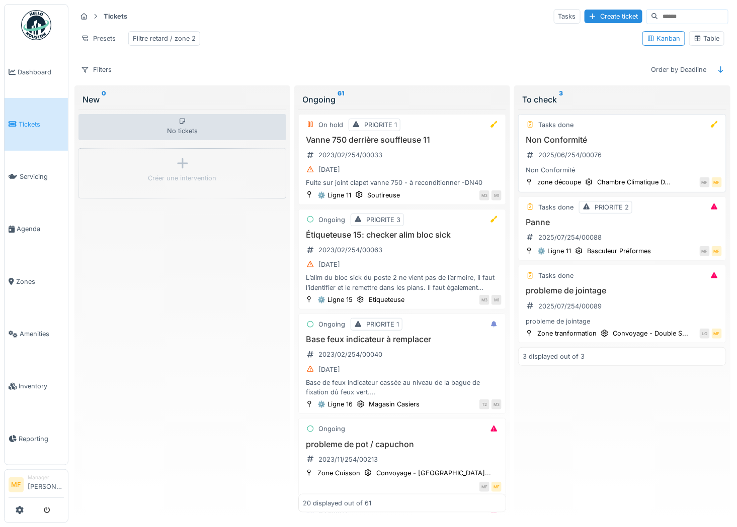
click at [556, 145] on h3 "Non Conformité" at bounding box center [621, 140] width 199 height 10
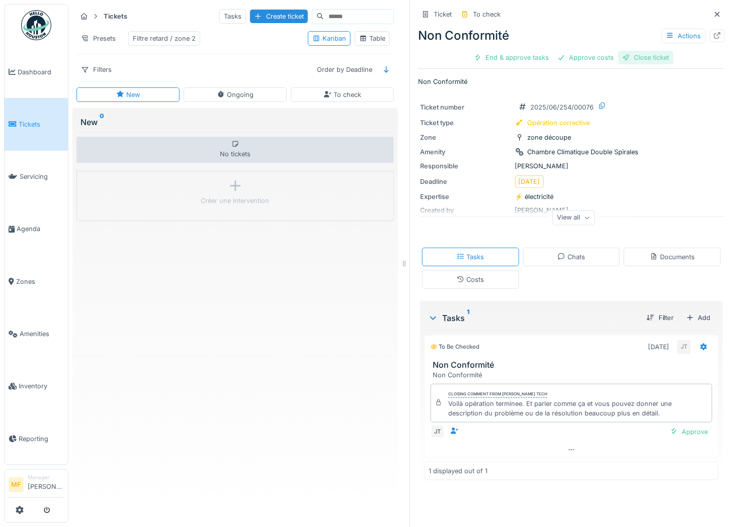
click at [630, 54] on div "Close ticket" at bounding box center [645, 58] width 55 height 14
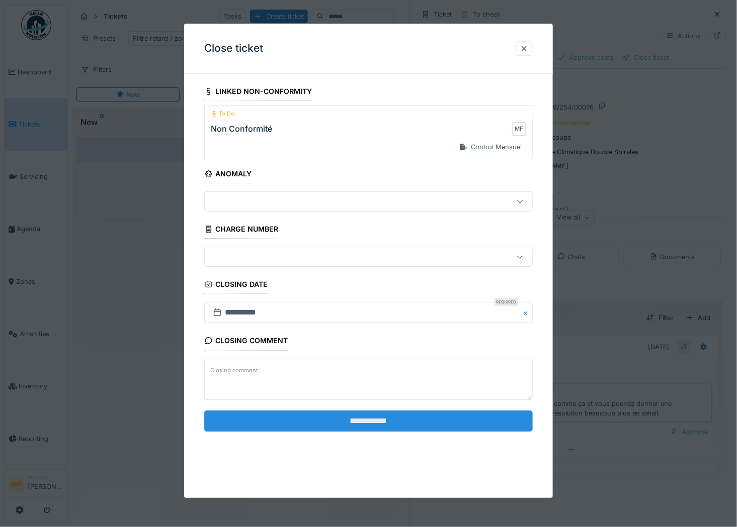
click at [365, 419] on input "**********" at bounding box center [368, 421] width 328 height 21
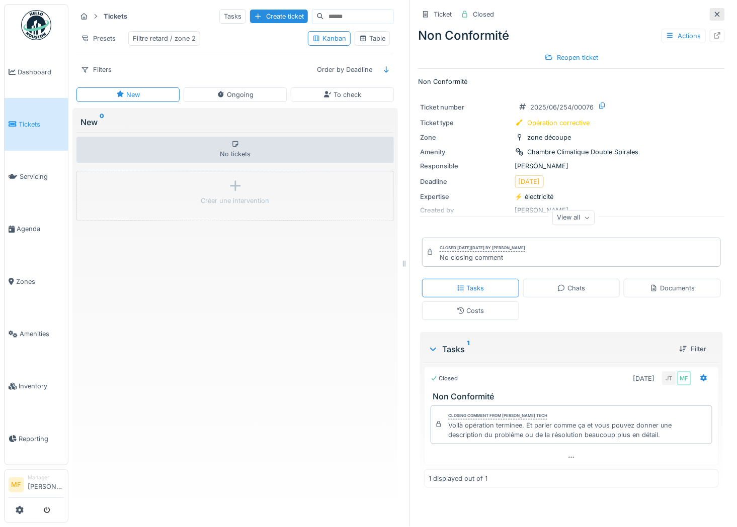
click at [709, 14] on div at bounding box center [716, 14] width 15 height 13
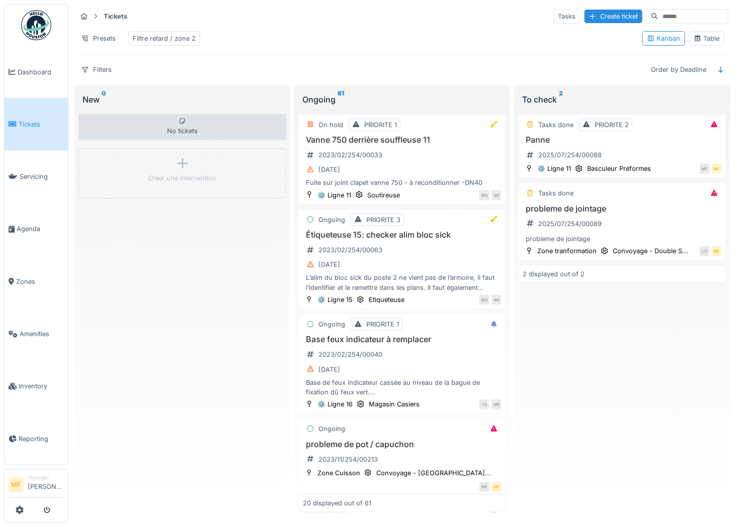
click at [701, 37] on div "Table" at bounding box center [706, 39] width 26 height 10
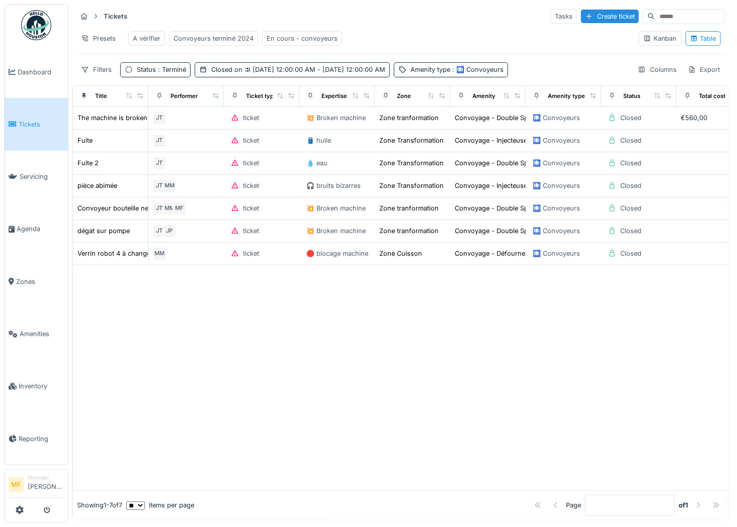
click at [224, 36] on div "Convoyeurs terminé 2024" at bounding box center [213, 39] width 80 height 10
click at [33, 227] on span "Agenda" at bounding box center [40, 229] width 47 height 10
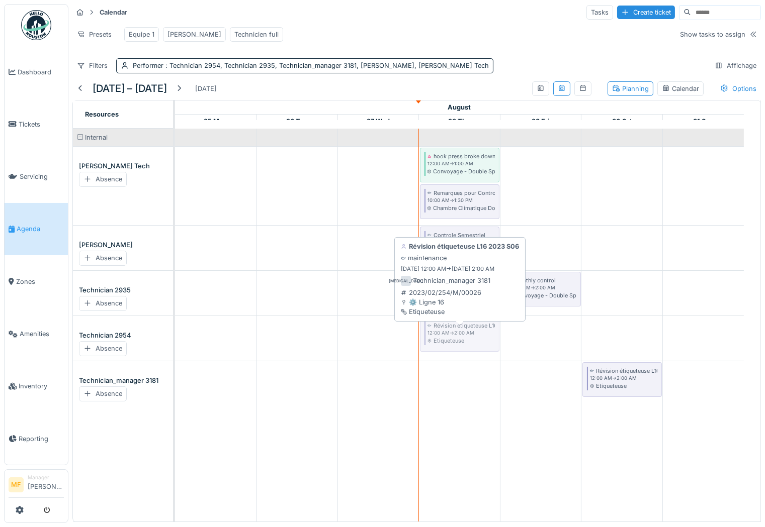
drag, startPoint x: 373, startPoint y: 382, endPoint x: 445, endPoint y: 350, distance: 79.5
click at [445, 350] on tbody "hook press broke down 12:00 AM -> 1:00 AM Convoyage - Double Spirales Remarques…" at bounding box center [459, 268] width 569 height 278
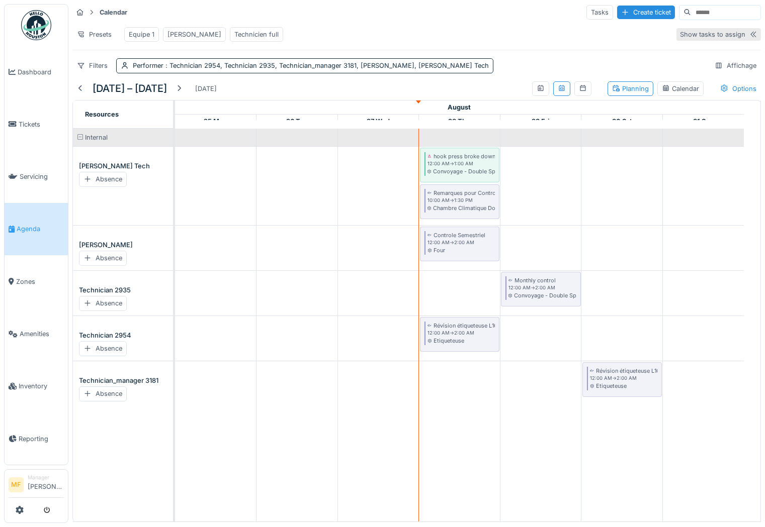
click at [736, 38] on icon at bounding box center [753, 34] width 8 height 7
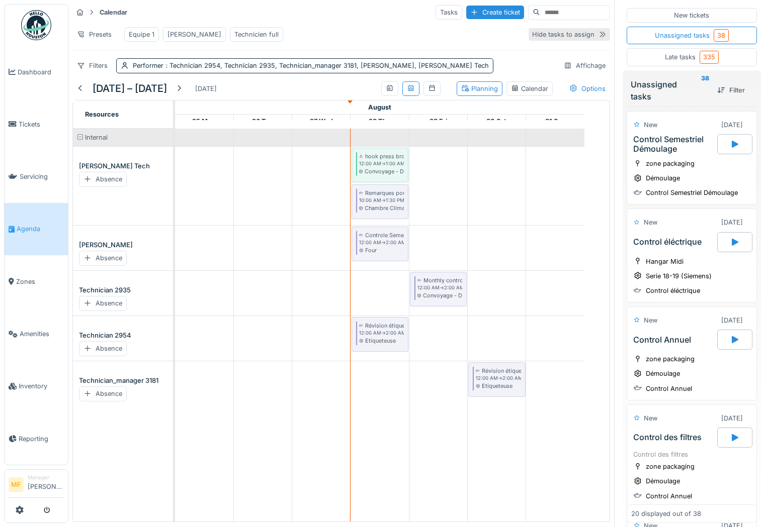
click at [598, 37] on icon at bounding box center [602, 34] width 8 height 7
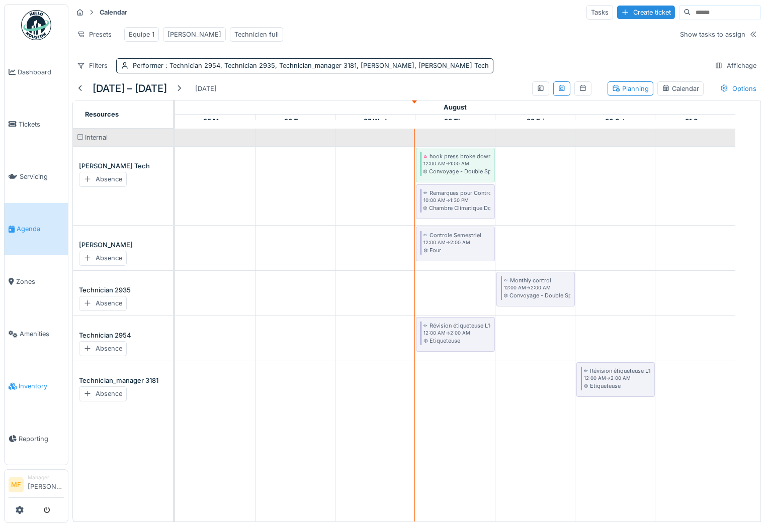
click at [25, 386] on link "Inventory" at bounding box center [36, 387] width 63 height 52
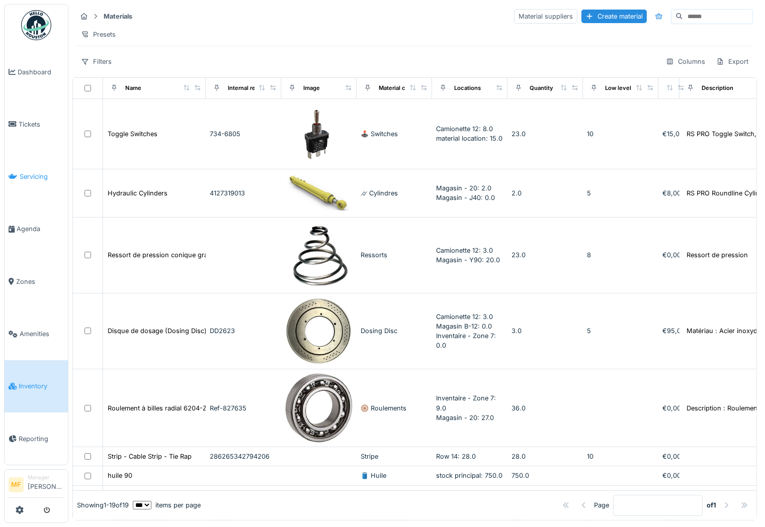
click at [30, 172] on span "Servicing" at bounding box center [42, 177] width 44 height 10
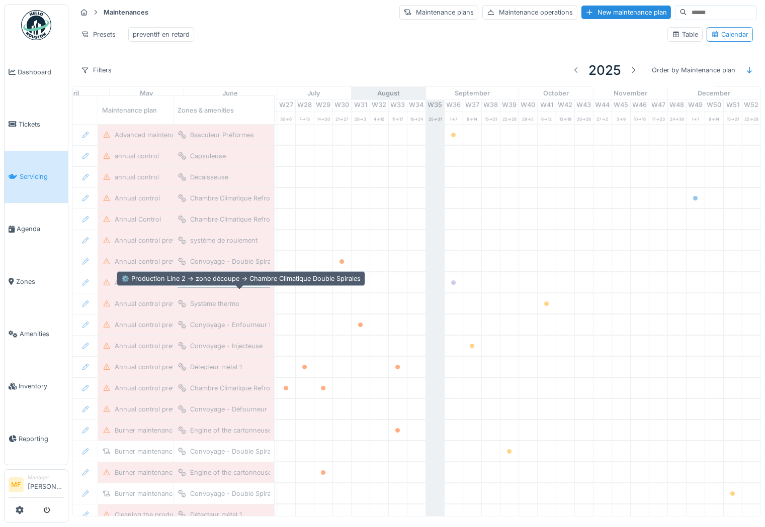
scroll to position [0, 523]
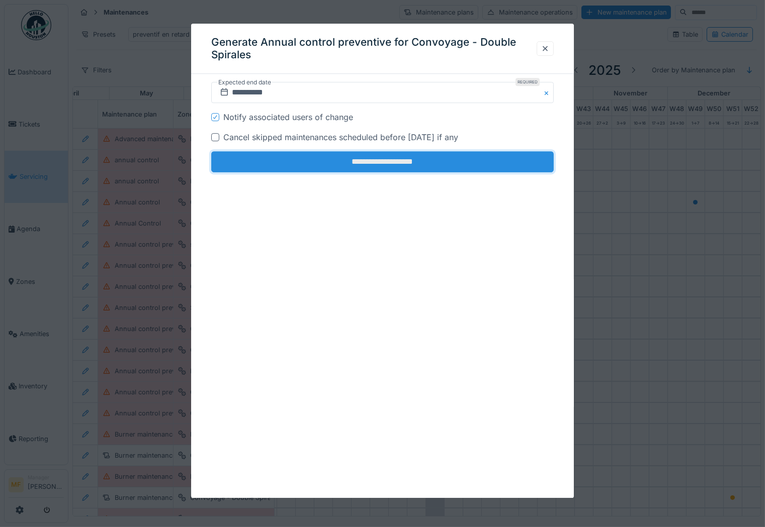
click at [414, 166] on input "**********" at bounding box center [382, 161] width 342 height 21
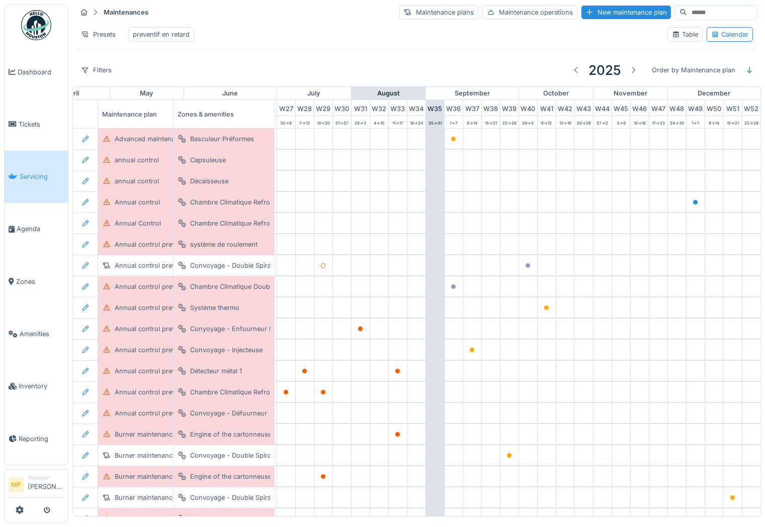
click at [672, 33] on div "Table" at bounding box center [685, 35] width 26 height 10
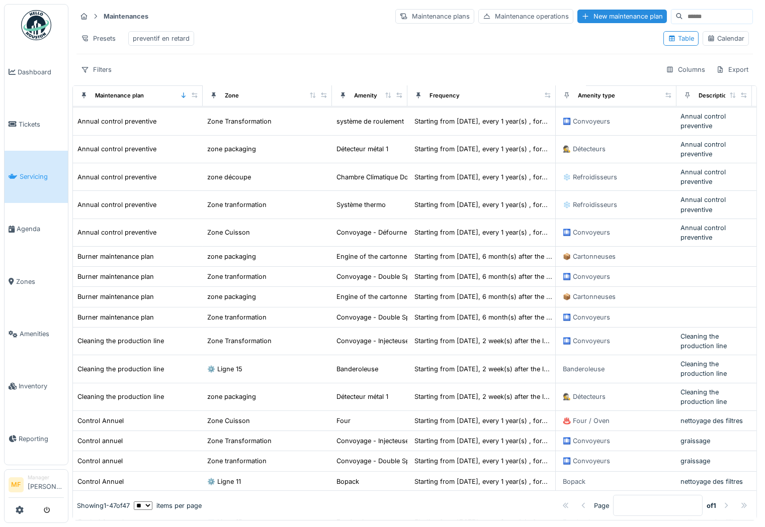
scroll to position [375, 0]
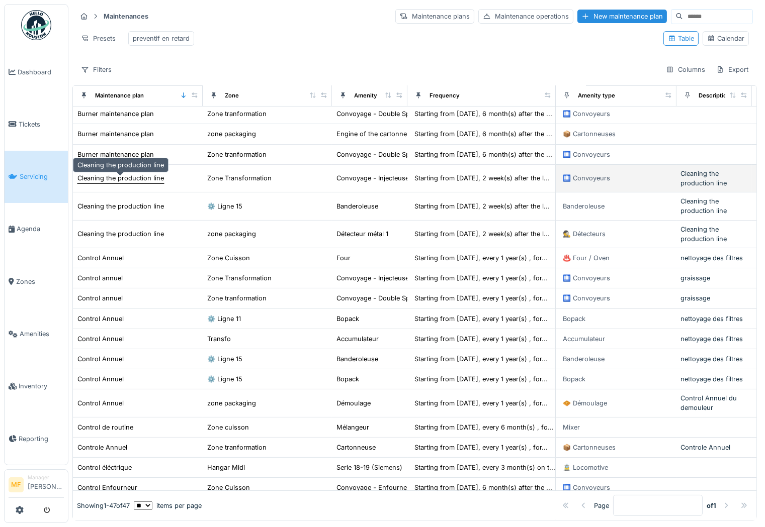
click at [135, 182] on div "Cleaning the production line" at bounding box center [120, 178] width 86 height 10
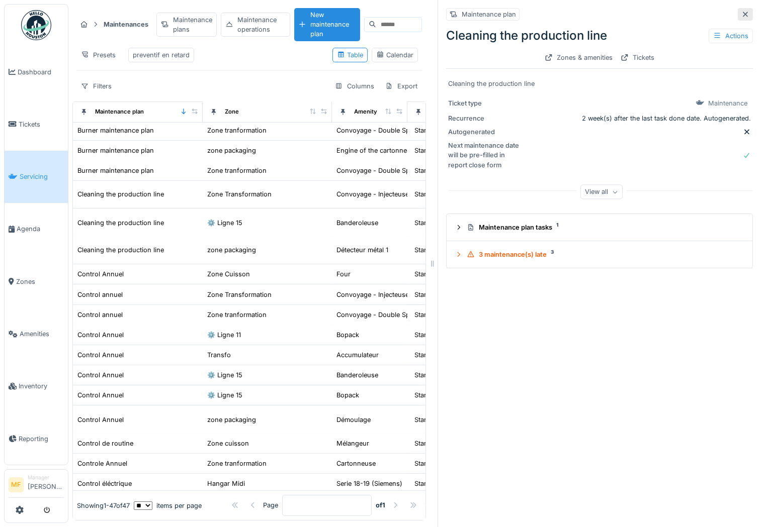
click at [738, 10] on div at bounding box center [745, 14] width 15 height 13
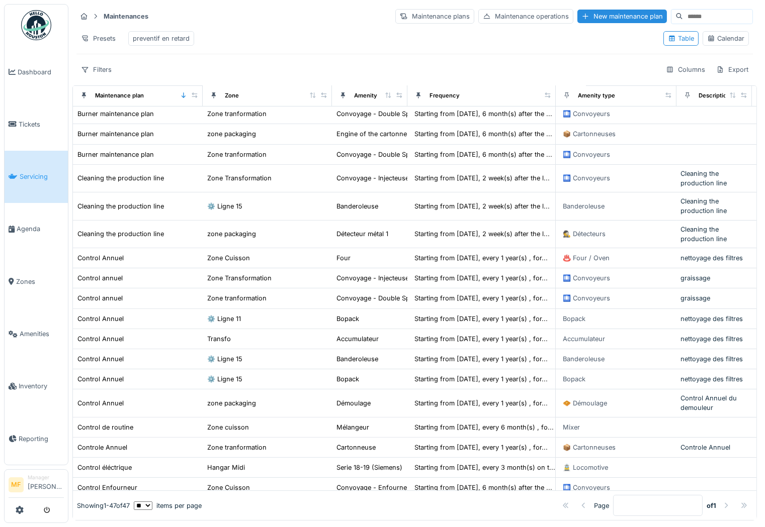
click at [707, 41] on div "Calendar" at bounding box center [725, 39] width 37 height 10
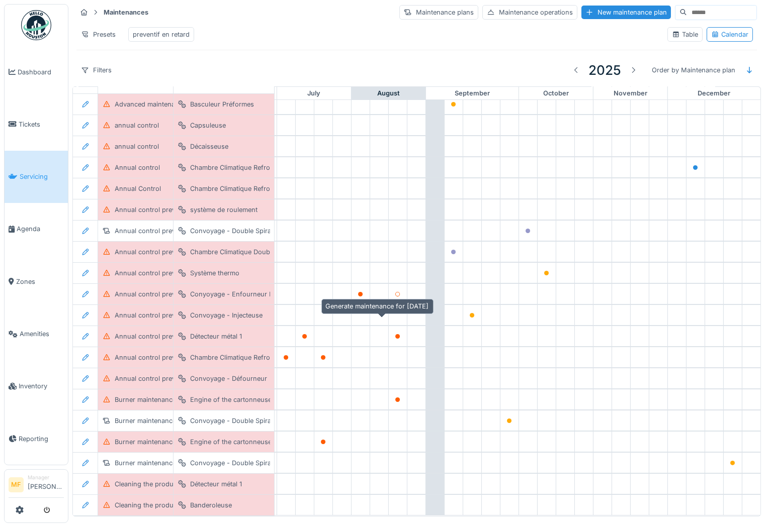
scroll to position [58, 523]
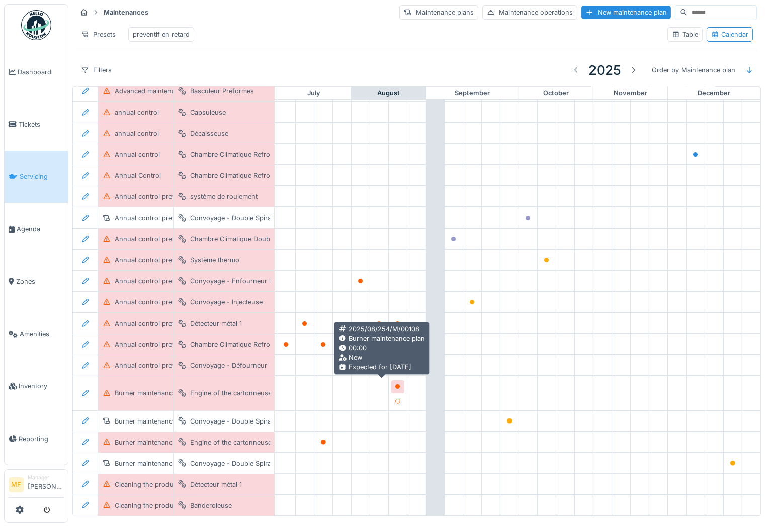
click at [395, 385] on icon at bounding box center [398, 387] width 6 height 5
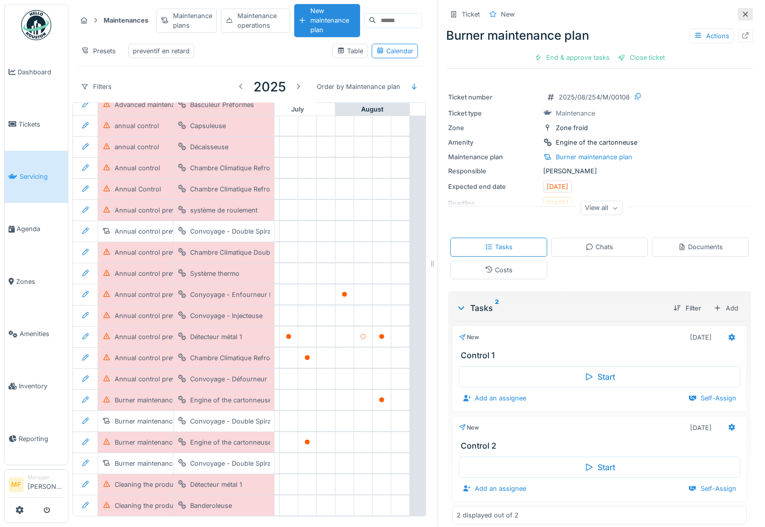
click at [738, 9] on div at bounding box center [745, 14] width 15 height 13
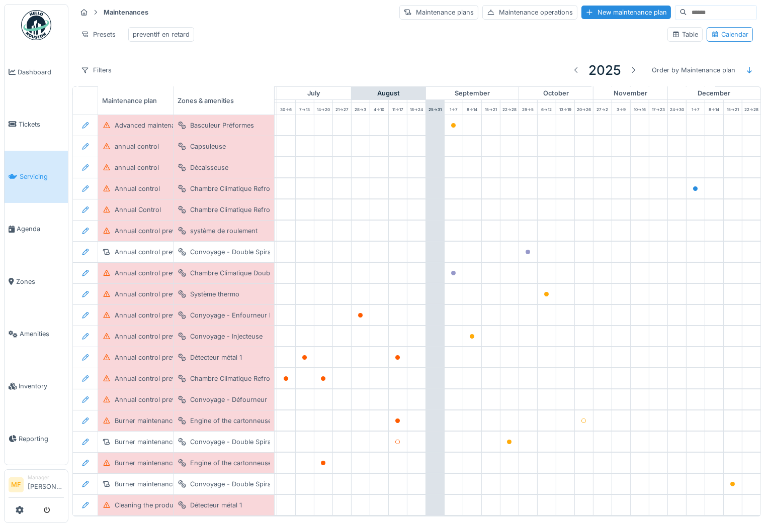
scroll to position [0, 523]
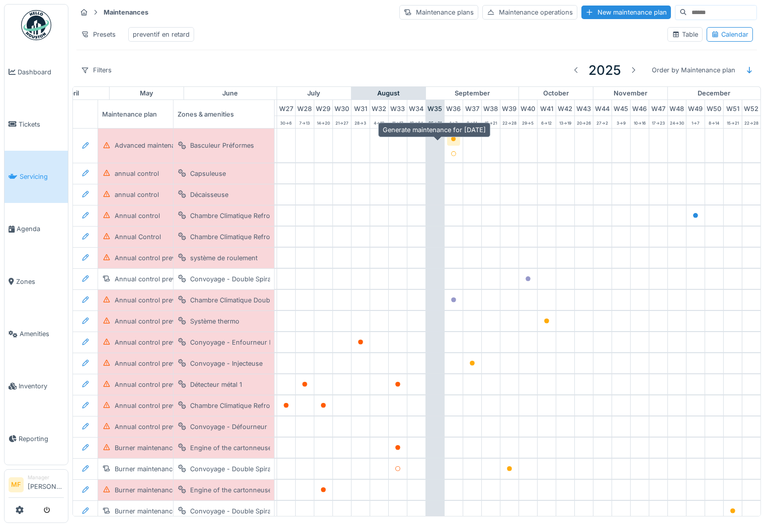
click at [451, 142] on icon at bounding box center [453, 139] width 5 height 5
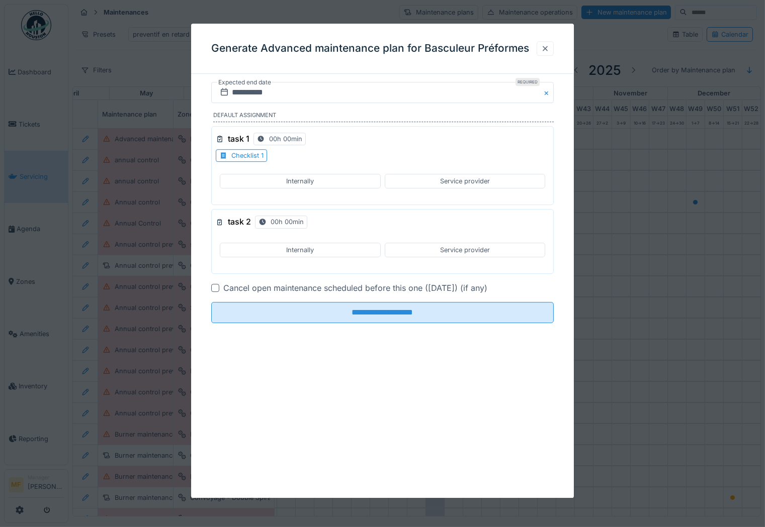
click at [545, 50] on div at bounding box center [545, 49] width 8 height 10
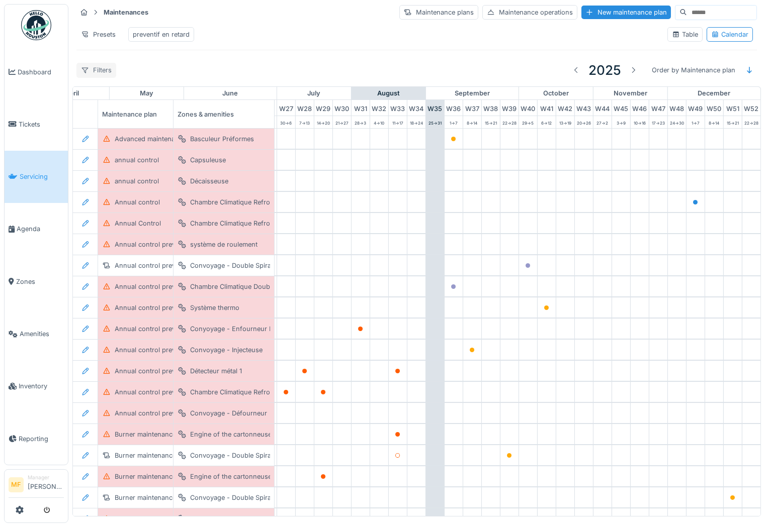
click at [104, 77] on div "Filters" at bounding box center [96, 70] width 40 height 15
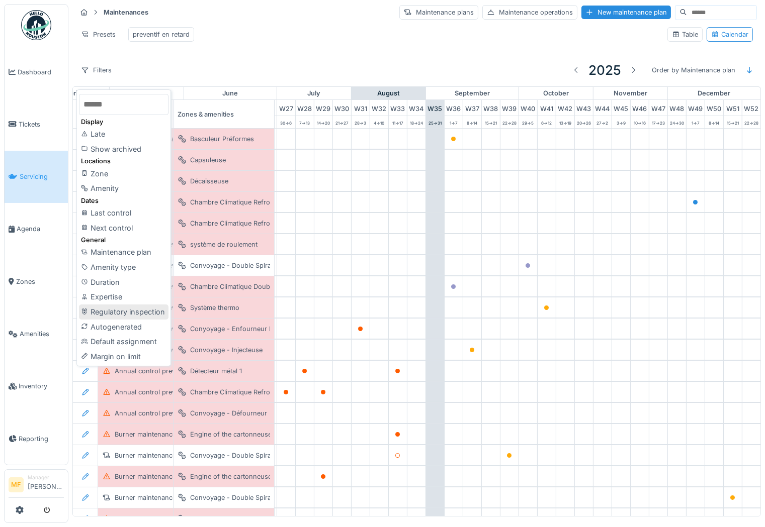
click at [150, 318] on div "Regulatory inspection" at bounding box center [124, 312] width 90 height 15
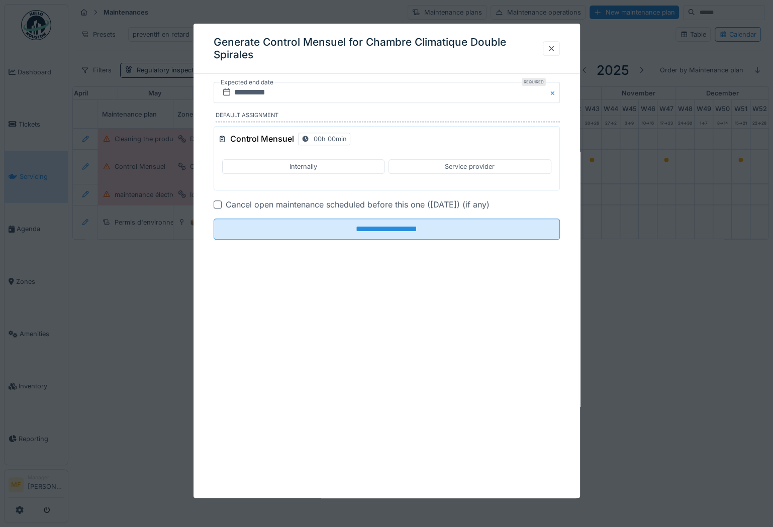
click at [334, 168] on div "Internally" at bounding box center [303, 166] width 163 height 15
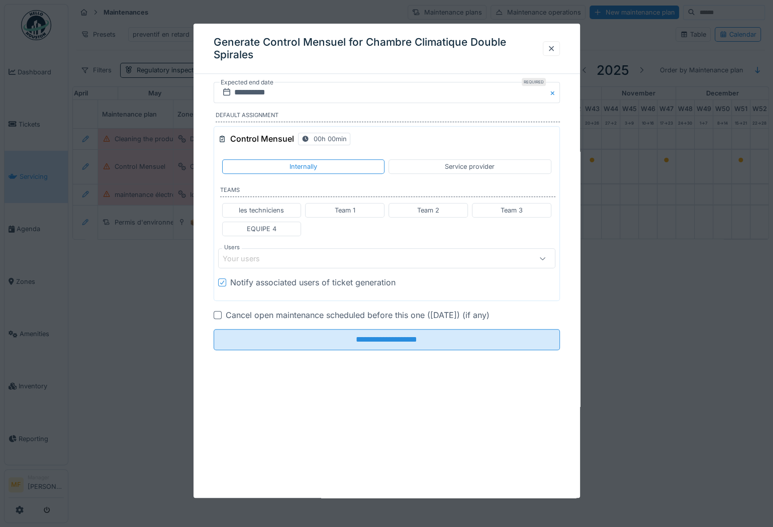
click at [271, 211] on div "les techniciens" at bounding box center [261, 211] width 45 height 10
click at [387, 258] on icon at bounding box center [391, 258] width 9 height 7
type input "****"
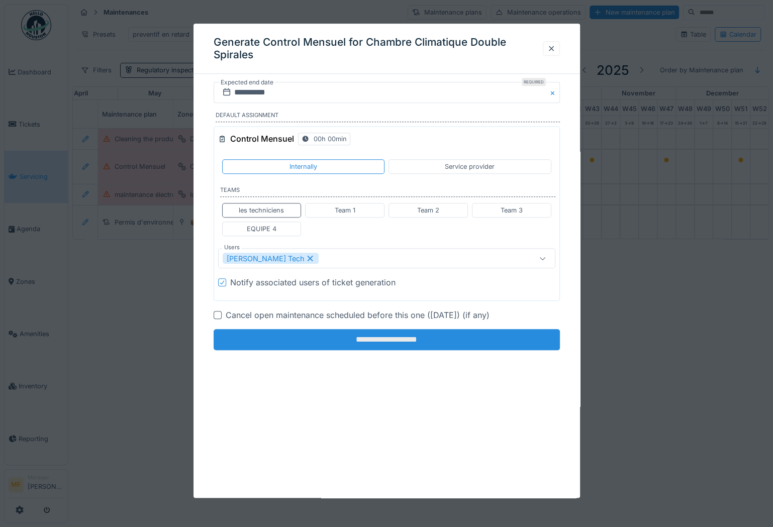
click at [353, 336] on input "**********" at bounding box center [387, 340] width 346 height 21
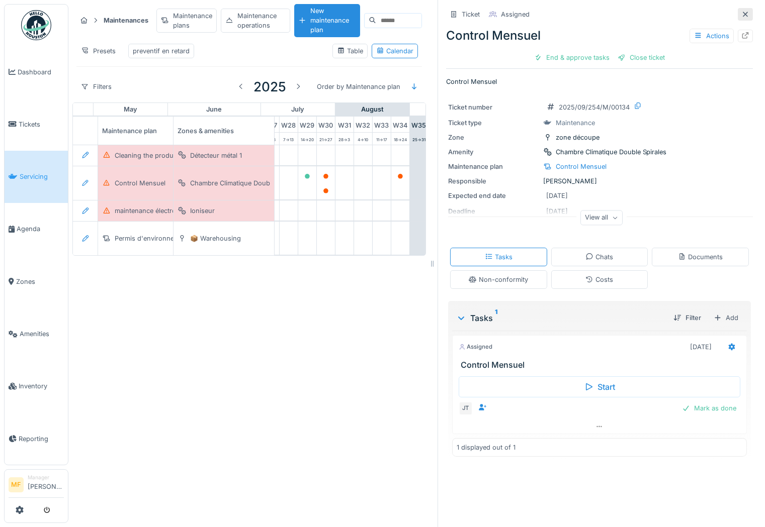
click at [741, 12] on icon at bounding box center [745, 14] width 8 height 7
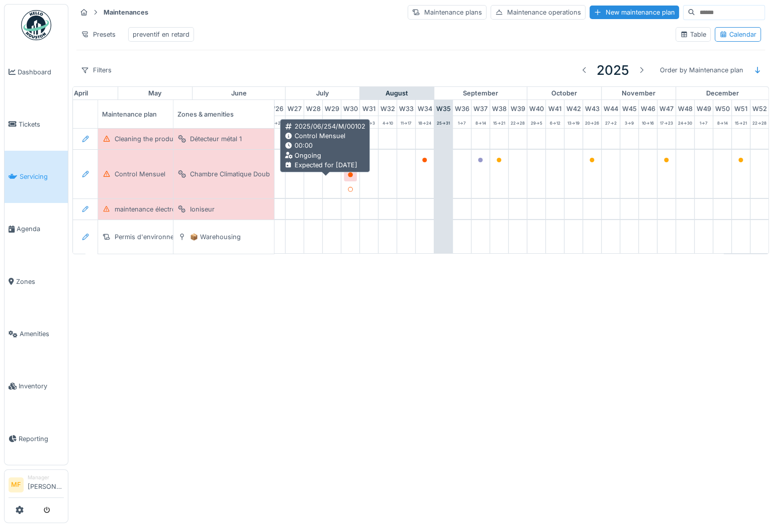
click at [347, 177] on div at bounding box center [350, 175] width 6 height 10
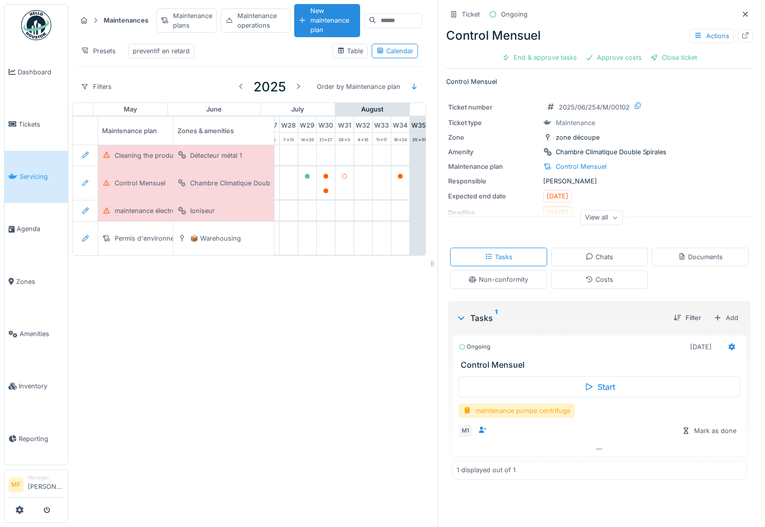
click at [591, 217] on div "View all" at bounding box center [601, 218] width 42 height 15
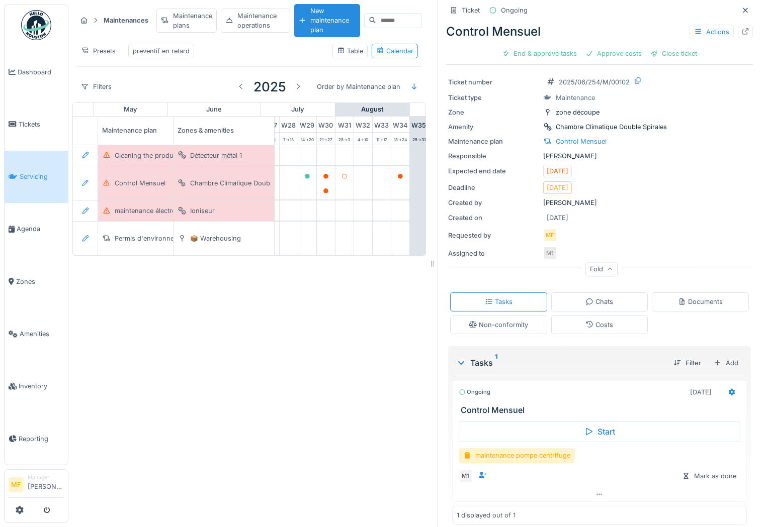
scroll to position [27, 0]
click at [738, 36] on div at bounding box center [745, 32] width 15 height 13
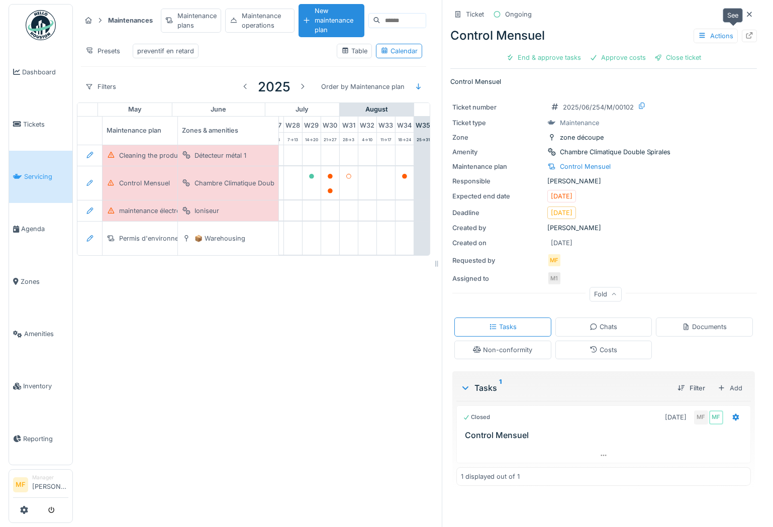
scroll to position [0, 0]
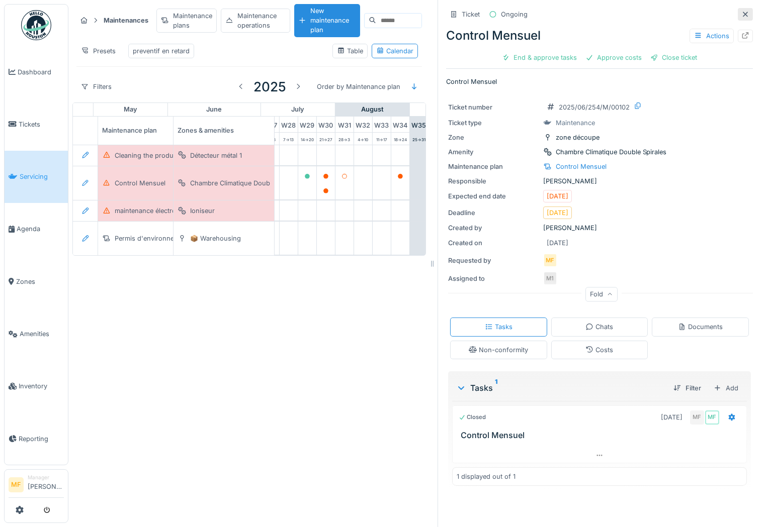
click at [741, 11] on icon at bounding box center [745, 14] width 8 height 7
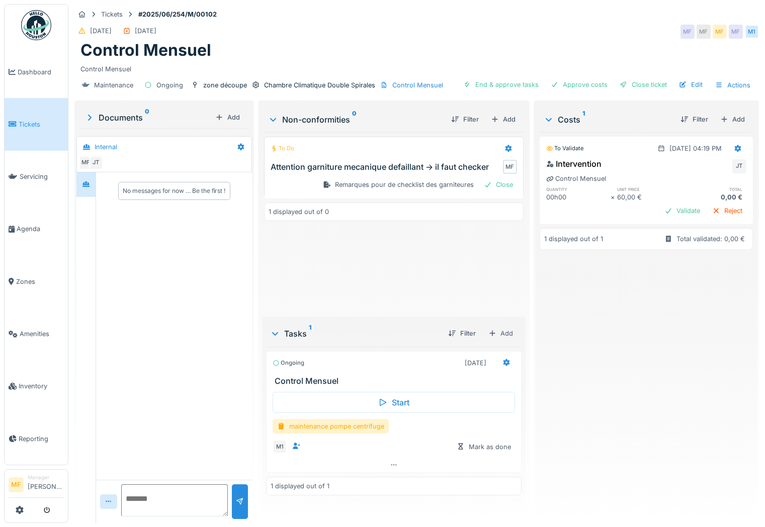
scroll to position [8, 0]
click at [354, 419] on div "maintenance pompe centrifuge" at bounding box center [331, 426] width 116 height 15
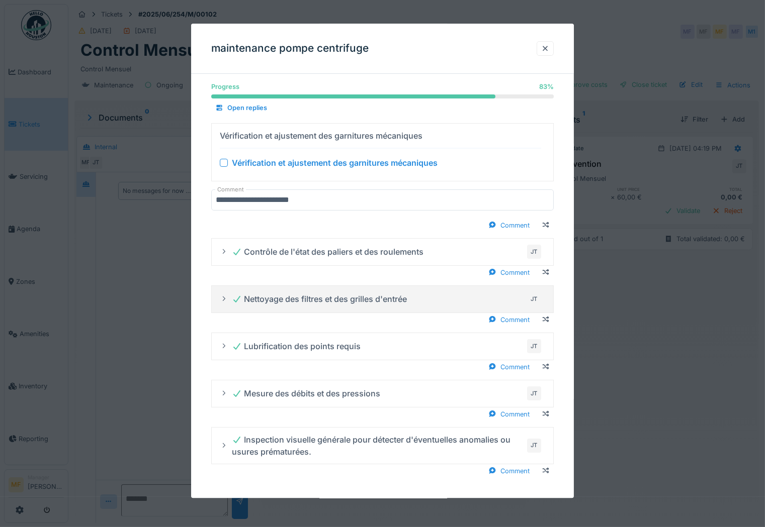
scroll to position [10, 0]
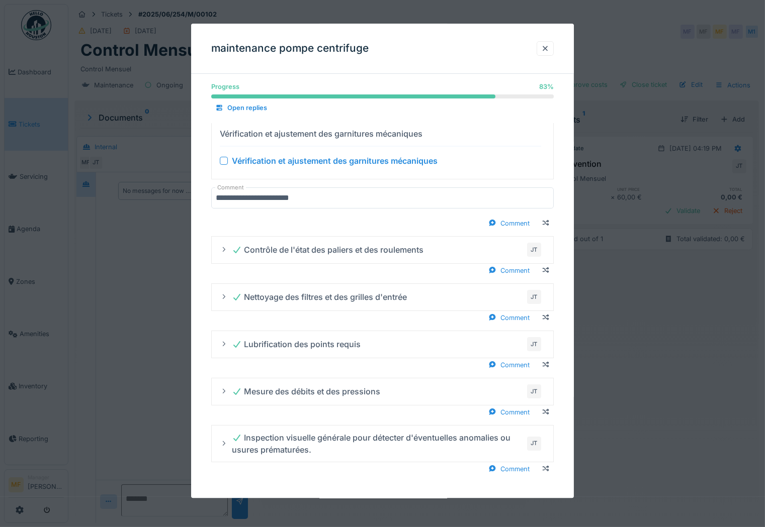
click at [224, 161] on div at bounding box center [224, 161] width 8 height 8
click at [549, 45] on div at bounding box center [545, 49] width 8 height 10
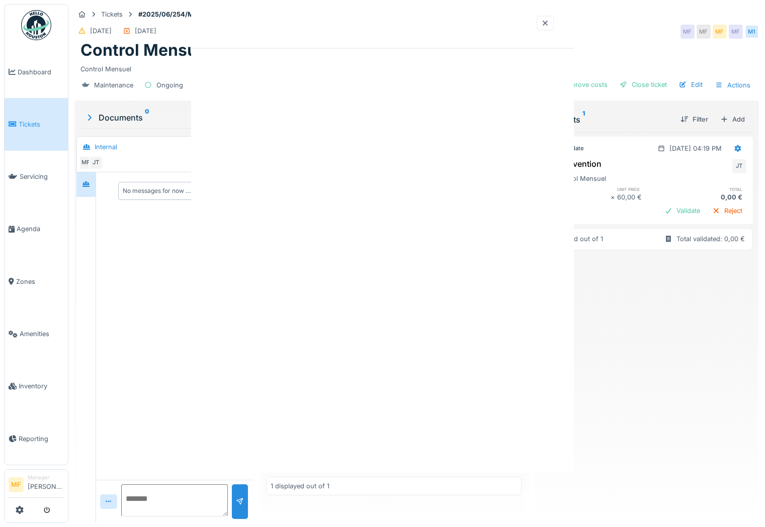
scroll to position [0, 0]
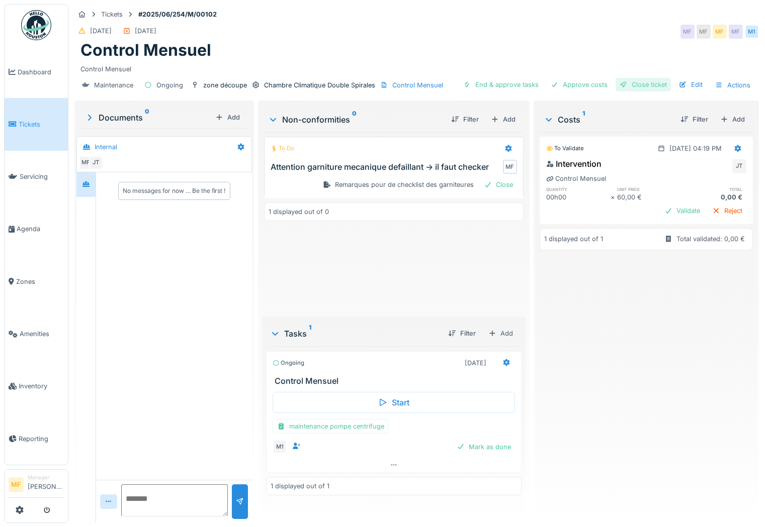
click at [640, 78] on div "Close ticket" at bounding box center [642, 85] width 55 height 14
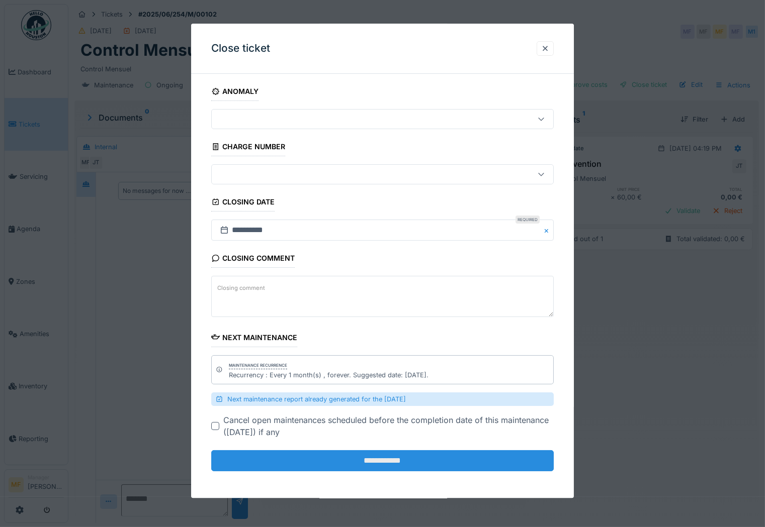
click at [381, 460] on input "**********" at bounding box center [382, 461] width 342 height 21
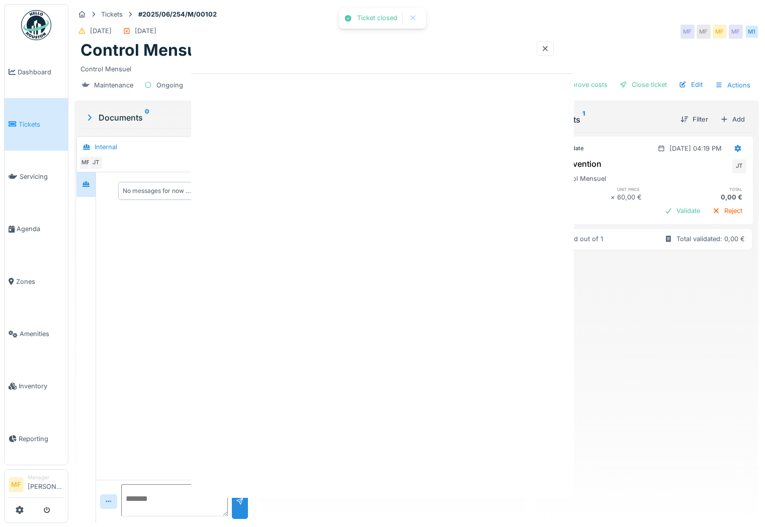
click at [404, 461] on div at bounding box center [382, 263] width 765 height 527
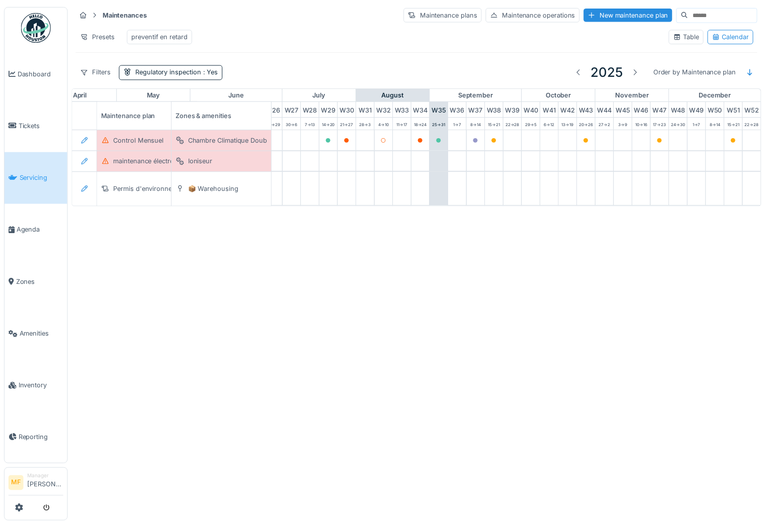
scroll to position [0, 523]
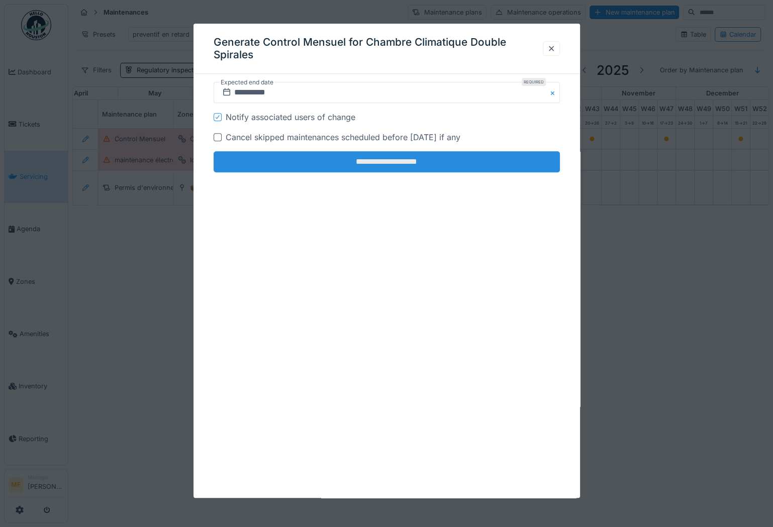
click at [383, 162] on input "**********" at bounding box center [387, 161] width 346 height 21
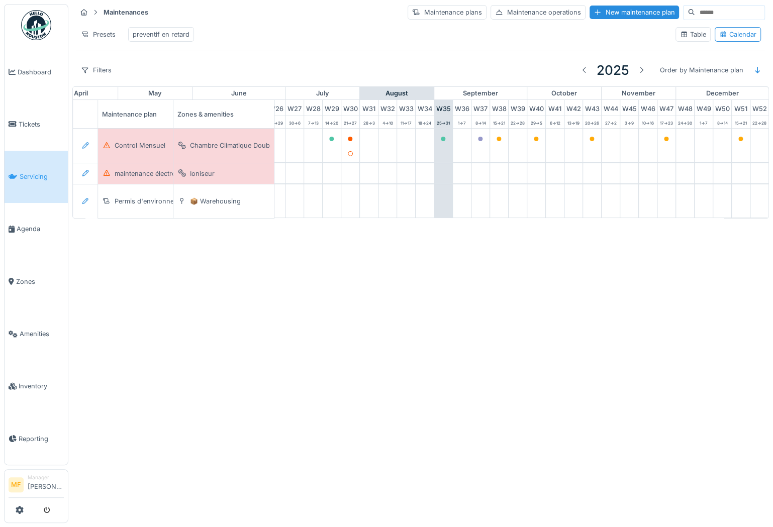
click at [159, 32] on div "preventif en retard" at bounding box center [161, 35] width 57 height 10
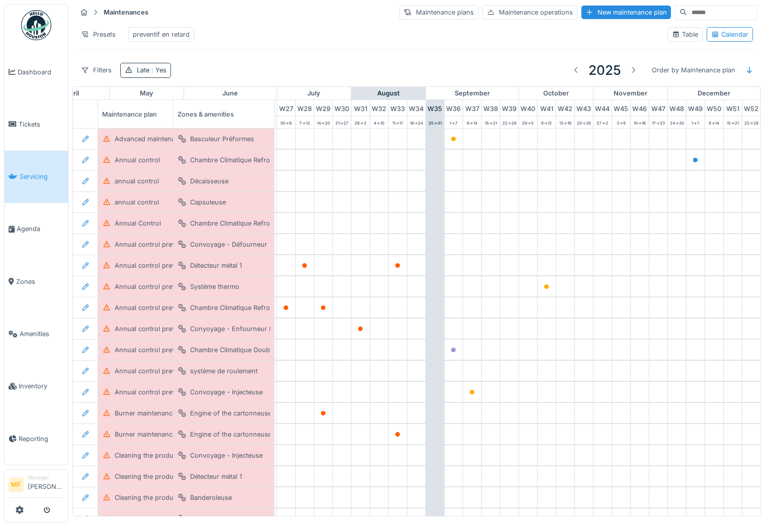
click at [154, 74] on span ": Yes" at bounding box center [157, 70] width 17 height 8
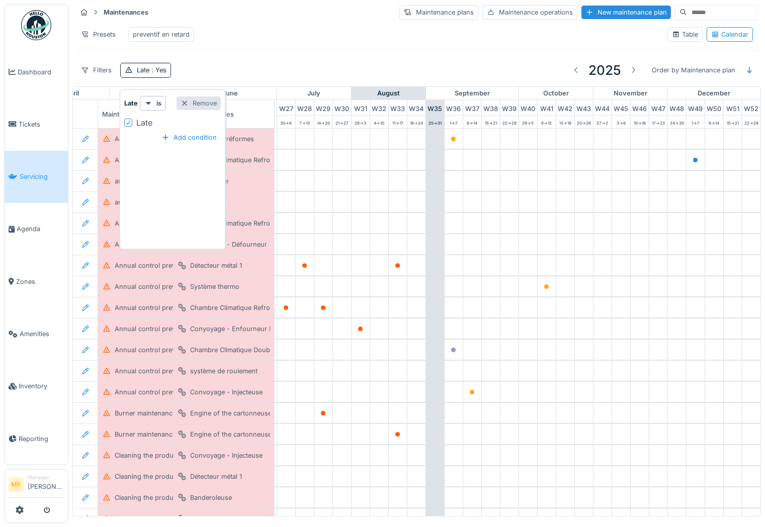
click at [187, 103] on div at bounding box center [185, 104] width 8 height 10
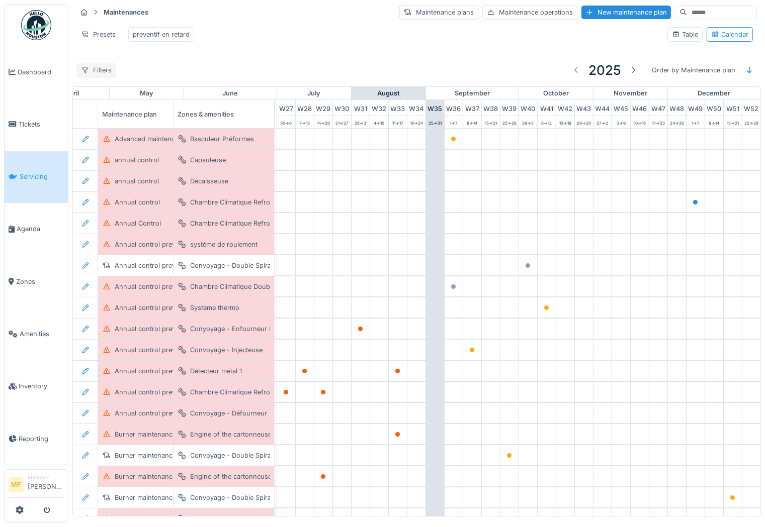
click at [93, 77] on div "Filters" at bounding box center [96, 70] width 40 height 15
click at [269, 21] on div "Maintenances Maintenance plans Maintenance operations New maintenance plan Pres…" at bounding box center [416, 43] width 688 height 86
click at [102, 75] on div "Filters" at bounding box center [96, 70] width 40 height 15
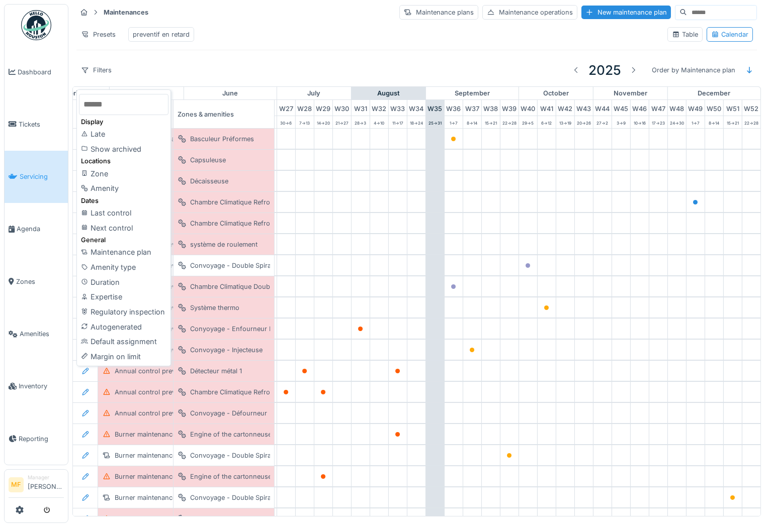
click at [206, 37] on div "Presets preventif en retard" at bounding box center [367, 34] width 583 height 23
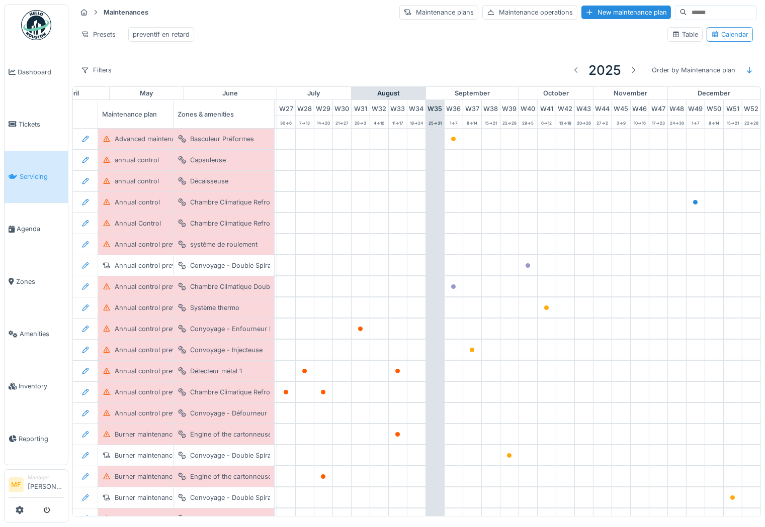
click at [163, 32] on div "preventif en retard" at bounding box center [161, 35] width 57 height 10
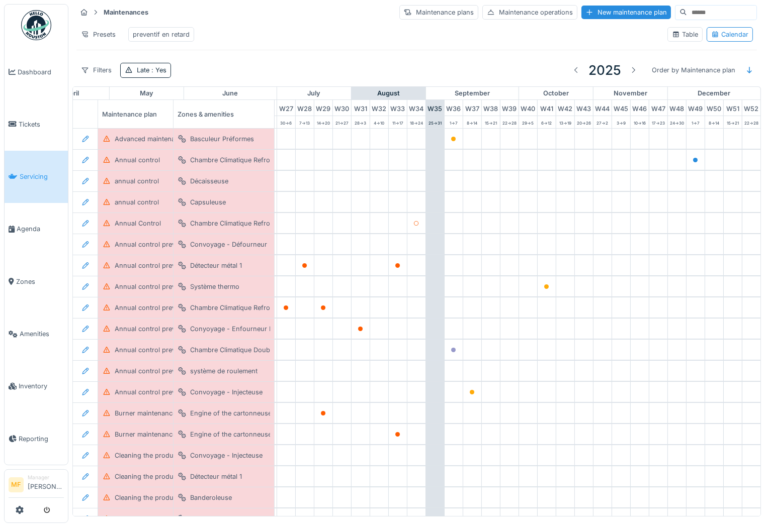
click at [672, 39] on div "Table" at bounding box center [685, 35] width 26 height 10
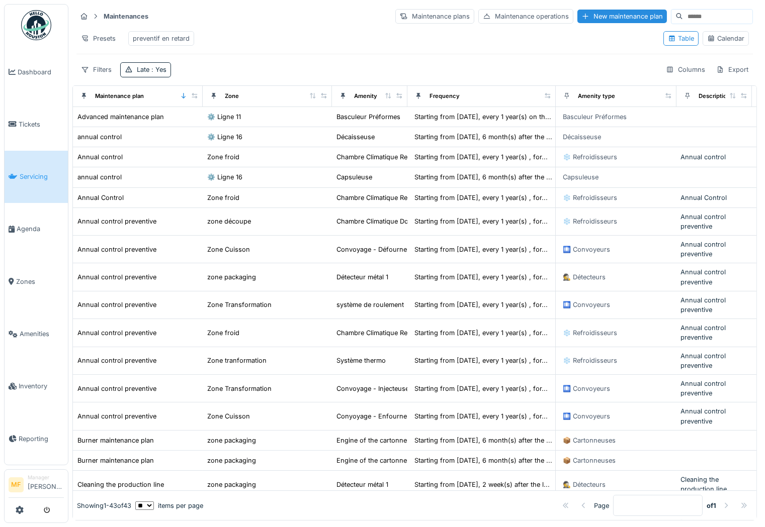
click at [714, 40] on div "Calendar" at bounding box center [725, 39] width 37 height 10
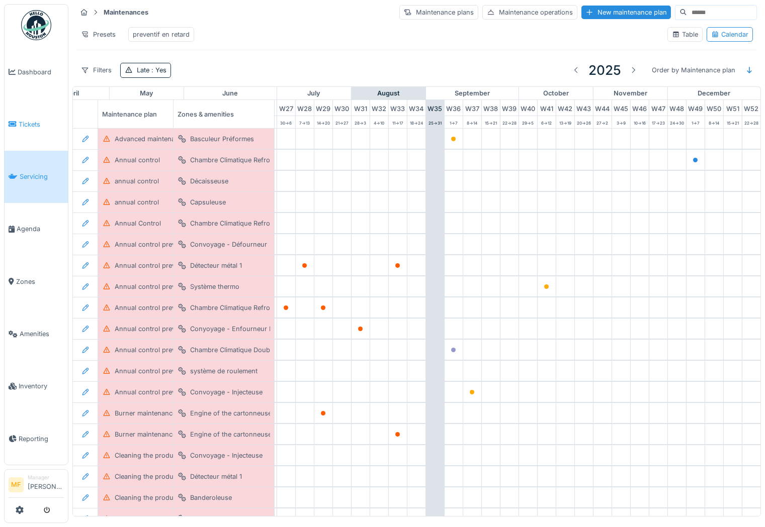
click at [36, 120] on span "Tickets" at bounding box center [41, 125] width 45 height 10
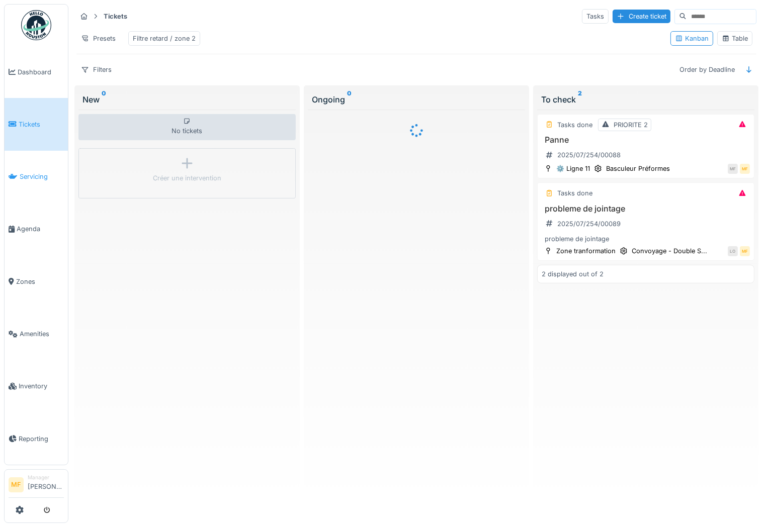
click at [42, 172] on span "Servicing" at bounding box center [42, 177] width 44 height 10
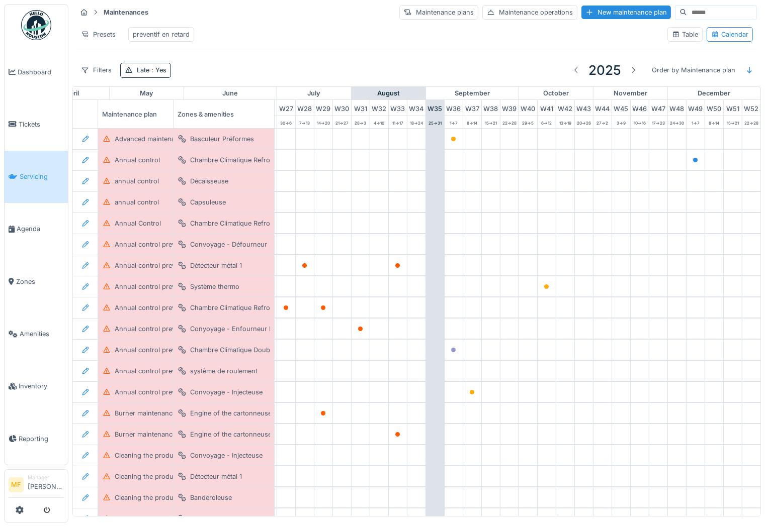
scroll to position [0, 523]
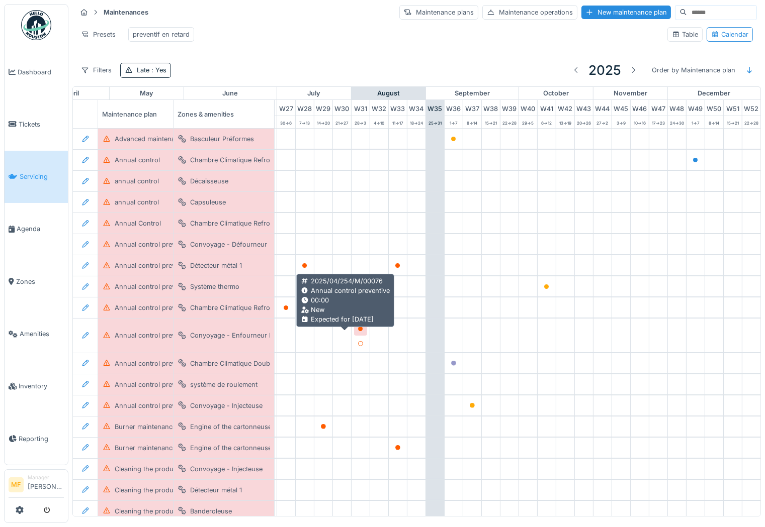
click at [358, 334] on div at bounding box center [361, 329] width 6 height 10
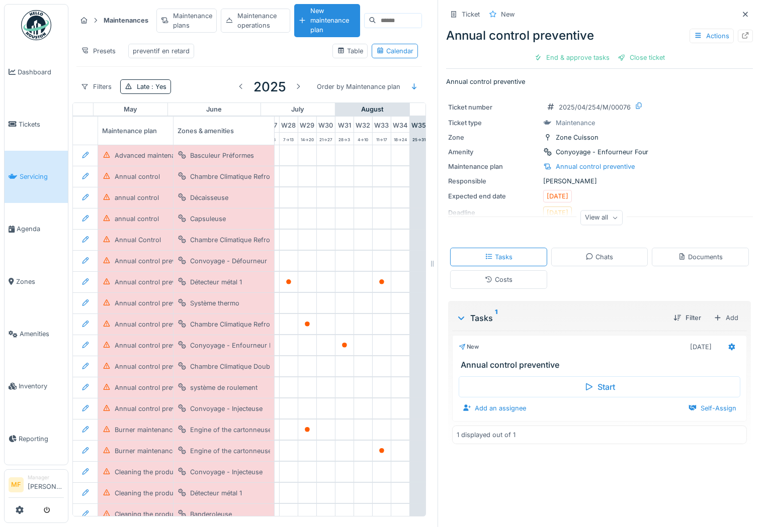
click at [590, 221] on div "View all" at bounding box center [601, 218] width 42 height 15
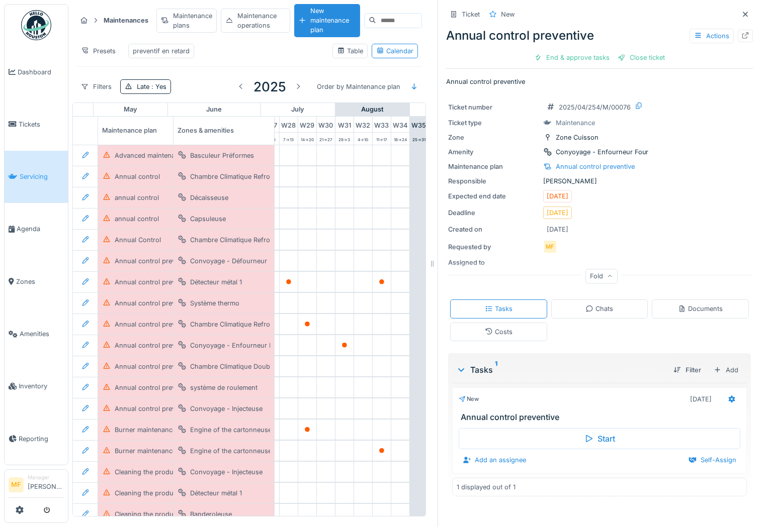
scroll to position [8, 0]
click at [738, 32] on div at bounding box center [745, 36] width 15 height 13
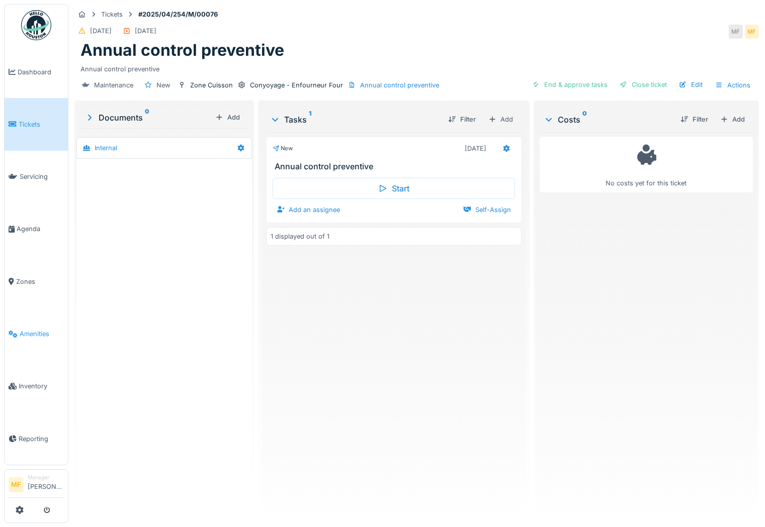
click at [34, 329] on span "Amenities" at bounding box center [42, 334] width 44 height 10
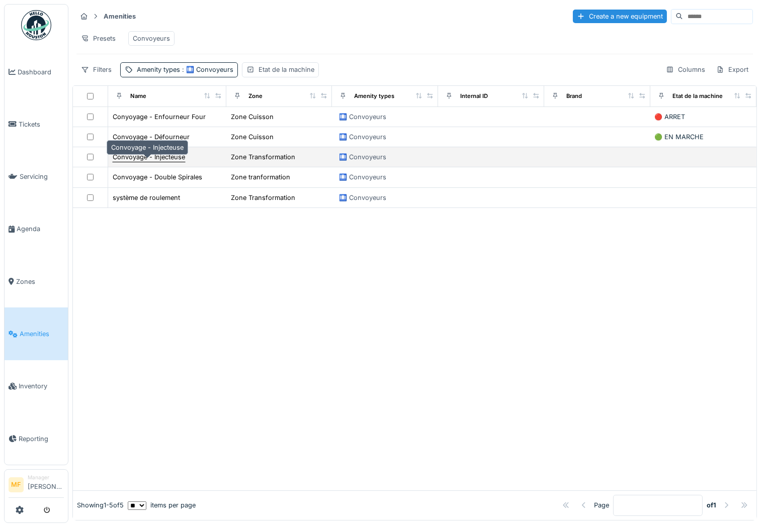
click at [153, 162] on div "Convoyage - Injecteuse" at bounding box center [149, 157] width 72 height 10
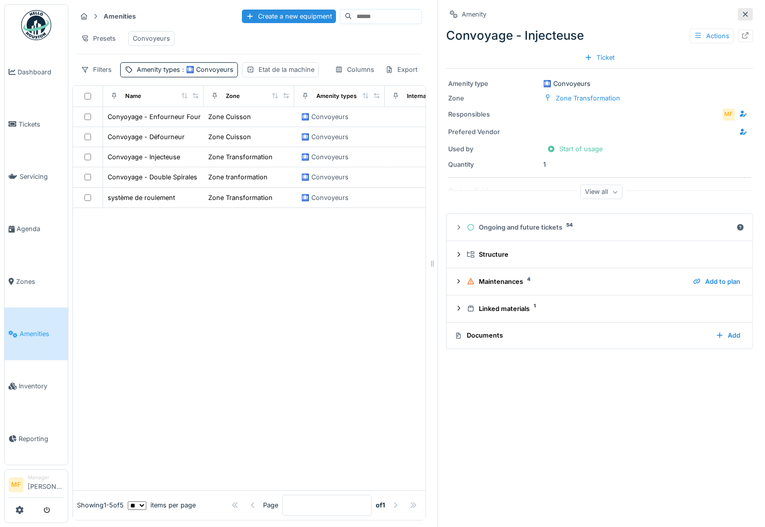
click at [743, 12] on icon at bounding box center [745, 14] width 5 height 5
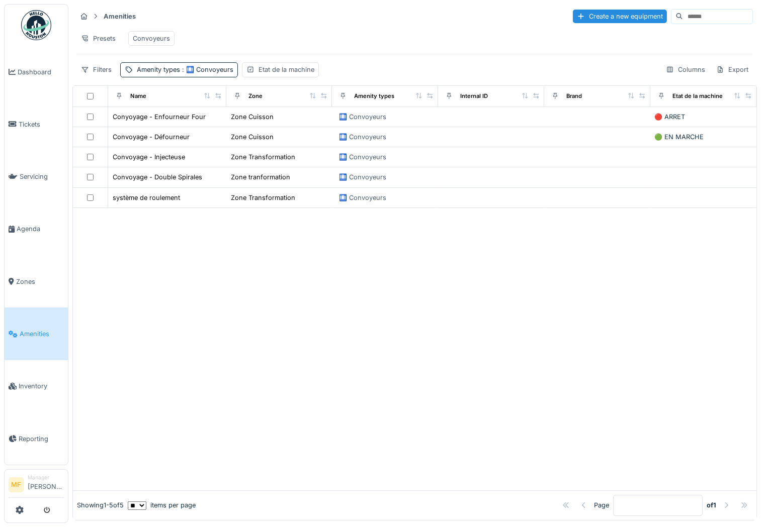
click at [148, 35] on div "Convoyeurs" at bounding box center [151, 39] width 37 height 10
click at [191, 73] on span ": 🛄 Convoyeurs" at bounding box center [206, 70] width 53 height 8
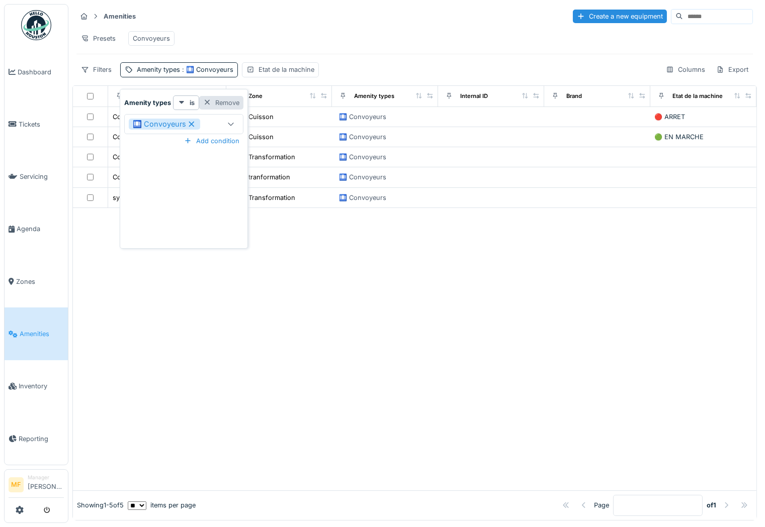
click at [222, 105] on div "Remove" at bounding box center [221, 103] width 44 height 14
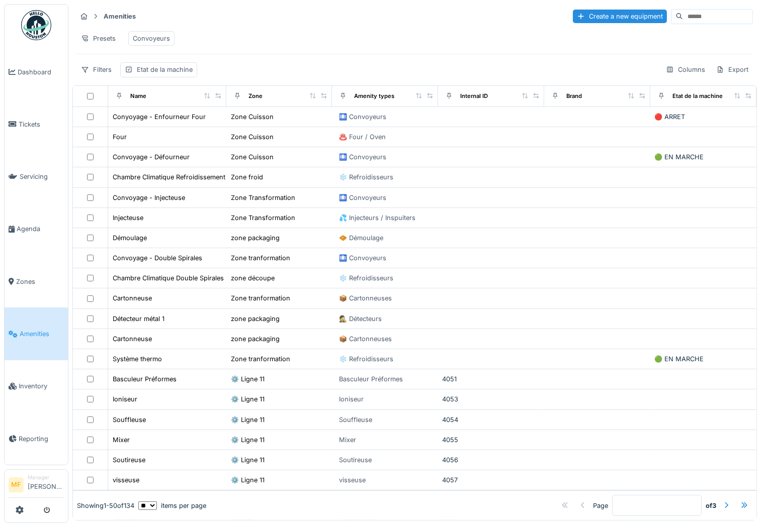
click at [158, 39] on div "Convoyeurs" at bounding box center [151, 39] width 37 height 10
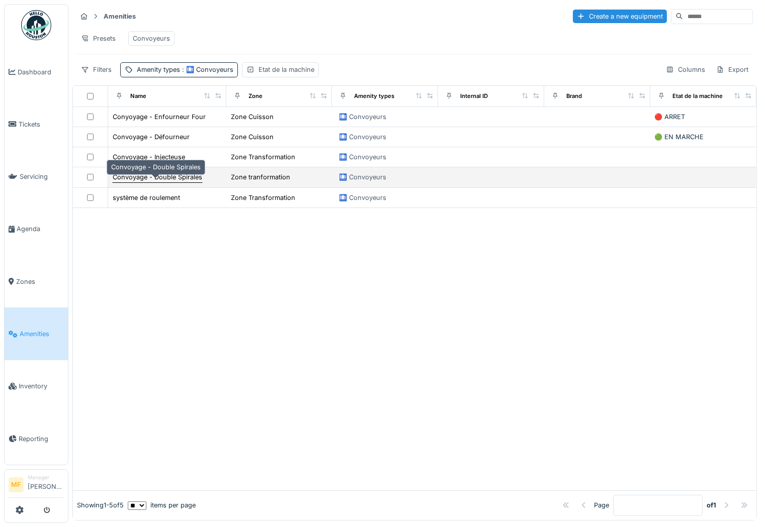
click at [177, 182] on div "Convoyage - Double Spirales" at bounding box center [158, 177] width 90 height 10
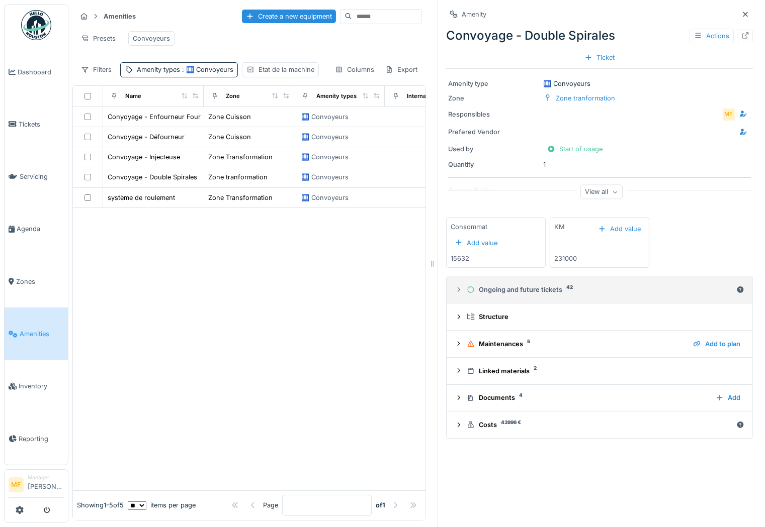
click at [527, 300] on details "Ongoing and future tickets 42" at bounding box center [600, 290] width 306 height 27
click at [529, 285] on div "Ongoing and future tickets 42" at bounding box center [599, 290] width 265 height 10
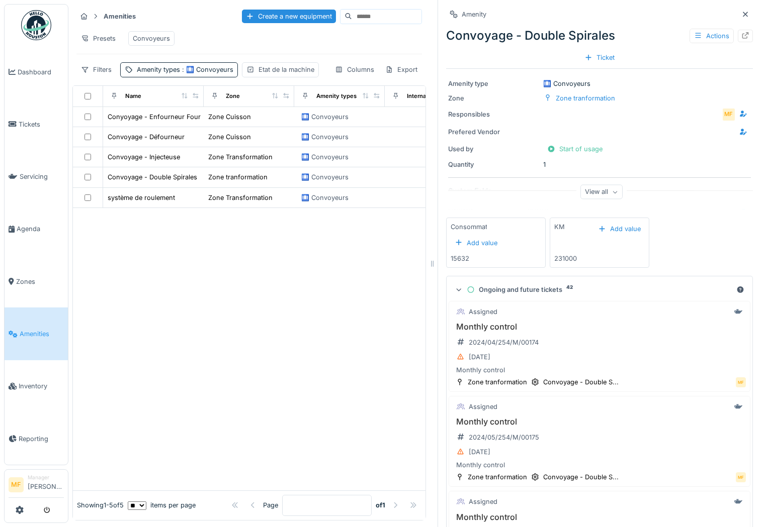
click at [529, 291] on div "Ongoing and future tickets 42" at bounding box center [599, 290] width 265 height 10
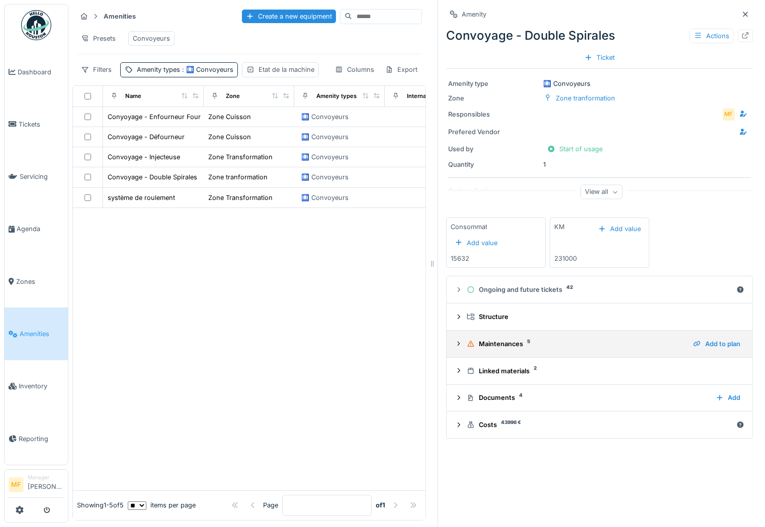
click at [508, 347] on div "Maintenances 5" at bounding box center [576, 344] width 218 height 10
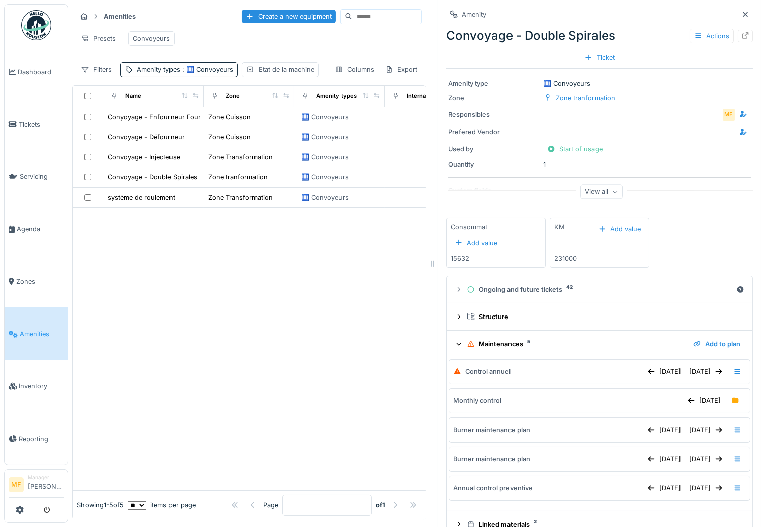
click at [508, 347] on div "Maintenances 5" at bounding box center [576, 344] width 218 height 10
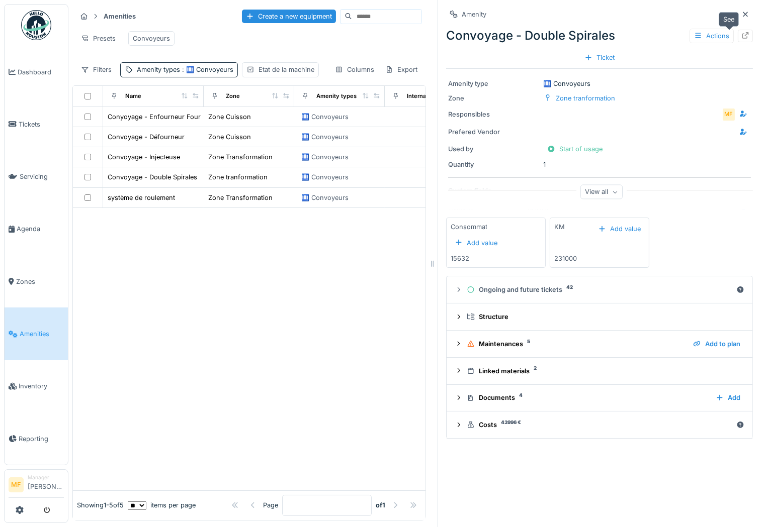
click at [741, 37] on icon at bounding box center [745, 35] width 8 height 7
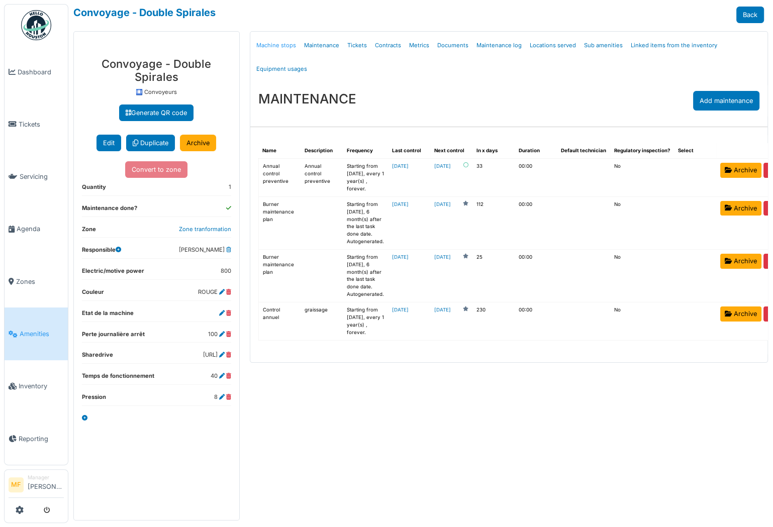
click at [272, 48] on link "Machine stops" at bounding box center [276, 46] width 48 height 24
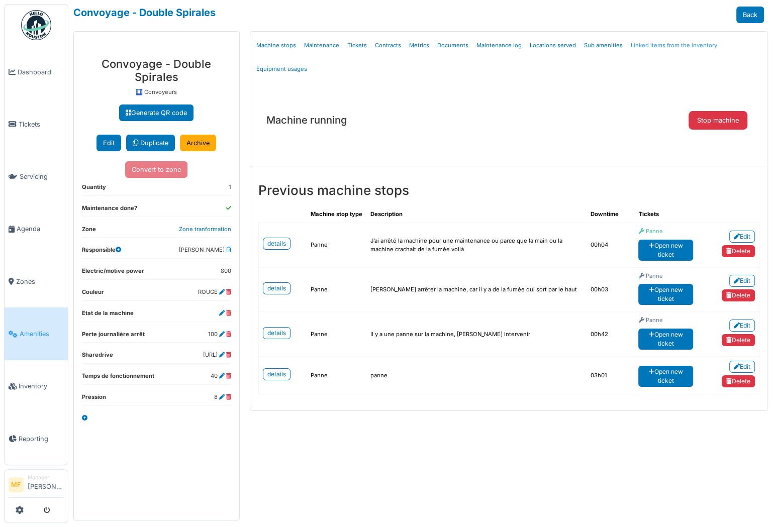
click at [672, 42] on link "Linked items from the inventory" at bounding box center [674, 46] width 95 height 24
select select "***"
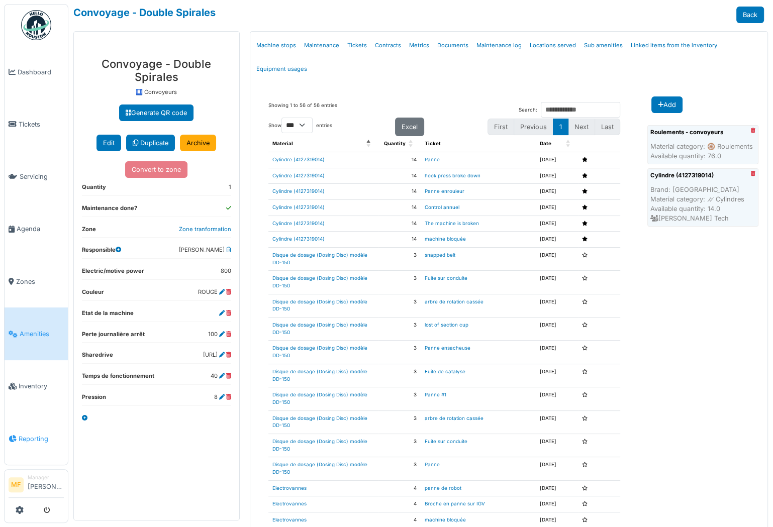
click at [32, 434] on span "Reporting" at bounding box center [41, 439] width 45 height 10
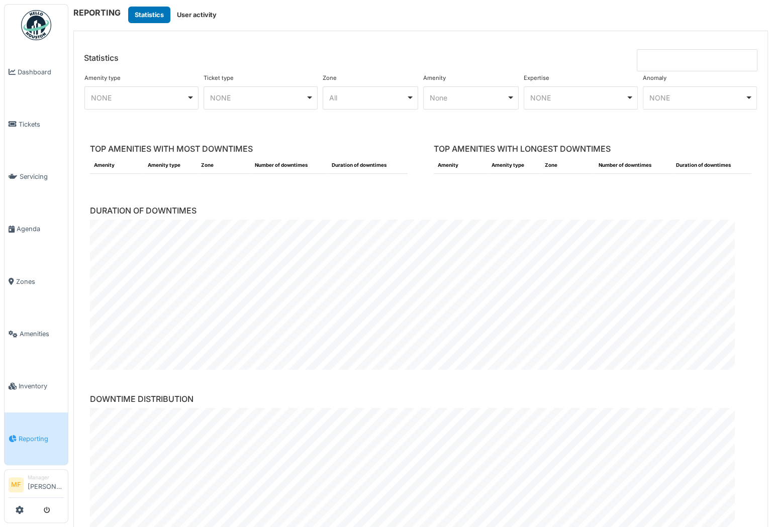
click at [442, 93] on div "None Remove item" at bounding box center [468, 98] width 77 height 11
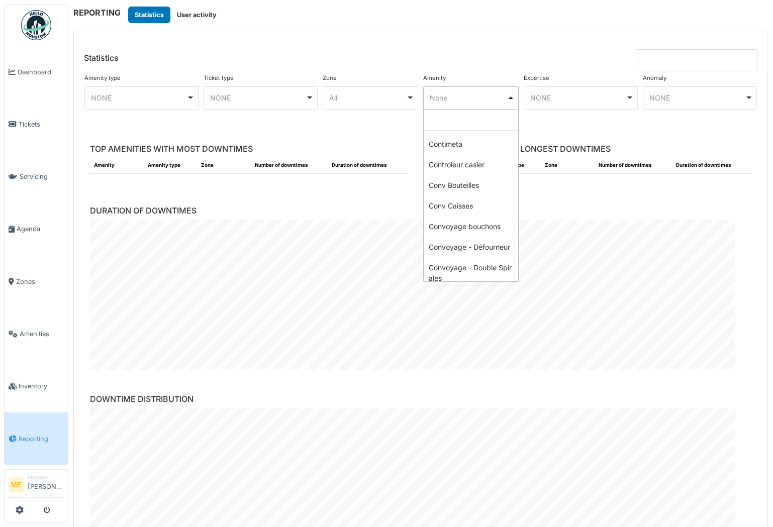
scroll to position [923, 0]
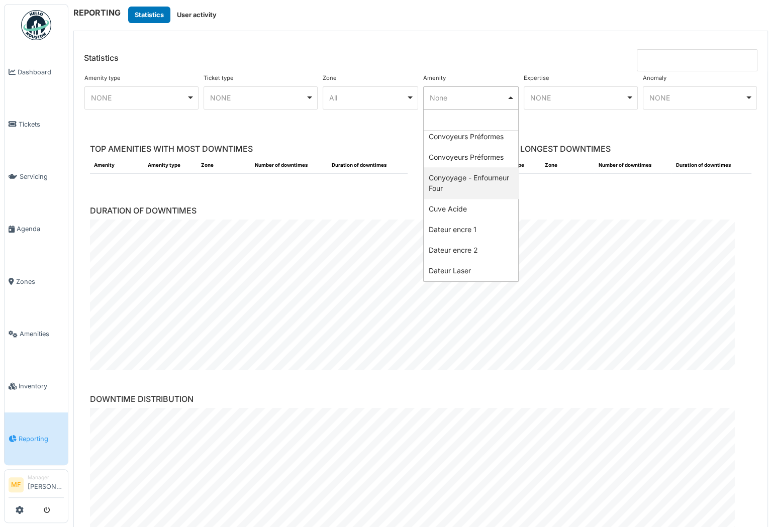
select select "******"
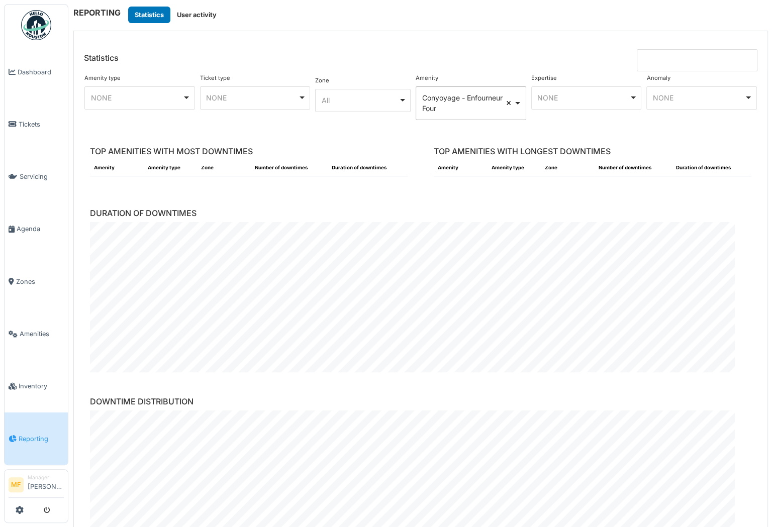
select select
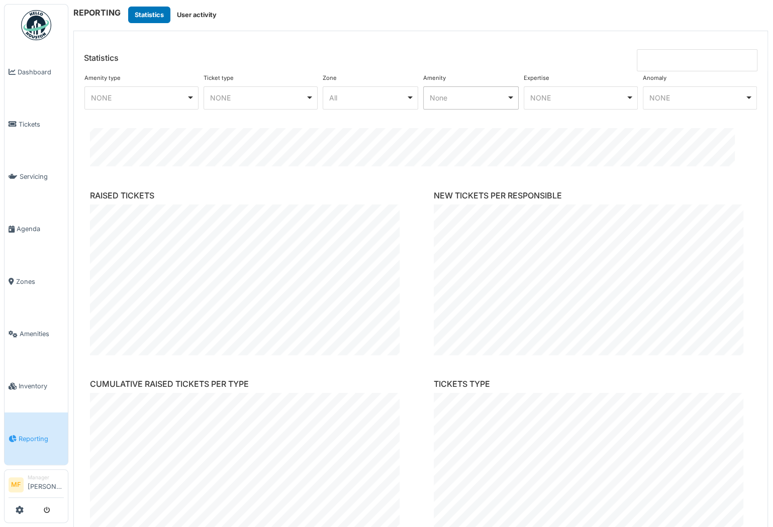
scroll to position [0, 0]
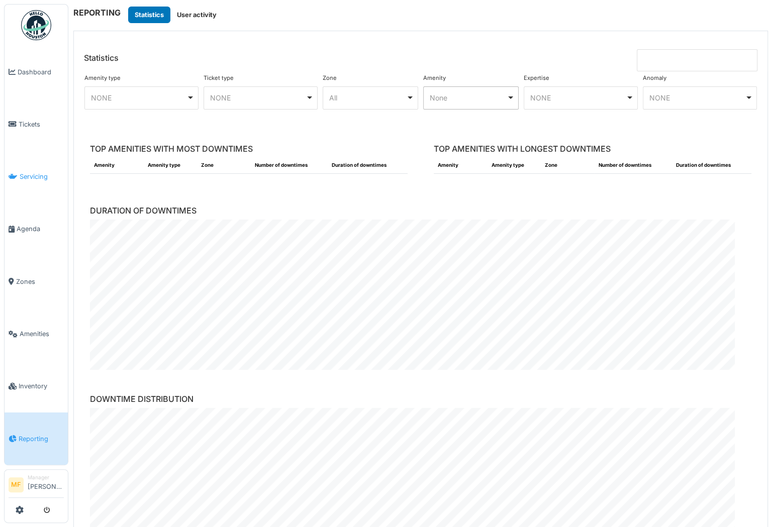
click at [30, 172] on span "Servicing" at bounding box center [42, 177] width 44 height 10
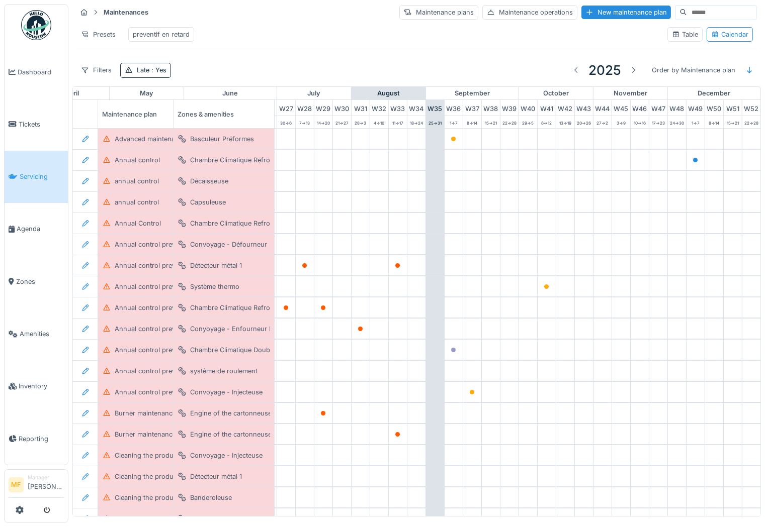
scroll to position [0, 523]
click at [33, 224] on span "Agenda" at bounding box center [40, 229] width 47 height 10
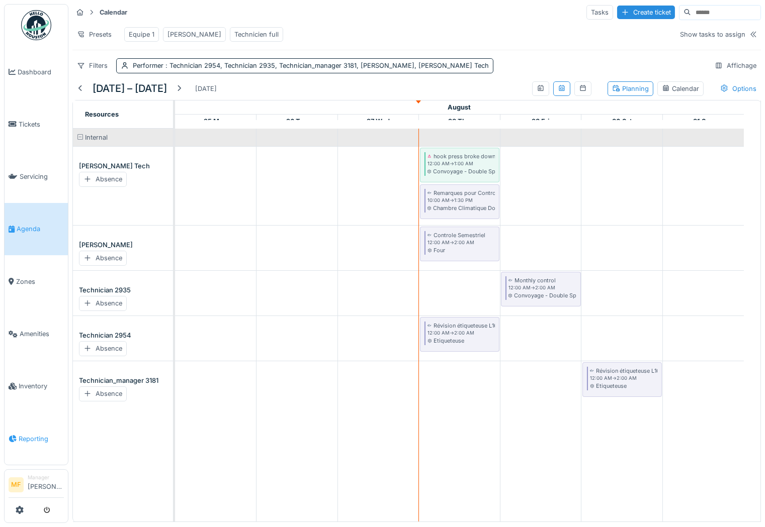
click at [30, 434] on span "Reporting" at bounding box center [41, 439] width 45 height 10
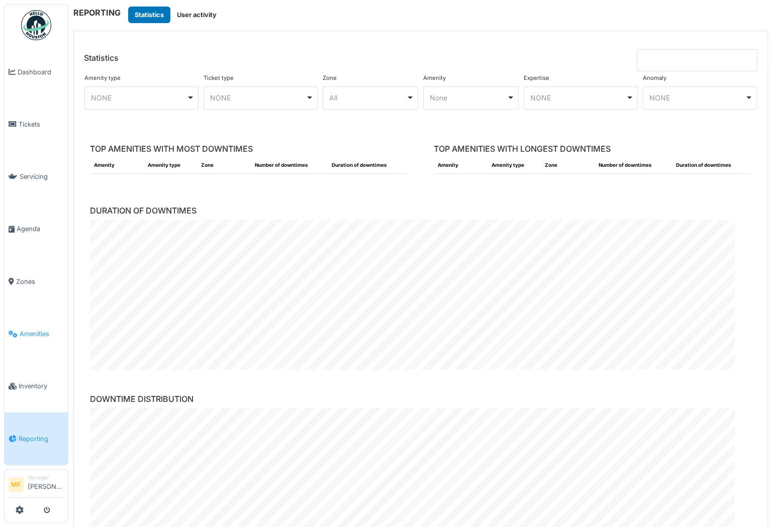
click at [35, 329] on span "Amenities" at bounding box center [42, 334] width 44 height 10
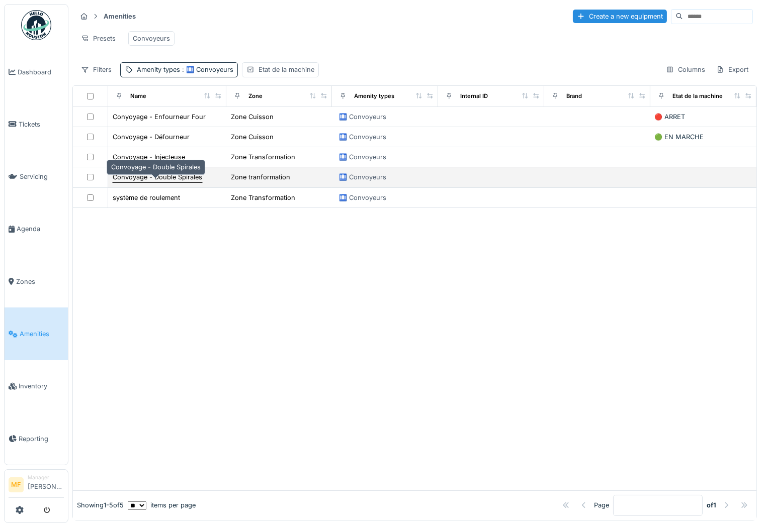
click at [168, 180] on div "Convoyage - Double Spirales" at bounding box center [158, 177] width 90 height 10
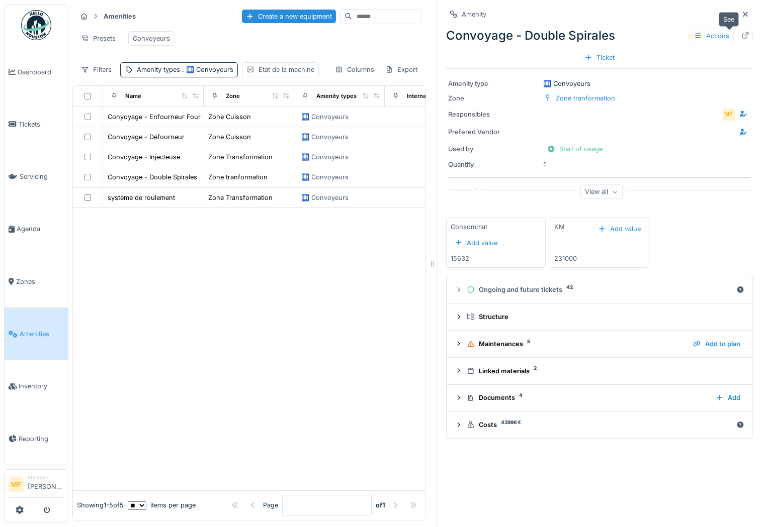
click at [741, 38] on div at bounding box center [745, 36] width 8 height 10
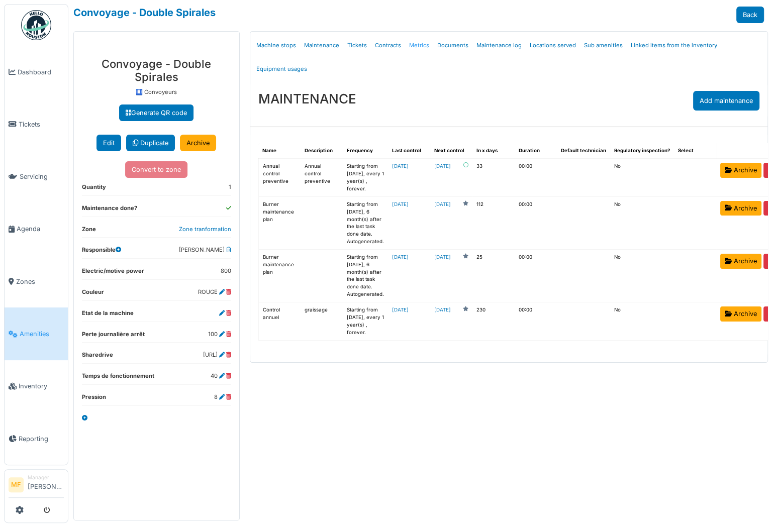
click at [424, 47] on link "Metrics" at bounding box center [419, 46] width 28 height 24
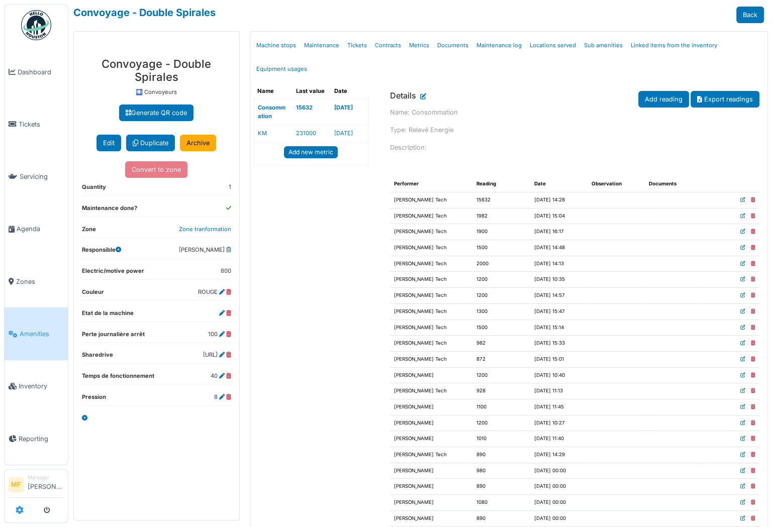
click at [19, 510] on icon at bounding box center [20, 510] width 8 height 8
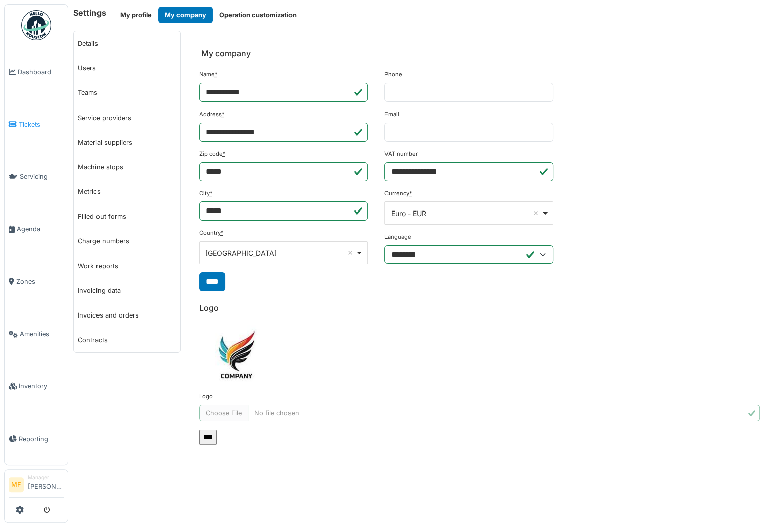
click at [22, 127] on link "Tickets" at bounding box center [36, 124] width 63 height 52
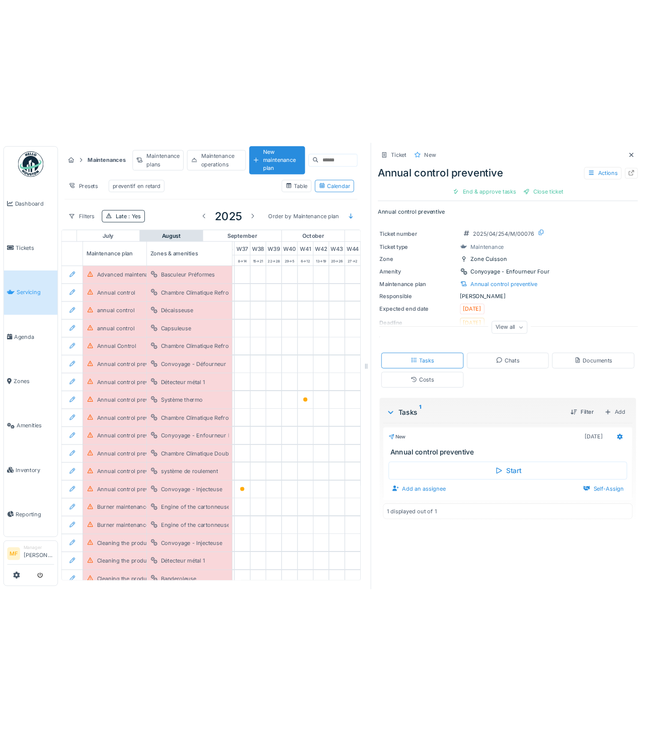
scroll to position [0, 705]
